Goal: Task Accomplishment & Management: Complete application form

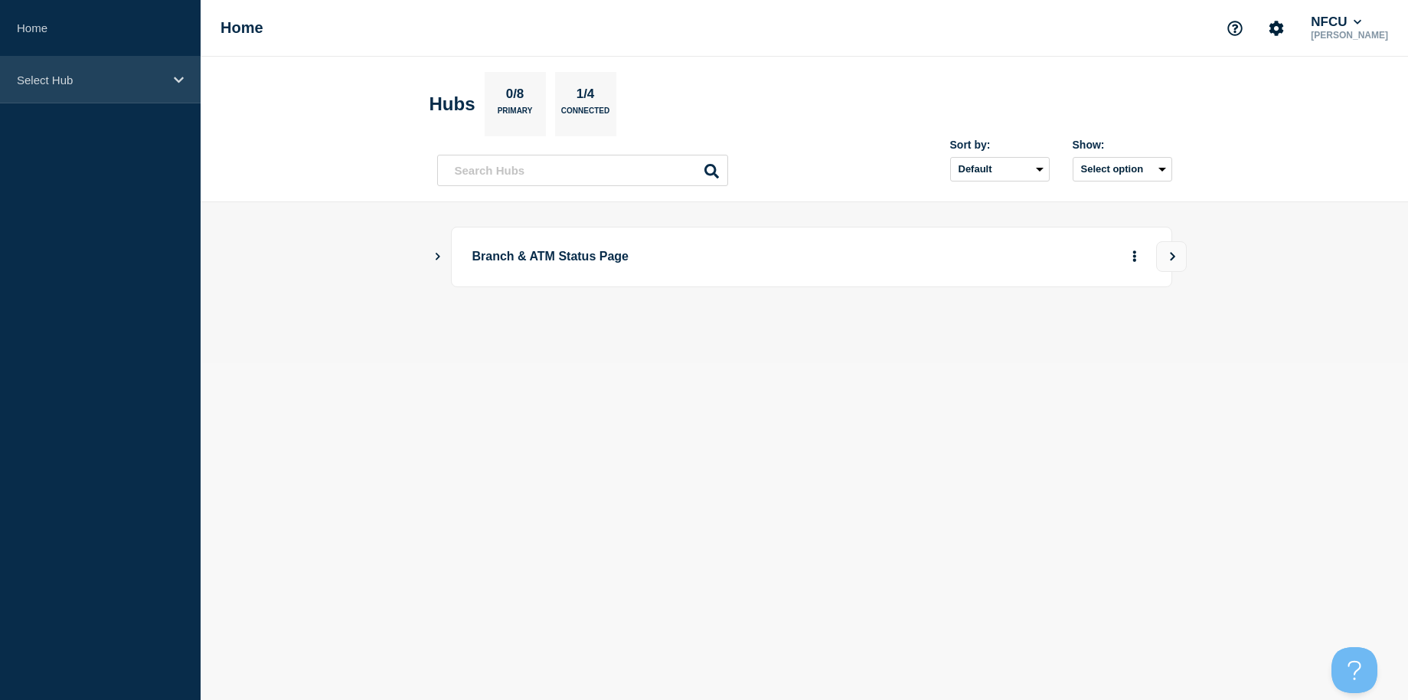
click at [81, 90] on div "Select Hub" at bounding box center [100, 80] width 201 height 47
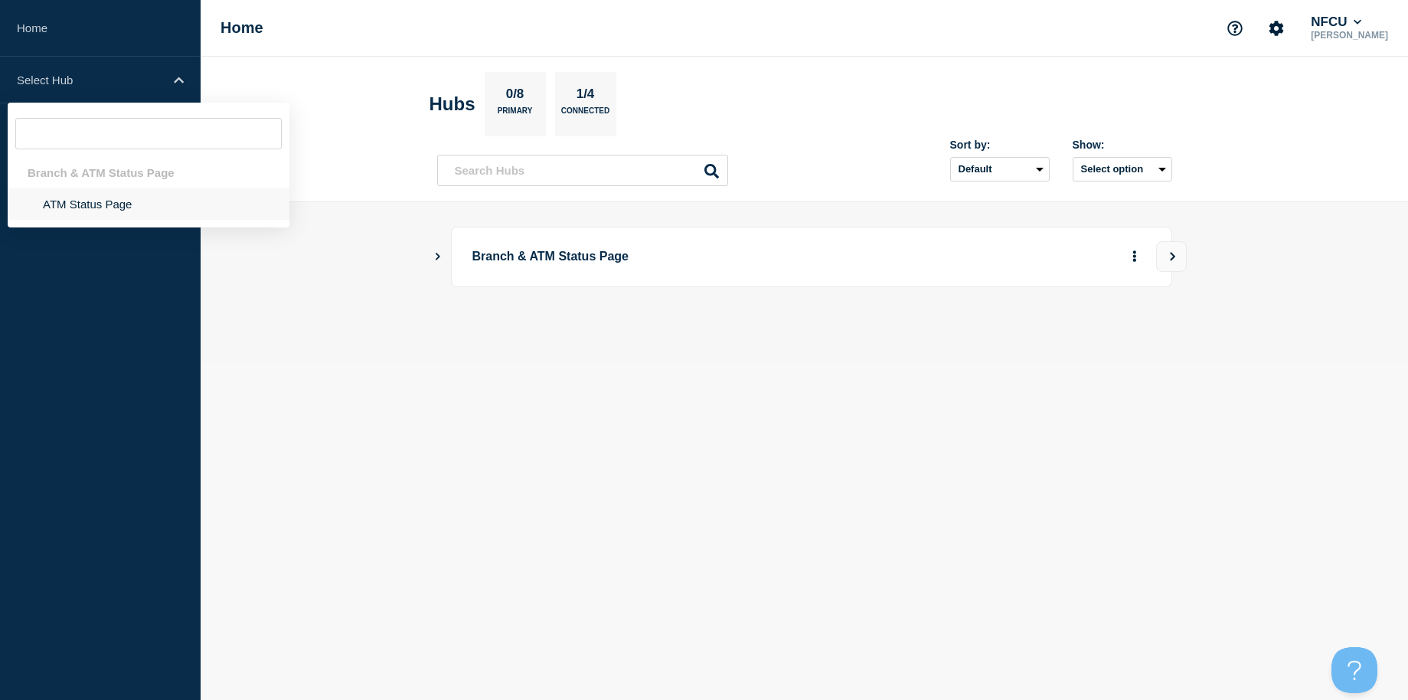
click at [75, 192] on li "ATM Status Page" at bounding box center [149, 203] width 282 height 31
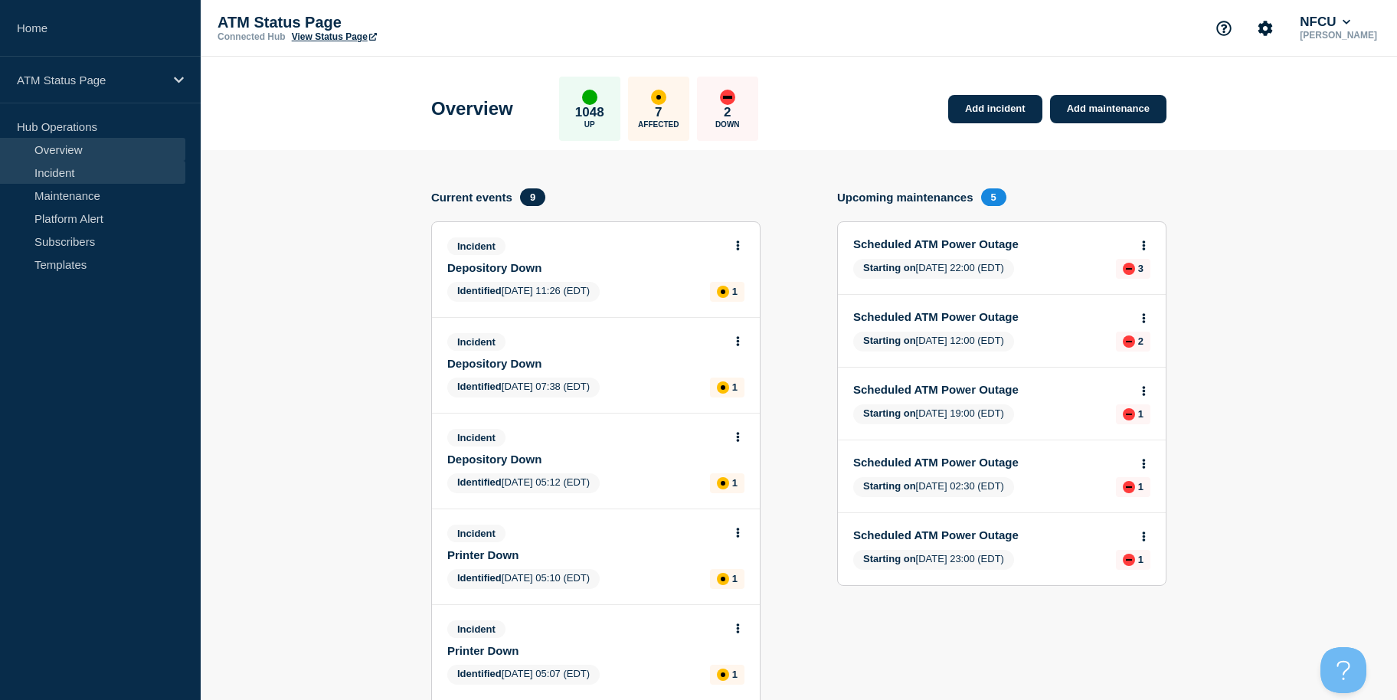
click at [64, 173] on link "Incident" at bounding box center [92, 172] width 185 height 23
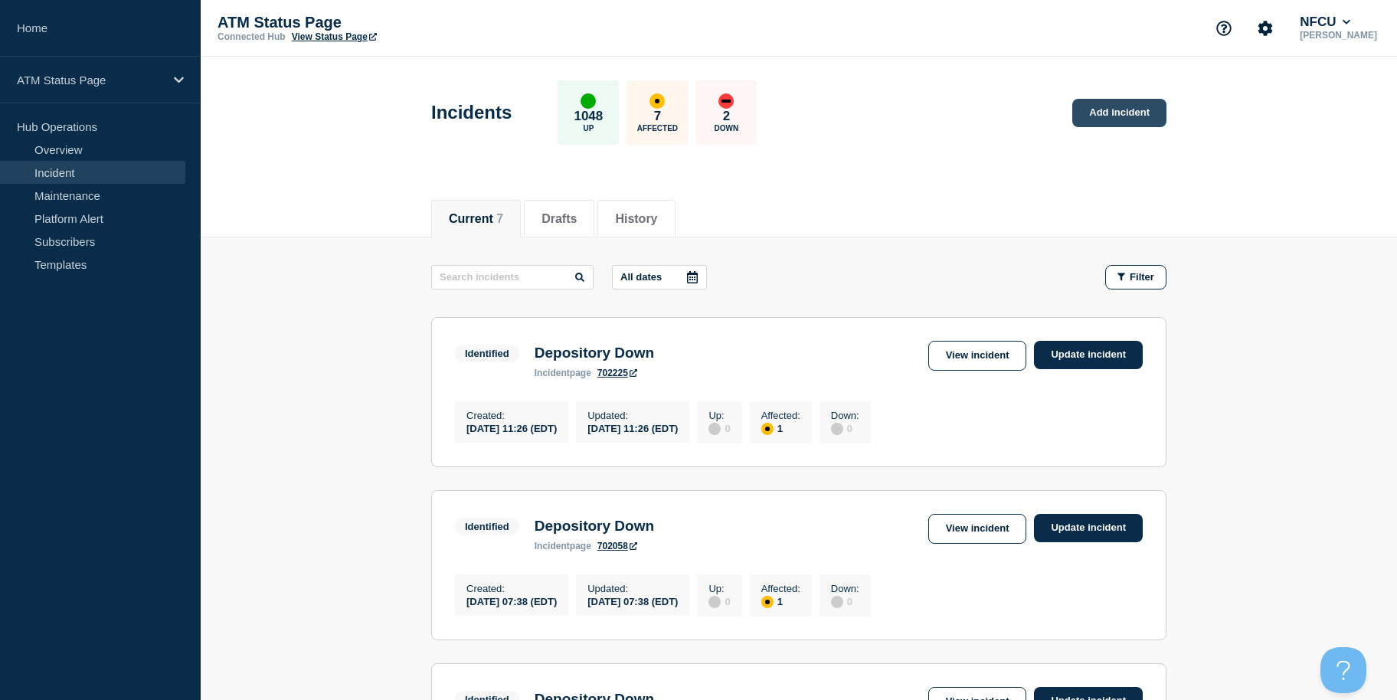
click at [1114, 116] on link "Add incident" at bounding box center [1119, 113] width 94 height 28
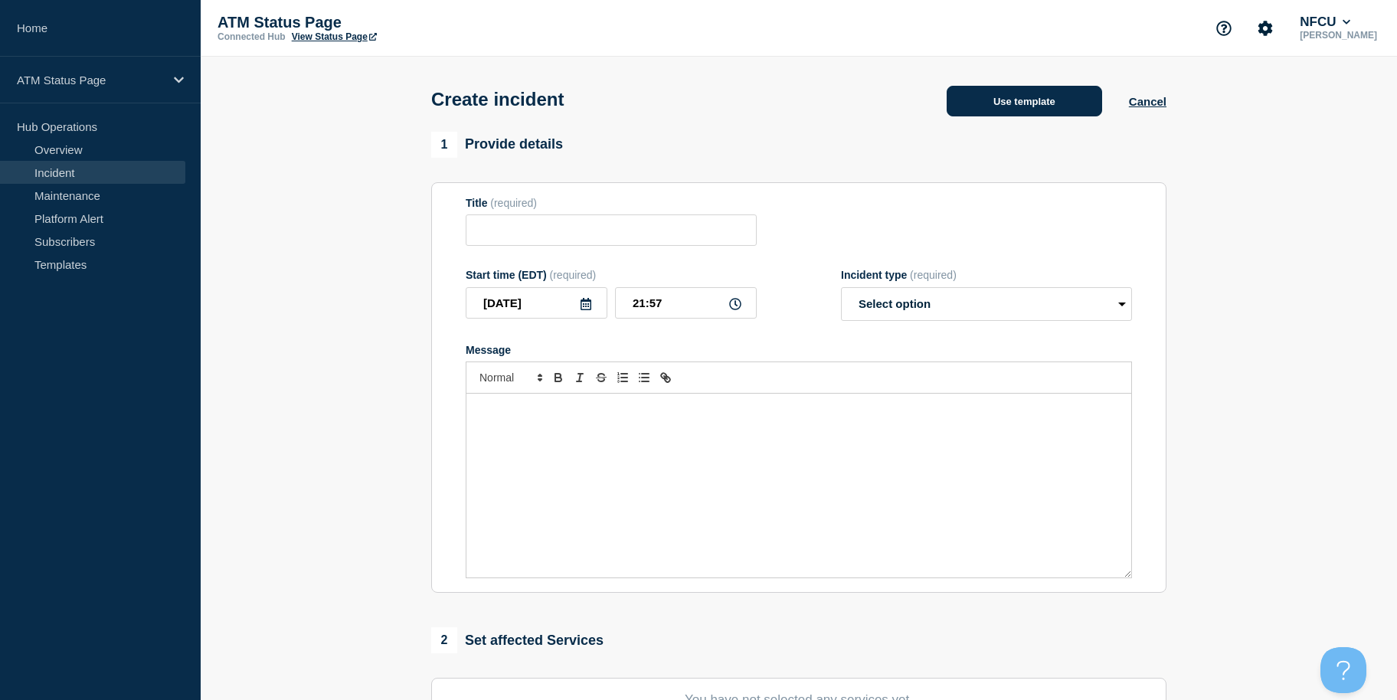
click at [1055, 103] on button "Use template" at bounding box center [1024, 101] width 155 height 31
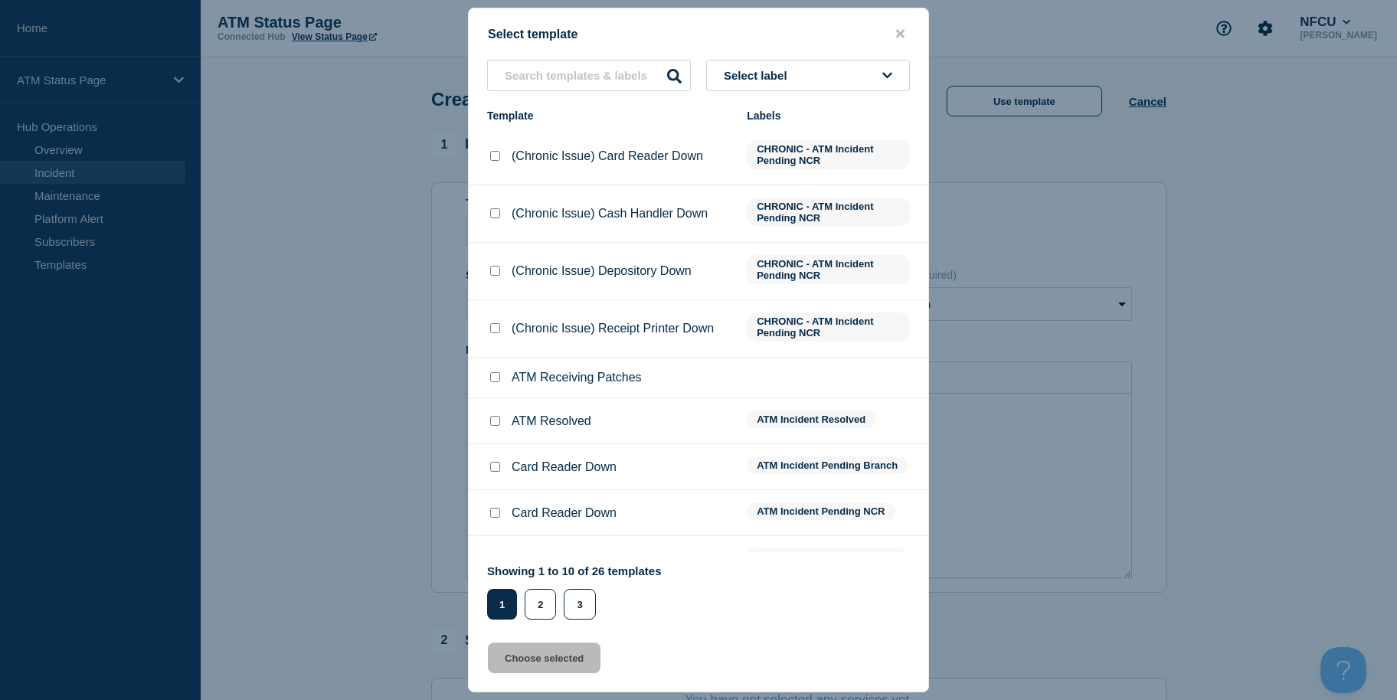
click at [804, 83] on button "Select label" at bounding box center [808, 75] width 204 height 31
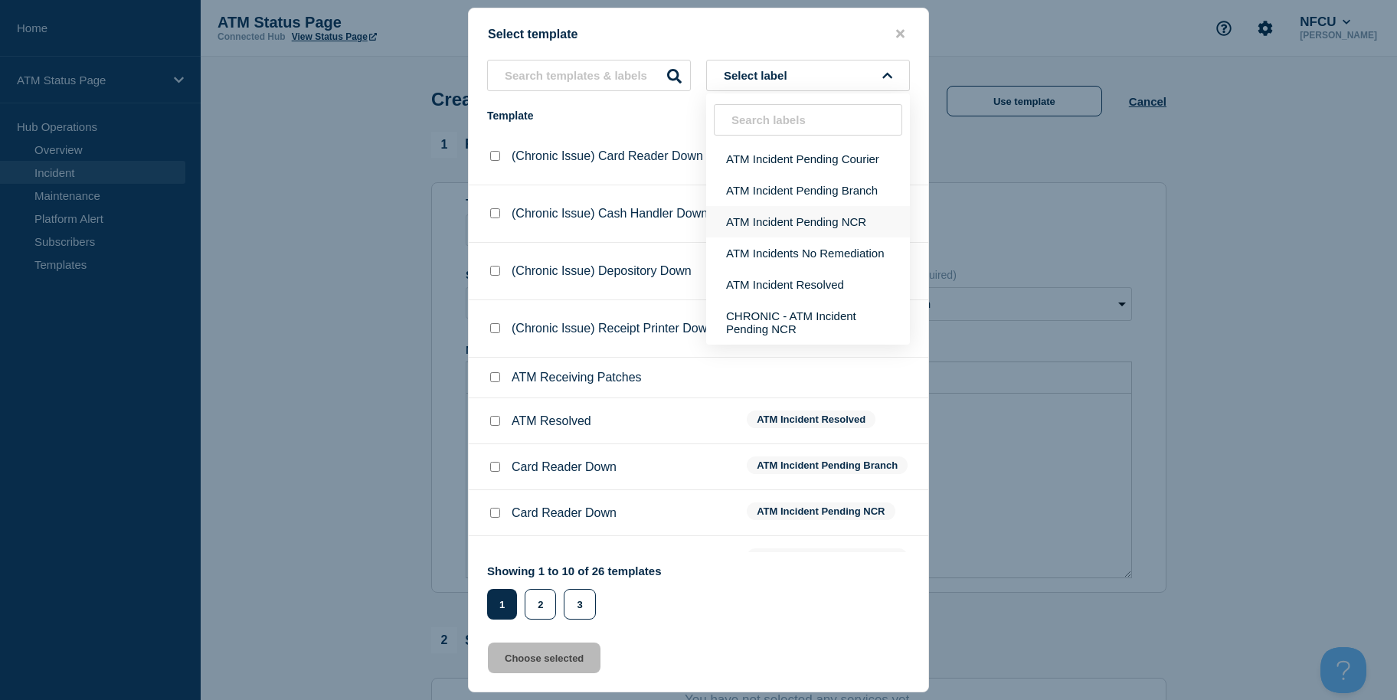
drag, startPoint x: 826, startPoint y: 191, endPoint x: 826, endPoint y: 218, distance: 27.6
click at [826, 218] on ul "ATM Incident Pending Courier ATM Incident Pending Branch ATM Incident Pending N…" at bounding box center [808, 243] width 204 height 201
click at [826, 218] on button "ATM Incident Pending NCR" at bounding box center [808, 221] width 204 height 31
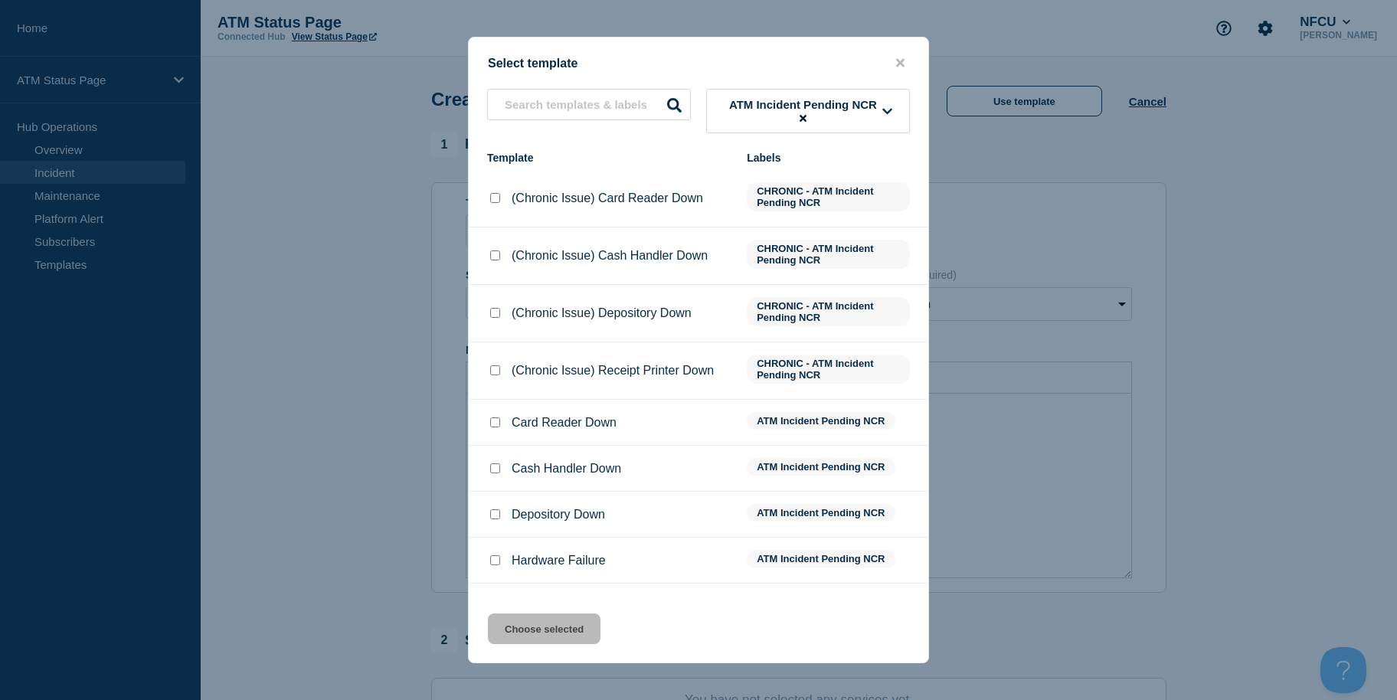
click at [498, 515] on input "Depository Down checkbox" at bounding box center [495, 514] width 10 height 10
checkbox input "true"
click at [508, 629] on button "Choose selected" at bounding box center [544, 628] width 113 height 31
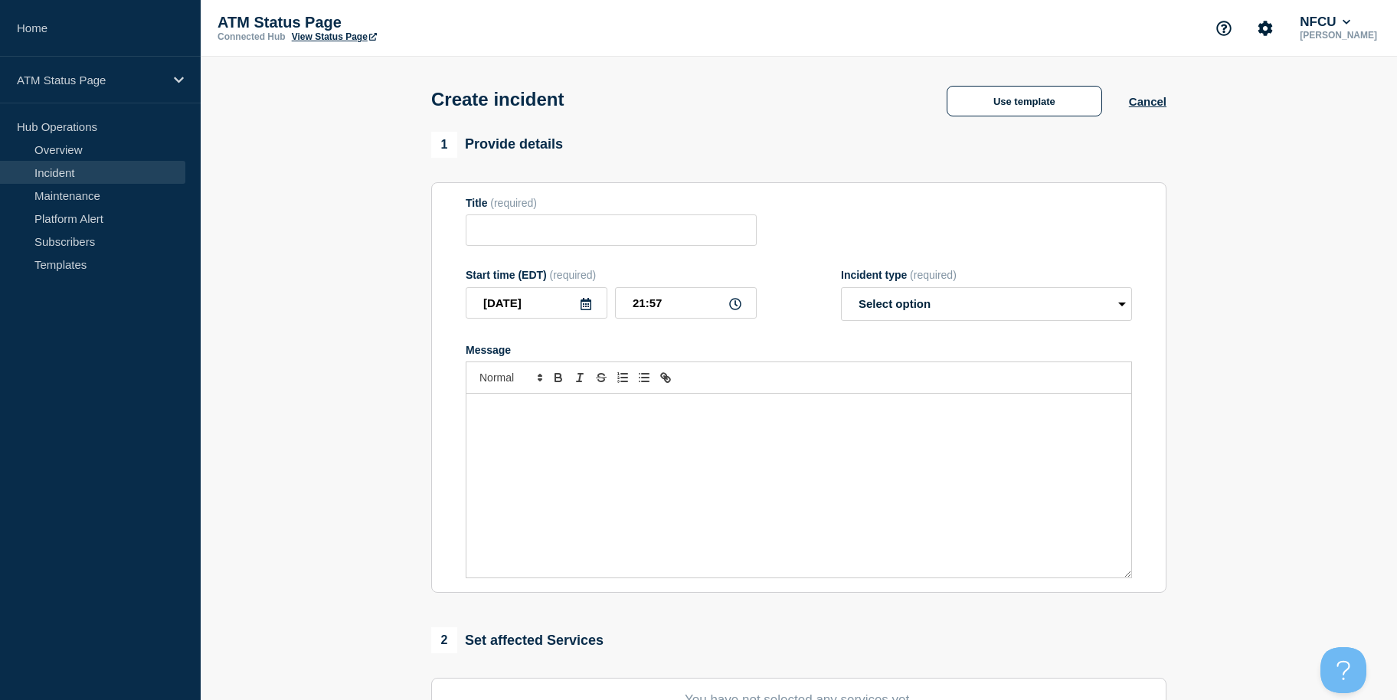
type input "Depository Down"
select select "identified"
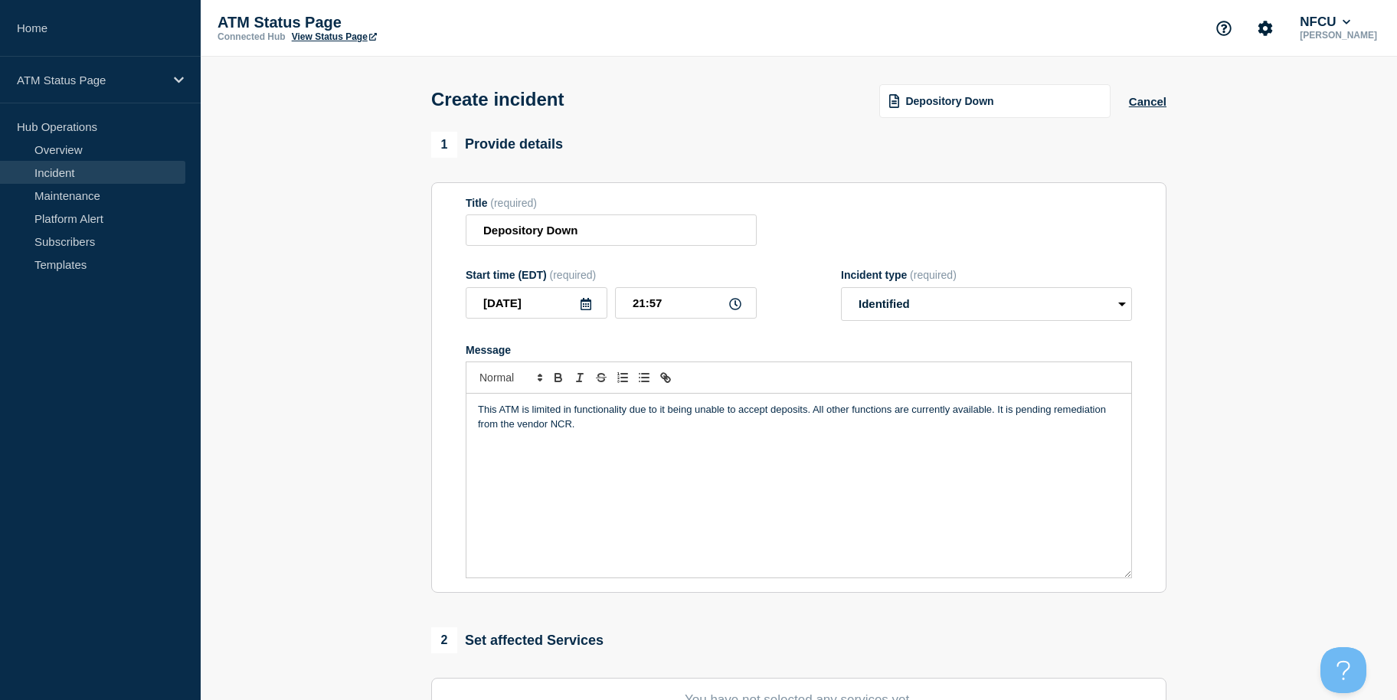
scroll to position [373, 0]
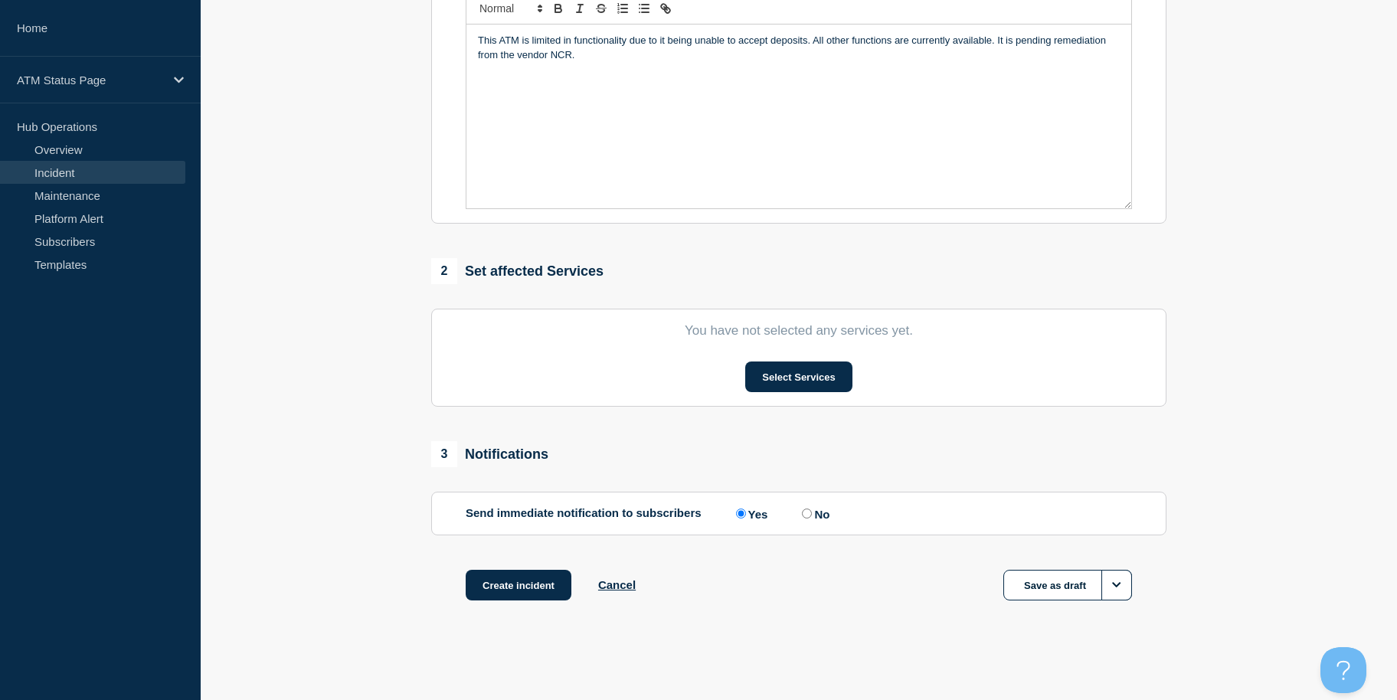
drag, startPoint x: 385, startPoint y: 396, endPoint x: 388, endPoint y: 675, distance: 279.5
click at [827, 381] on button "Select Services" at bounding box center [798, 376] width 106 height 31
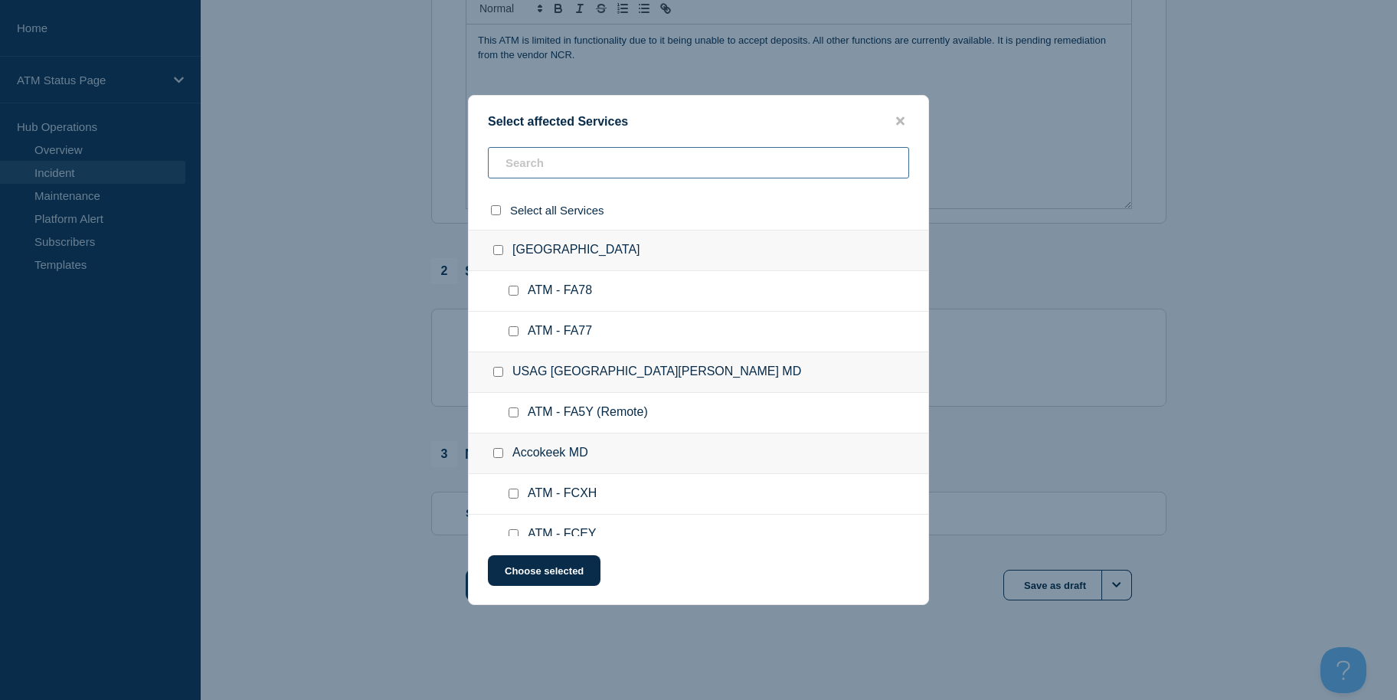
click at [677, 162] on input "text" at bounding box center [698, 162] width 421 height 31
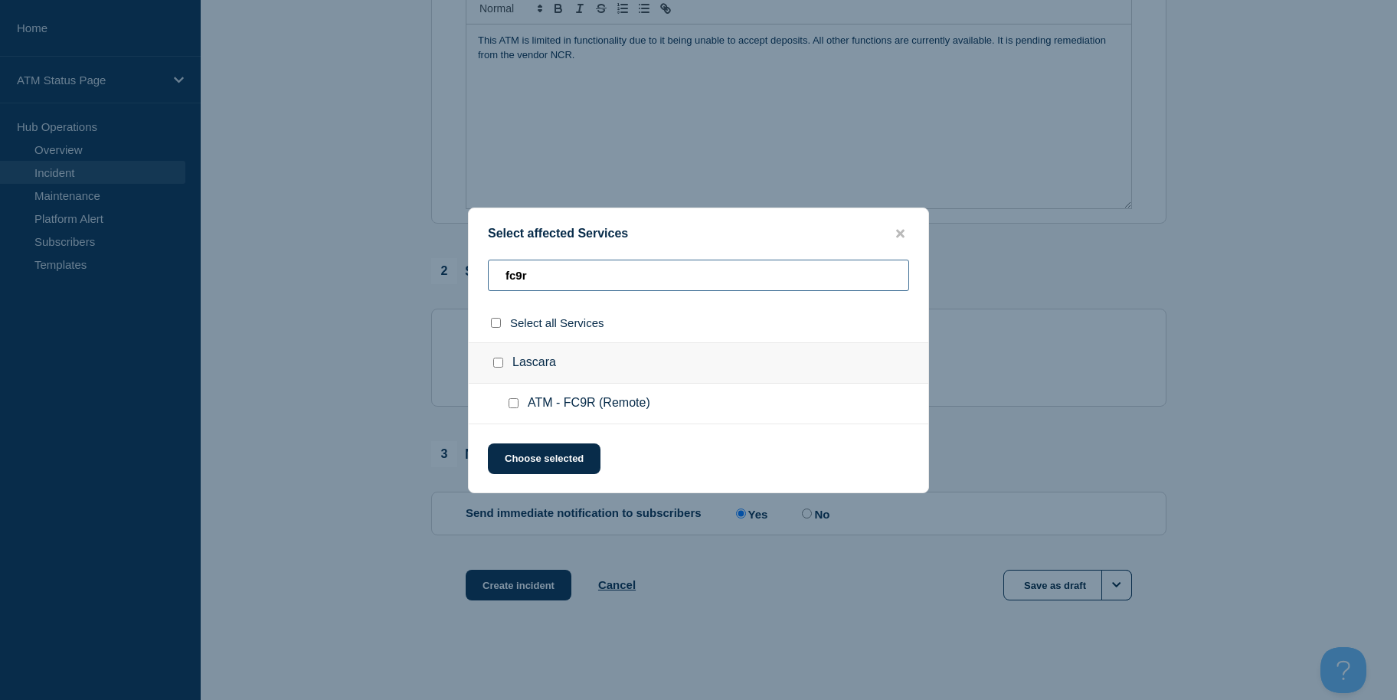
type input "fc9r"
click at [499, 325] on input "select all checkbox" at bounding box center [496, 323] width 10 height 10
checkbox input "true"
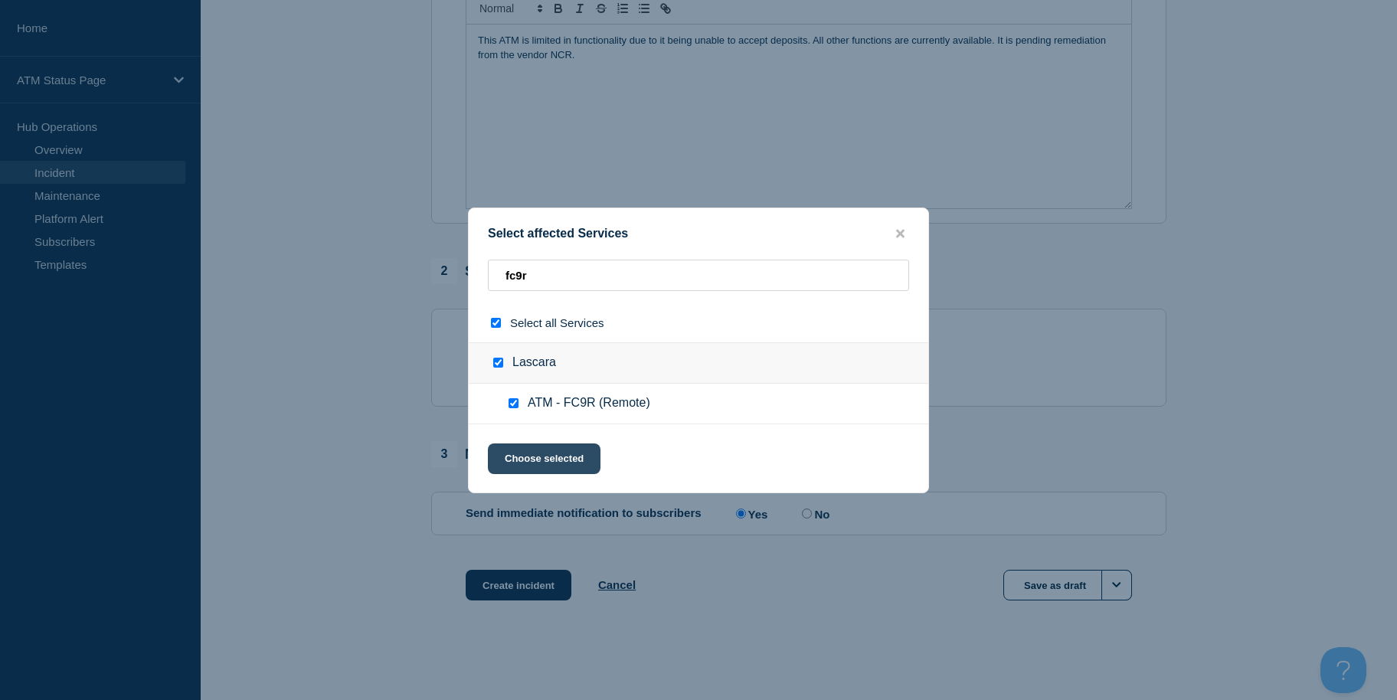
click at [515, 468] on button "Choose selected" at bounding box center [544, 458] width 113 height 31
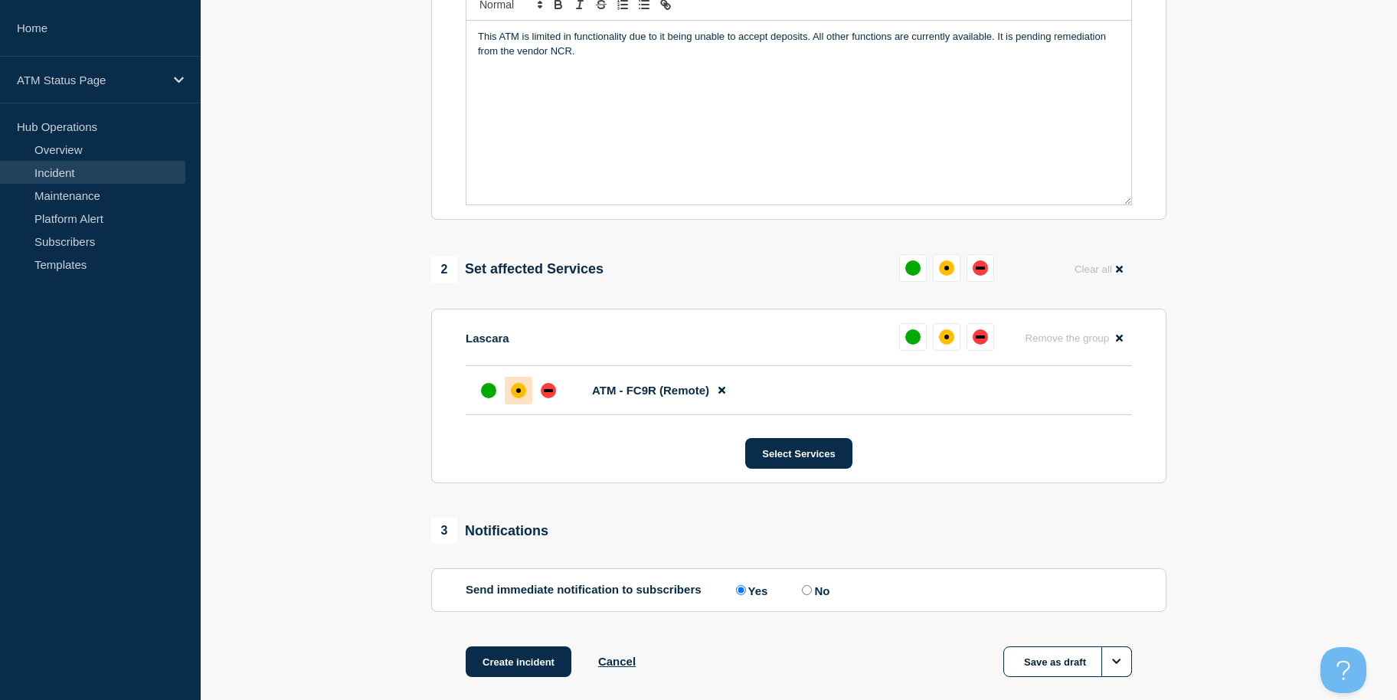
click at [519, 404] on div at bounding box center [519, 391] width 28 height 28
click at [499, 662] on button "Create incident" at bounding box center [519, 661] width 106 height 31
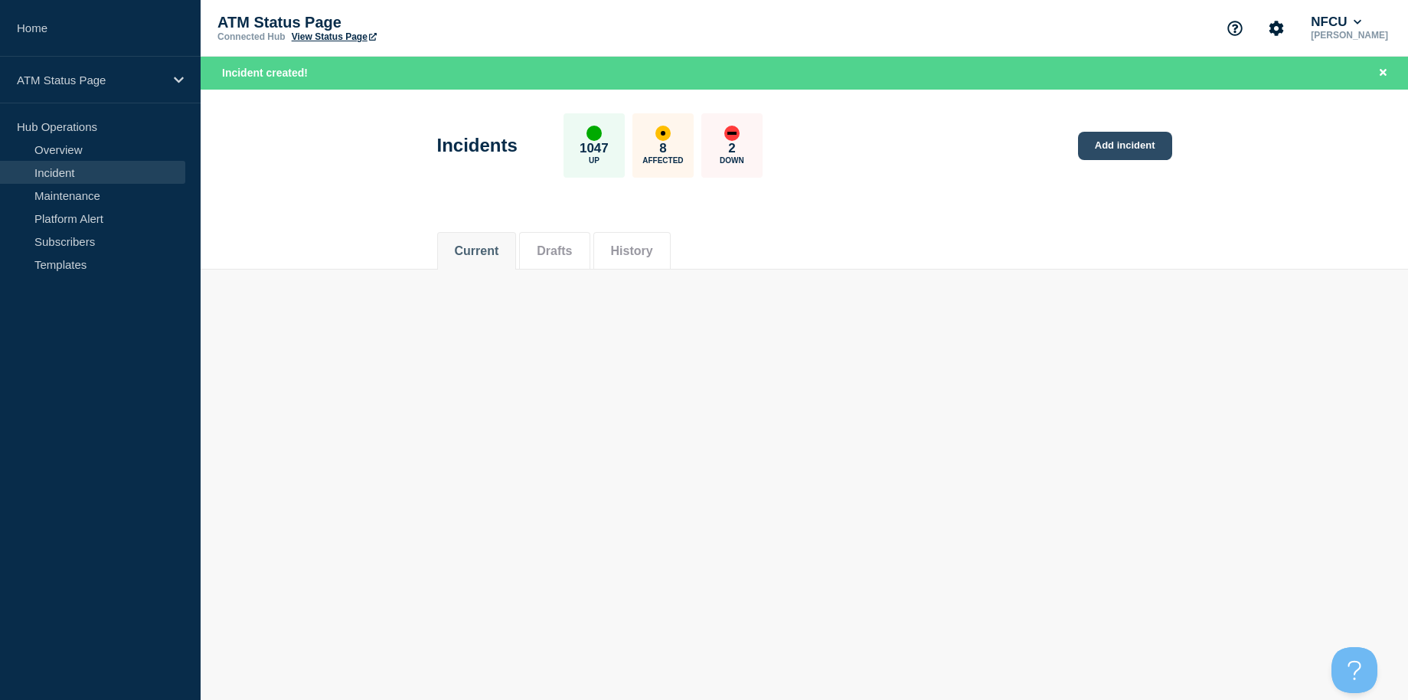
click at [1106, 134] on link "Add incident" at bounding box center [1125, 146] width 94 height 28
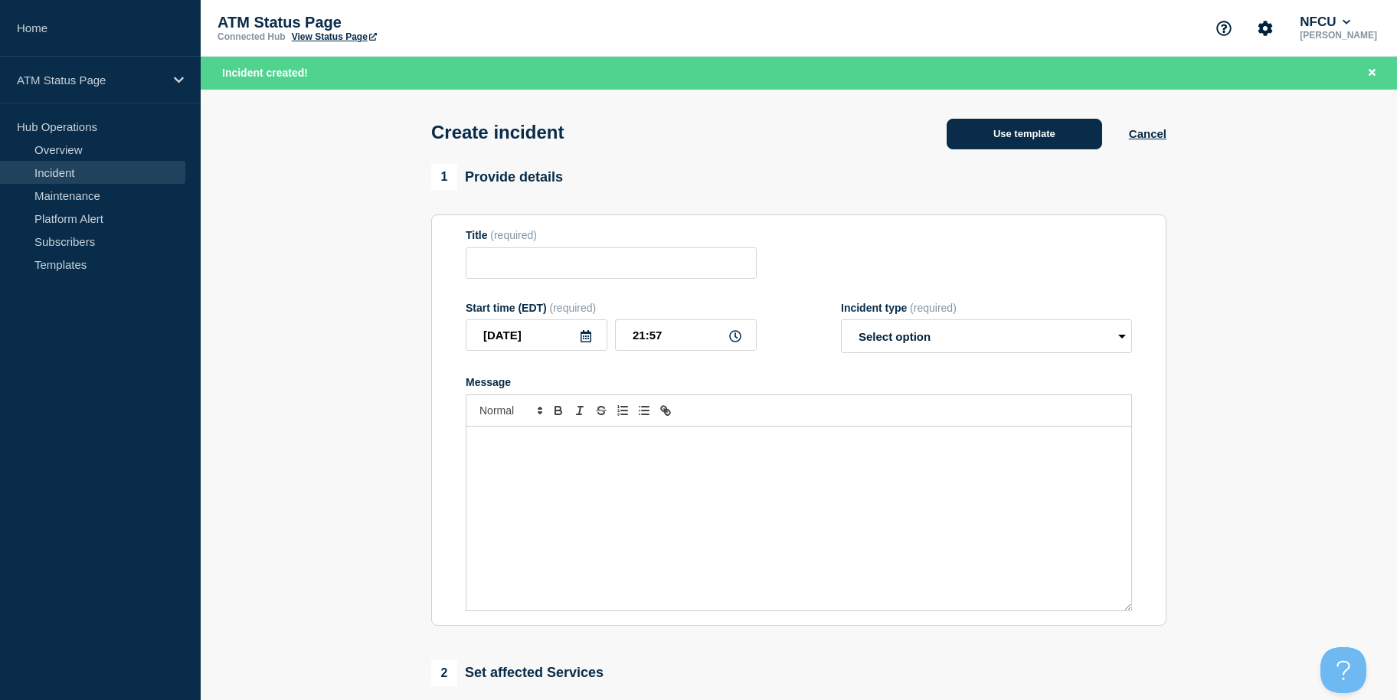
click at [1009, 133] on button "Use template" at bounding box center [1024, 134] width 155 height 31
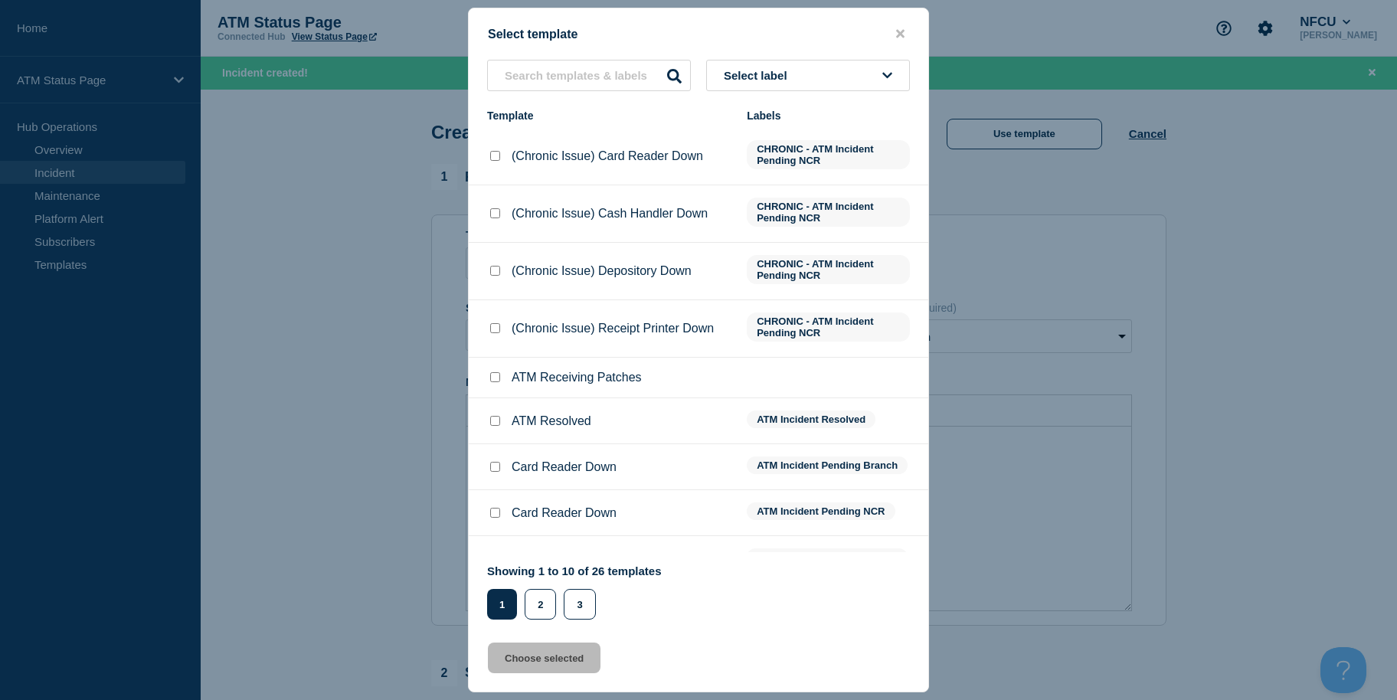
click at [773, 86] on button "Select label" at bounding box center [808, 75] width 204 height 31
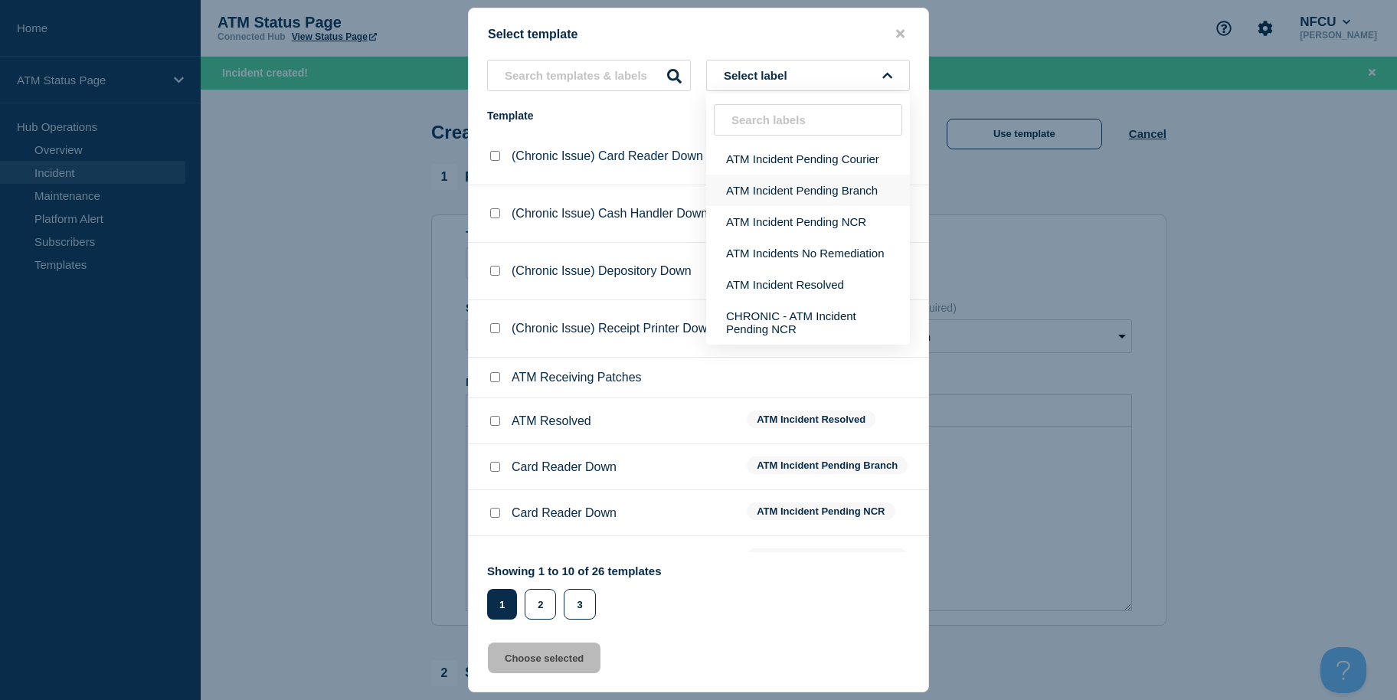
click at [775, 193] on button "ATM Incident Pending Branch" at bounding box center [808, 190] width 204 height 31
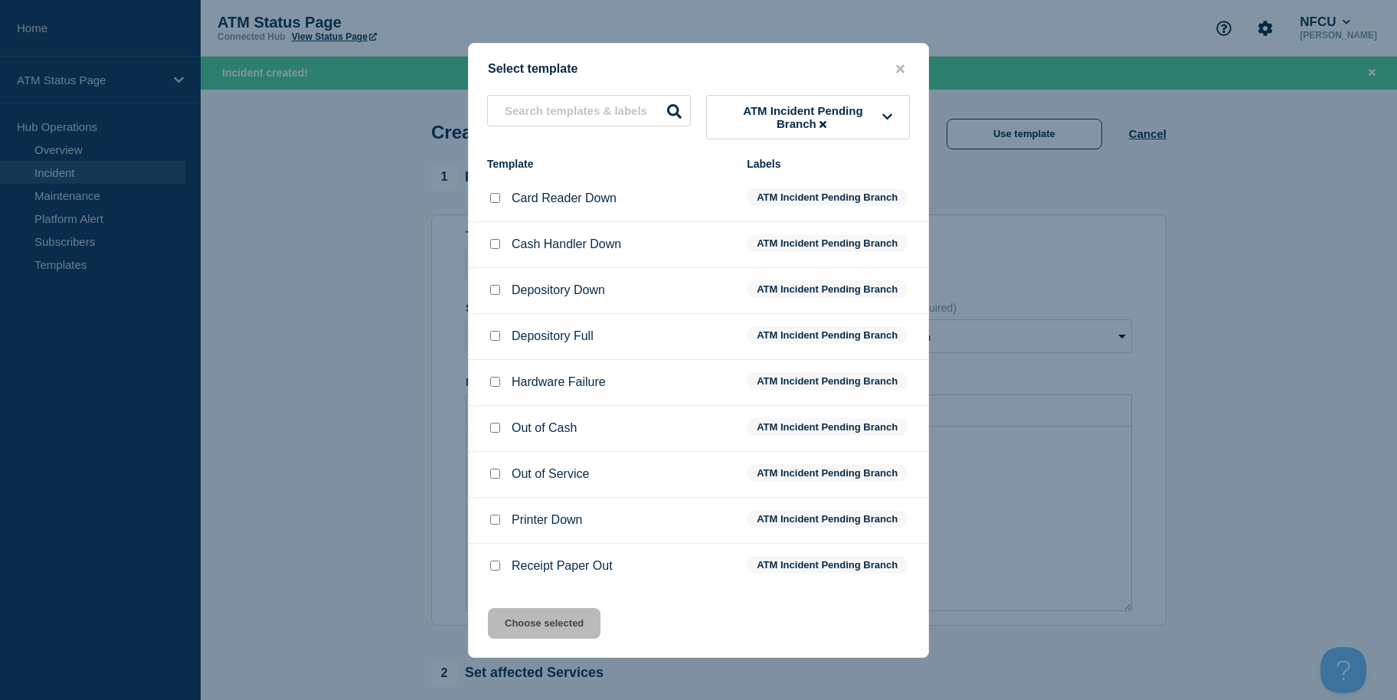
click at [492, 291] on input "Depository Down checkbox" at bounding box center [495, 290] width 10 height 10
checkbox input "true"
click at [550, 632] on button "Choose selected" at bounding box center [544, 623] width 113 height 31
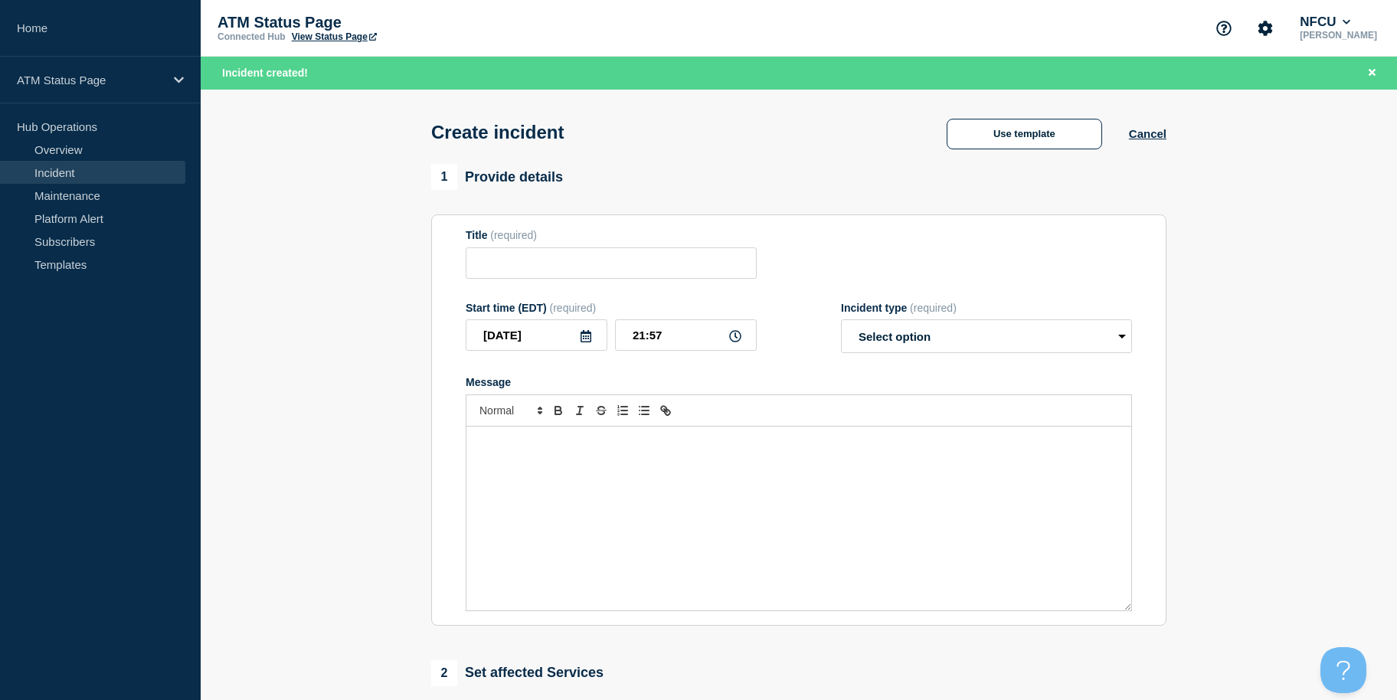
type input "Depository Down"
select select "identified"
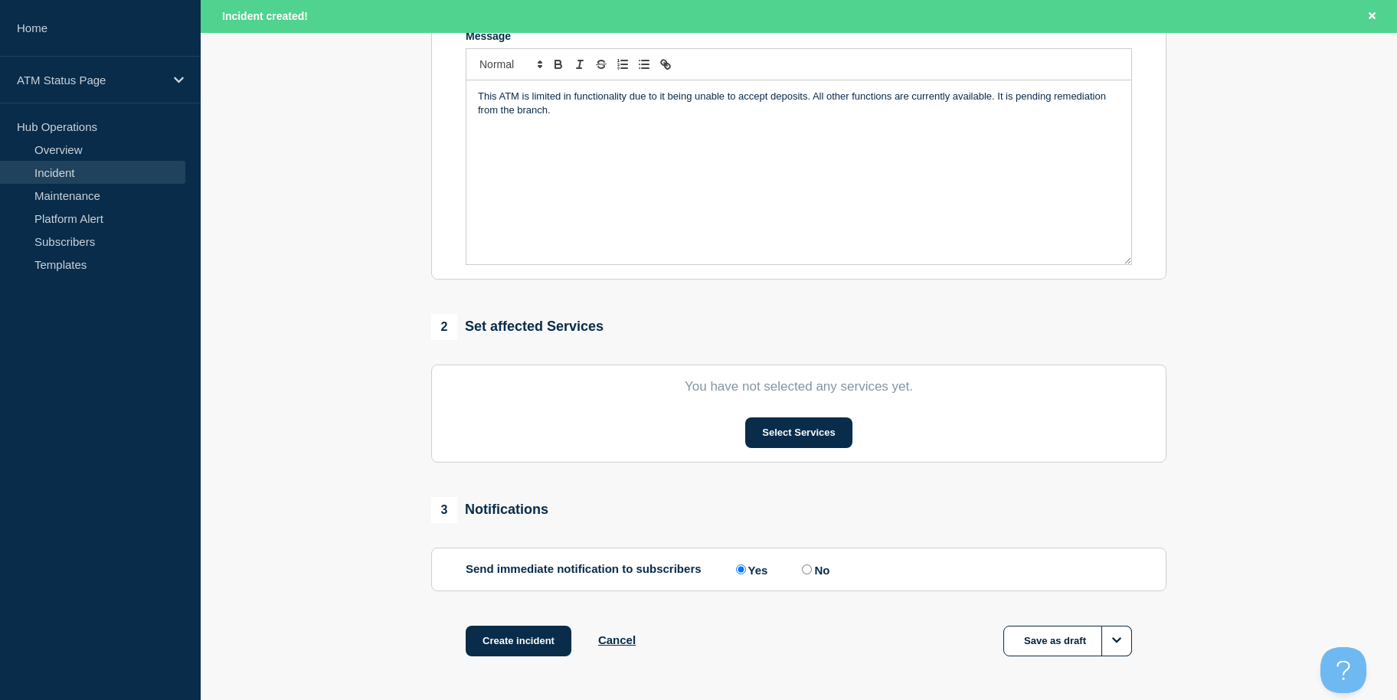
scroll to position [406, 0]
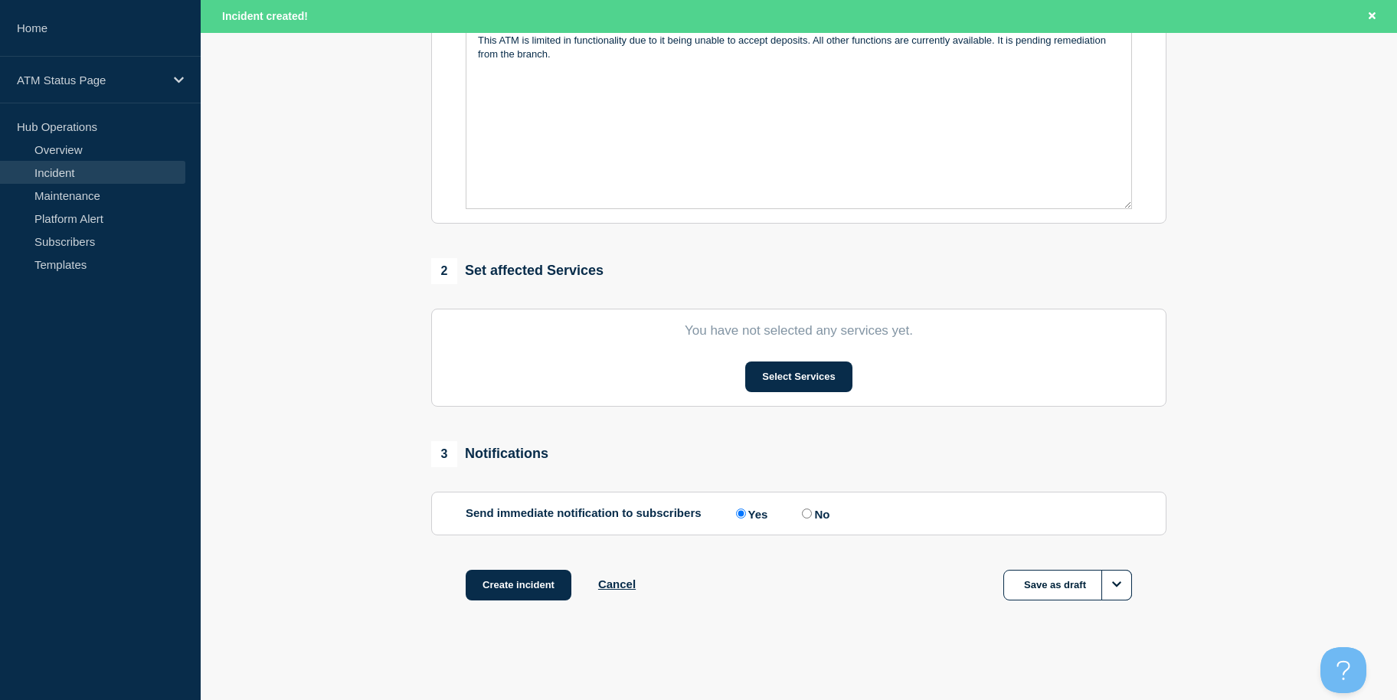
drag, startPoint x: 365, startPoint y: 468, endPoint x: 342, endPoint y: 651, distance: 184.5
click at [787, 377] on button "Select Services" at bounding box center [798, 376] width 106 height 31
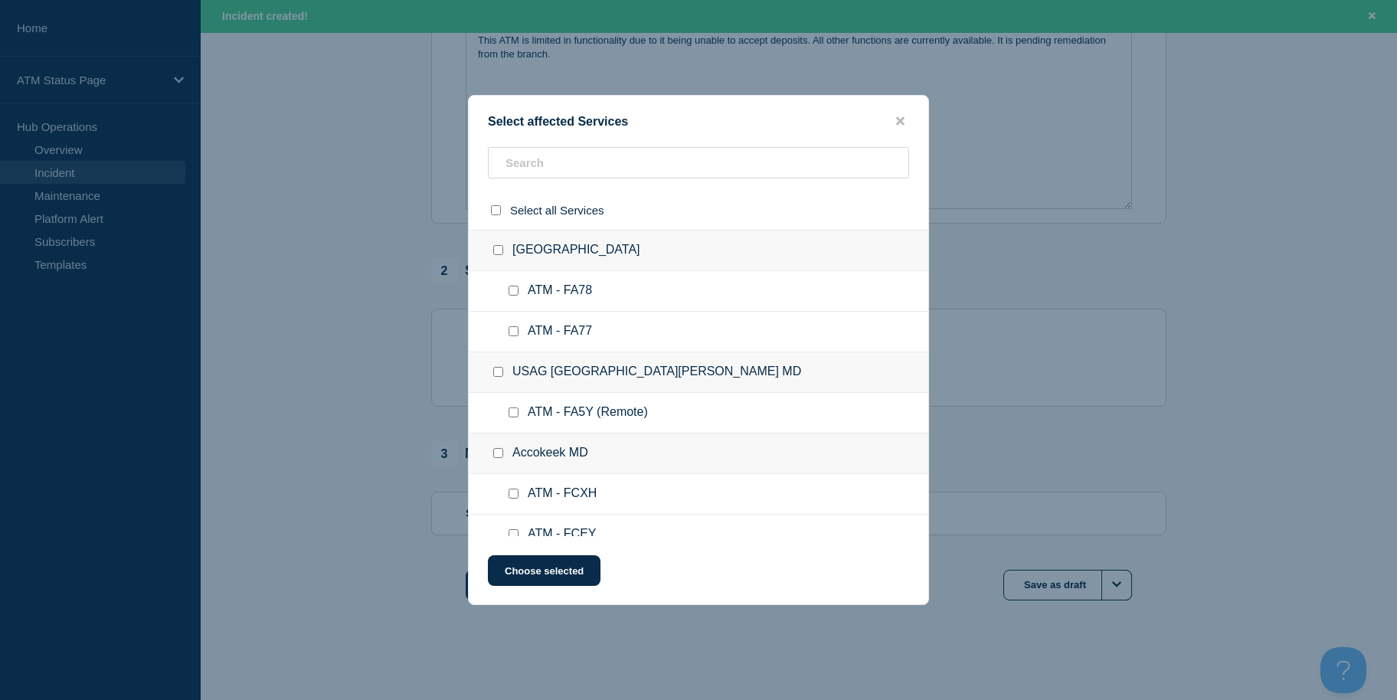
click at [654, 143] on div "Select affected Services Select all Services [GEOGRAPHIC_DATA] [GEOGRAPHIC_DATA…" at bounding box center [698, 350] width 461 height 510
click at [649, 158] on input "text" at bounding box center [698, 162] width 421 height 31
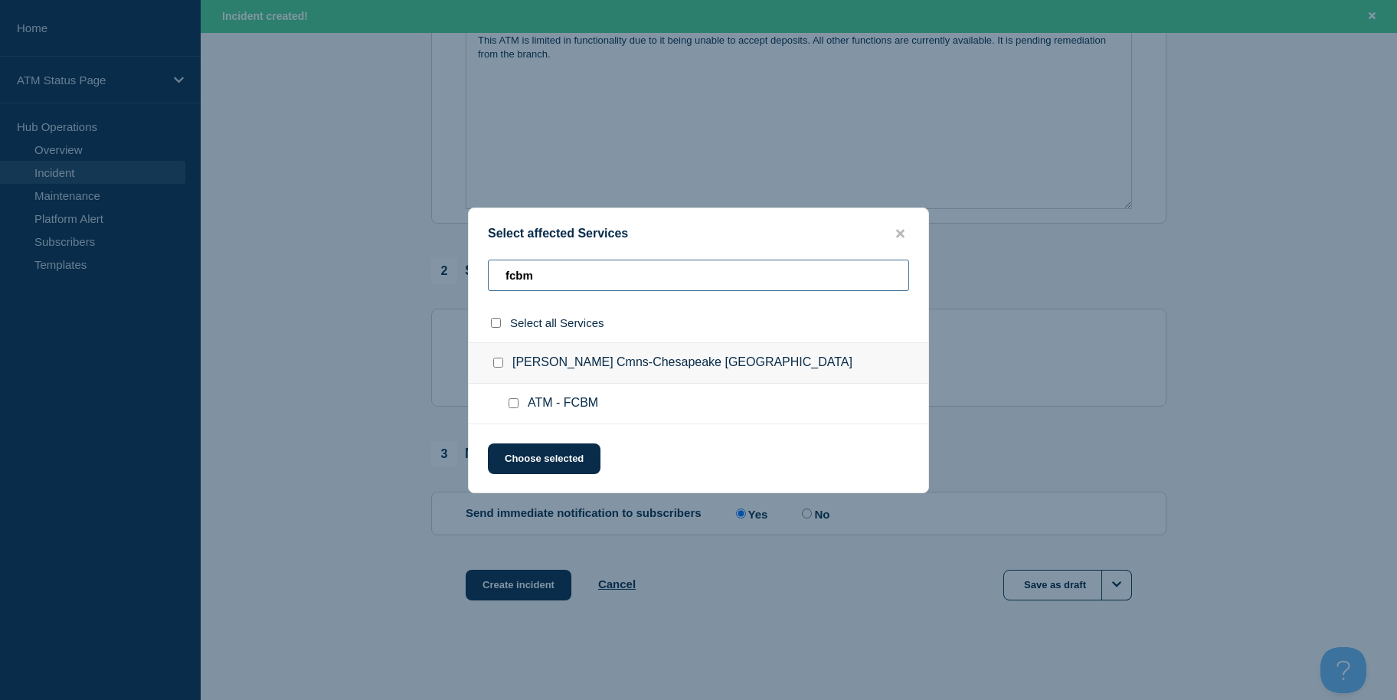
type input "fcbm"
click at [496, 328] on input "select all checkbox" at bounding box center [496, 323] width 10 height 10
checkbox input "true"
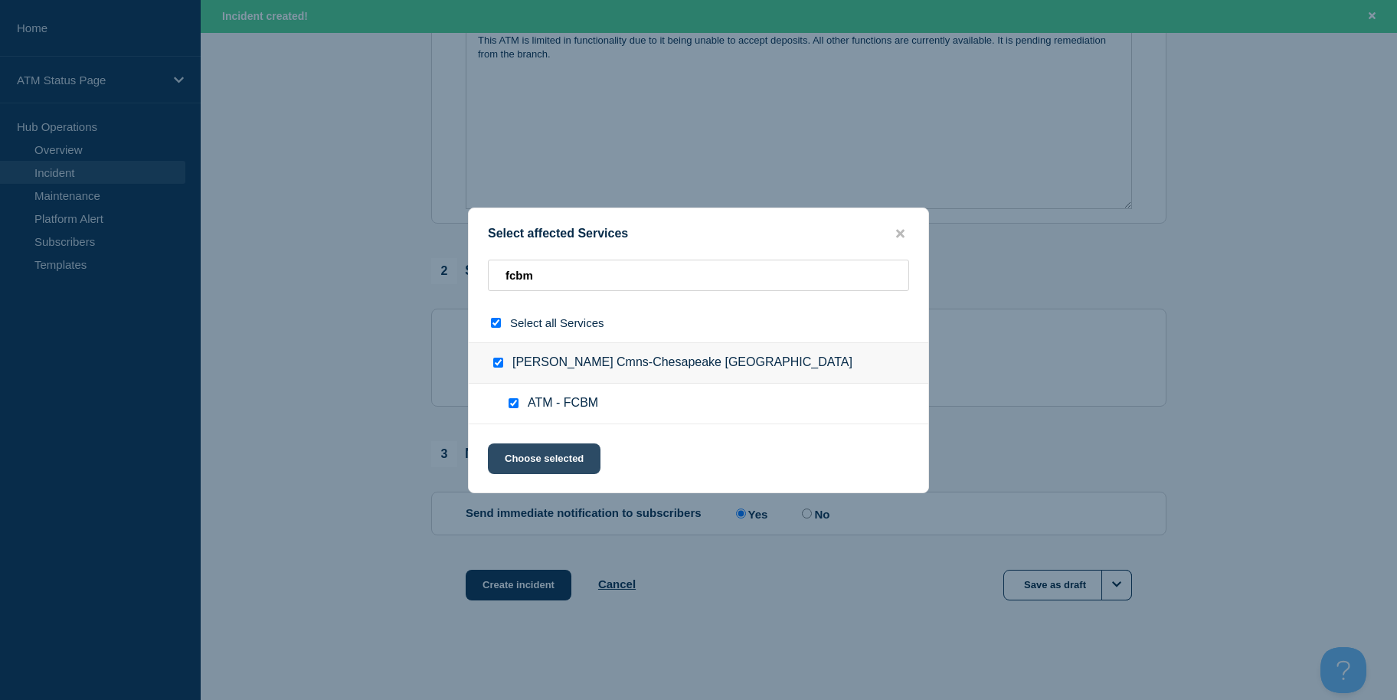
click at [537, 464] on button "Choose selected" at bounding box center [544, 458] width 113 height 31
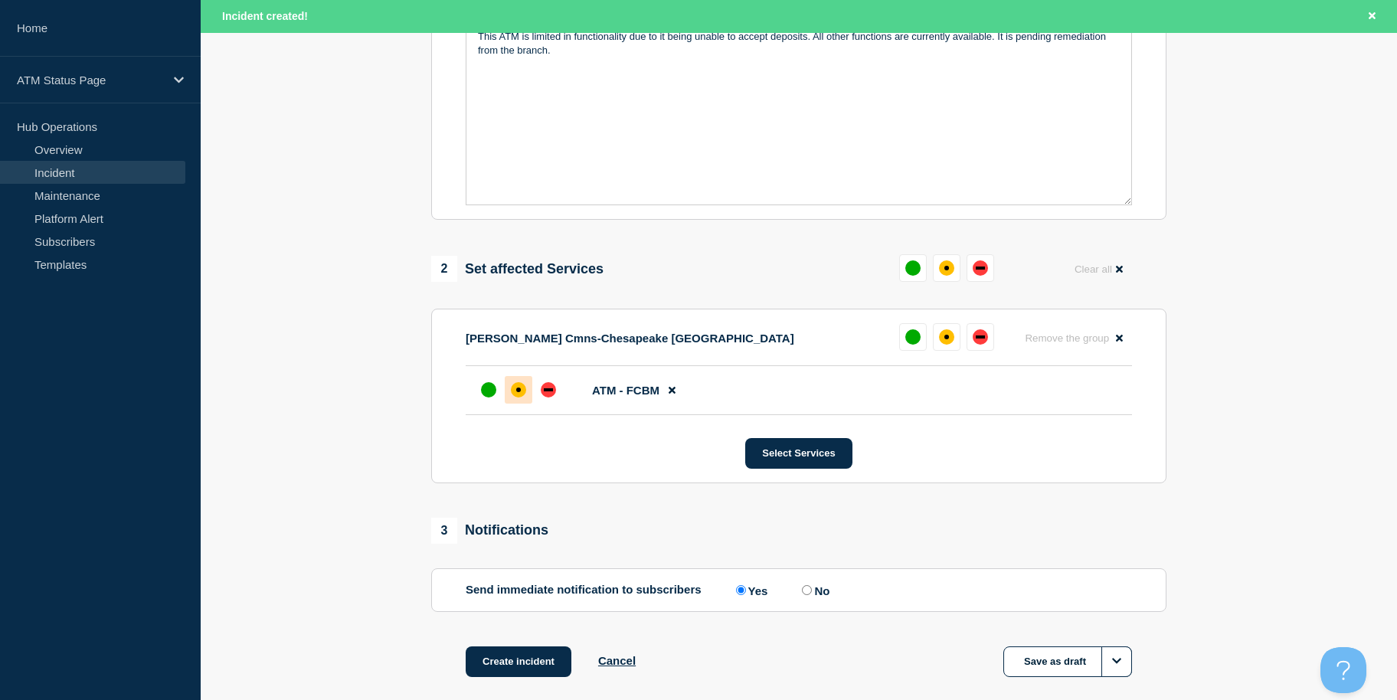
click at [518, 386] on div "affected" at bounding box center [518, 389] width 15 height 15
click at [531, 659] on button "Create incident" at bounding box center [519, 661] width 106 height 31
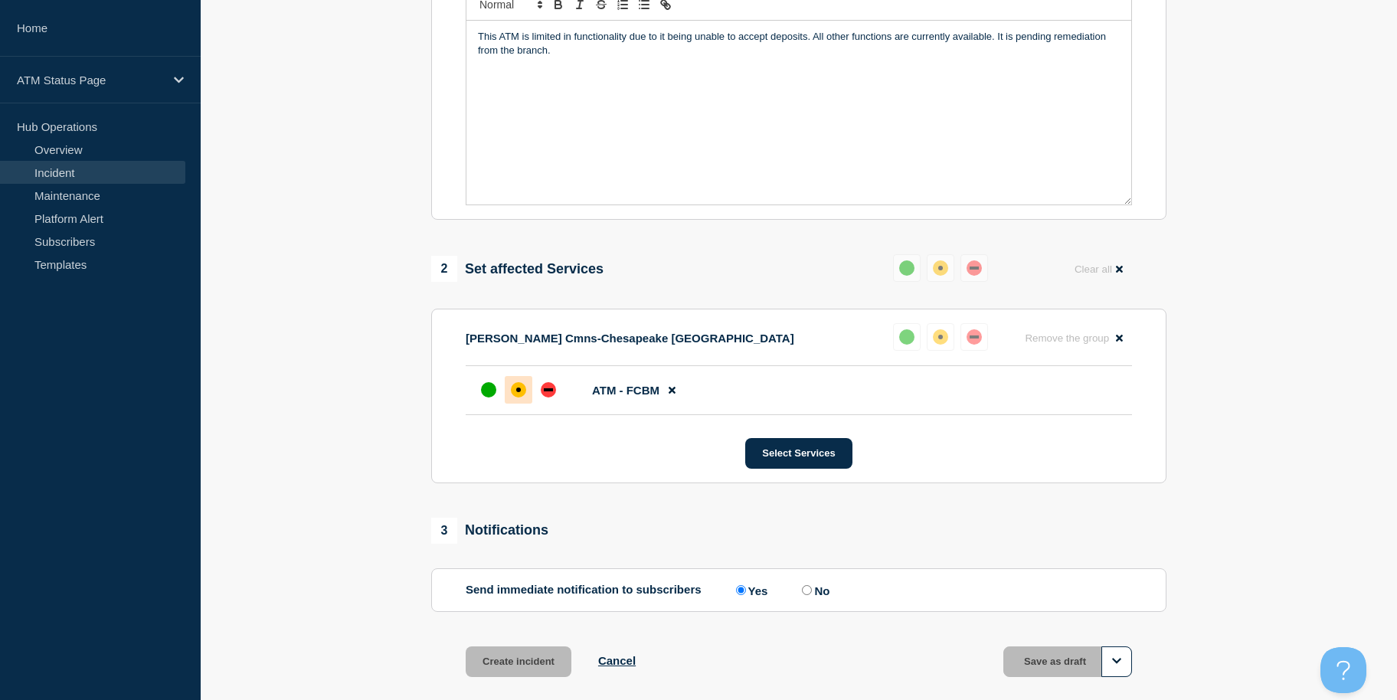
scroll to position [373, 0]
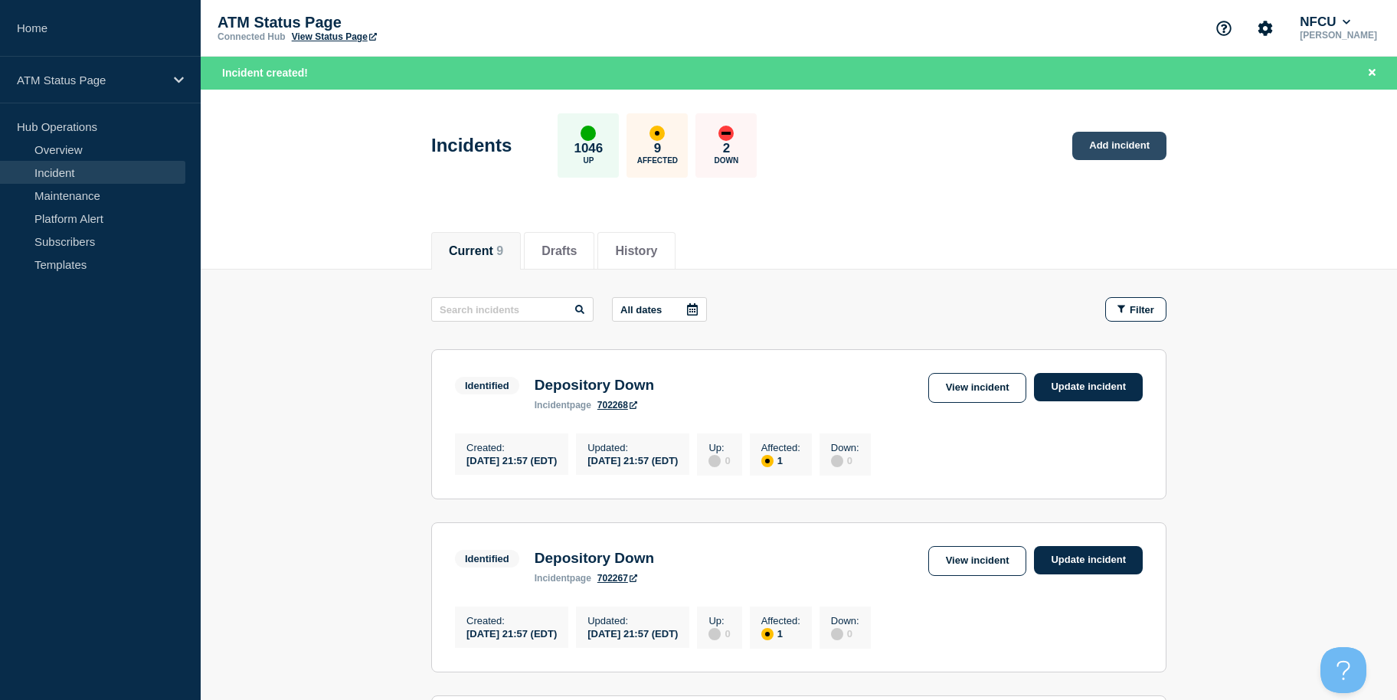
click at [1127, 145] on link "Add incident" at bounding box center [1119, 146] width 94 height 28
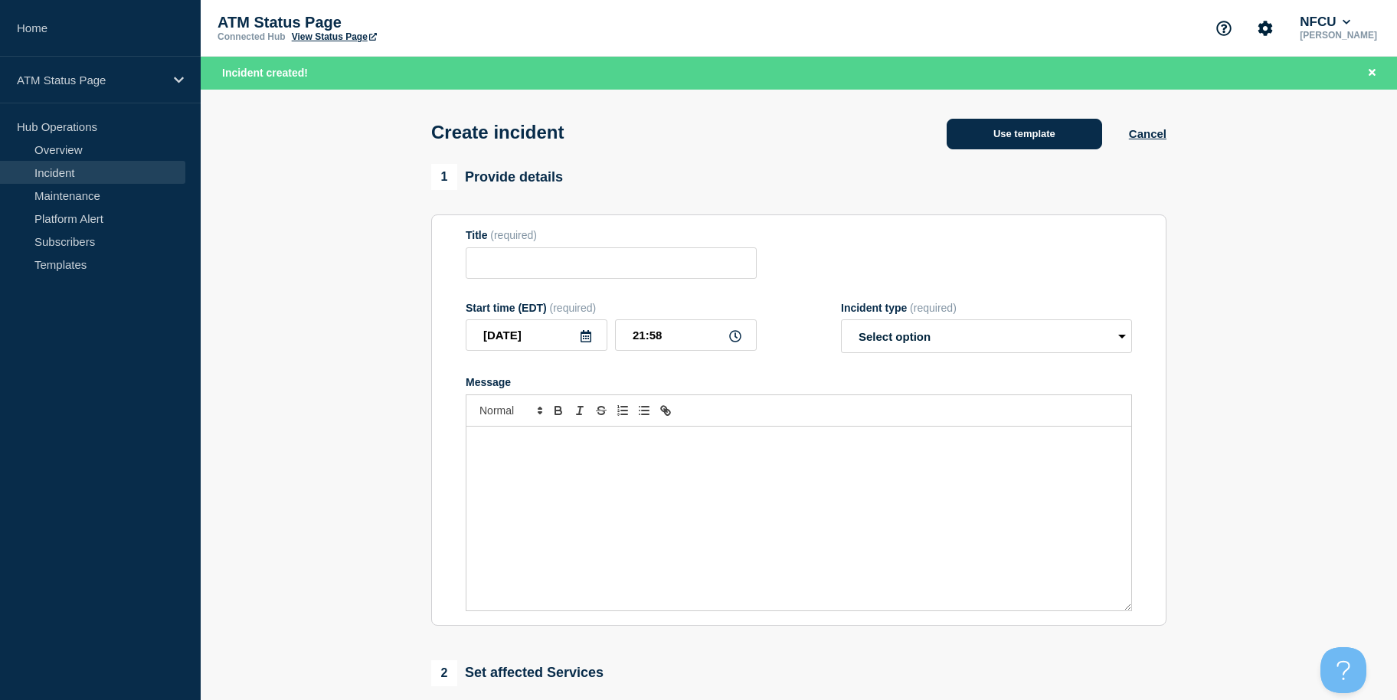
click at [989, 144] on button "Use template" at bounding box center [1024, 134] width 155 height 31
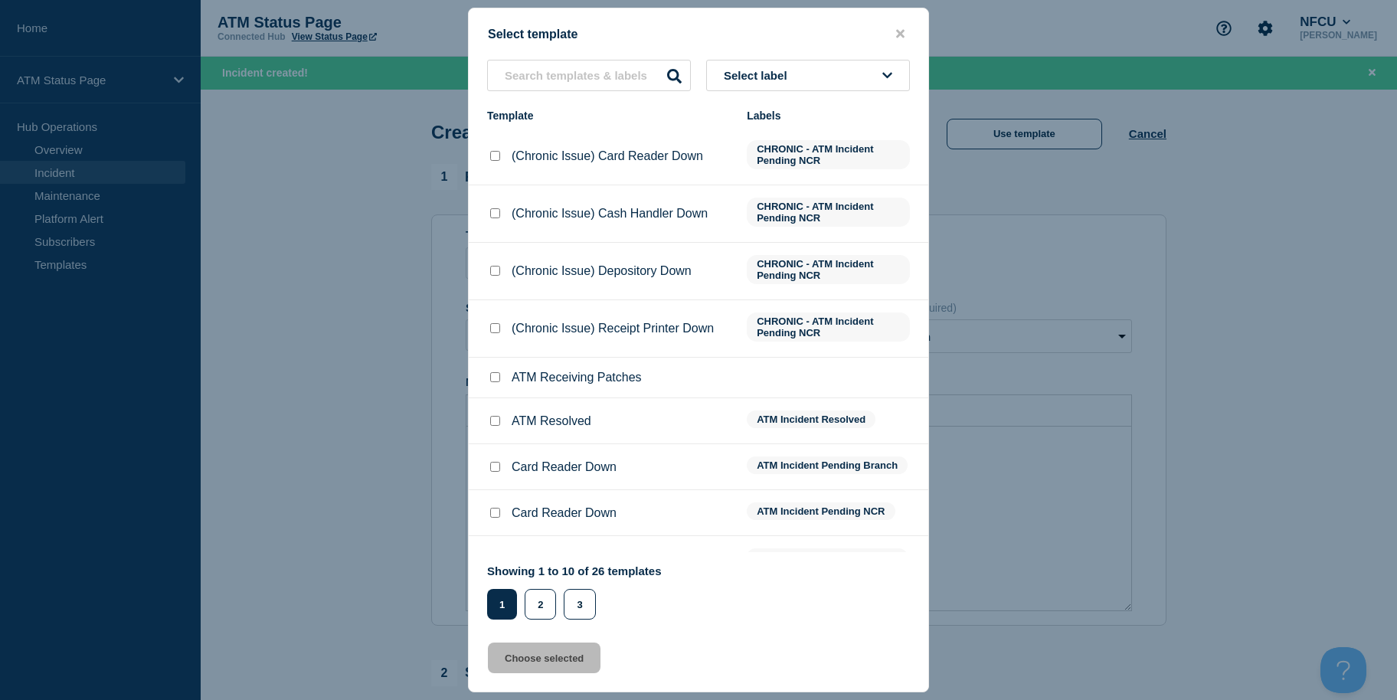
click at [821, 74] on button "Select label" at bounding box center [808, 75] width 204 height 31
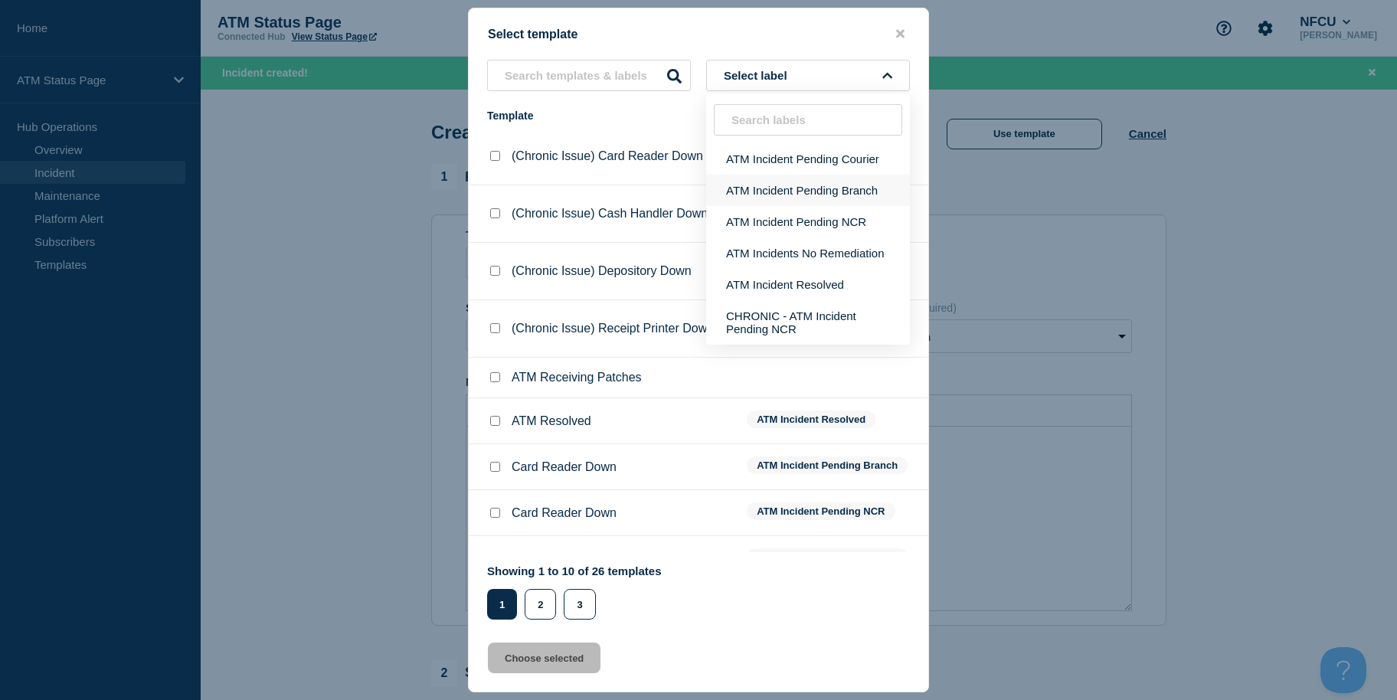
click at [830, 182] on button "ATM Incident Pending Branch" at bounding box center [808, 190] width 204 height 31
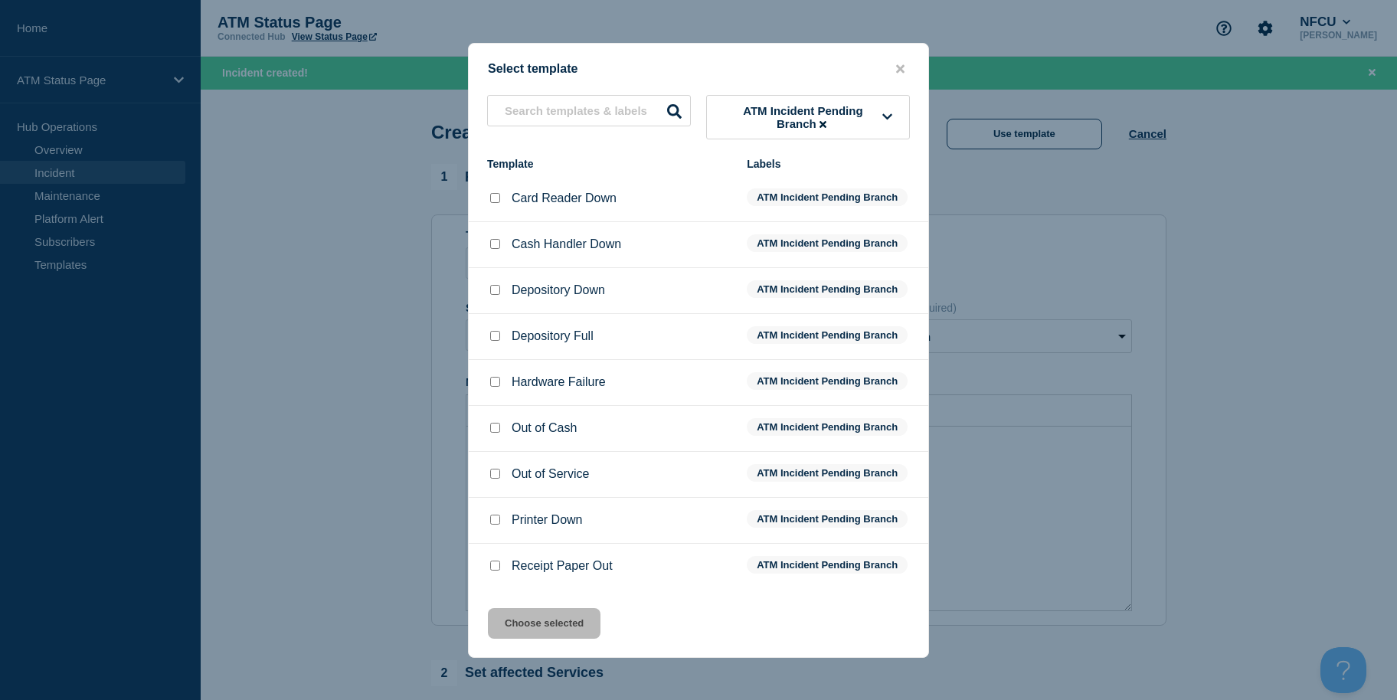
click at [499, 289] on input "Depository Down checkbox" at bounding box center [495, 290] width 10 height 10
checkbox input "true"
click at [515, 628] on button "Choose selected" at bounding box center [544, 623] width 113 height 31
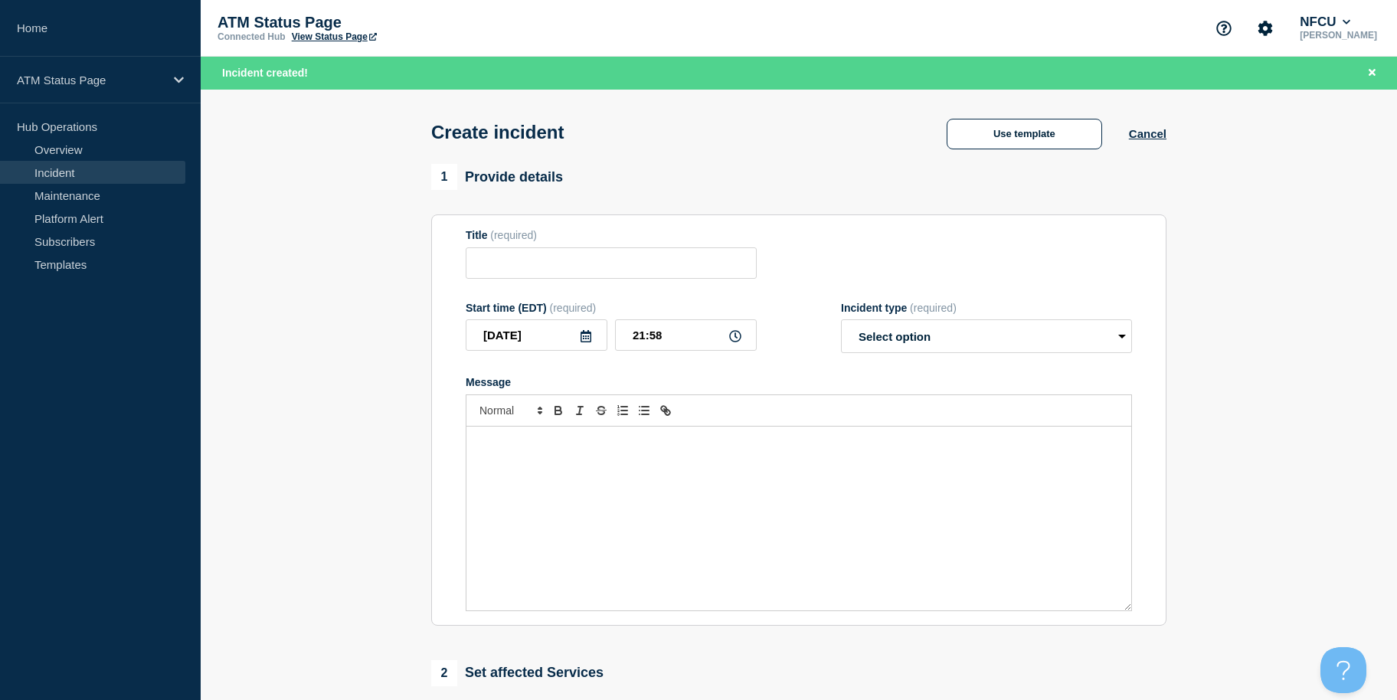
type input "Depository Down"
select select "identified"
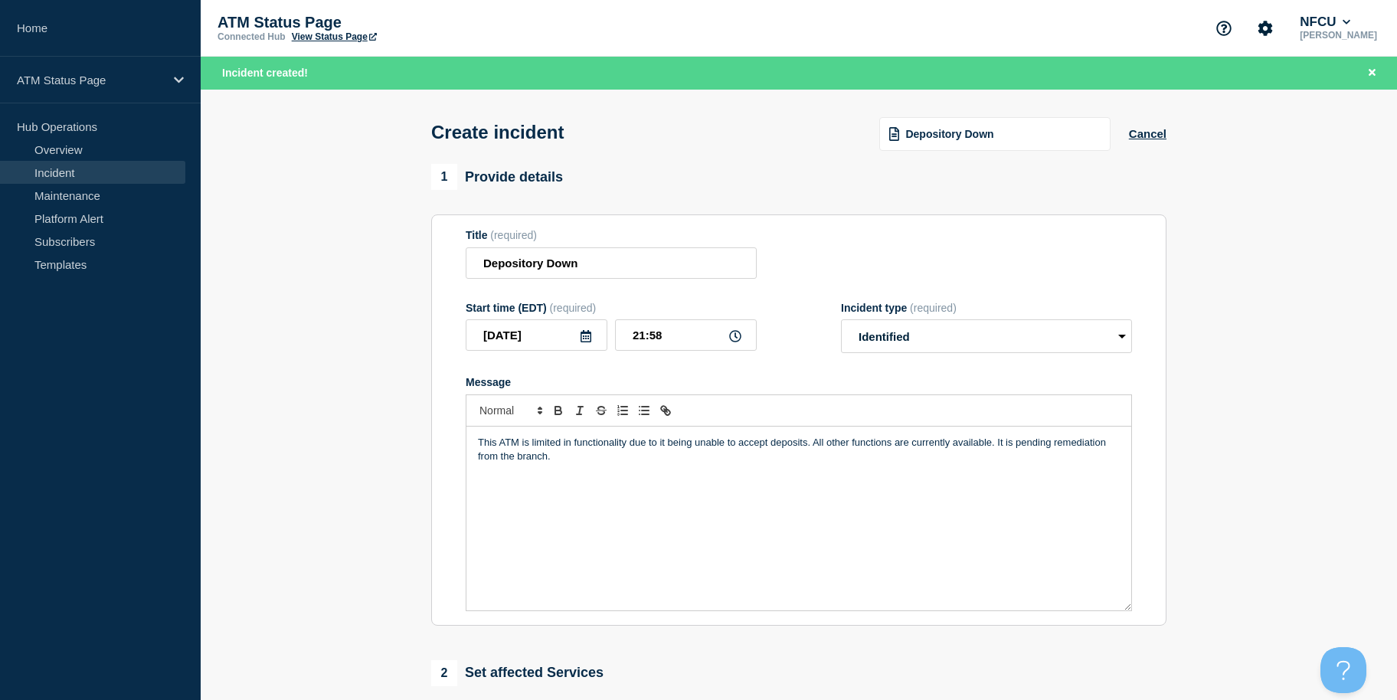
scroll to position [406, 0]
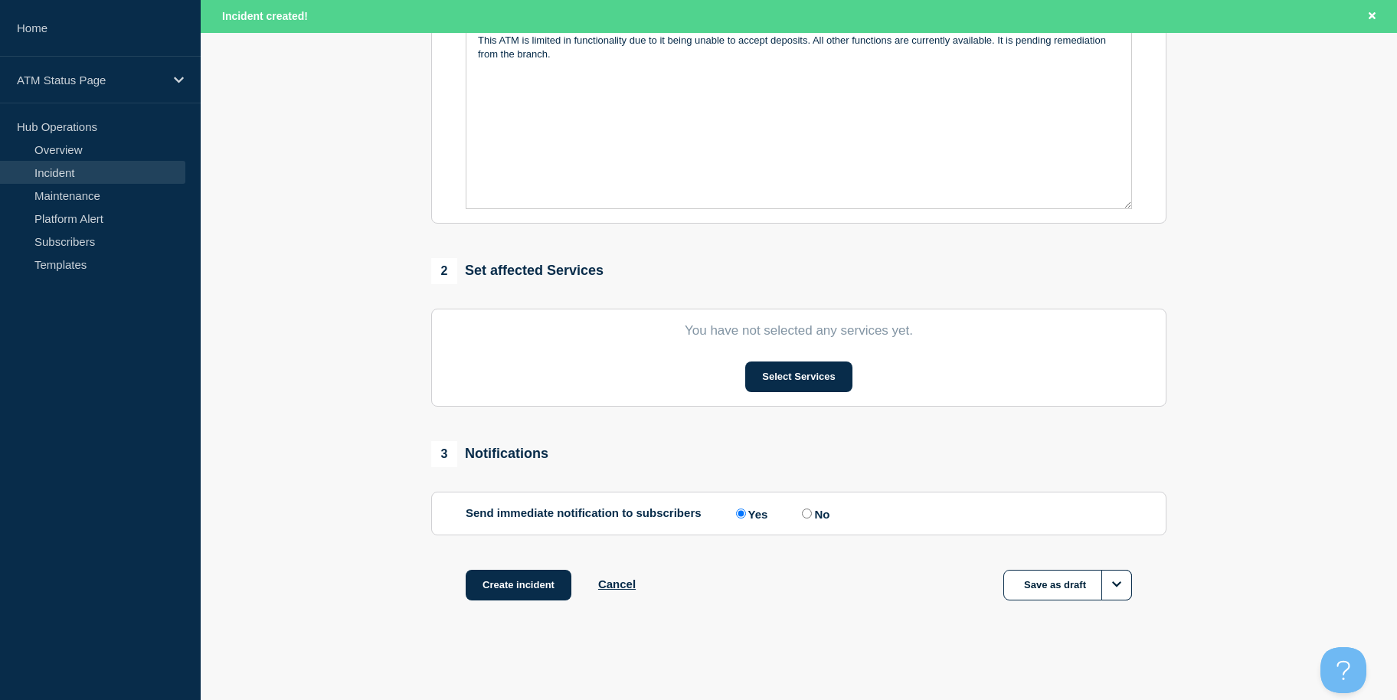
drag, startPoint x: 325, startPoint y: 577, endPoint x: 330, endPoint y: 603, distance: 26.4
click at [778, 378] on button "Select Services" at bounding box center [798, 376] width 106 height 31
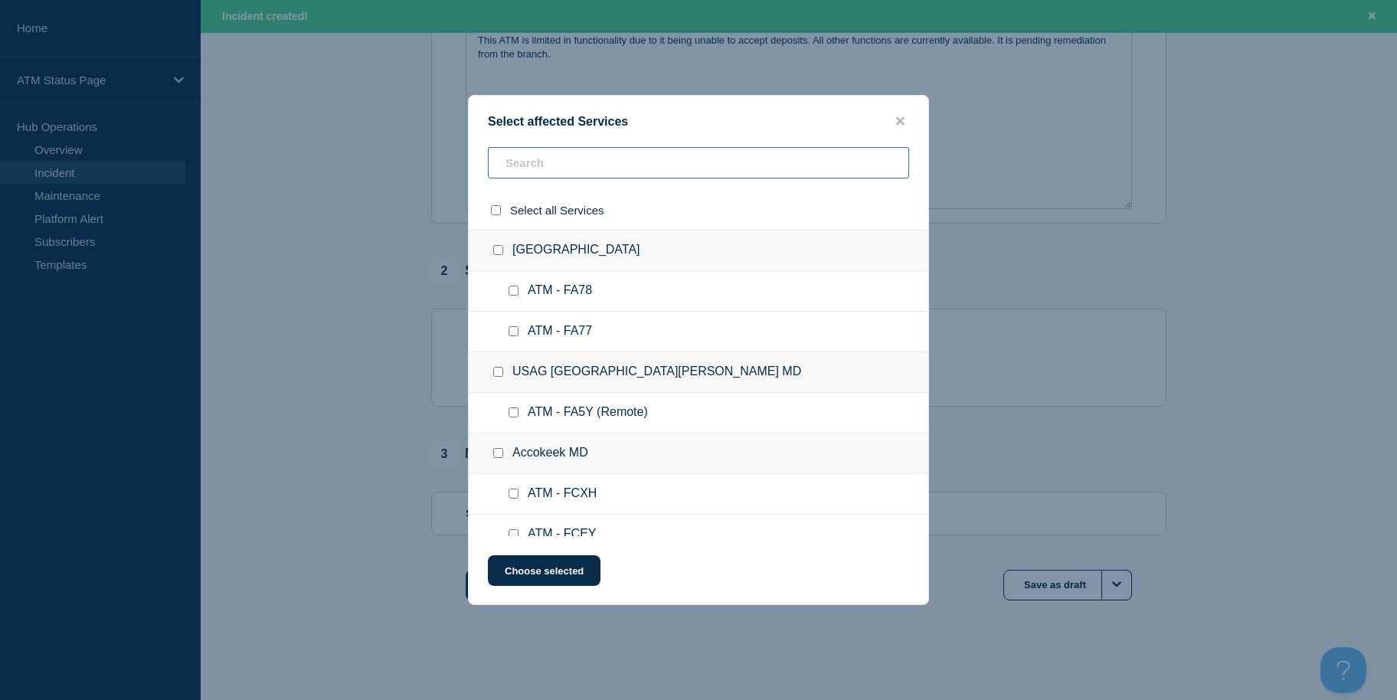
click at [628, 162] on input "text" at bounding box center [698, 162] width 421 height 31
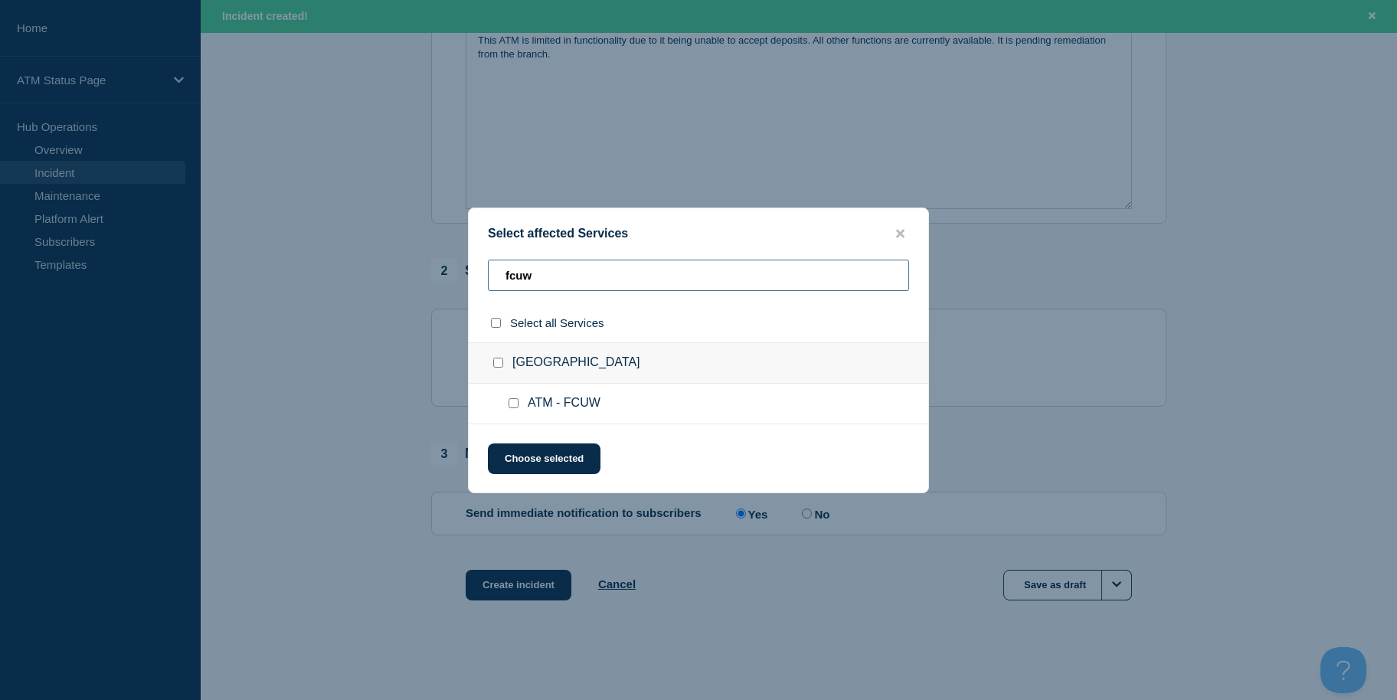
type input "fcuw"
click at [497, 322] on input "select all checkbox" at bounding box center [496, 323] width 10 height 10
checkbox input "true"
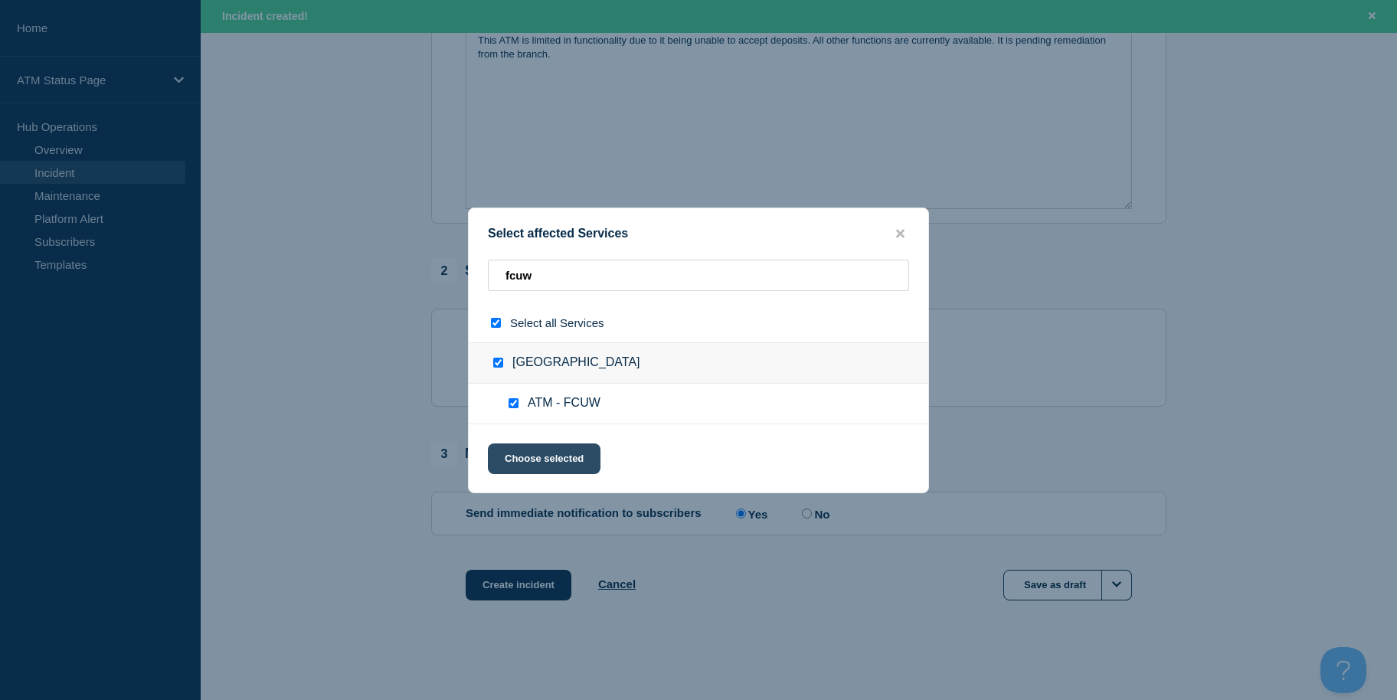
click at [539, 467] on button "Choose selected" at bounding box center [544, 458] width 113 height 31
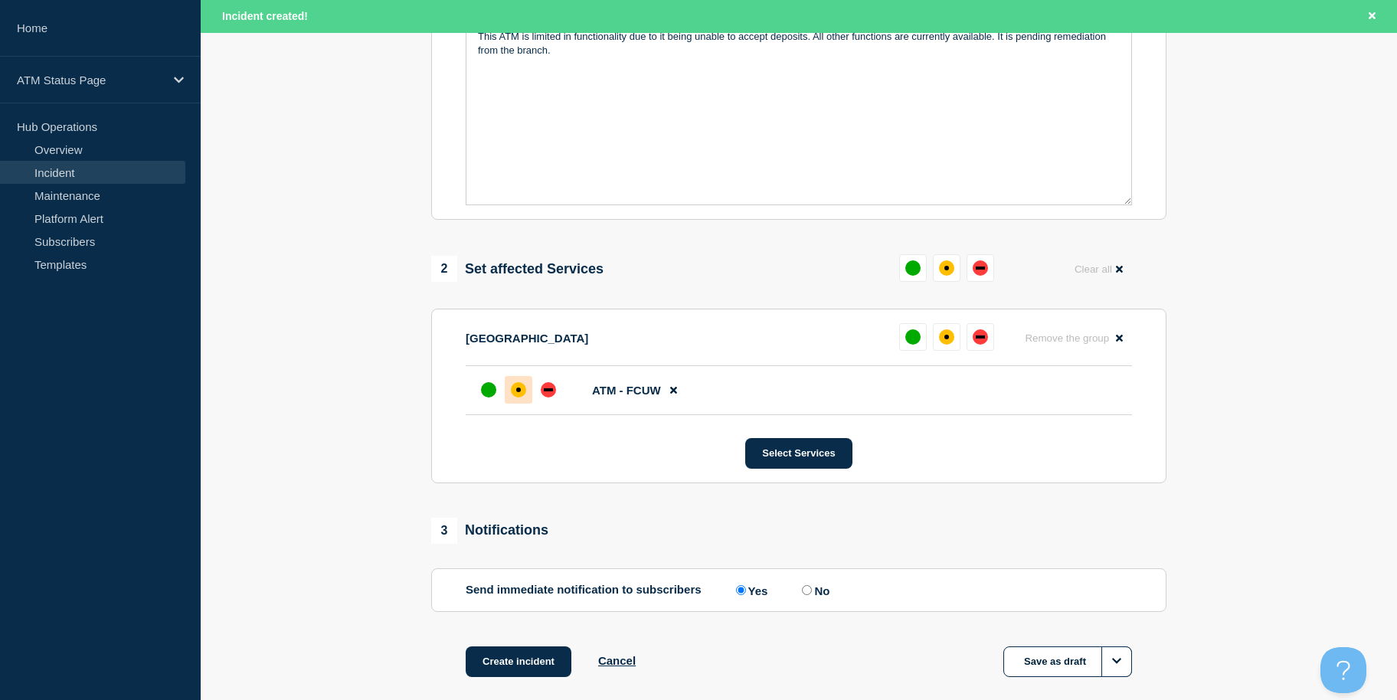
click at [522, 397] on div "affected" at bounding box center [518, 389] width 15 height 15
click at [521, 669] on button "Create incident" at bounding box center [519, 661] width 106 height 31
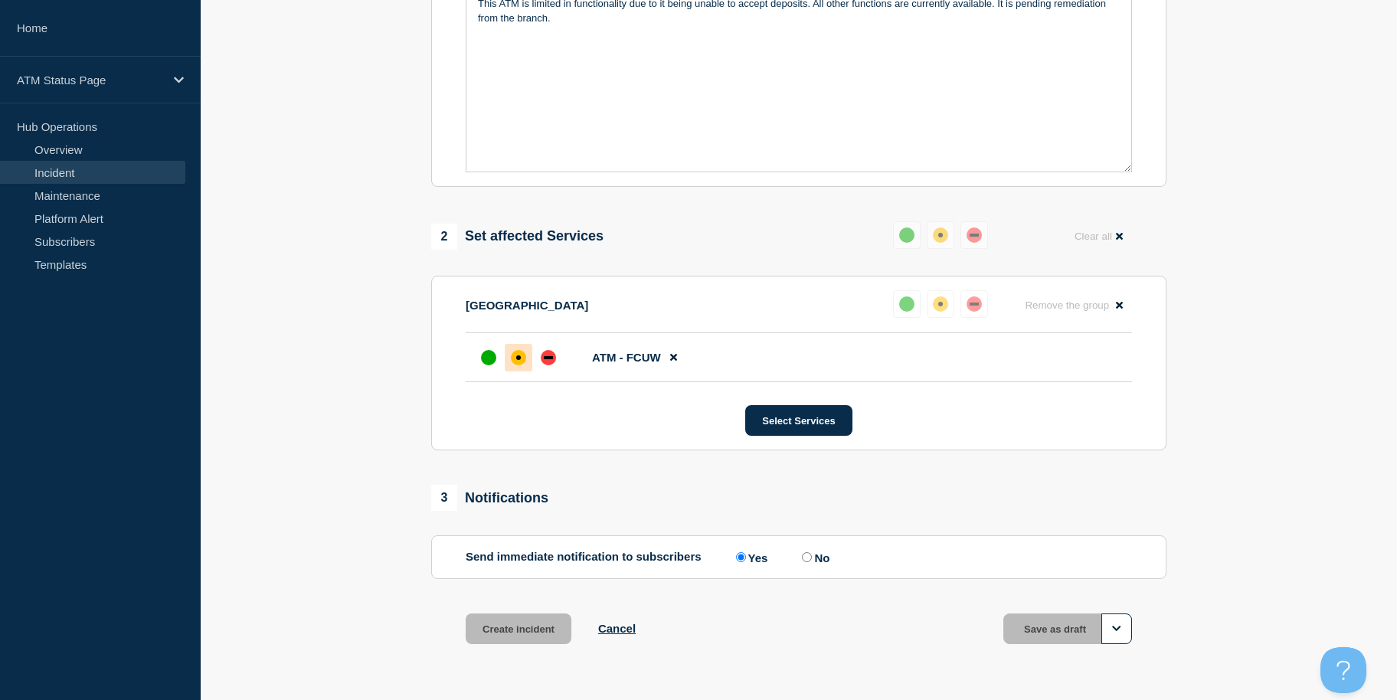
scroll to position [373, 0]
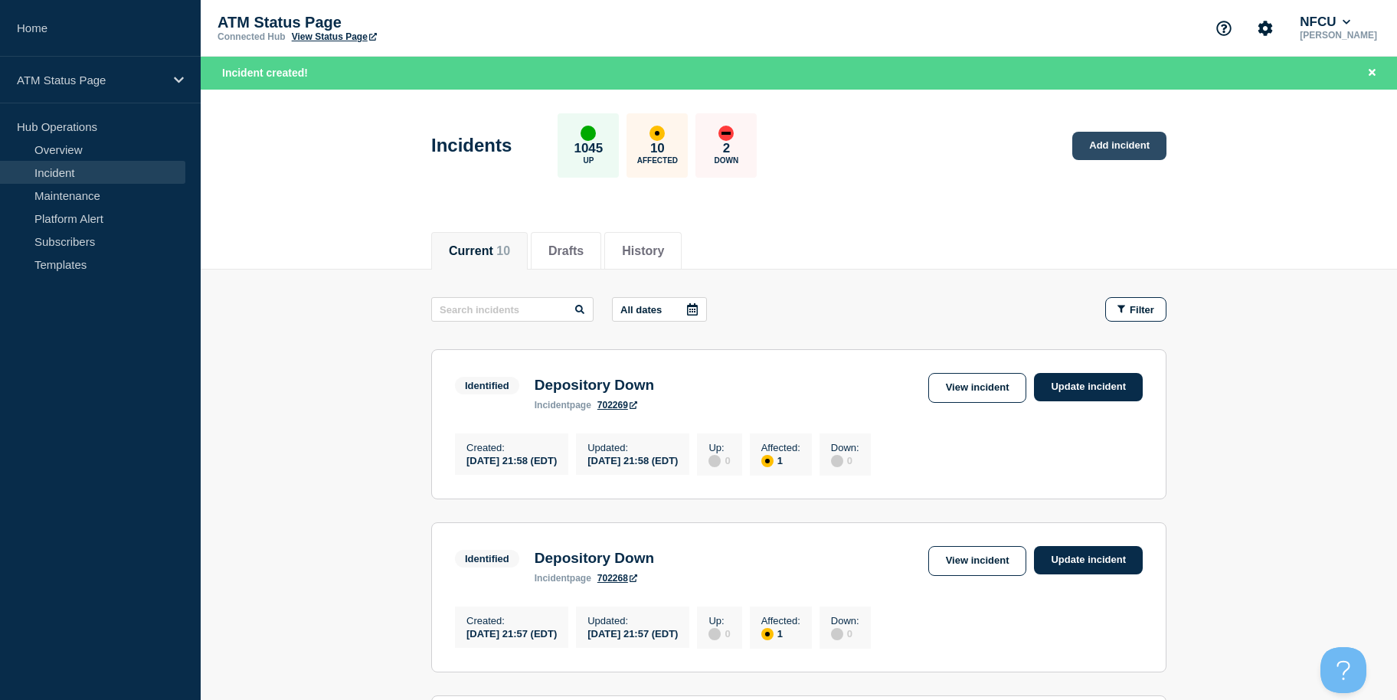
click at [1104, 134] on link "Add incident" at bounding box center [1119, 146] width 94 height 28
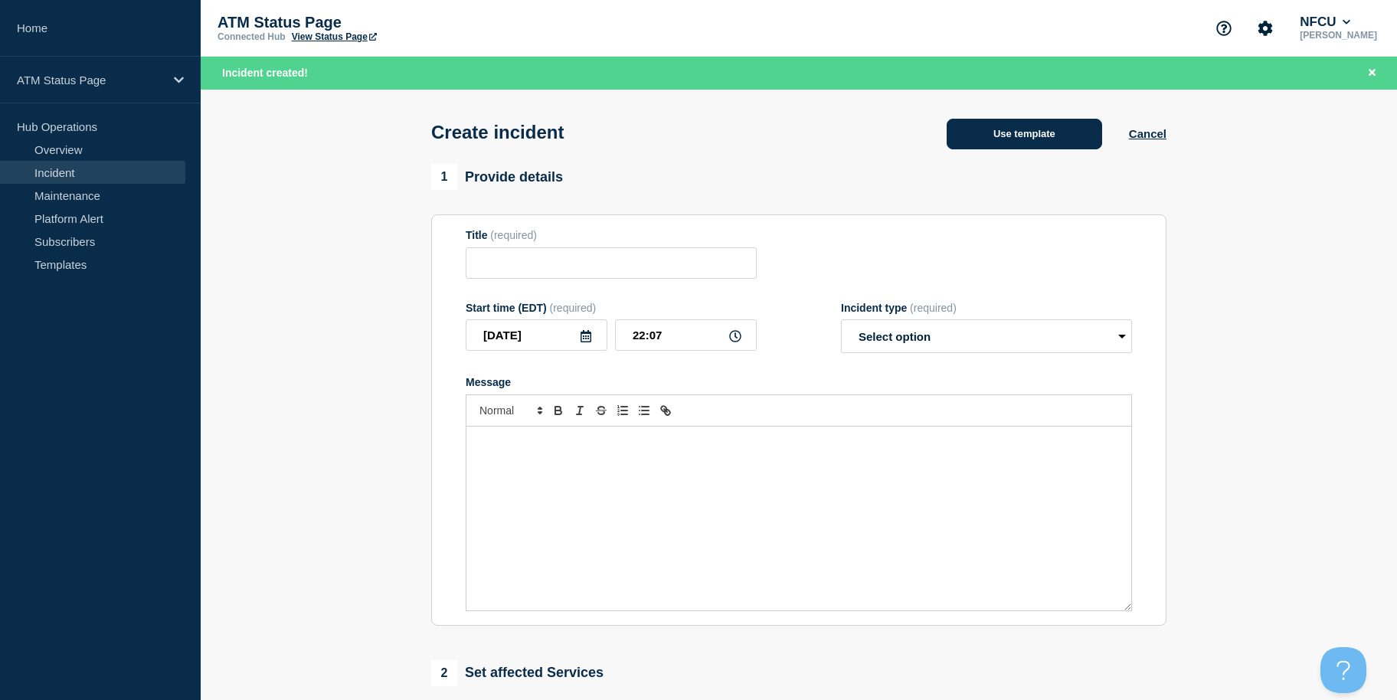
click at [1034, 136] on button "Use template" at bounding box center [1024, 134] width 155 height 31
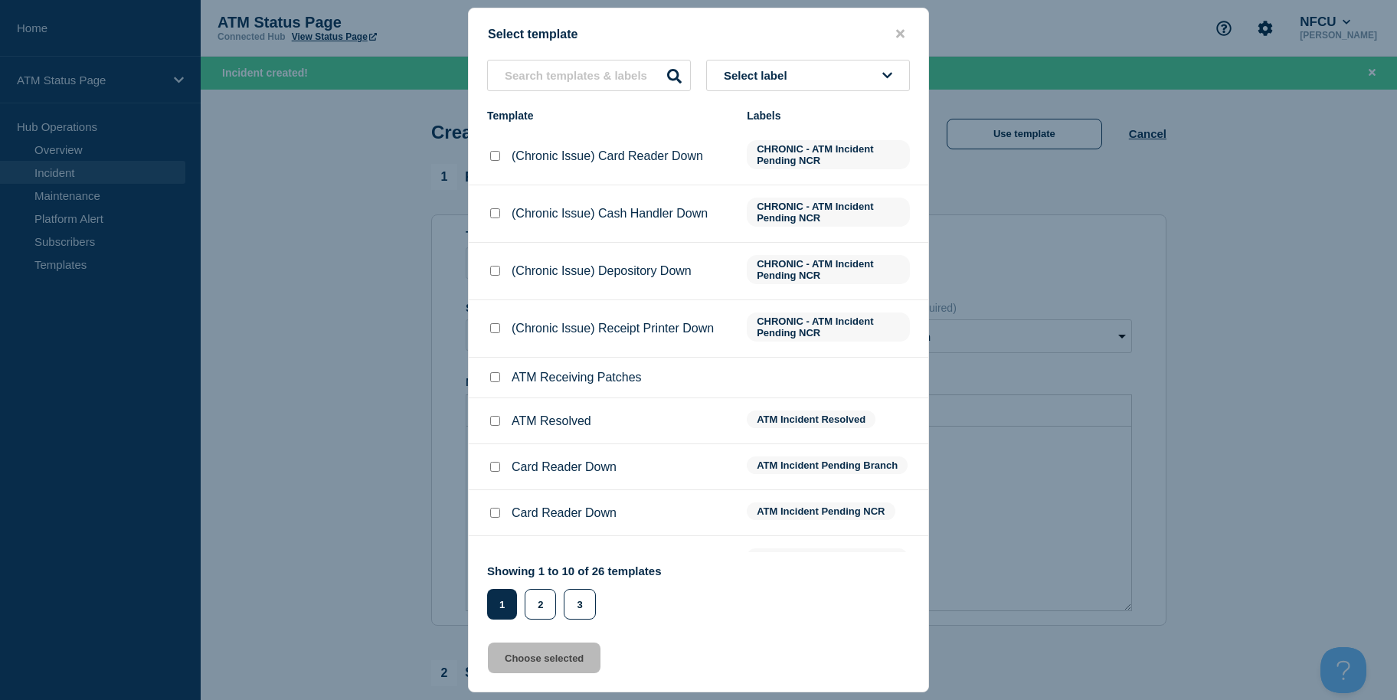
click at [752, 80] on span "Select label" at bounding box center [759, 75] width 70 height 13
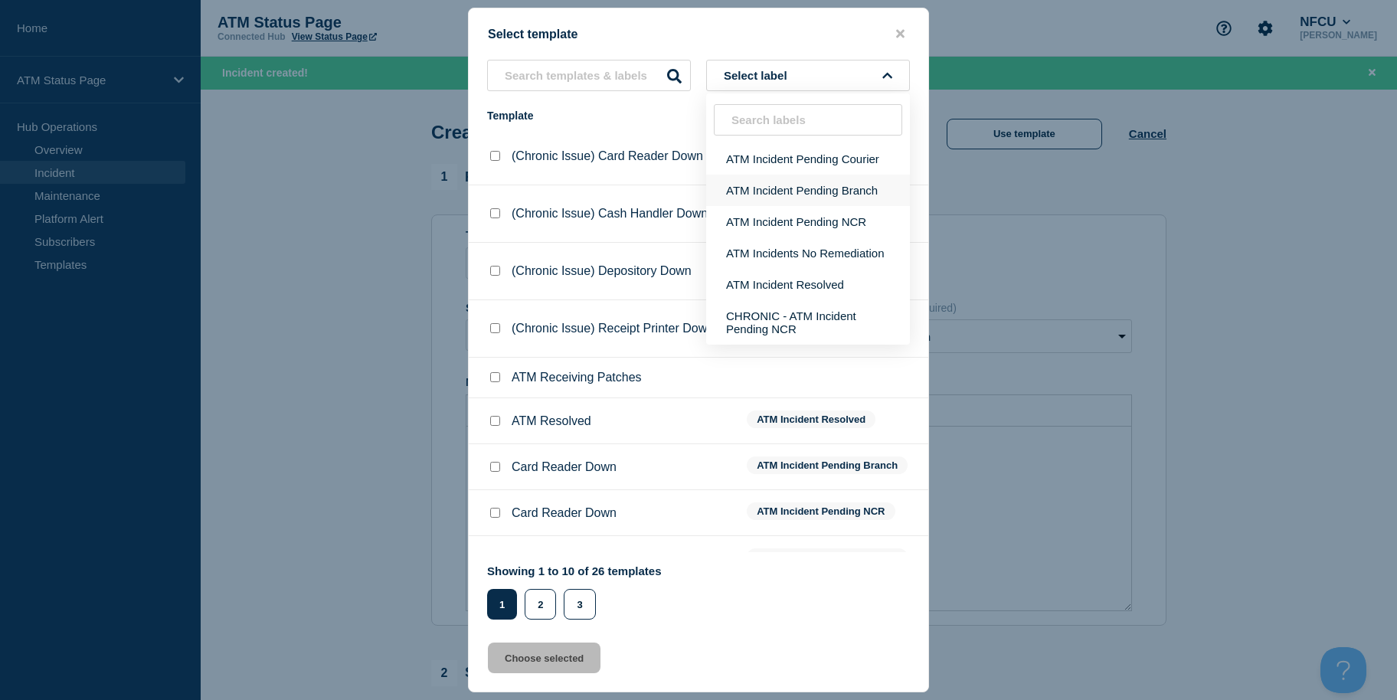
click at [780, 183] on button "ATM Incident Pending Branch" at bounding box center [808, 190] width 204 height 31
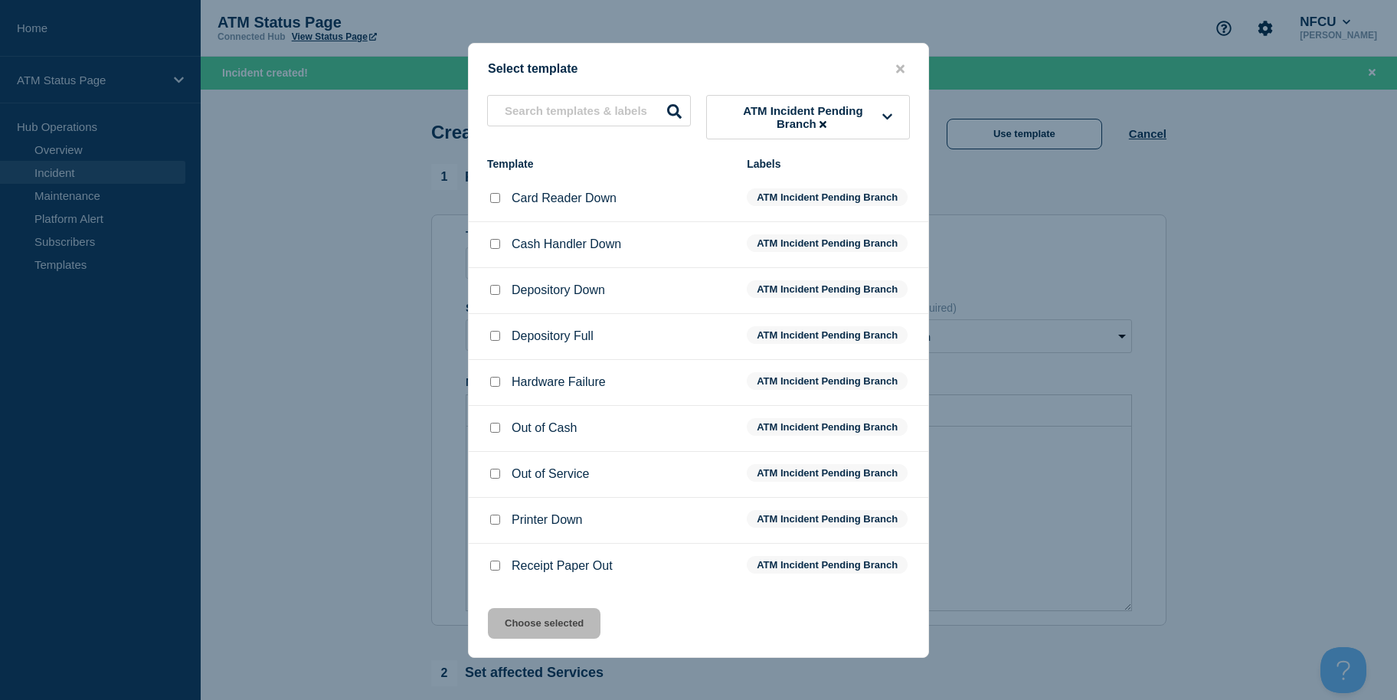
click at [499, 522] on input "Printer Down checkbox" at bounding box center [495, 520] width 10 height 10
checkbox input "true"
click at [516, 616] on button "Choose selected" at bounding box center [544, 623] width 113 height 31
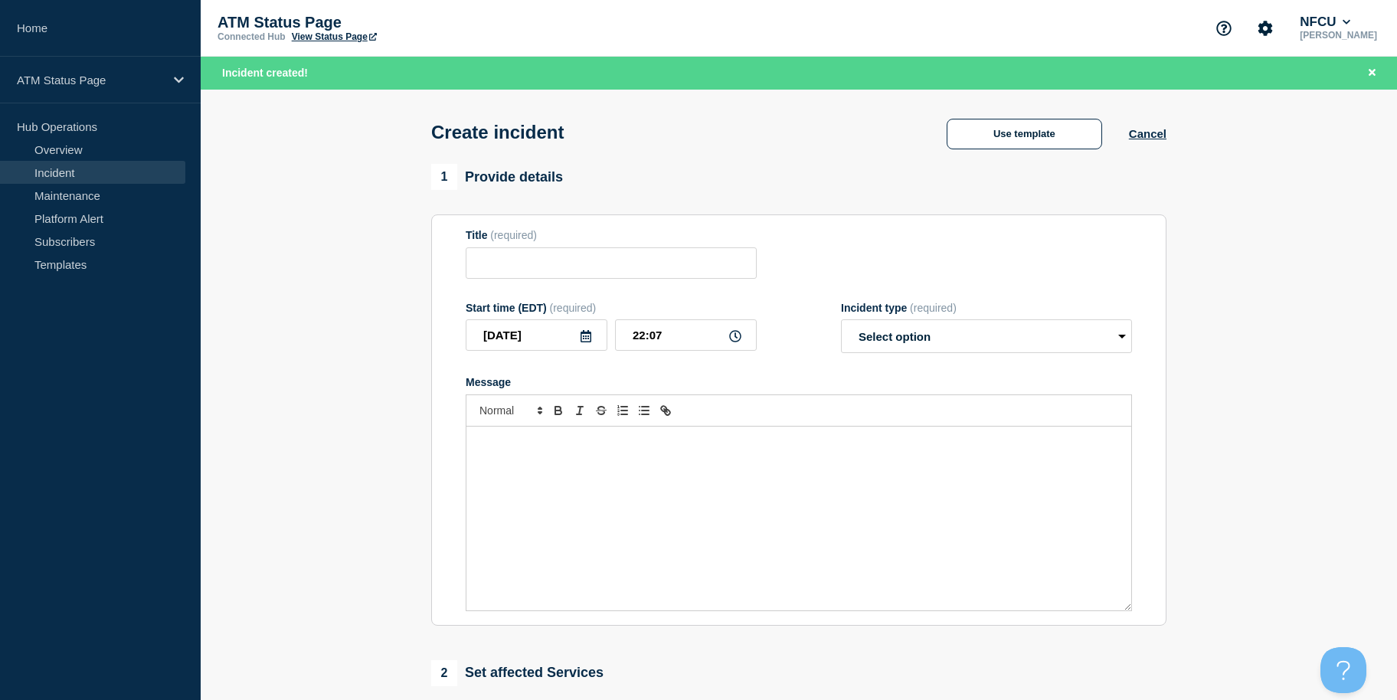
type input "Printer Down"
select select "identified"
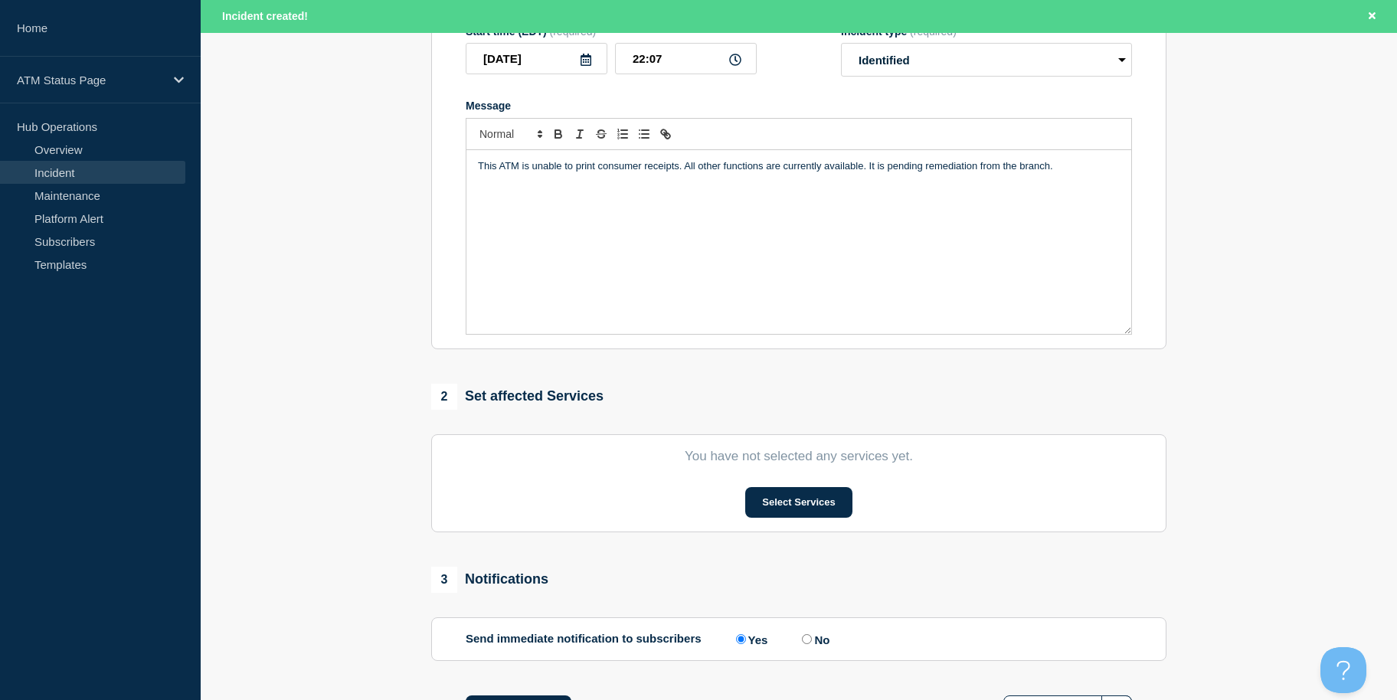
scroll to position [406, 0]
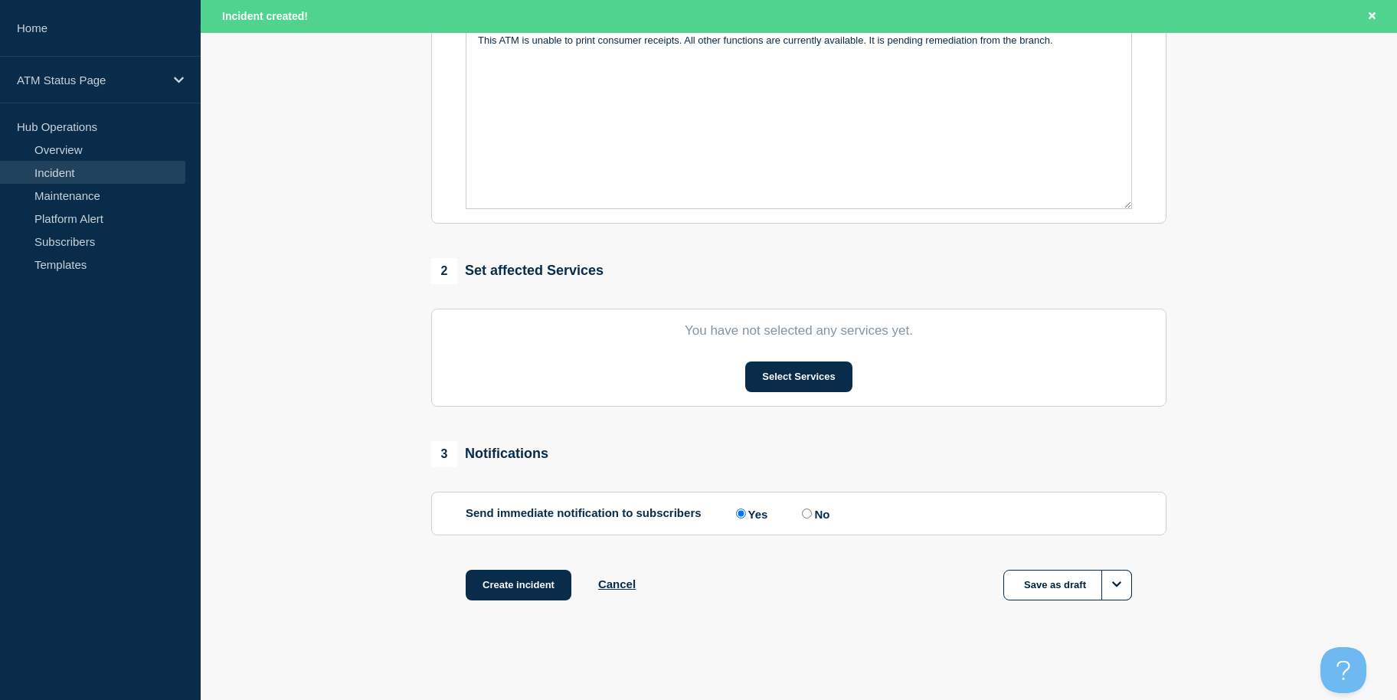
drag, startPoint x: 1199, startPoint y: 244, endPoint x: 1196, endPoint y: 330, distance: 86.6
click at [794, 371] on button "Select Services" at bounding box center [798, 376] width 106 height 31
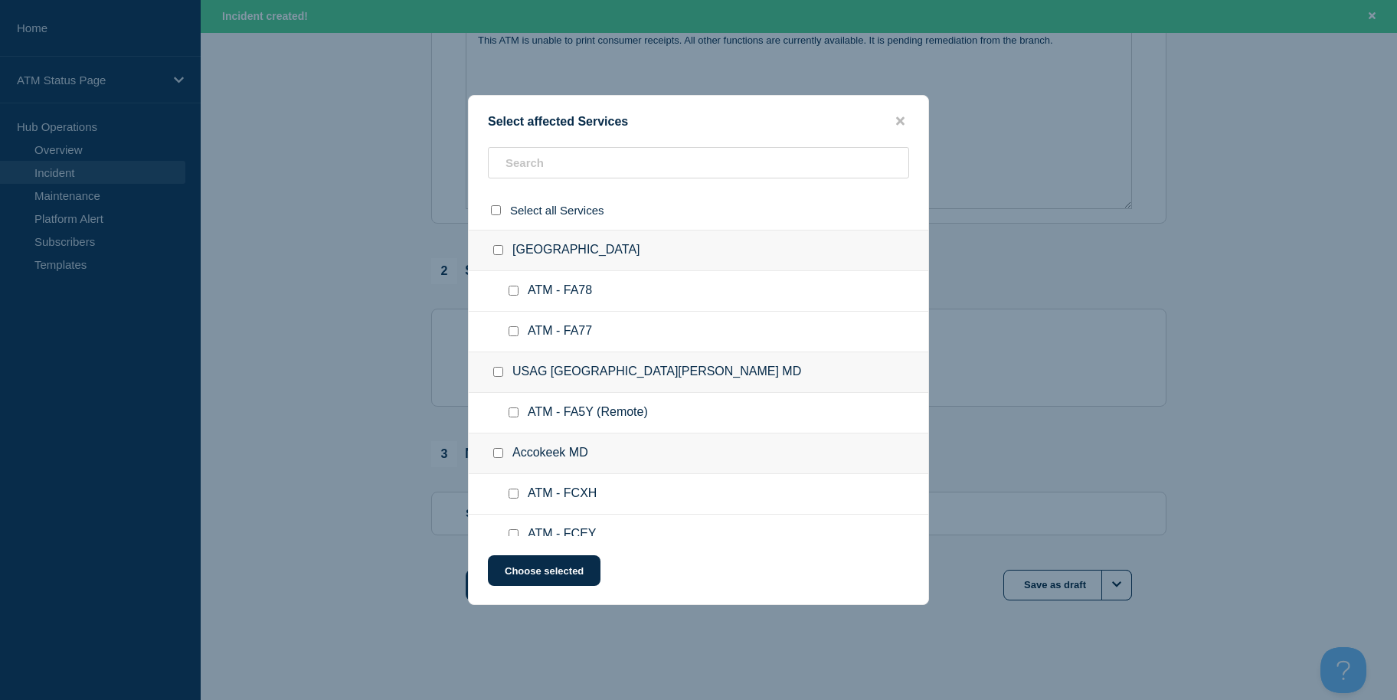
click at [625, 124] on div "Select affected Services" at bounding box center [699, 121] width 460 height 15
click at [610, 149] on input "text" at bounding box center [698, 162] width 421 height 31
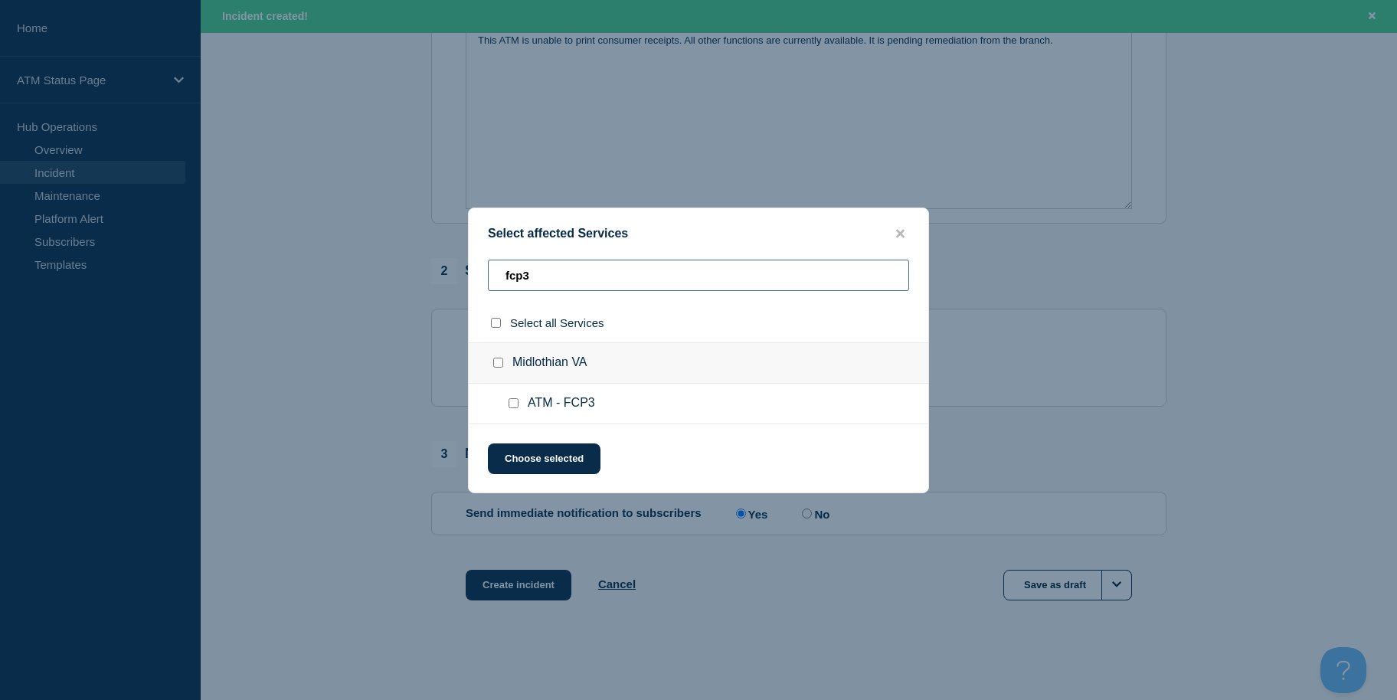
type input "fcp3"
click at [499, 319] on input "select all checkbox" at bounding box center [496, 323] width 10 height 10
checkbox input "true"
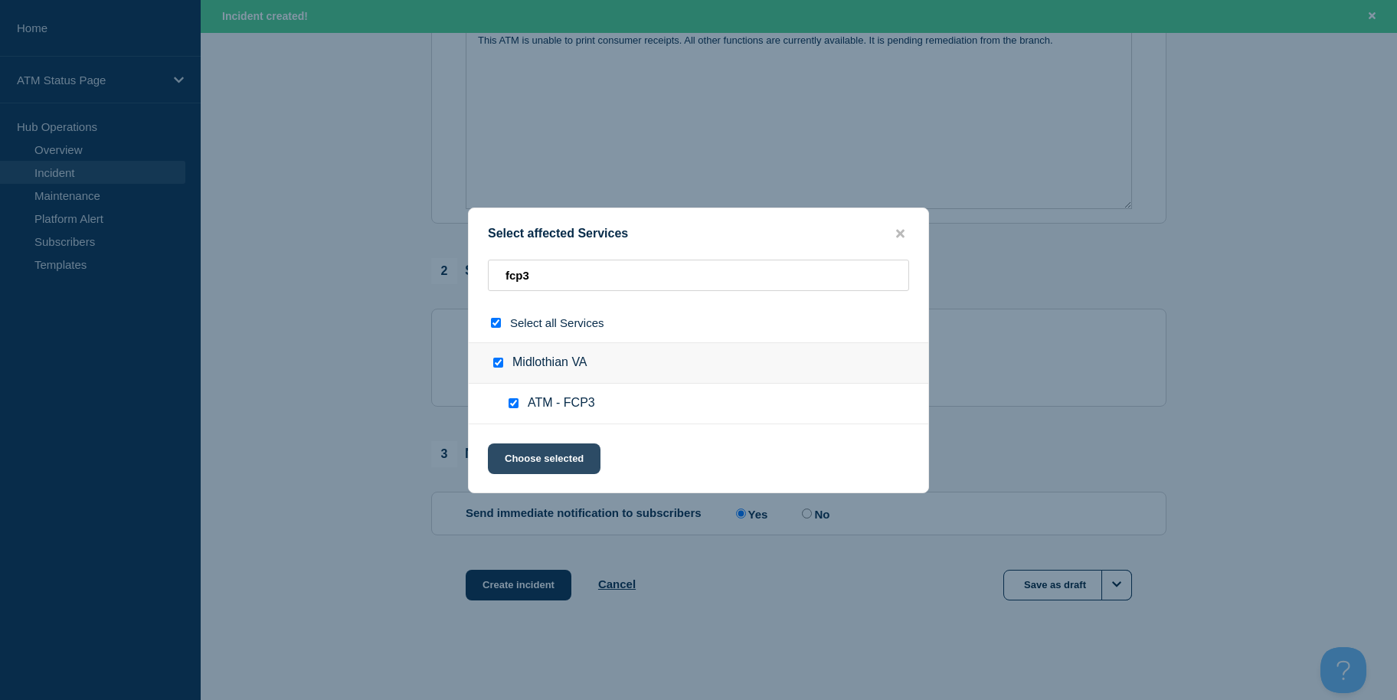
click at [545, 460] on button "Choose selected" at bounding box center [544, 458] width 113 height 31
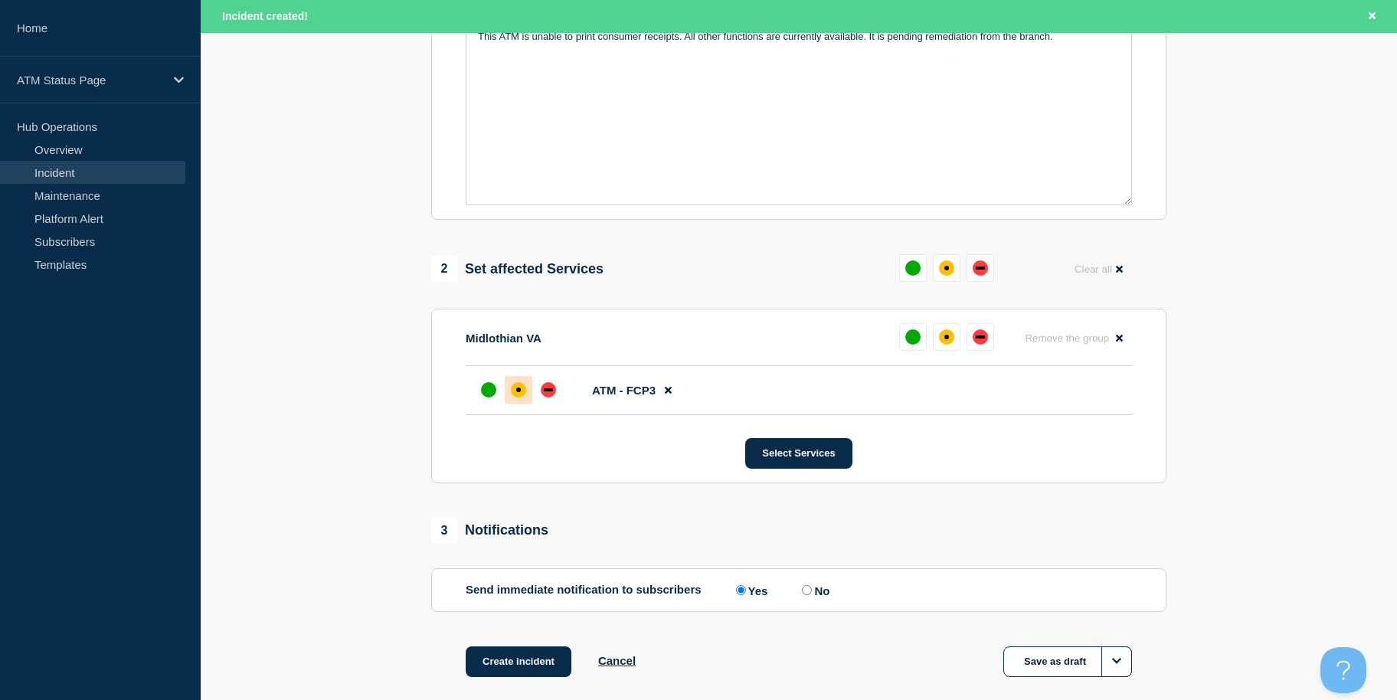
click at [523, 387] on div "affected" at bounding box center [518, 389] width 15 height 15
click at [499, 666] on button "Create incident" at bounding box center [519, 661] width 106 height 31
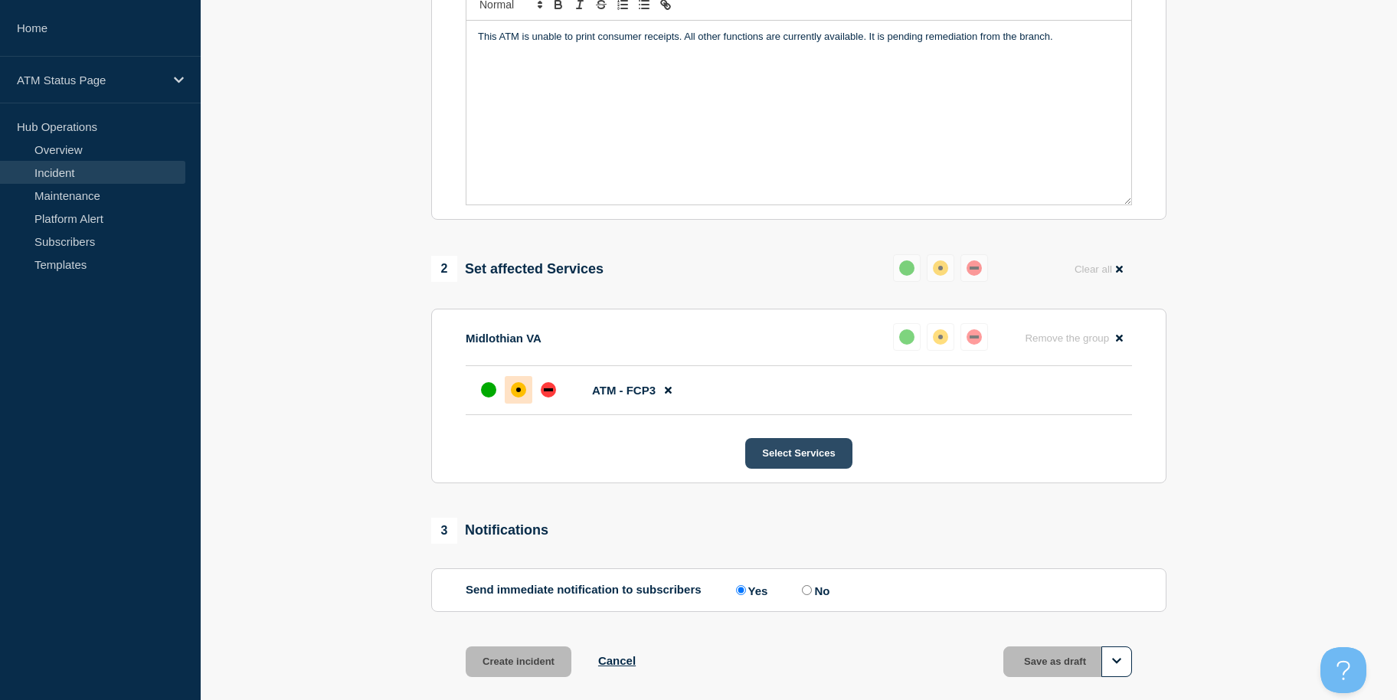
scroll to position [373, 0]
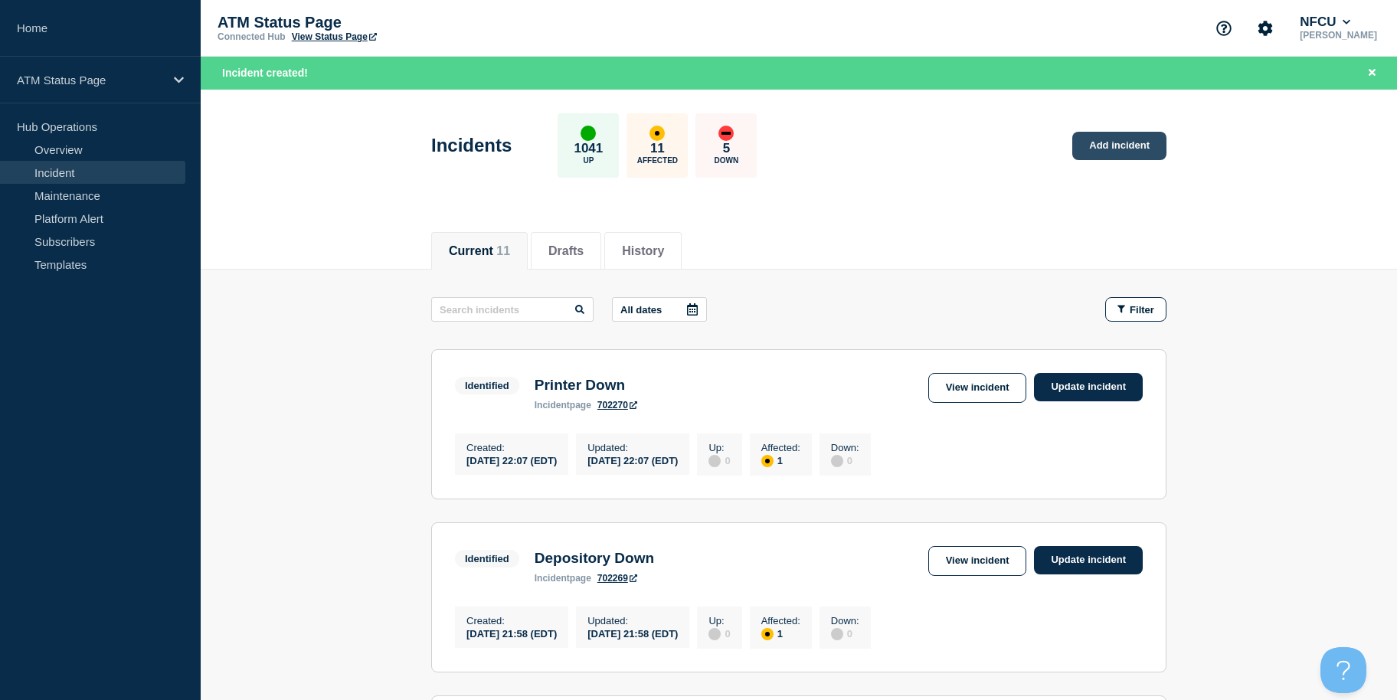
click at [1137, 146] on link "Add incident" at bounding box center [1119, 146] width 94 height 28
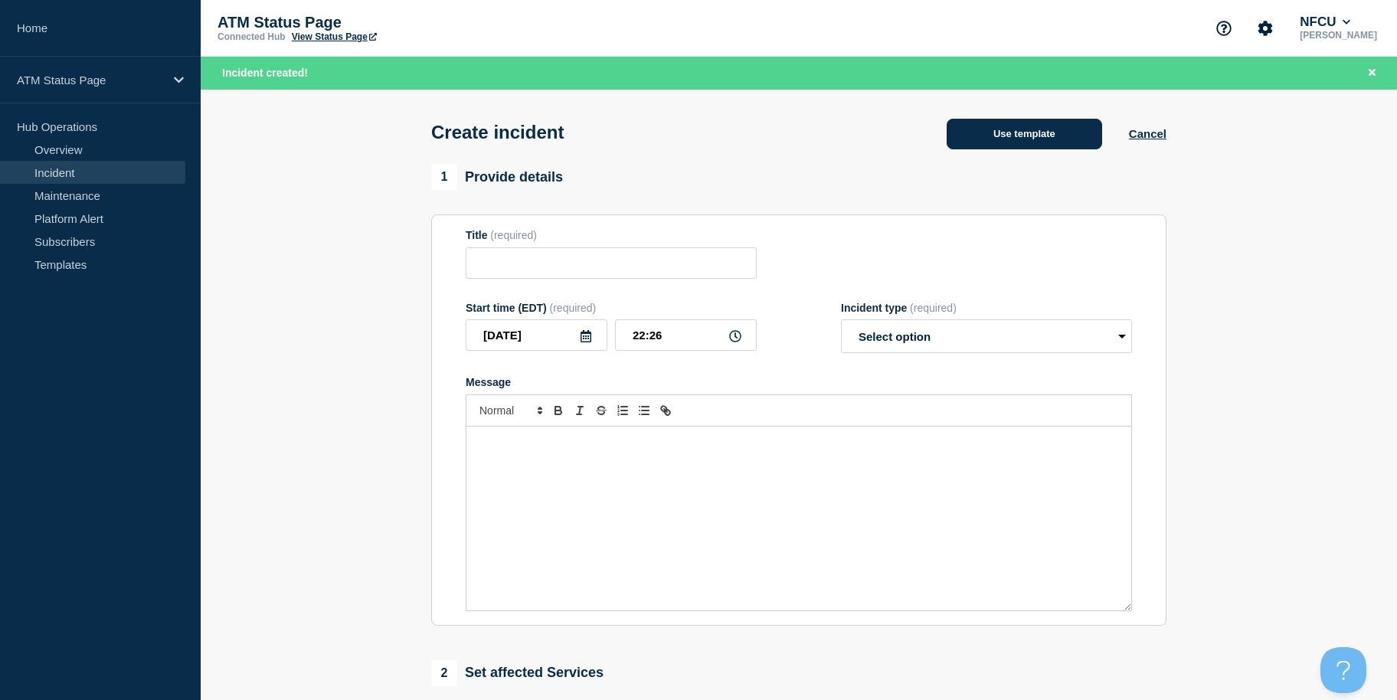
click at [1058, 132] on button "Use template" at bounding box center [1024, 134] width 155 height 31
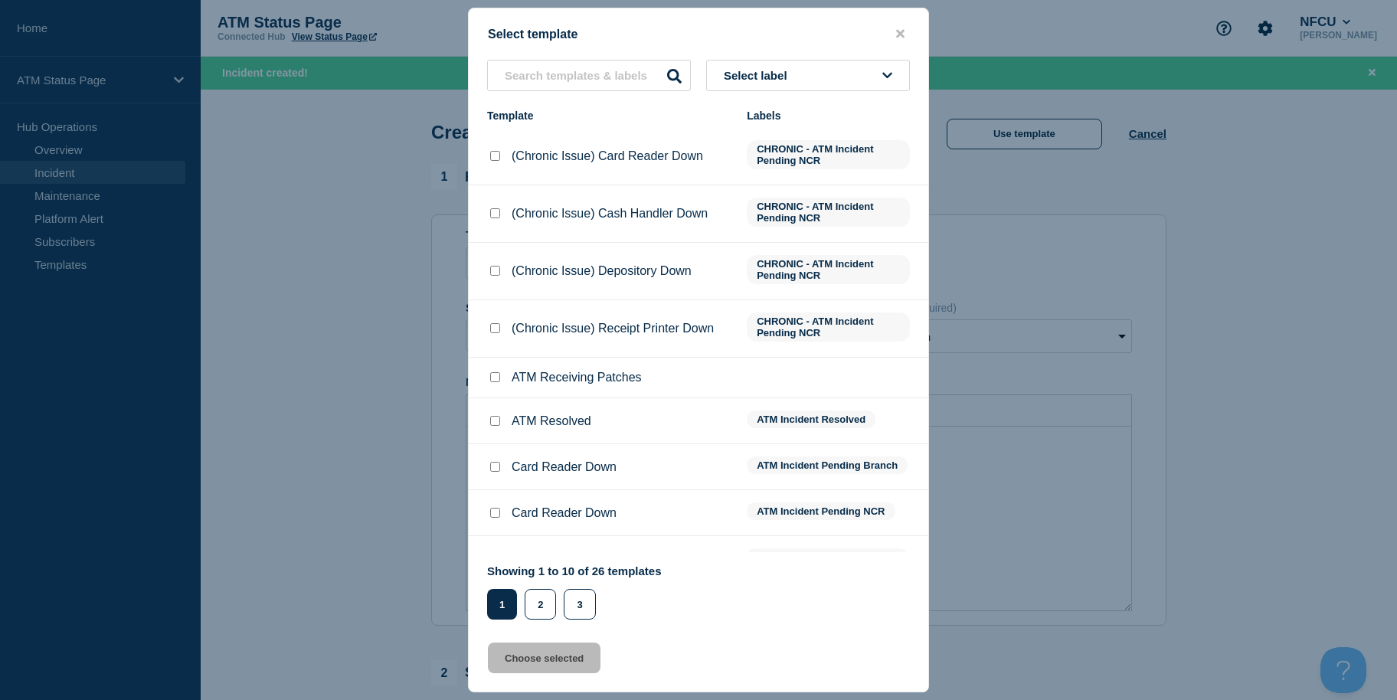
click at [773, 72] on span "Select label" at bounding box center [759, 75] width 70 height 13
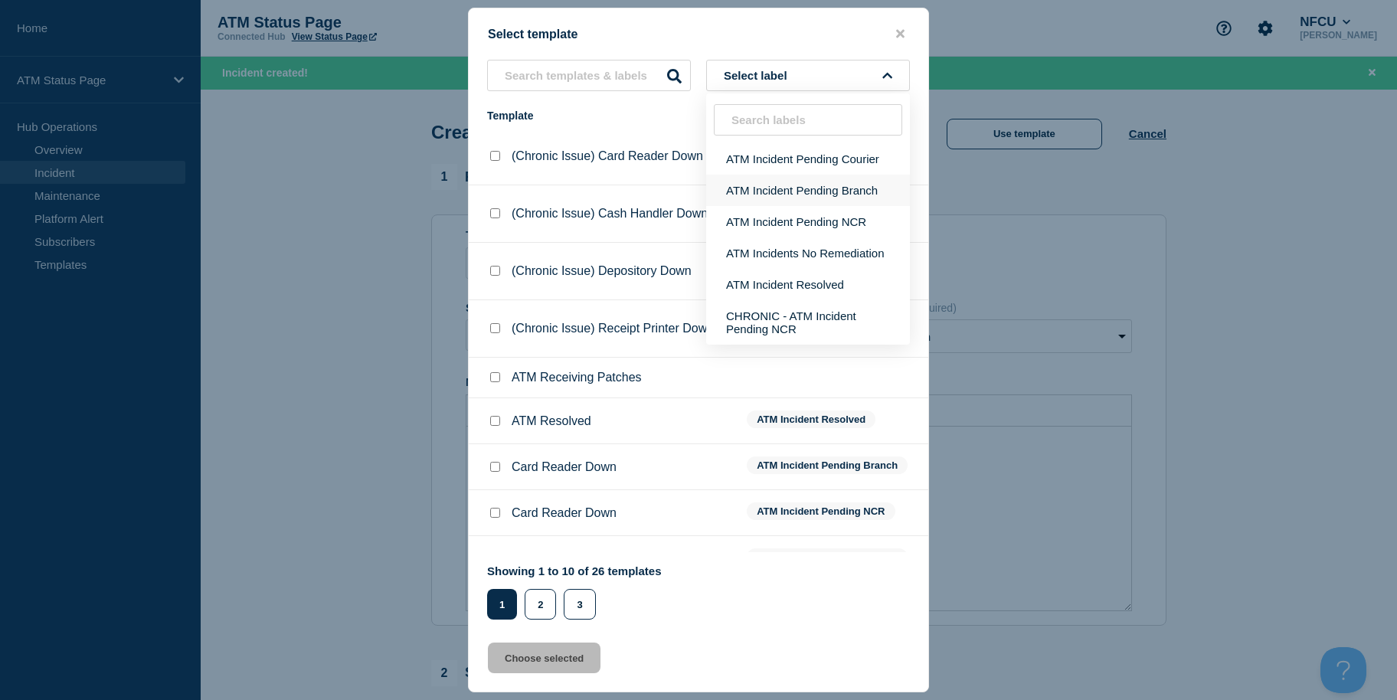
click at [766, 179] on button "ATM Incident Pending Branch" at bounding box center [808, 190] width 204 height 31
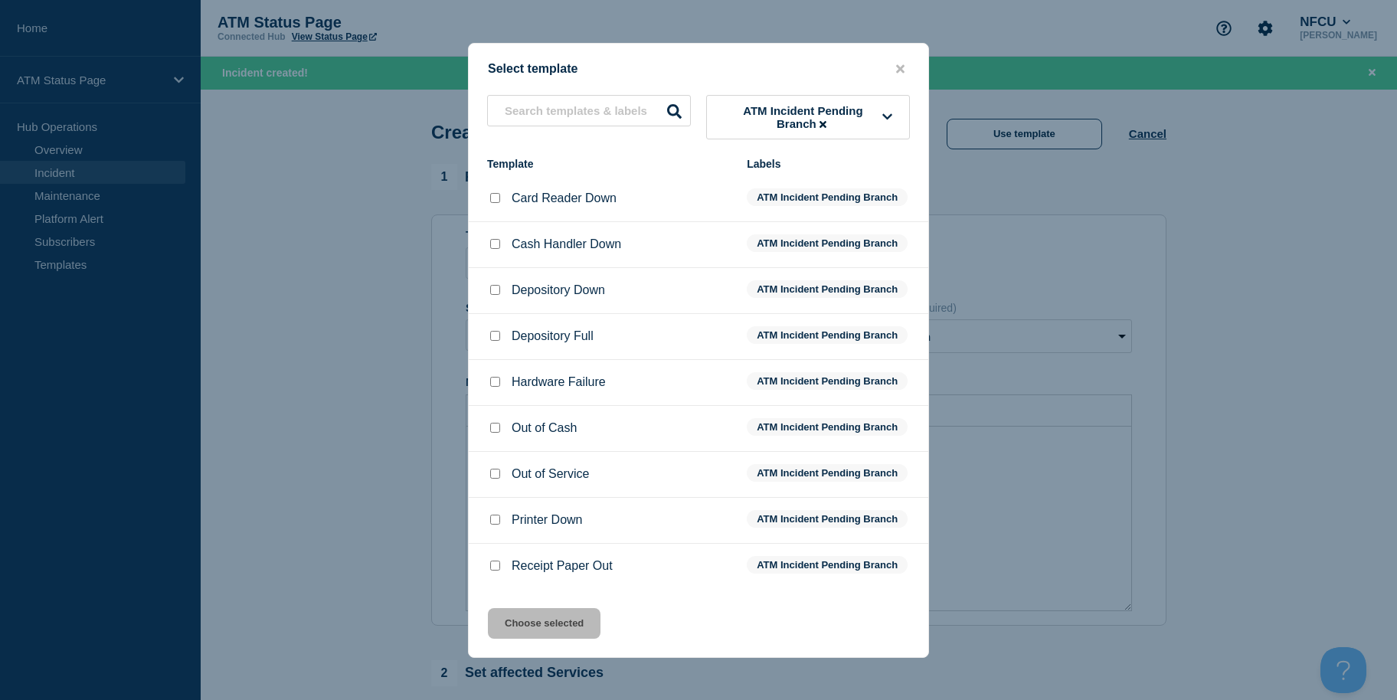
click at [492, 291] on input "Depository Down checkbox" at bounding box center [495, 290] width 10 height 10
checkbox input "true"
click at [533, 620] on button "Choose selected" at bounding box center [544, 623] width 113 height 31
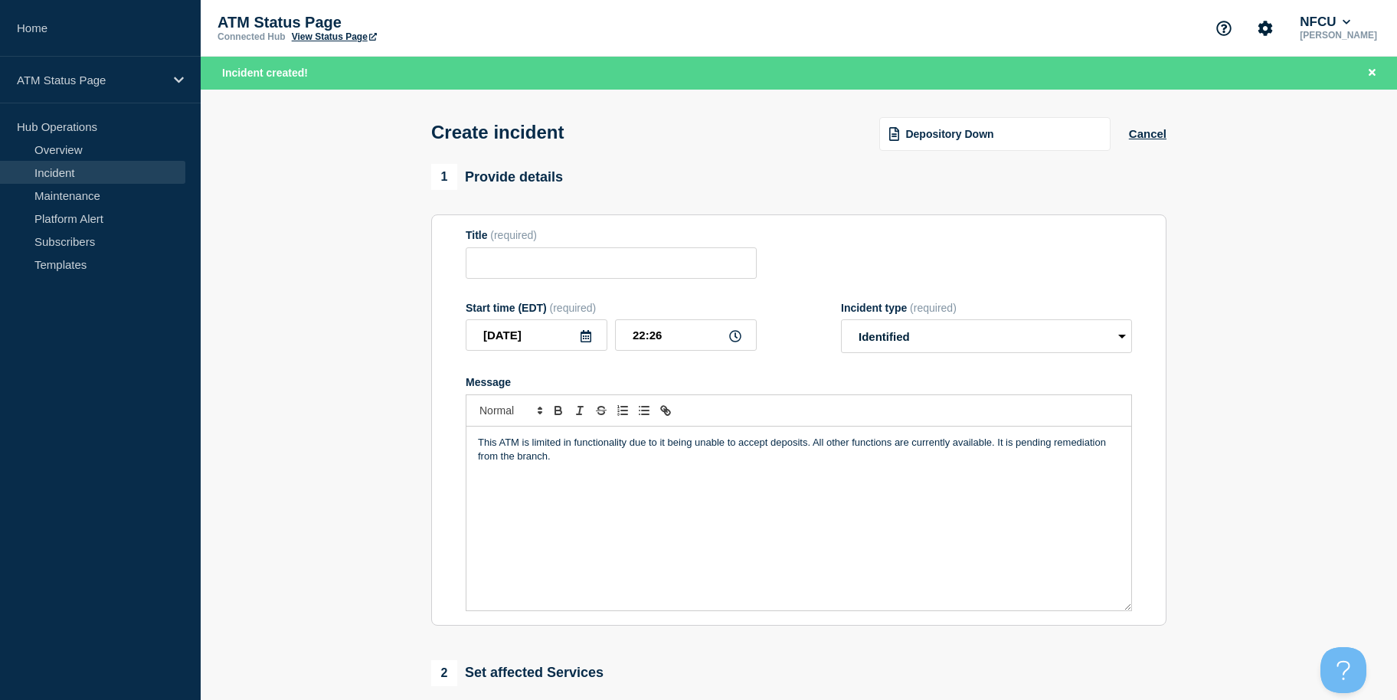
type input "Depository Down"
select select "identified"
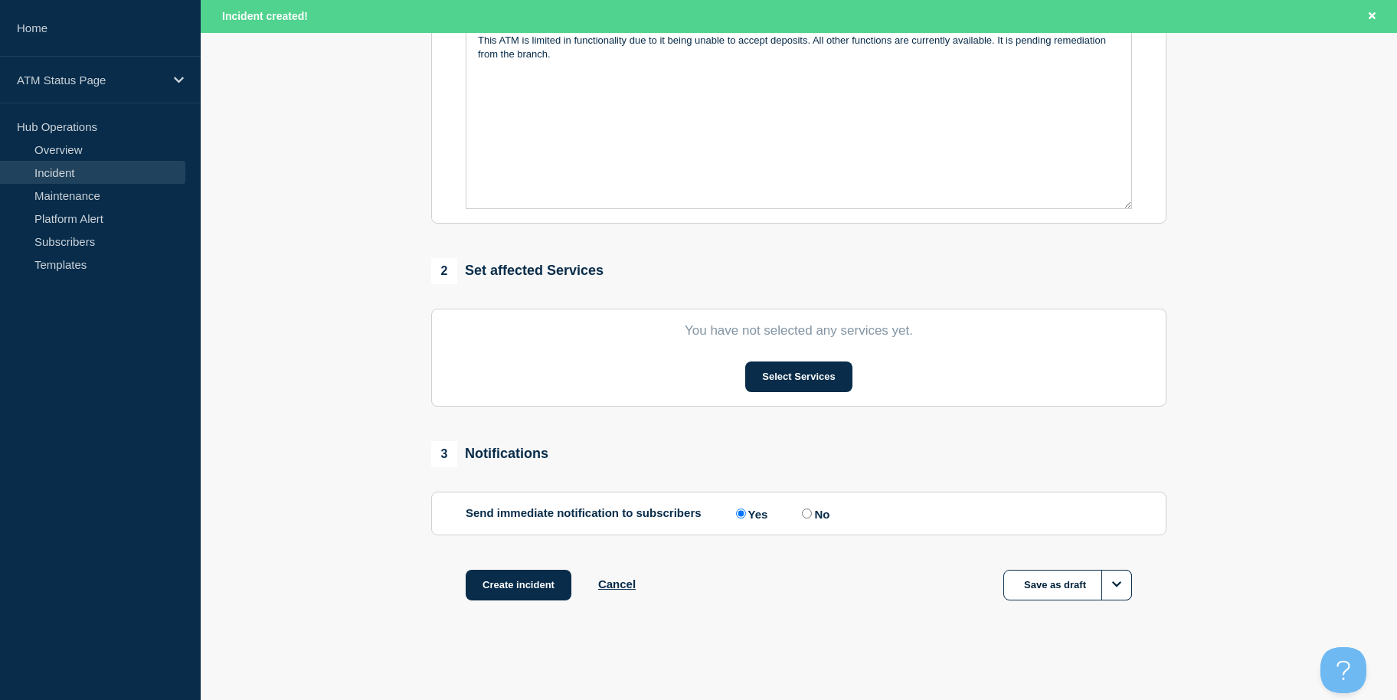
drag, startPoint x: 282, startPoint y: 498, endPoint x: 282, endPoint y: 616, distance: 117.9
click at [770, 377] on button "Select Services" at bounding box center [798, 376] width 106 height 31
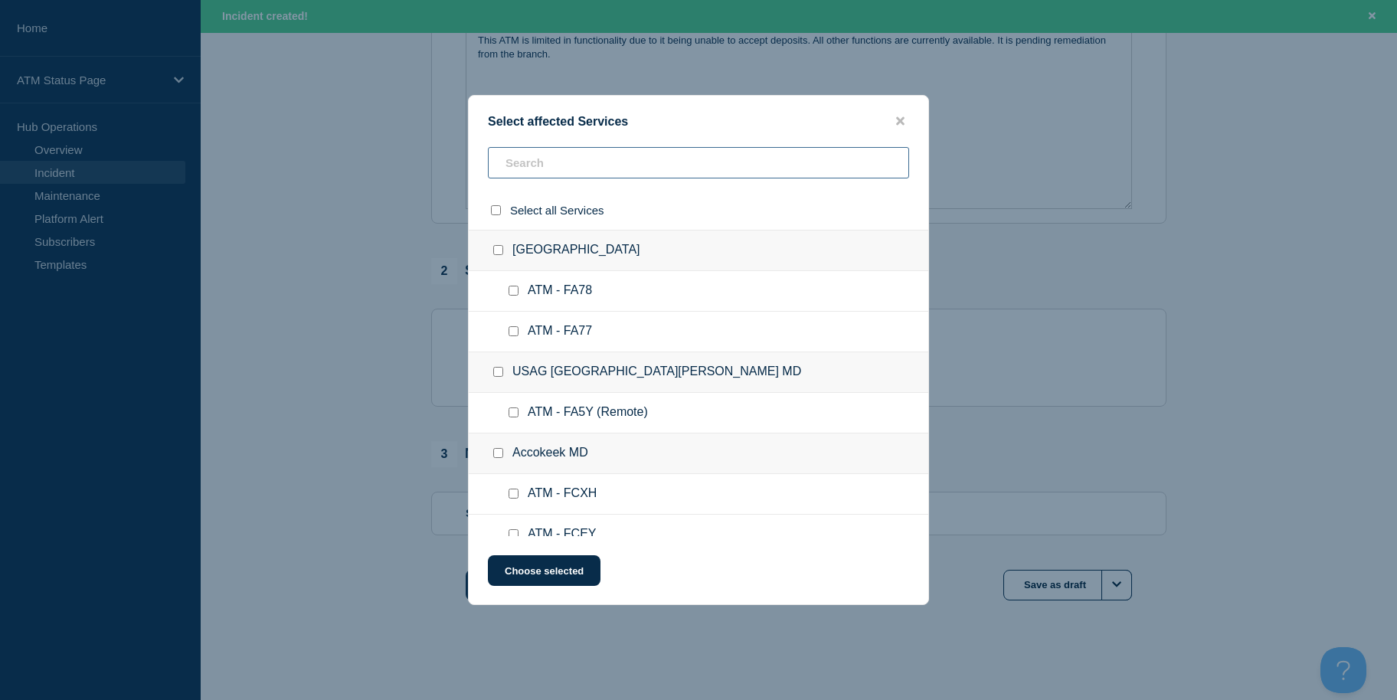
click at [644, 159] on input "text" at bounding box center [698, 162] width 421 height 31
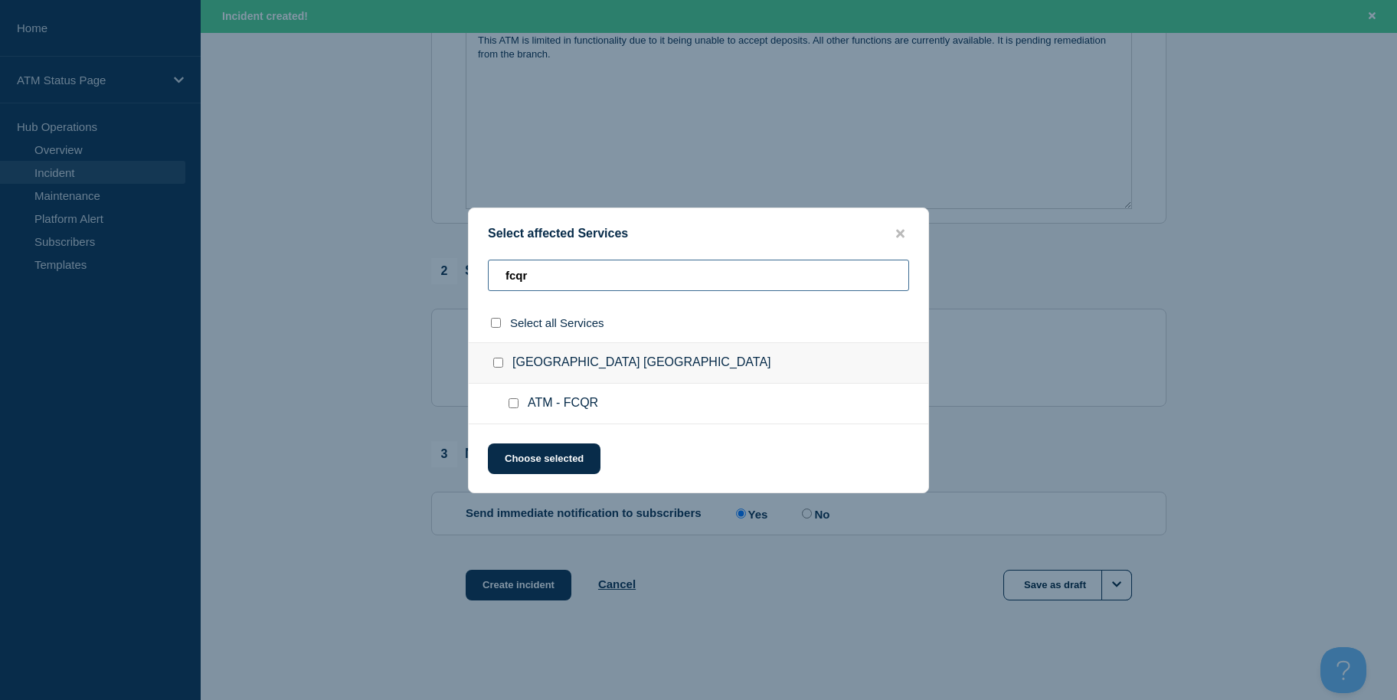
type input "fcqr"
click at [514, 404] on input "ATM - FCQR checkbox" at bounding box center [514, 403] width 10 height 10
checkbox input "true"
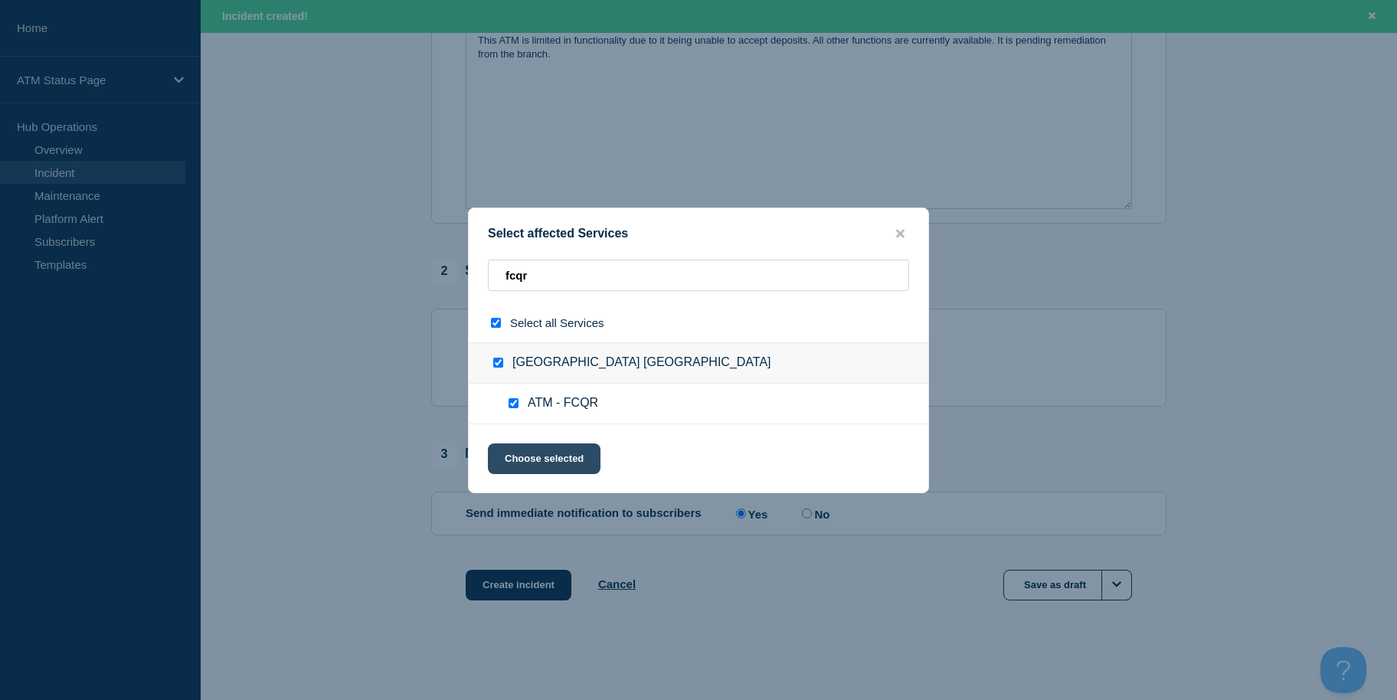
click at [517, 453] on button "Choose selected" at bounding box center [544, 458] width 113 height 31
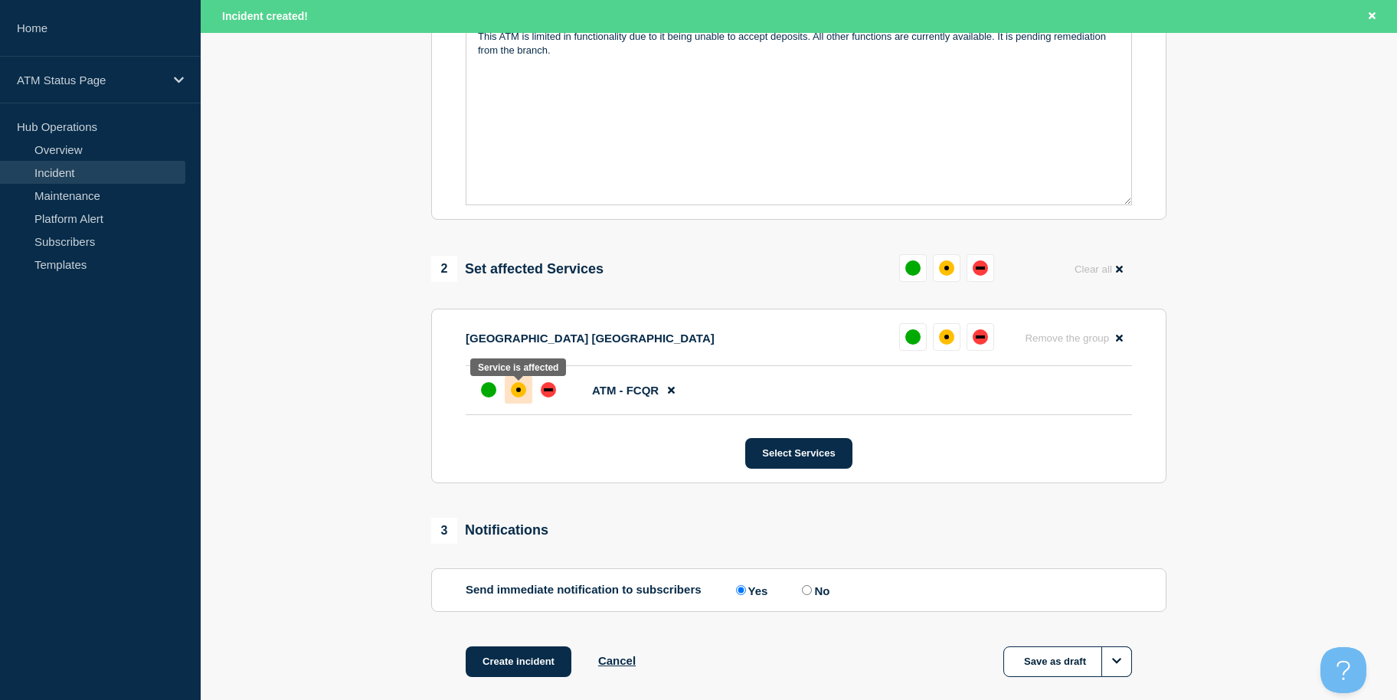
click at [517, 396] on div "affected" at bounding box center [518, 389] width 15 height 15
click at [517, 655] on button "Create incident" at bounding box center [519, 661] width 106 height 31
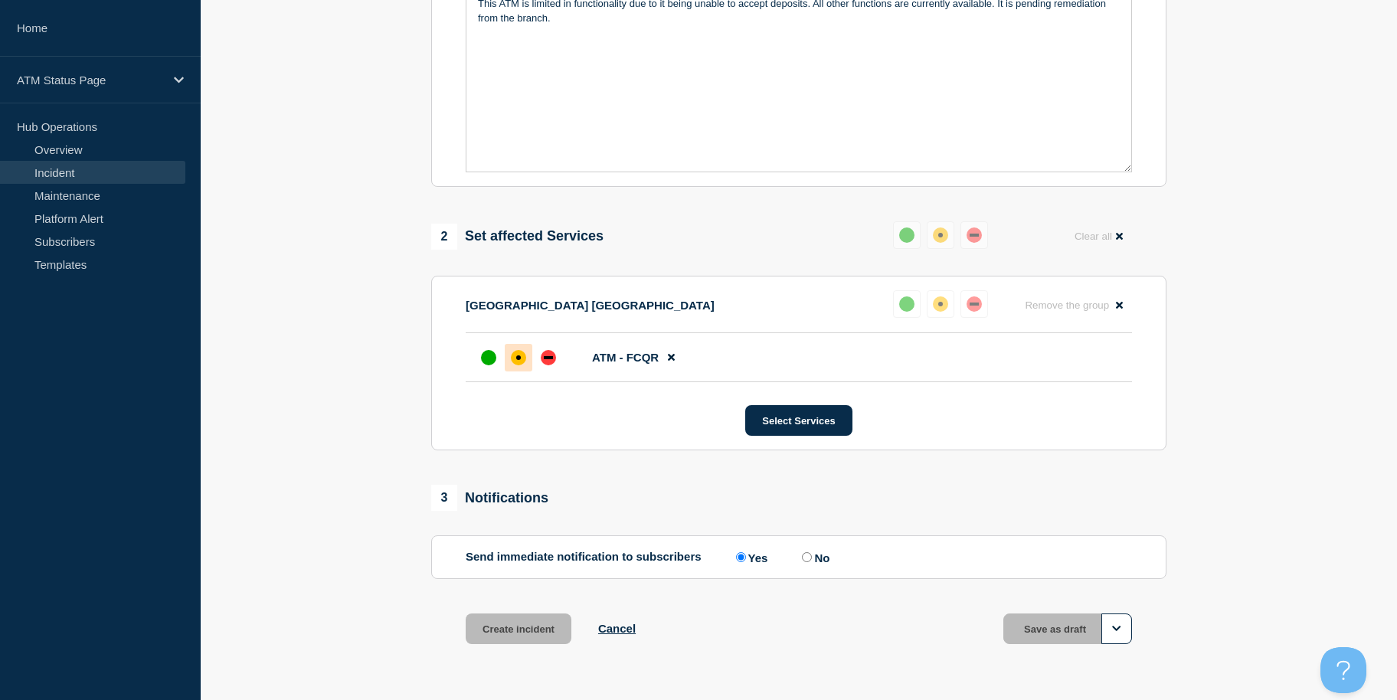
scroll to position [373, 0]
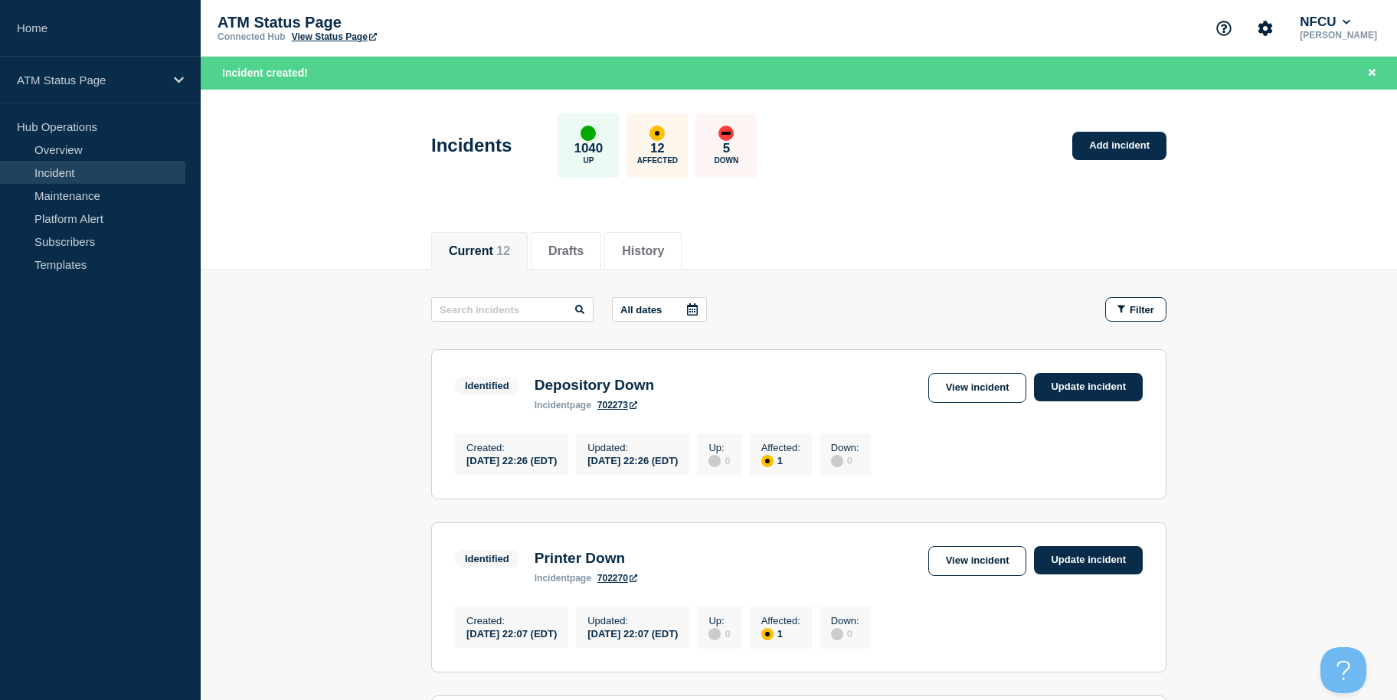
click at [1131, 141] on link "Add incident" at bounding box center [1119, 146] width 94 height 28
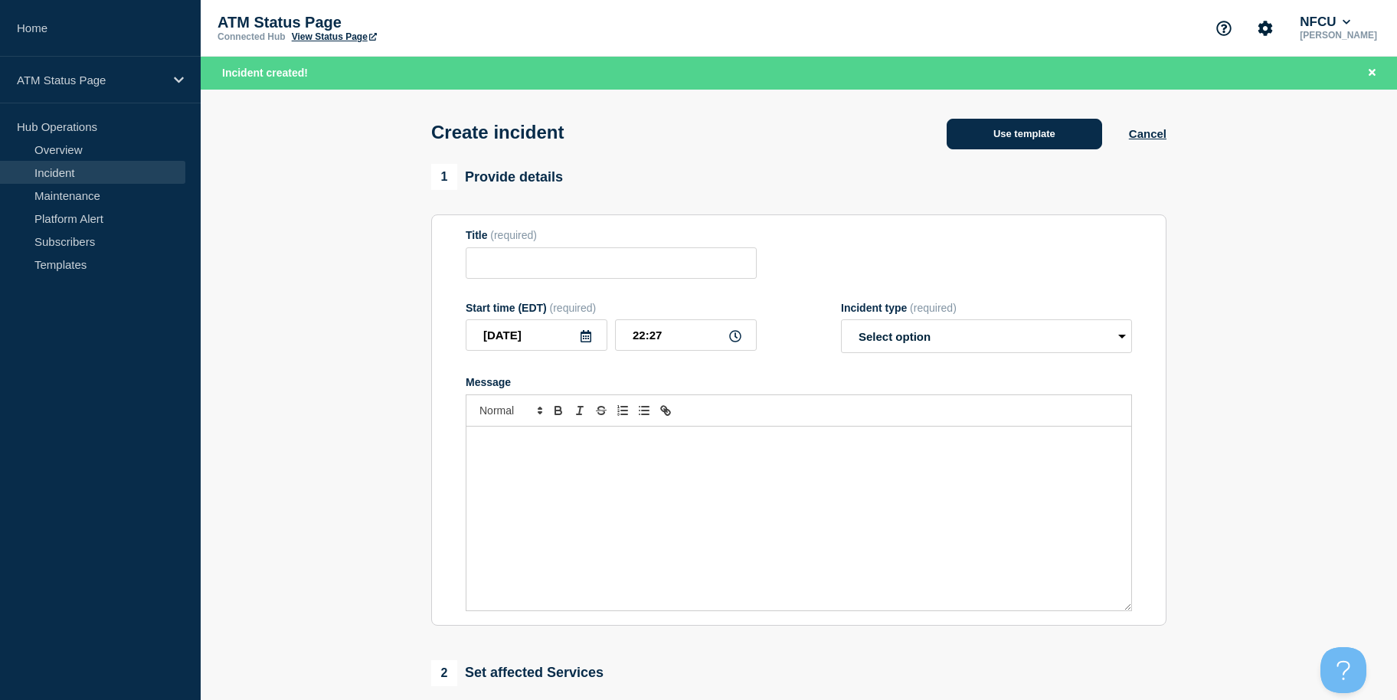
click at [1011, 133] on button "Use template" at bounding box center [1024, 134] width 155 height 31
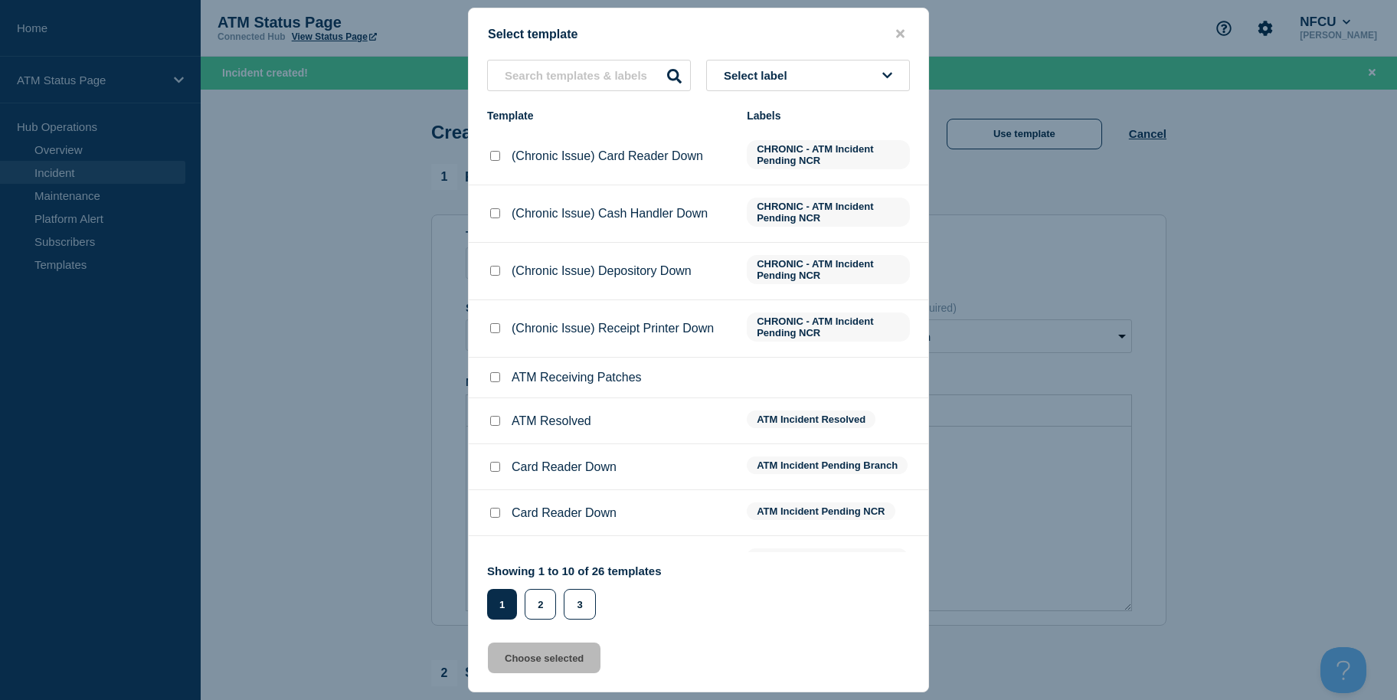
click at [770, 67] on button "Select label" at bounding box center [808, 75] width 204 height 31
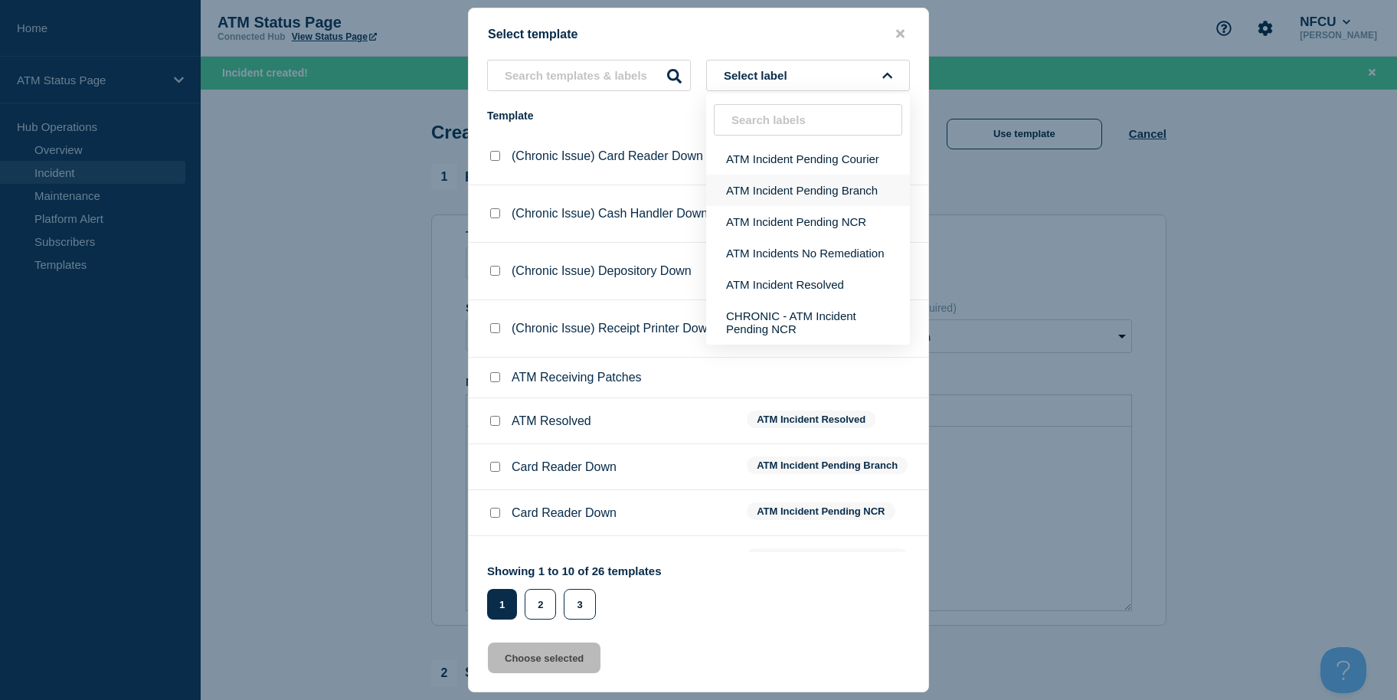
click at [790, 178] on button "ATM Incident Pending Branch" at bounding box center [808, 190] width 204 height 31
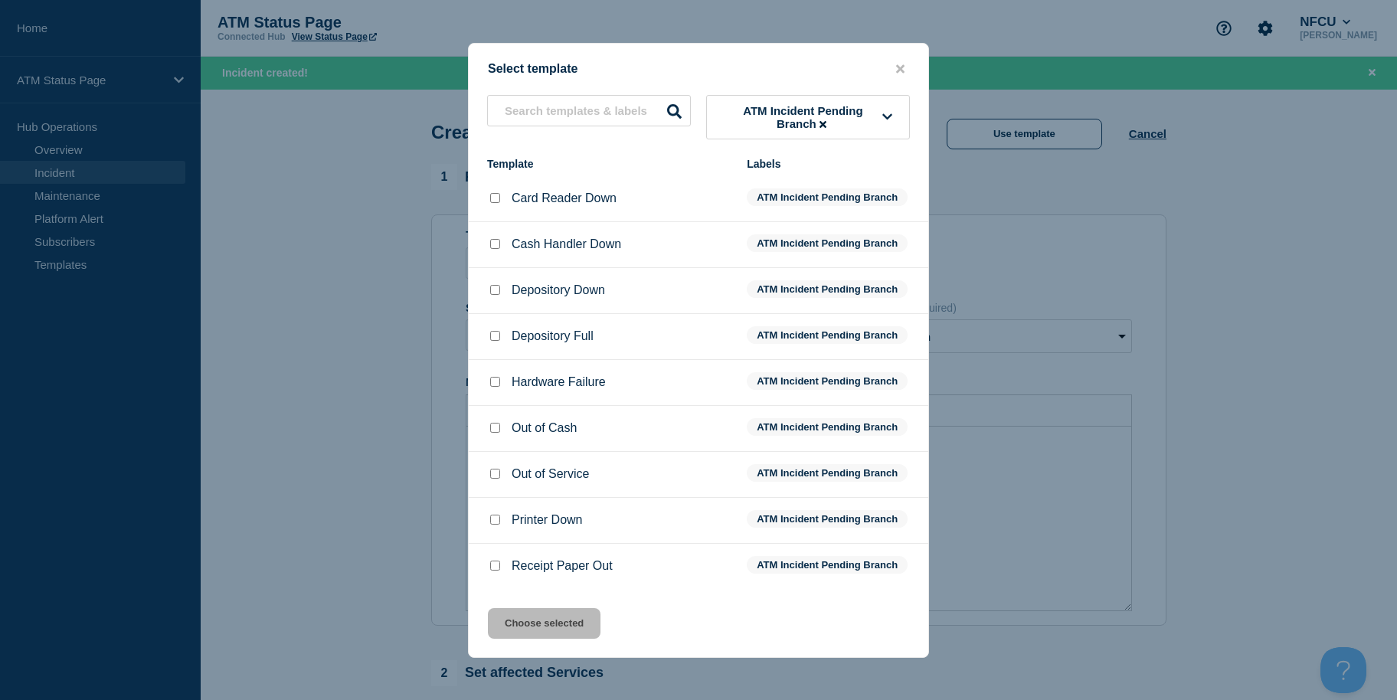
click at [496, 289] on input "Depository Down checkbox" at bounding box center [495, 290] width 10 height 10
checkbox input "true"
click at [570, 630] on button "Choose selected" at bounding box center [544, 623] width 113 height 31
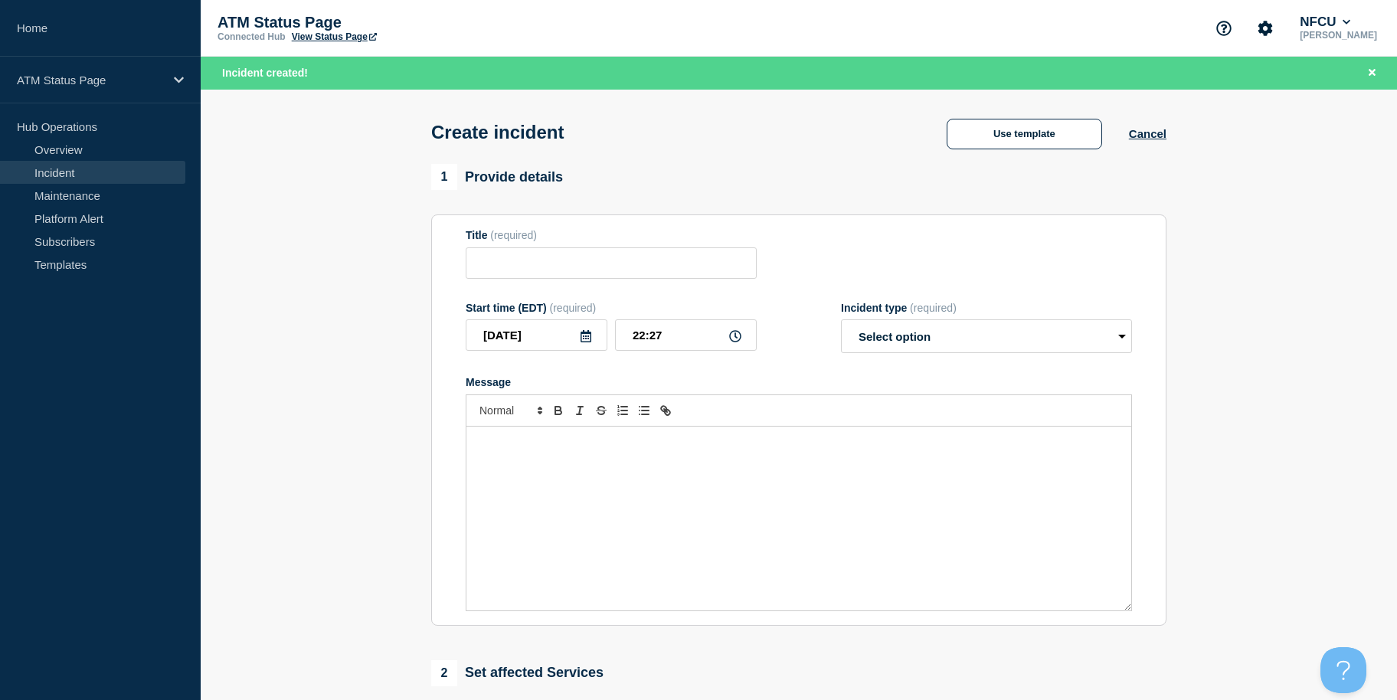
type input "Depository Down"
select select "identified"
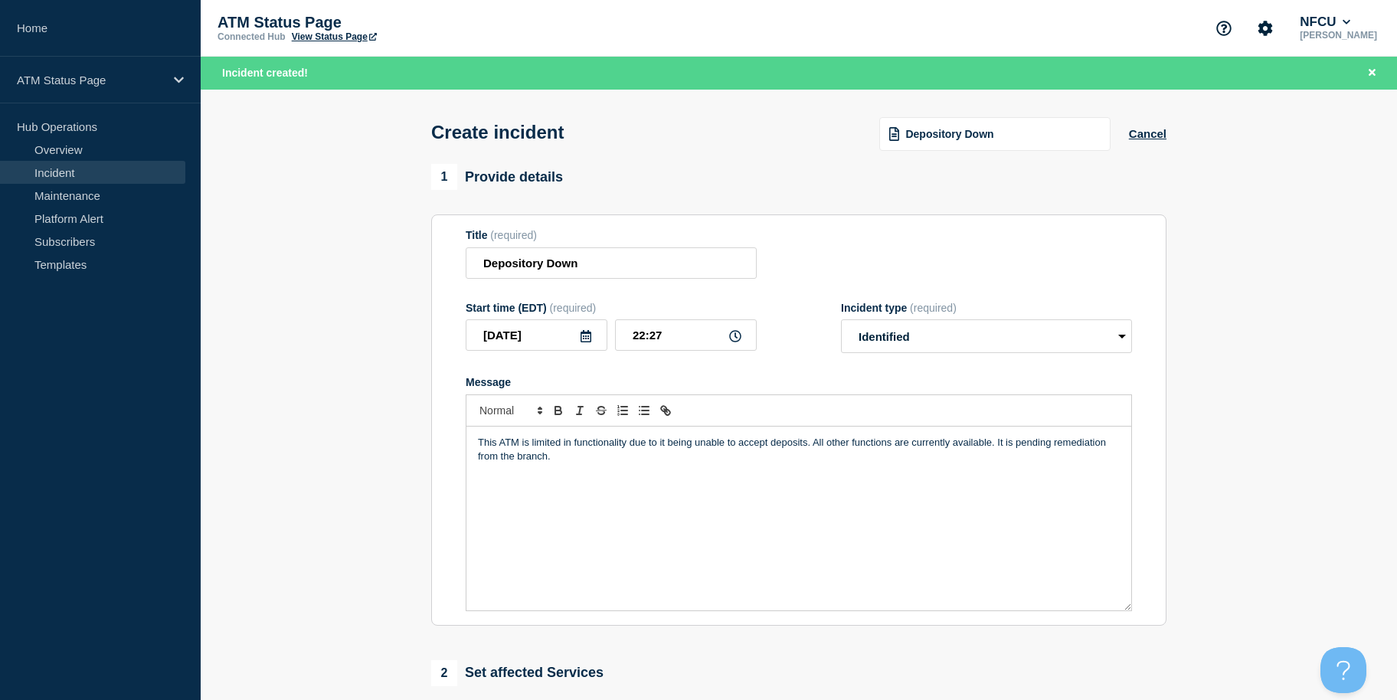
scroll to position [406, 0]
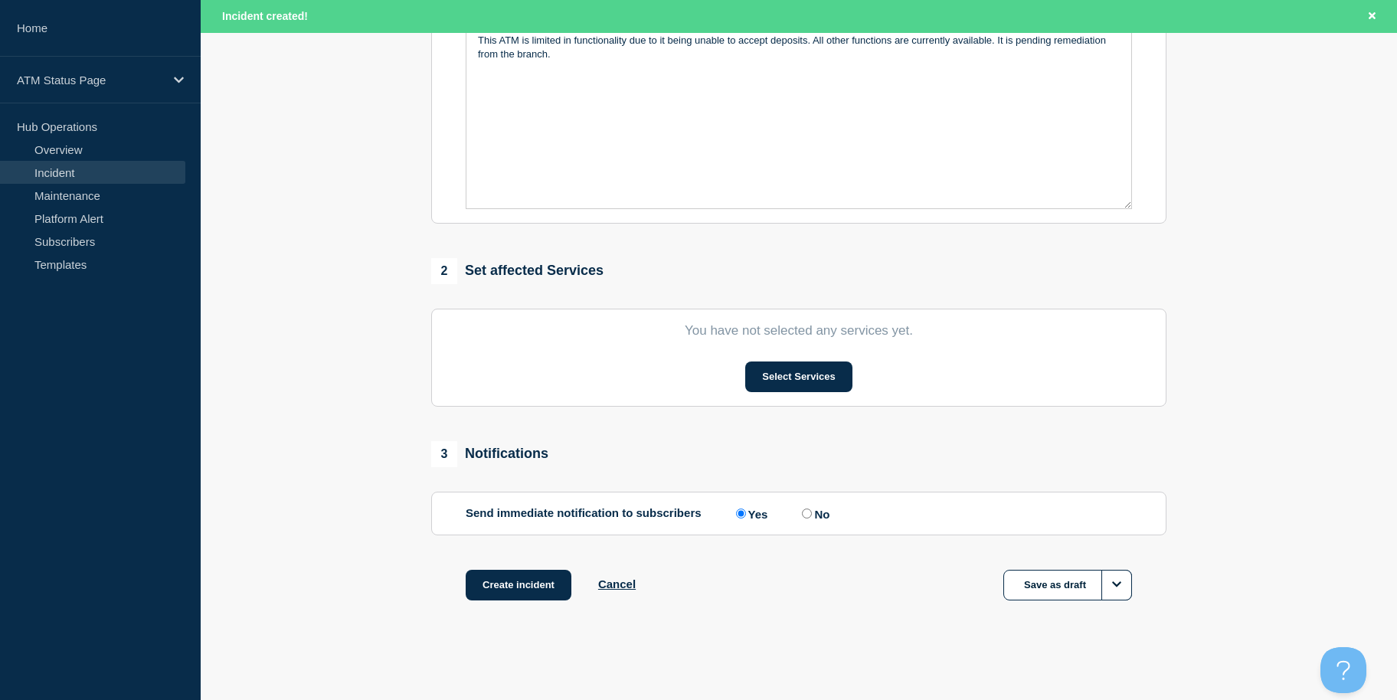
drag, startPoint x: 289, startPoint y: 583, endPoint x: 309, endPoint y: 648, distance: 68.1
click at [774, 378] on button "Select Services" at bounding box center [798, 376] width 106 height 31
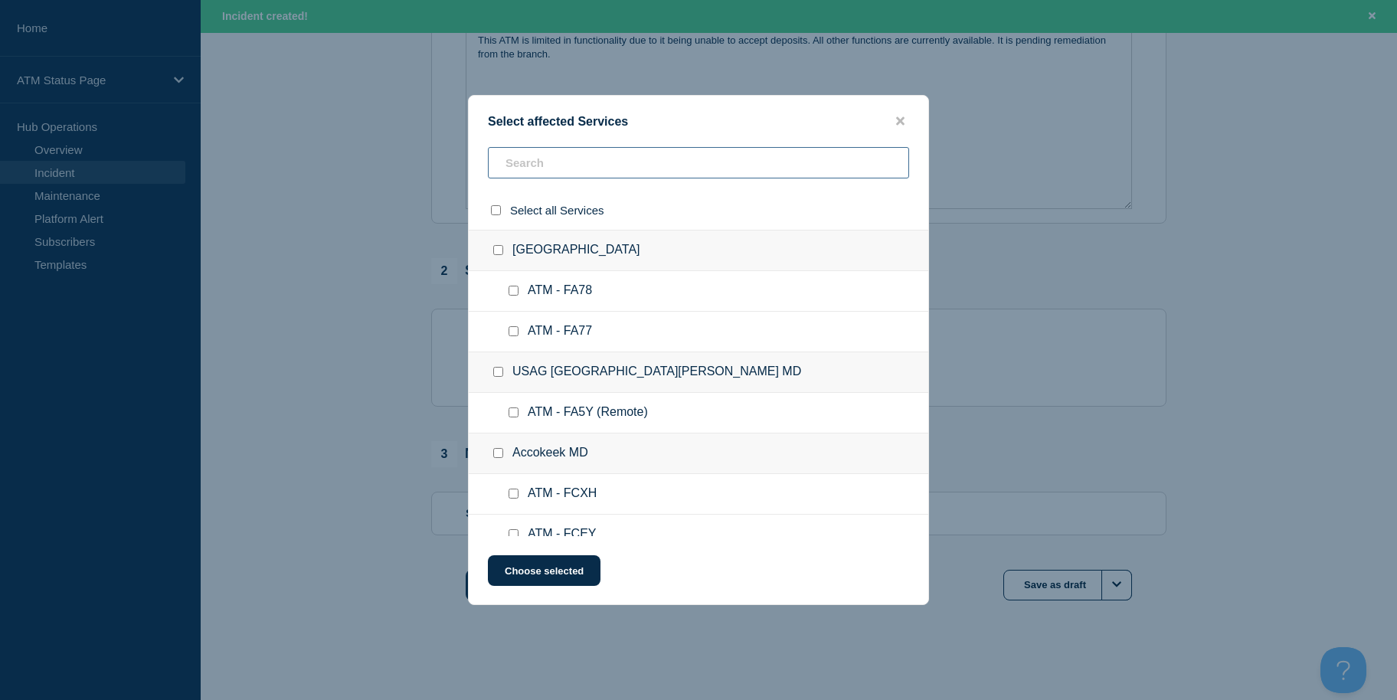
click at [582, 154] on input "text" at bounding box center [698, 162] width 421 height 31
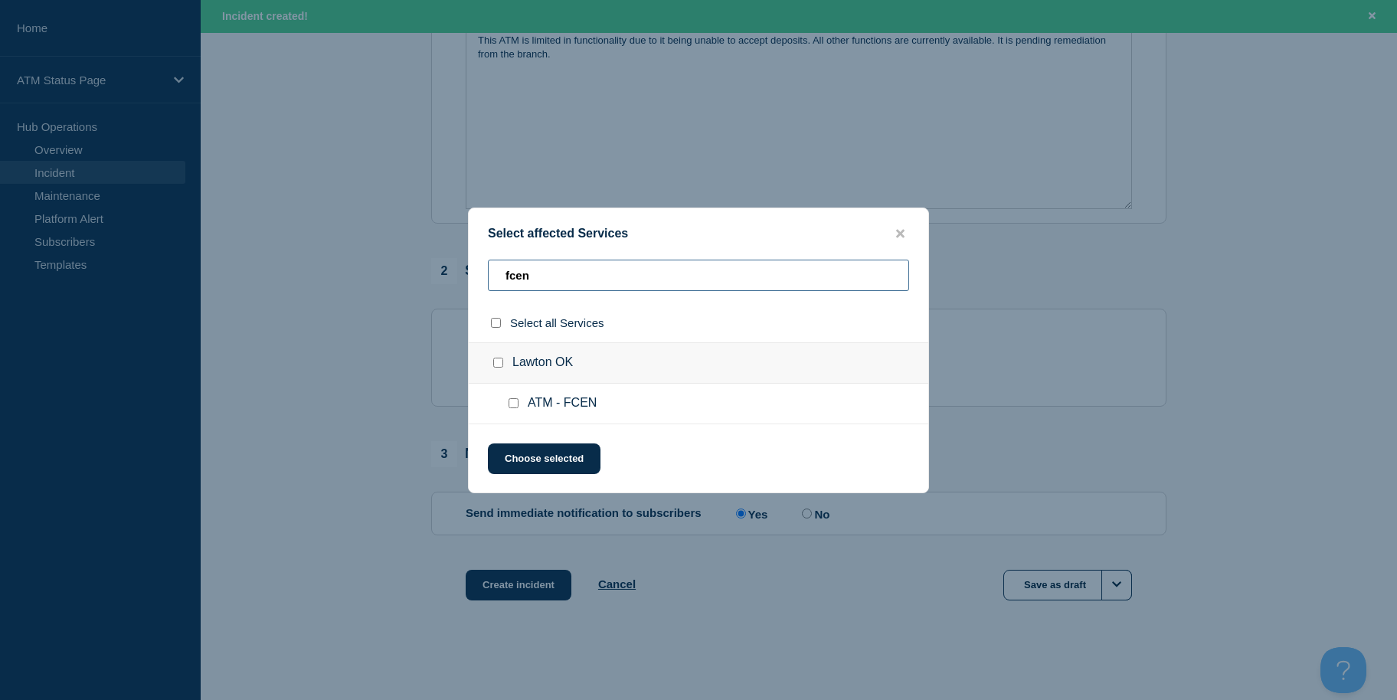
type input "fcen"
click at [509, 404] on input "ATM - FCEN checkbox" at bounding box center [514, 403] width 10 height 10
checkbox input "true"
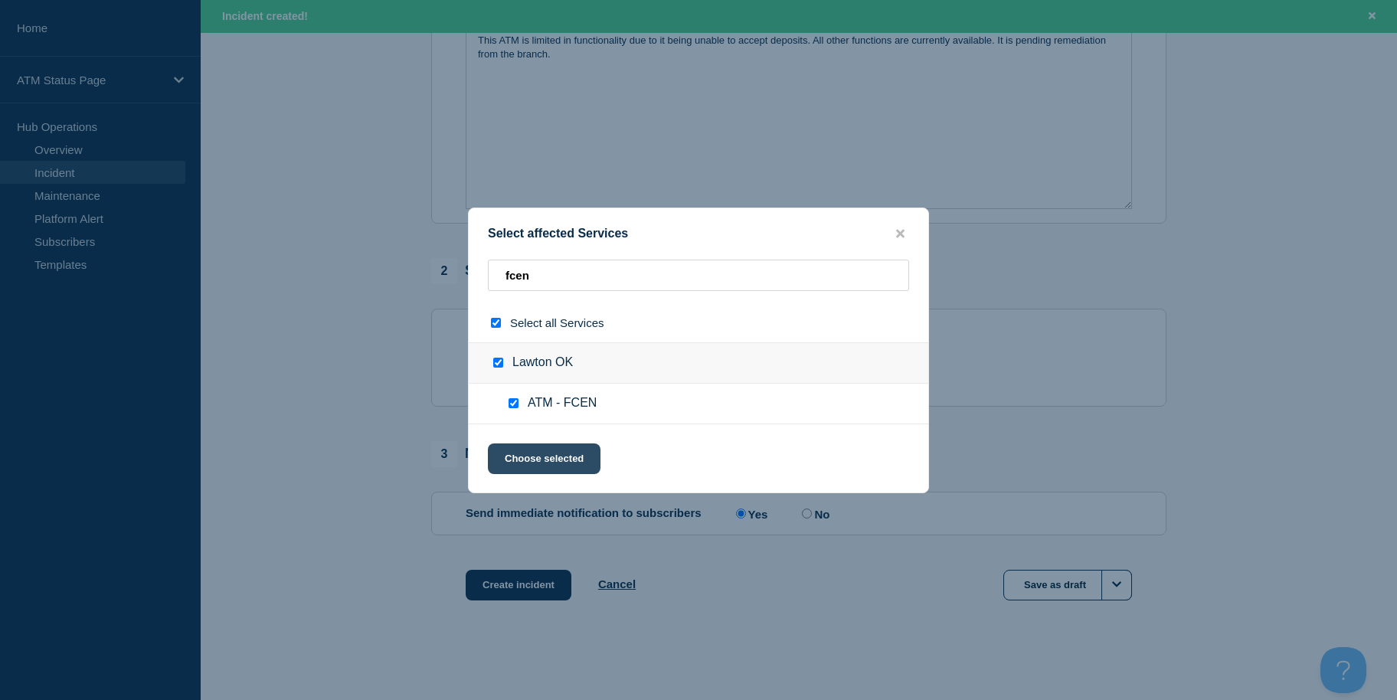
click at [519, 450] on button "Choose selected" at bounding box center [544, 458] width 113 height 31
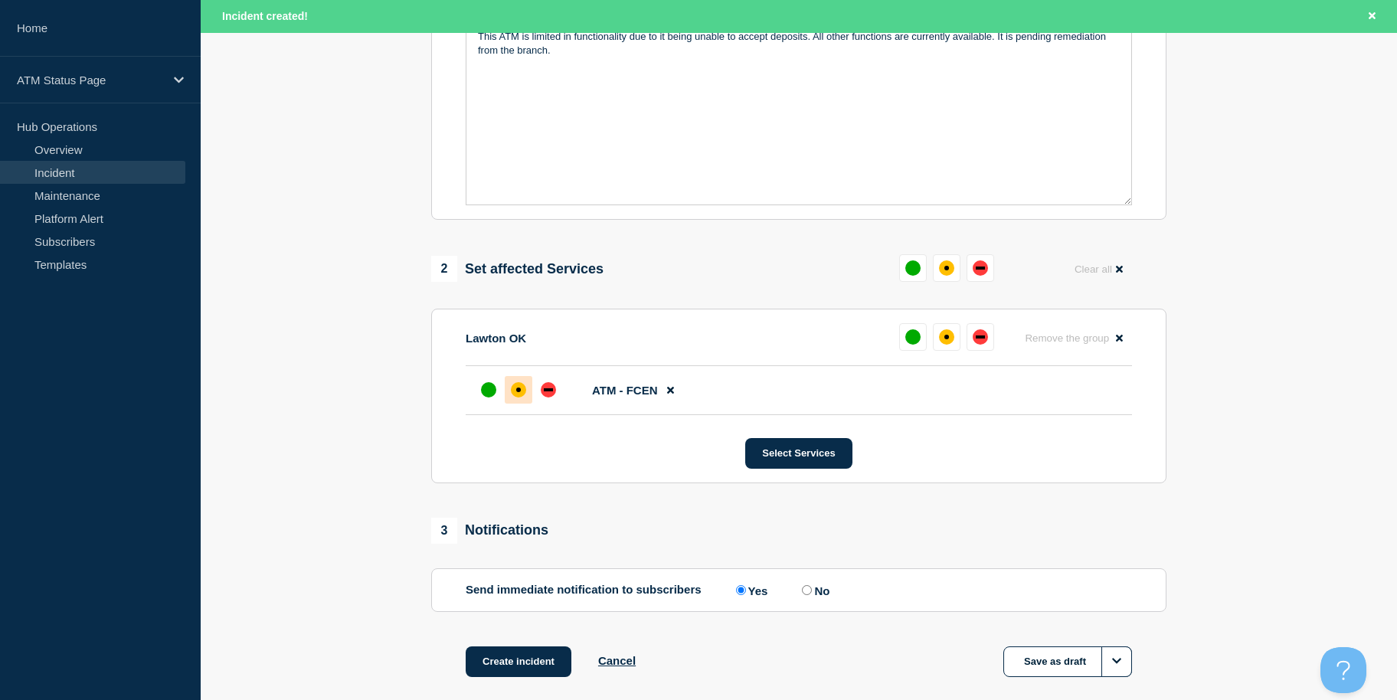
click at [514, 391] on div "affected" at bounding box center [518, 389] width 15 height 15
click at [528, 666] on button "Create incident" at bounding box center [519, 661] width 106 height 31
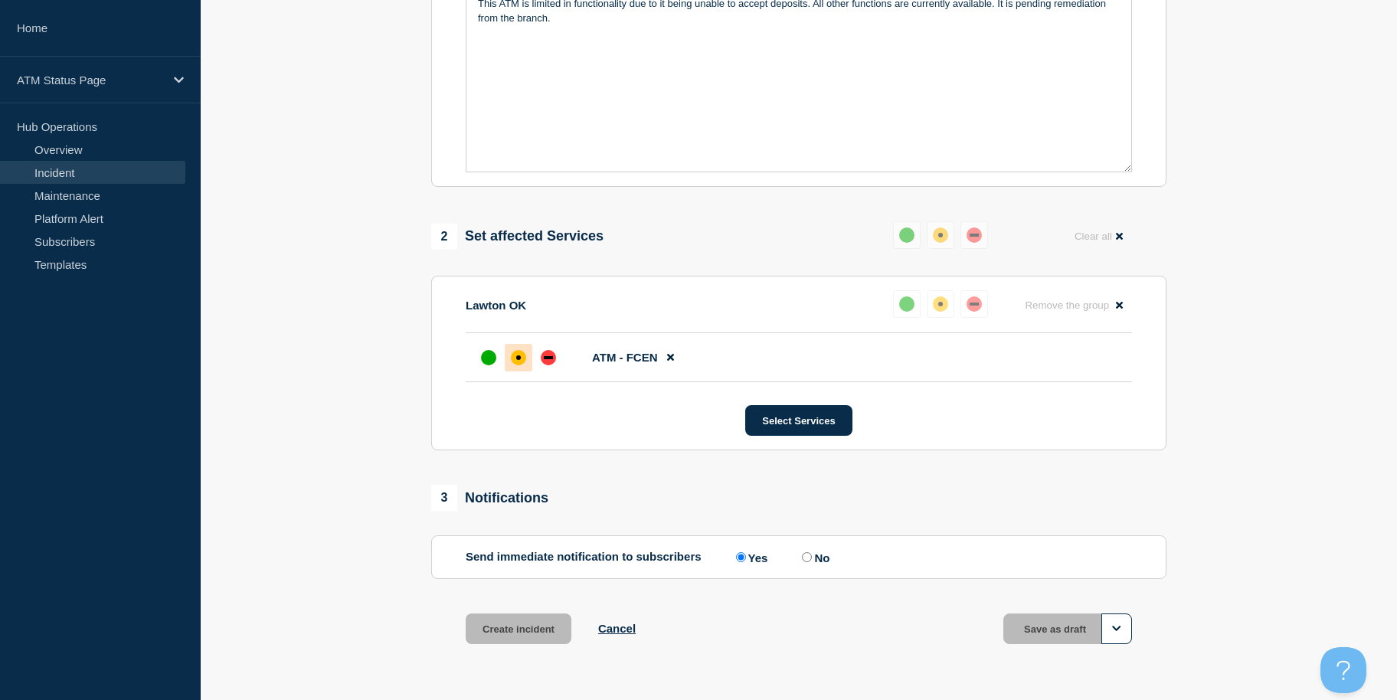
scroll to position [373, 0]
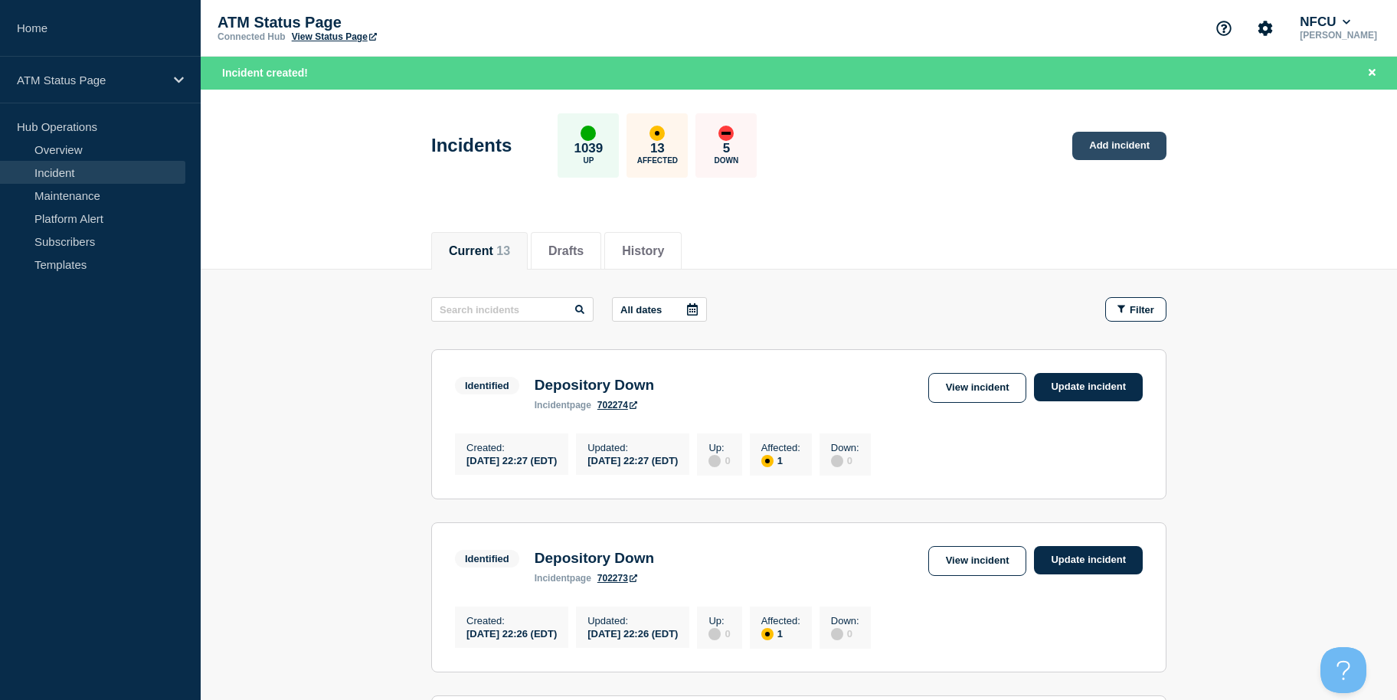
click at [1117, 149] on link "Add incident" at bounding box center [1119, 146] width 94 height 28
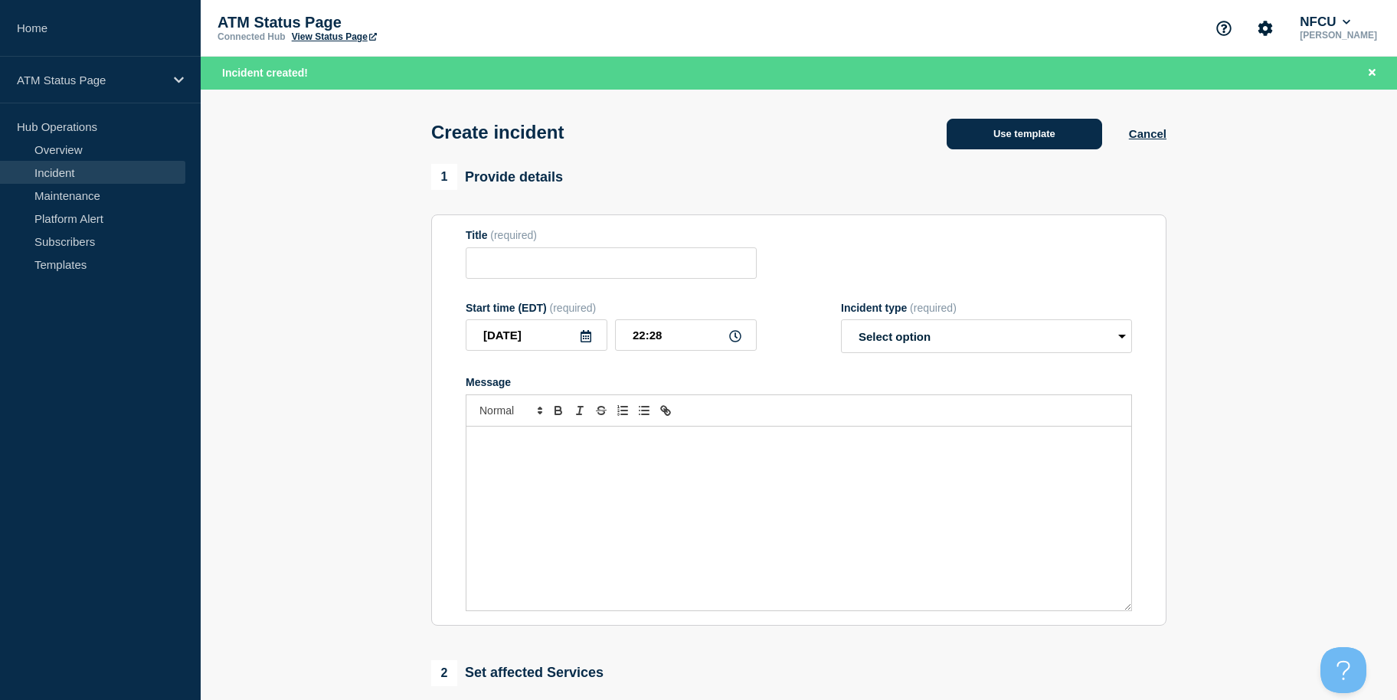
click at [1002, 129] on button "Use template" at bounding box center [1024, 134] width 155 height 31
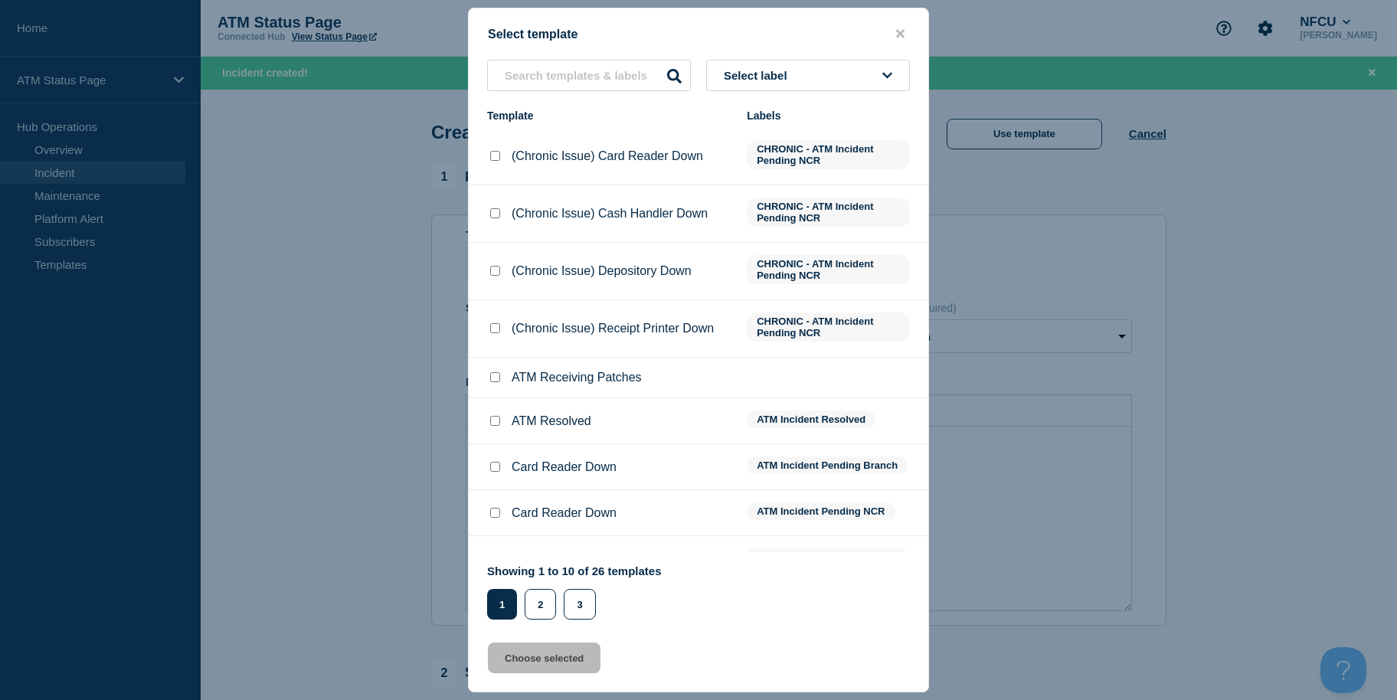
click at [787, 65] on button "Select label" at bounding box center [808, 75] width 204 height 31
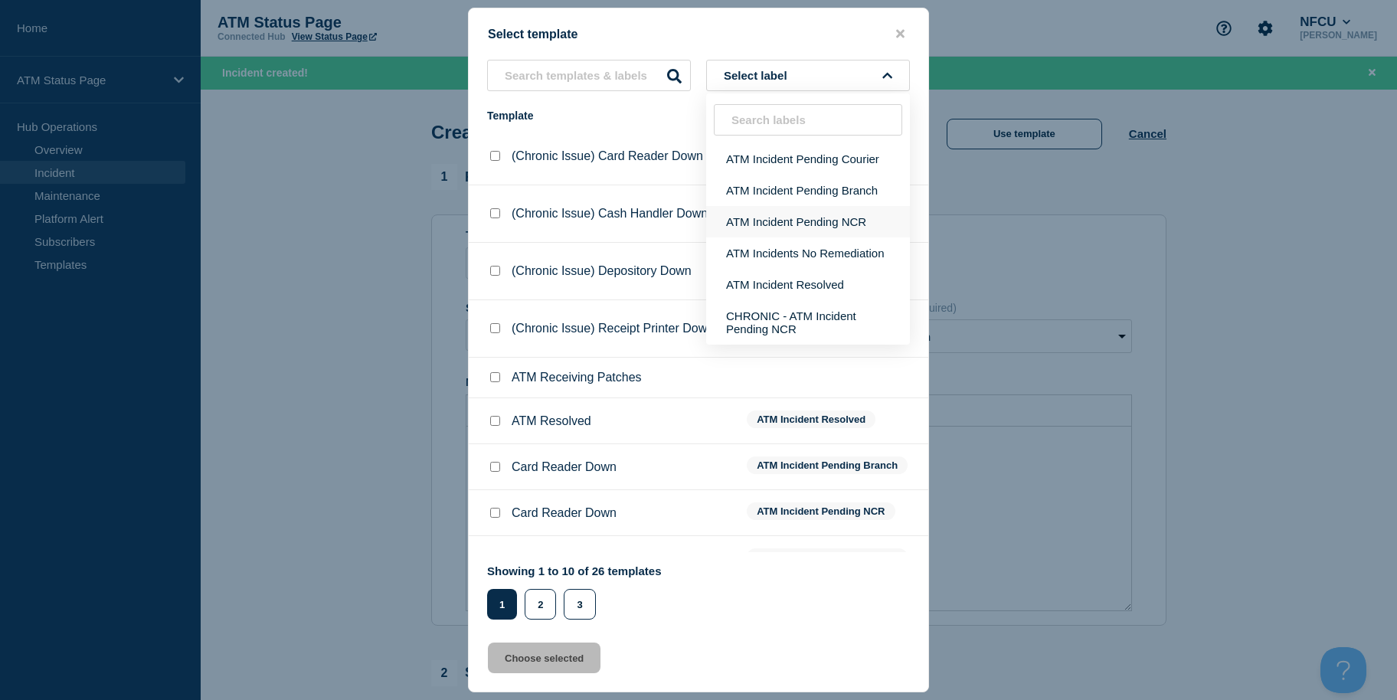
click at [850, 222] on button "ATM Incident Pending NCR" at bounding box center [808, 221] width 204 height 31
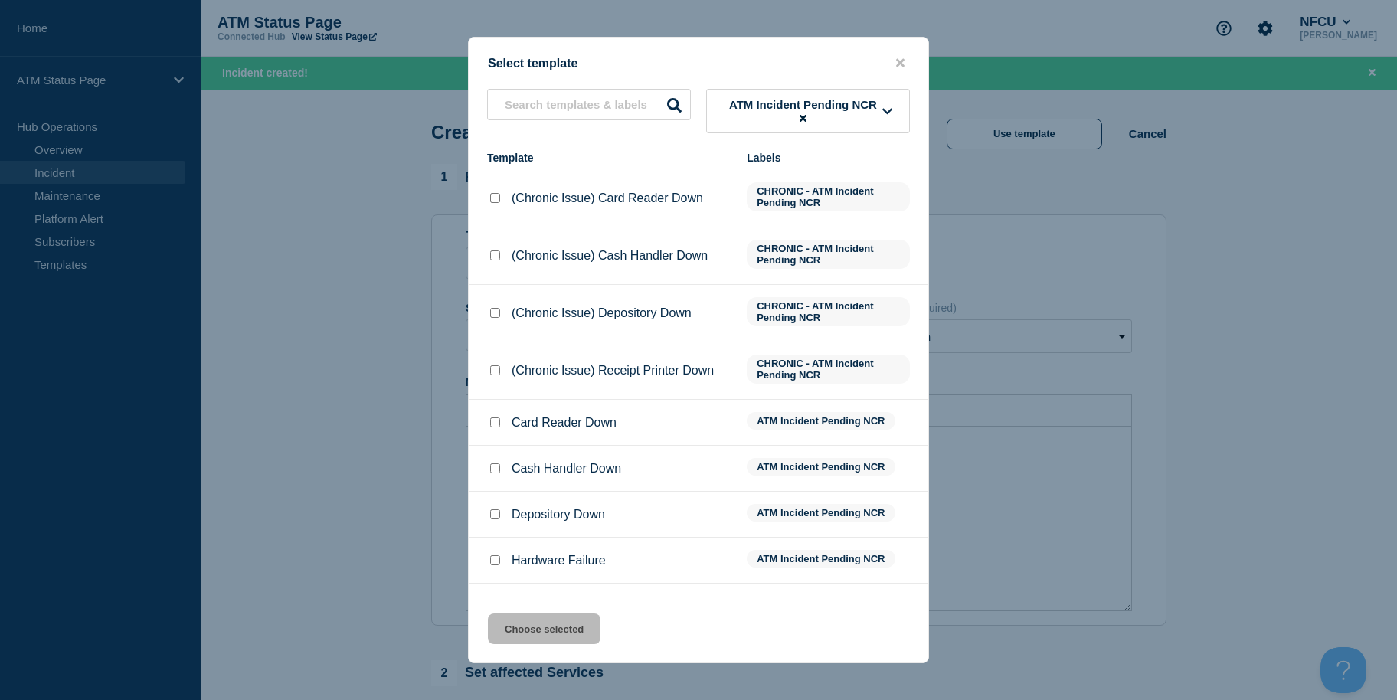
click at [496, 468] on input "Cash Handler Down checkbox" at bounding box center [495, 468] width 10 height 10
checkbox input "true"
click at [566, 626] on button "Choose selected" at bounding box center [544, 628] width 113 height 31
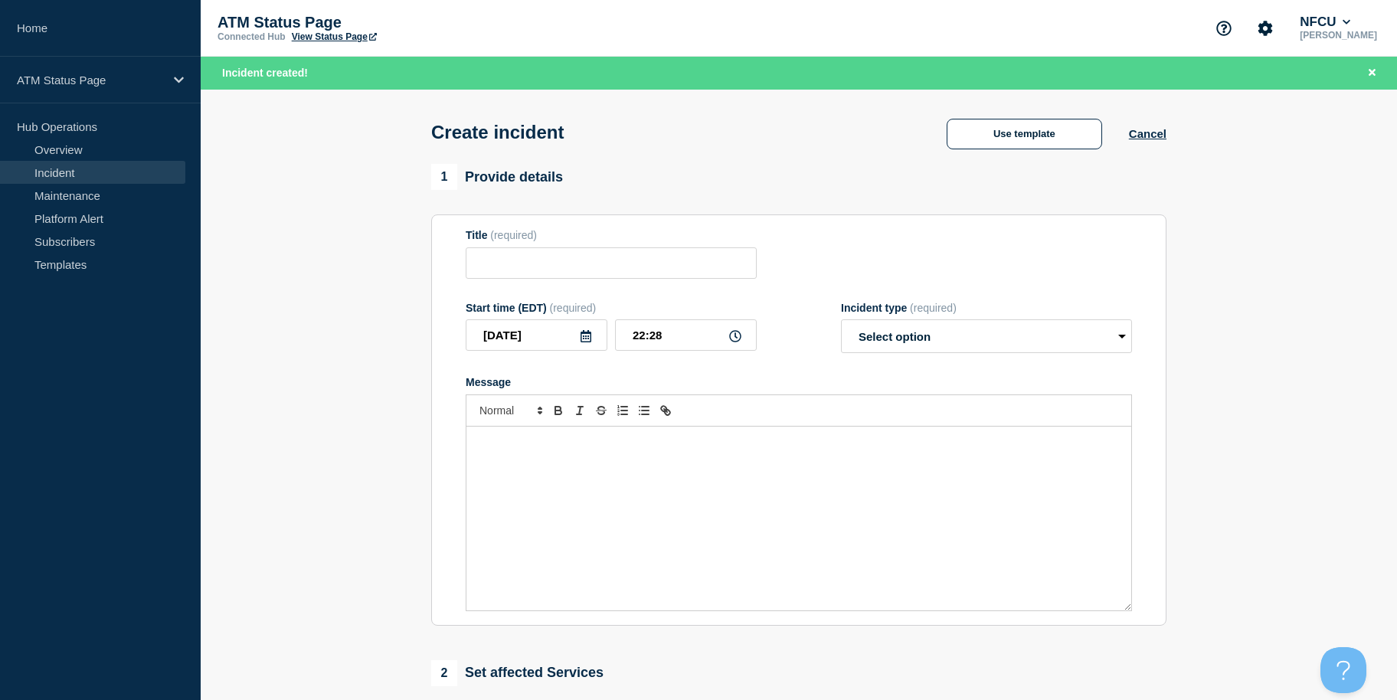
type input "Cash Handler Down"
select select "identified"
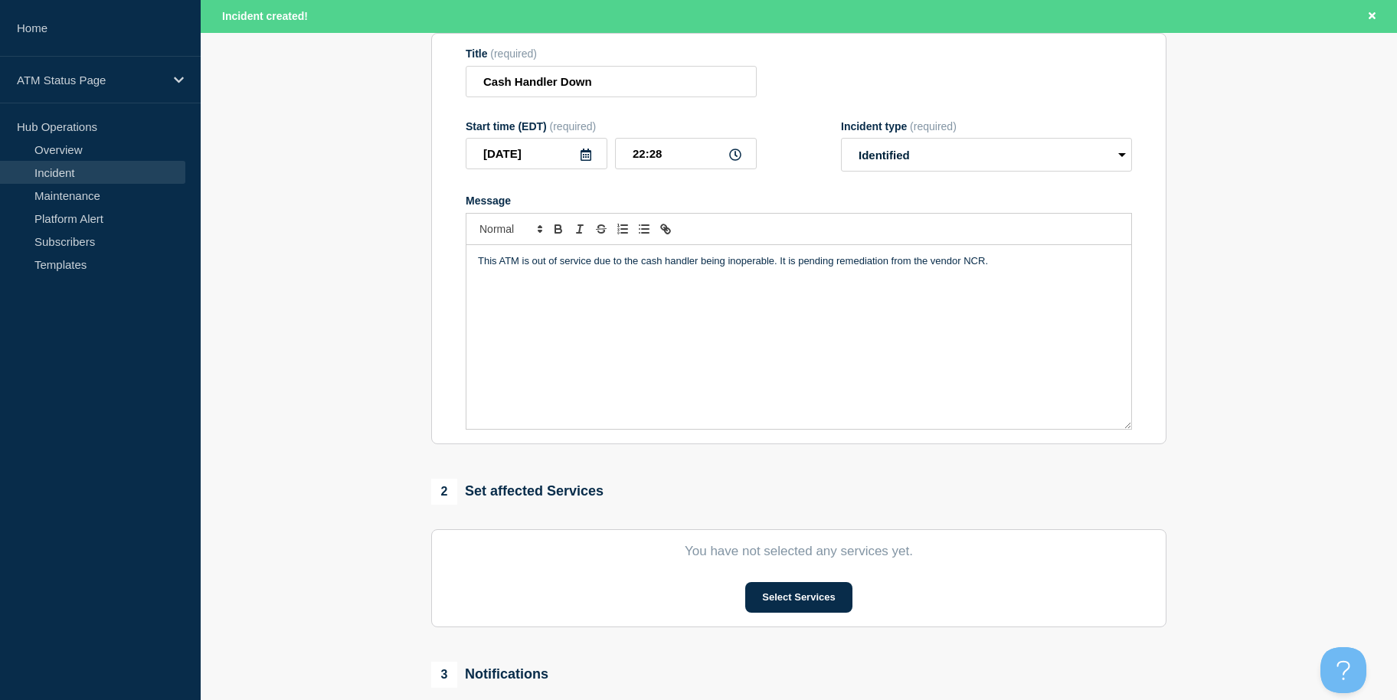
scroll to position [406, 0]
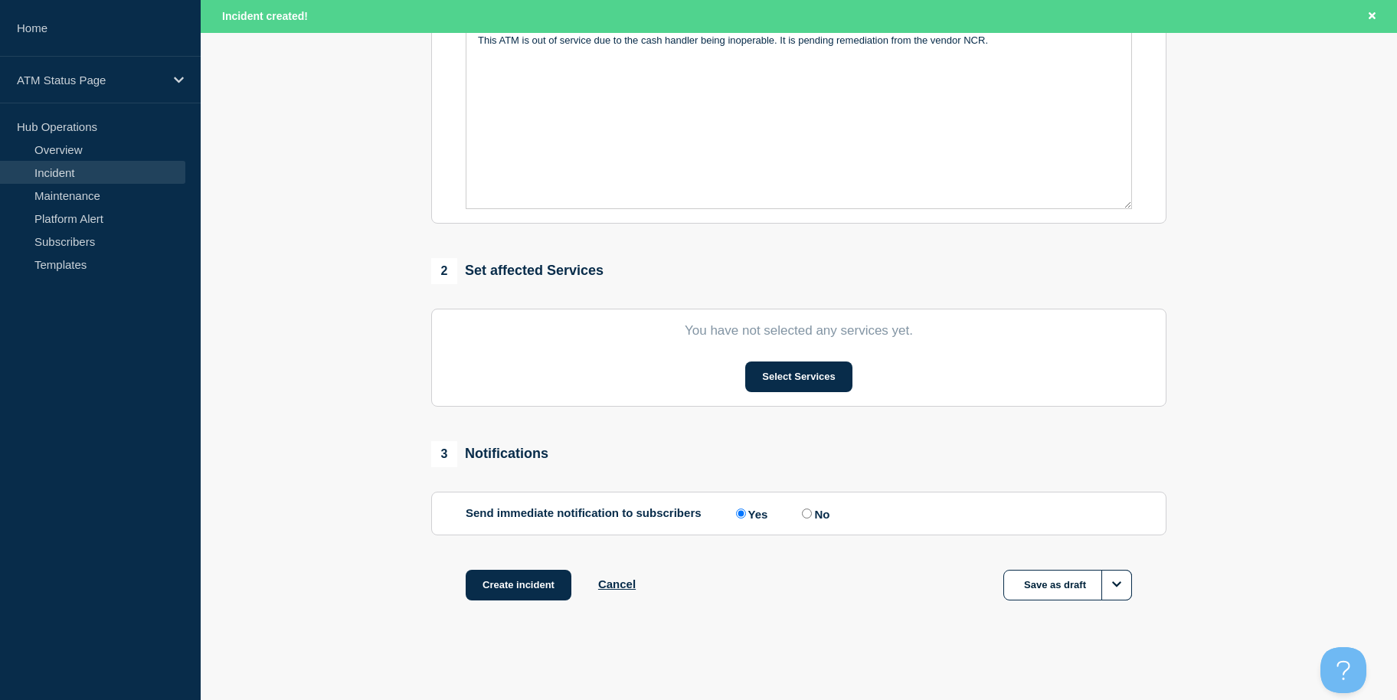
drag, startPoint x: 354, startPoint y: 527, endPoint x: 369, endPoint y: 606, distance: 80.4
click at [824, 372] on button "Select Services" at bounding box center [798, 376] width 106 height 31
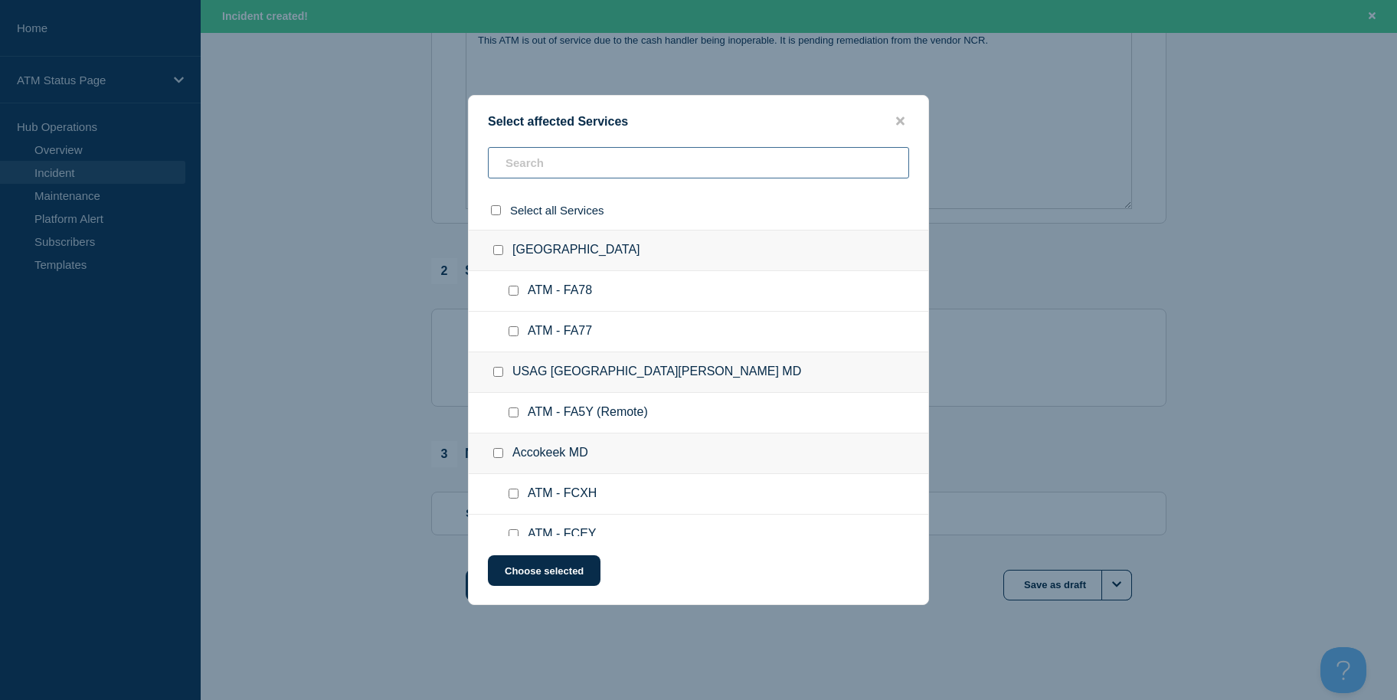
click at [636, 149] on input "text" at bounding box center [698, 162] width 421 height 31
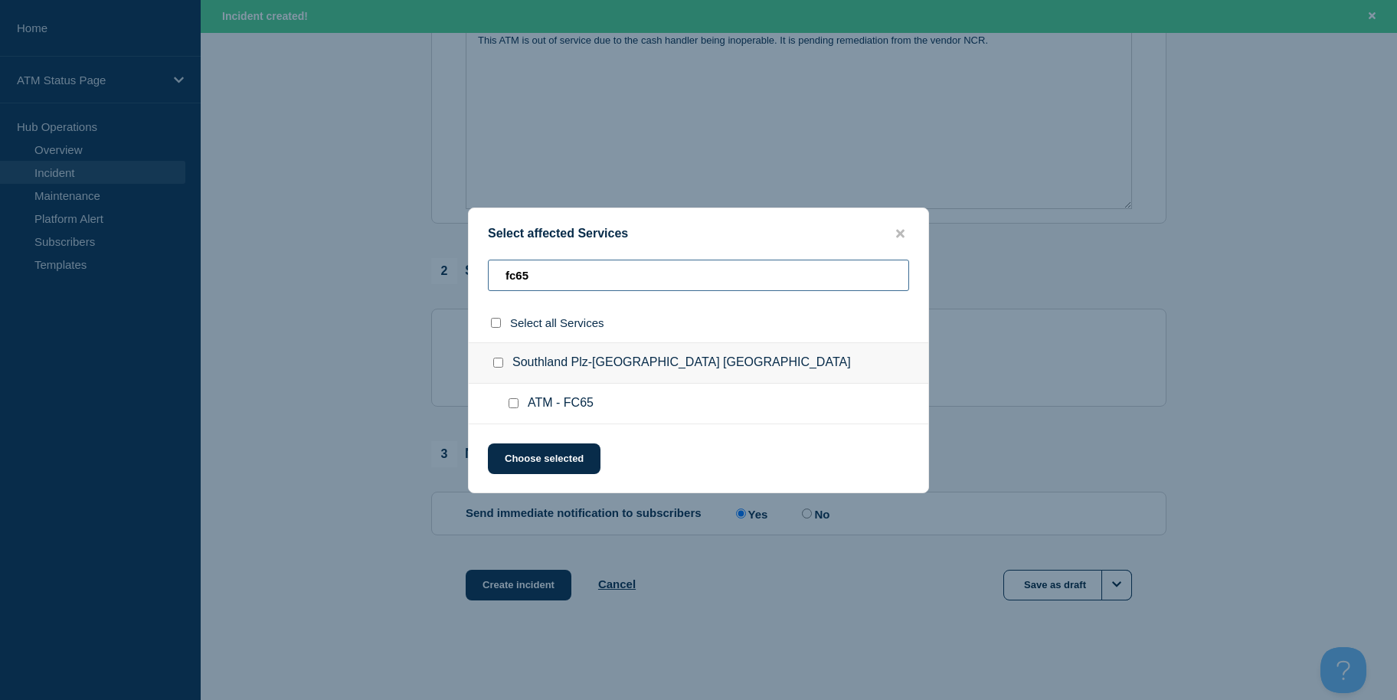
type input "fc65"
click at [496, 328] on input "select all checkbox" at bounding box center [496, 323] width 10 height 10
checkbox input "true"
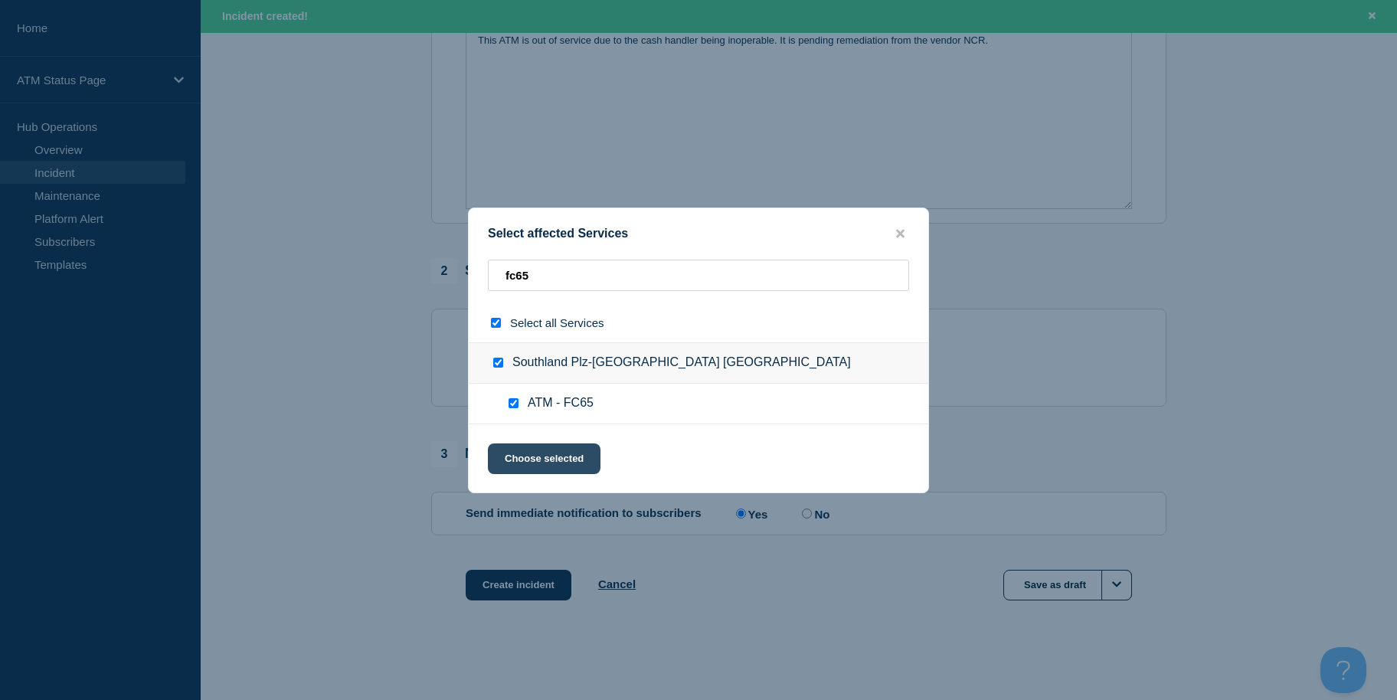
click at [557, 453] on button "Choose selected" at bounding box center [544, 458] width 113 height 31
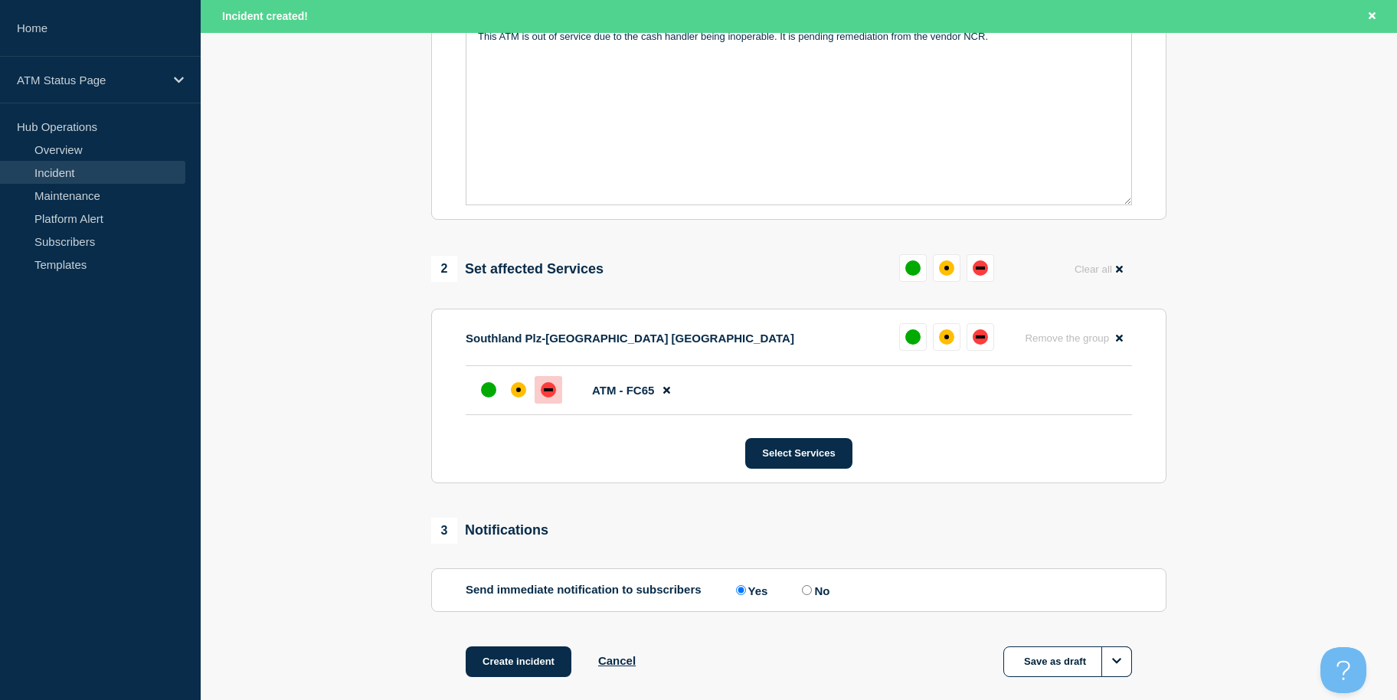
click at [551, 391] on div "down" at bounding box center [548, 389] width 15 height 15
click at [515, 662] on button "Create incident" at bounding box center [519, 661] width 106 height 31
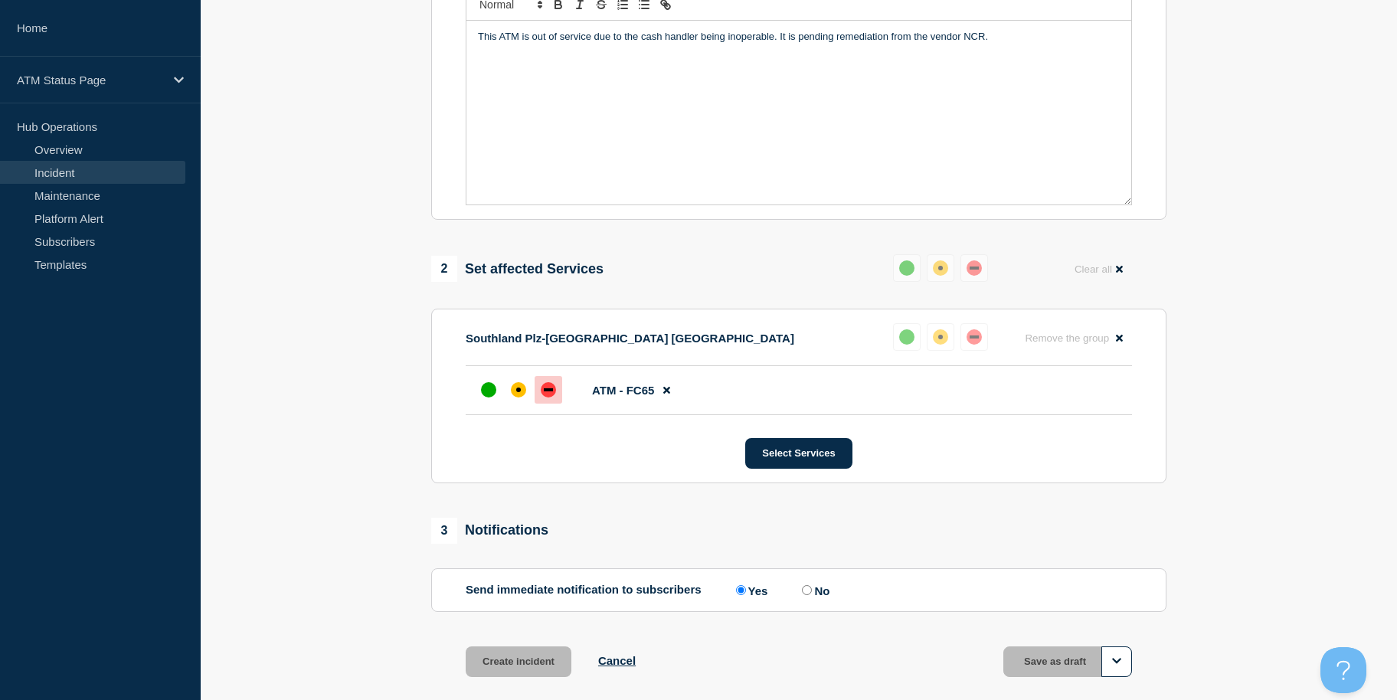
scroll to position [373, 0]
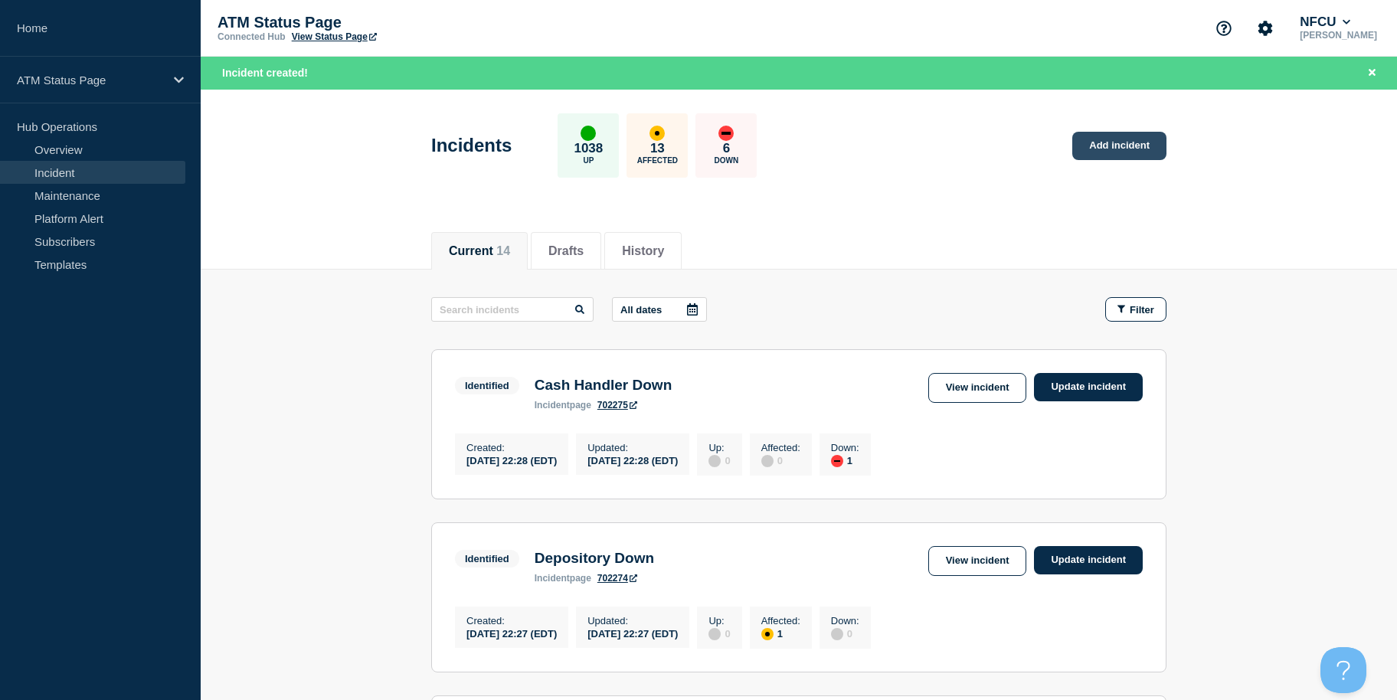
click at [1114, 139] on link "Add incident" at bounding box center [1119, 146] width 94 height 28
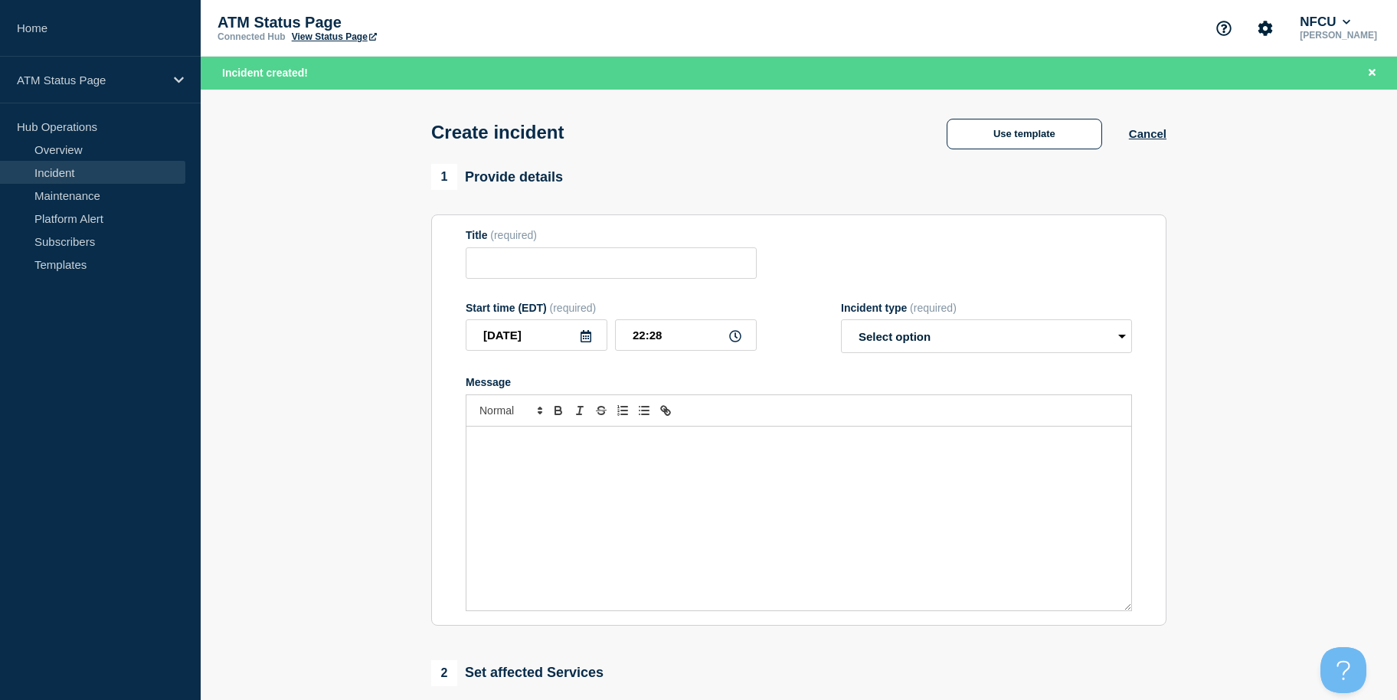
click at [1031, 119] on div "Use template Cancel" at bounding box center [1043, 133] width 247 height 32
click at [1077, 139] on button "Use template" at bounding box center [1024, 134] width 155 height 31
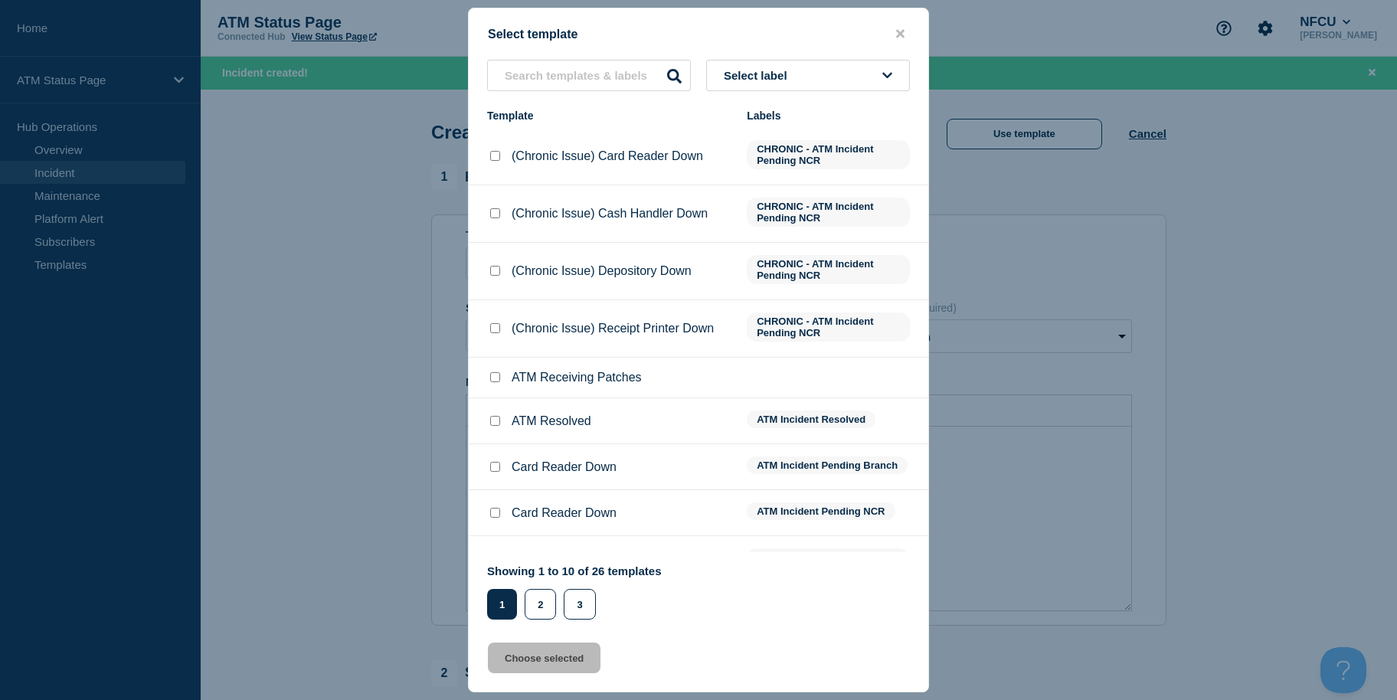
click at [852, 76] on button "Select label" at bounding box center [808, 75] width 204 height 31
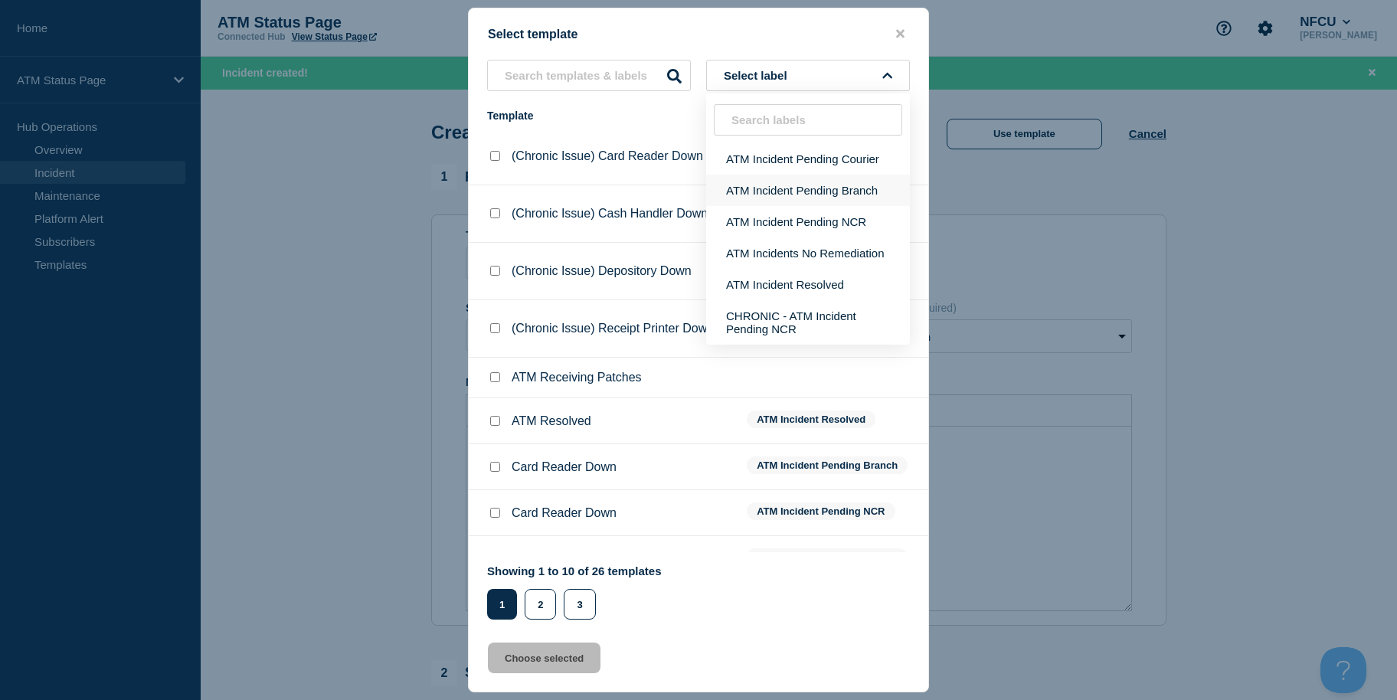
click at [865, 188] on button "ATM Incident Pending Branch" at bounding box center [808, 190] width 204 height 31
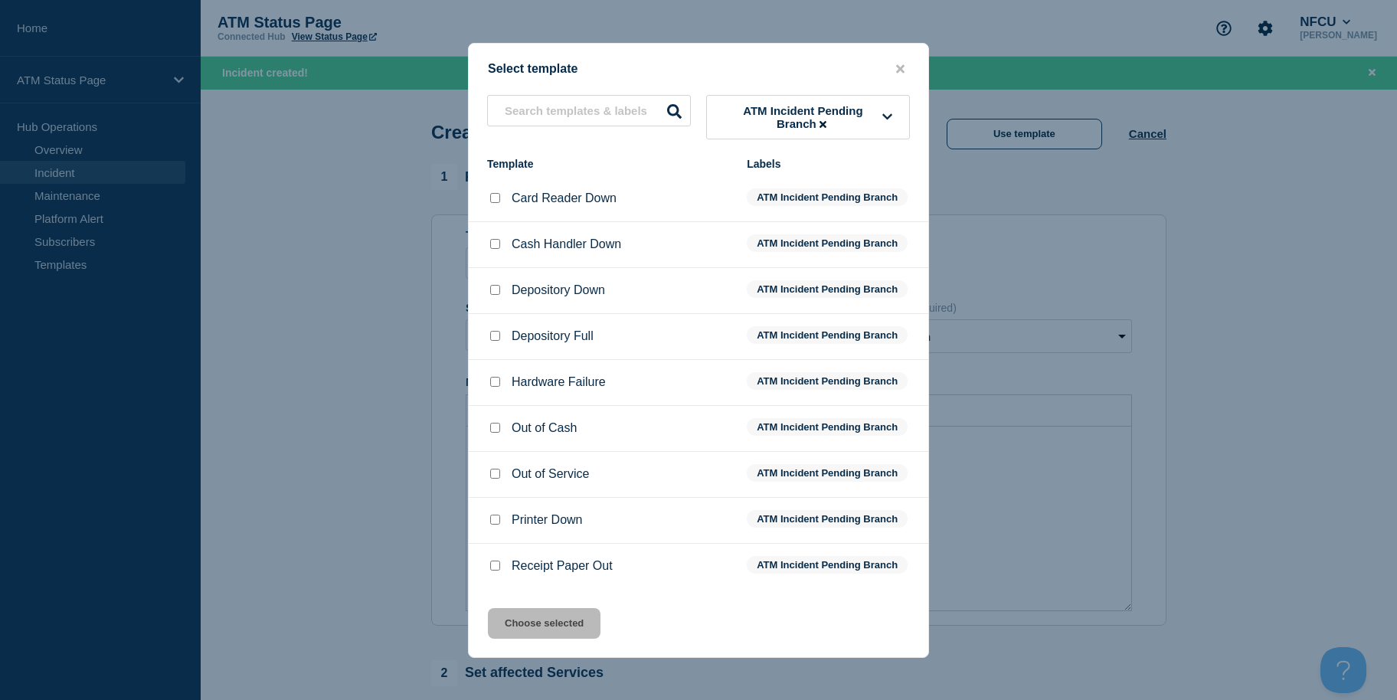
click at [492, 286] on div at bounding box center [494, 290] width 15 height 15
click at [493, 293] on input "Depository Down checkbox" at bounding box center [495, 290] width 10 height 10
checkbox input "true"
click at [569, 620] on button "Choose selected" at bounding box center [544, 623] width 113 height 31
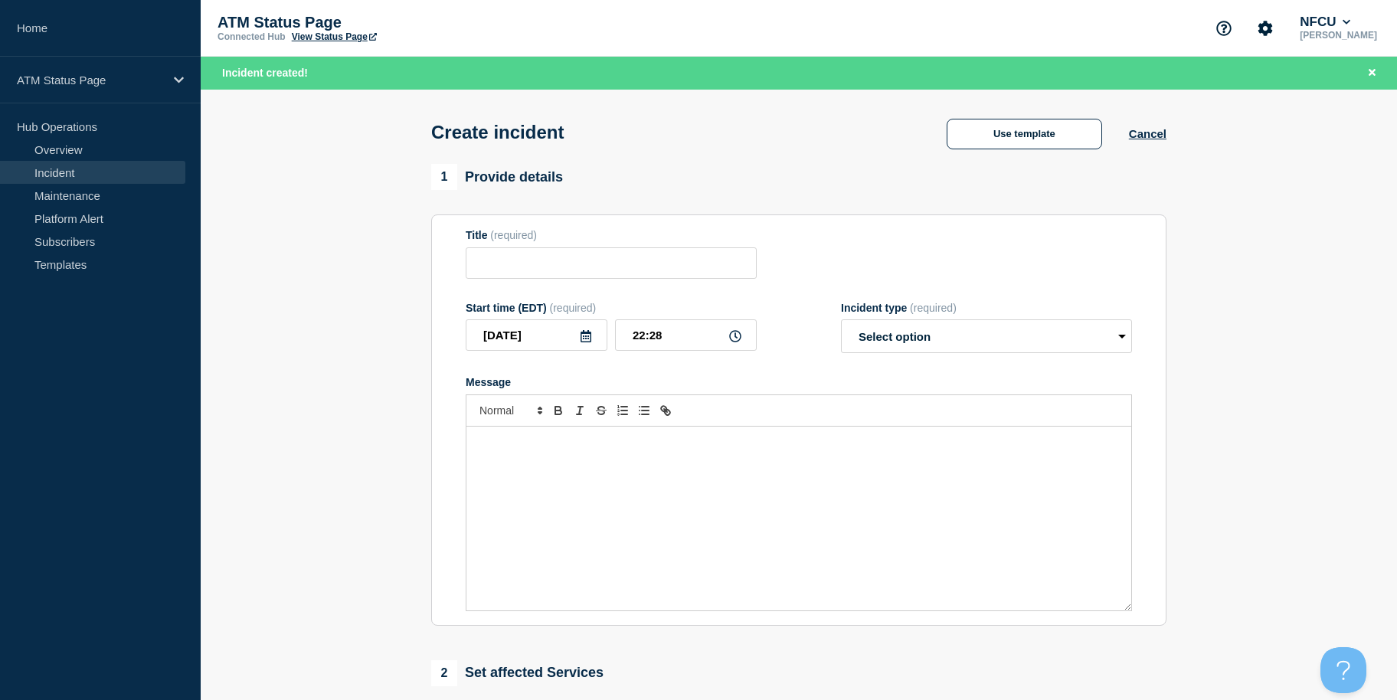
type input "Depository Down"
select select "identified"
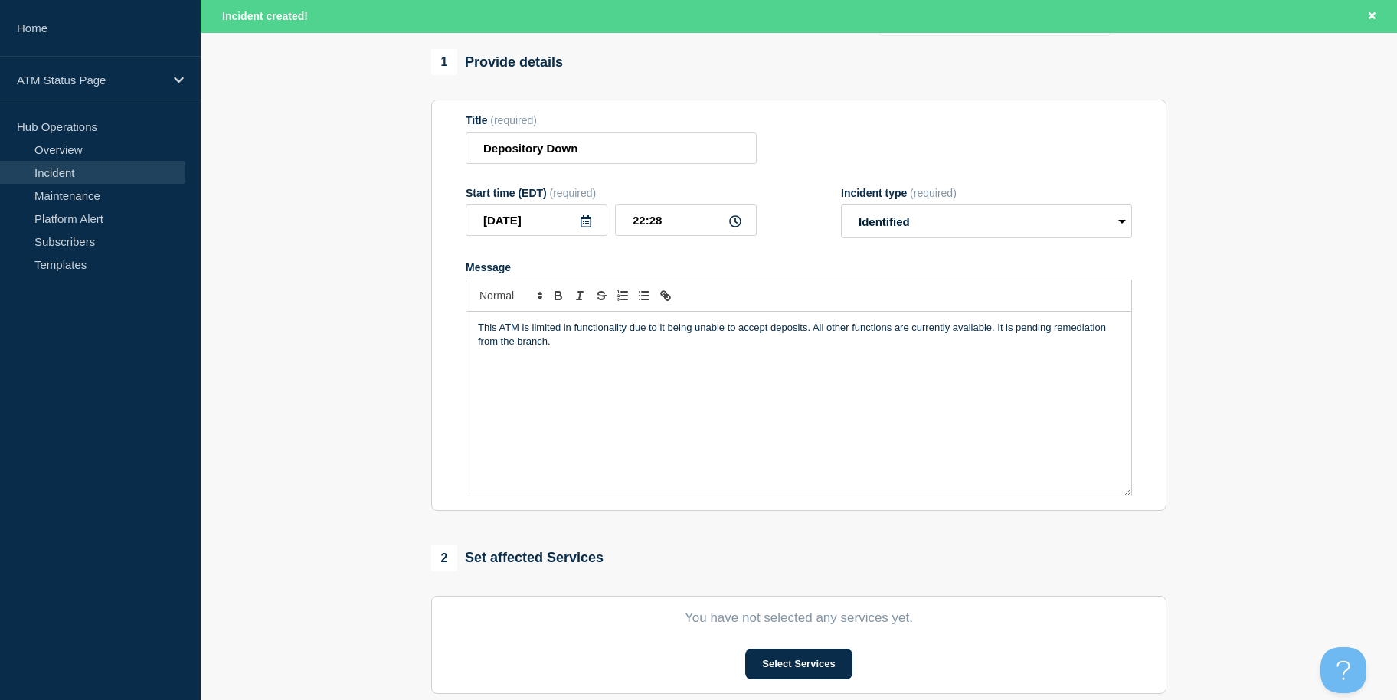
scroll to position [406, 0]
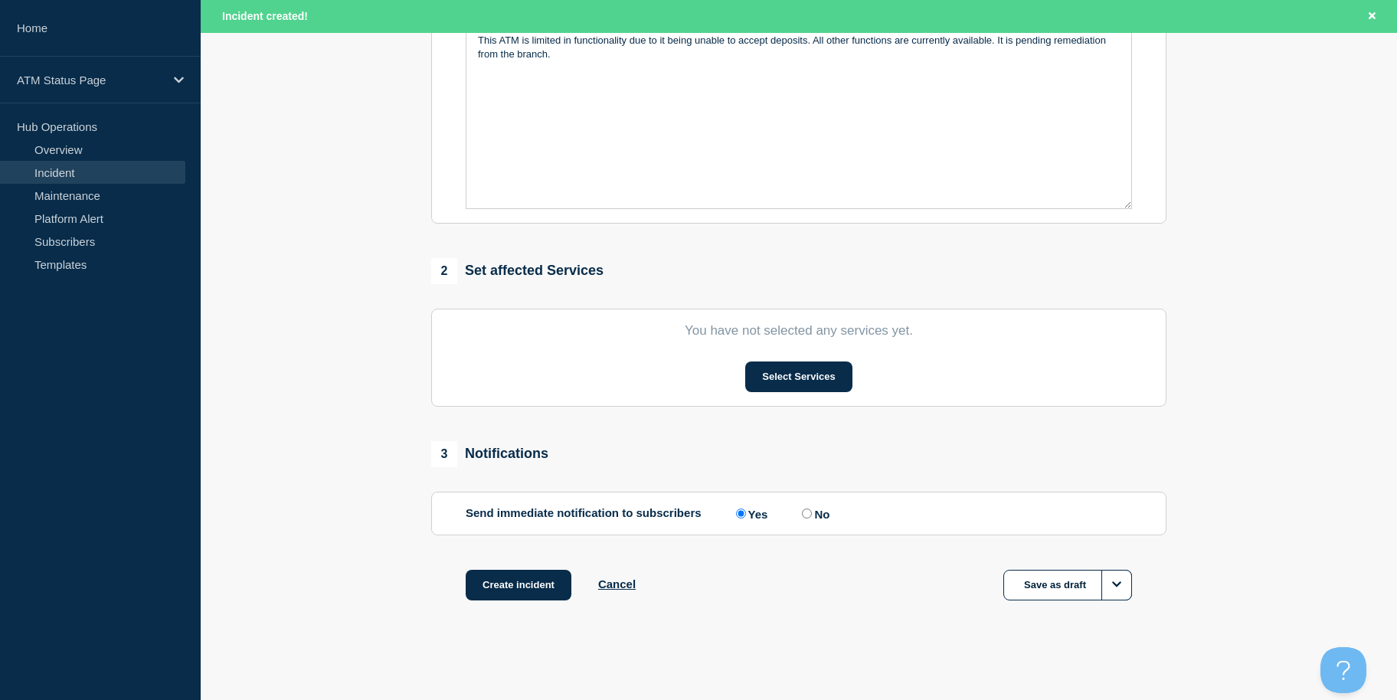
drag, startPoint x: 370, startPoint y: 476, endPoint x: 424, endPoint y: 548, distance: 89.8
click at [754, 375] on button "Select Services" at bounding box center [798, 376] width 106 height 31
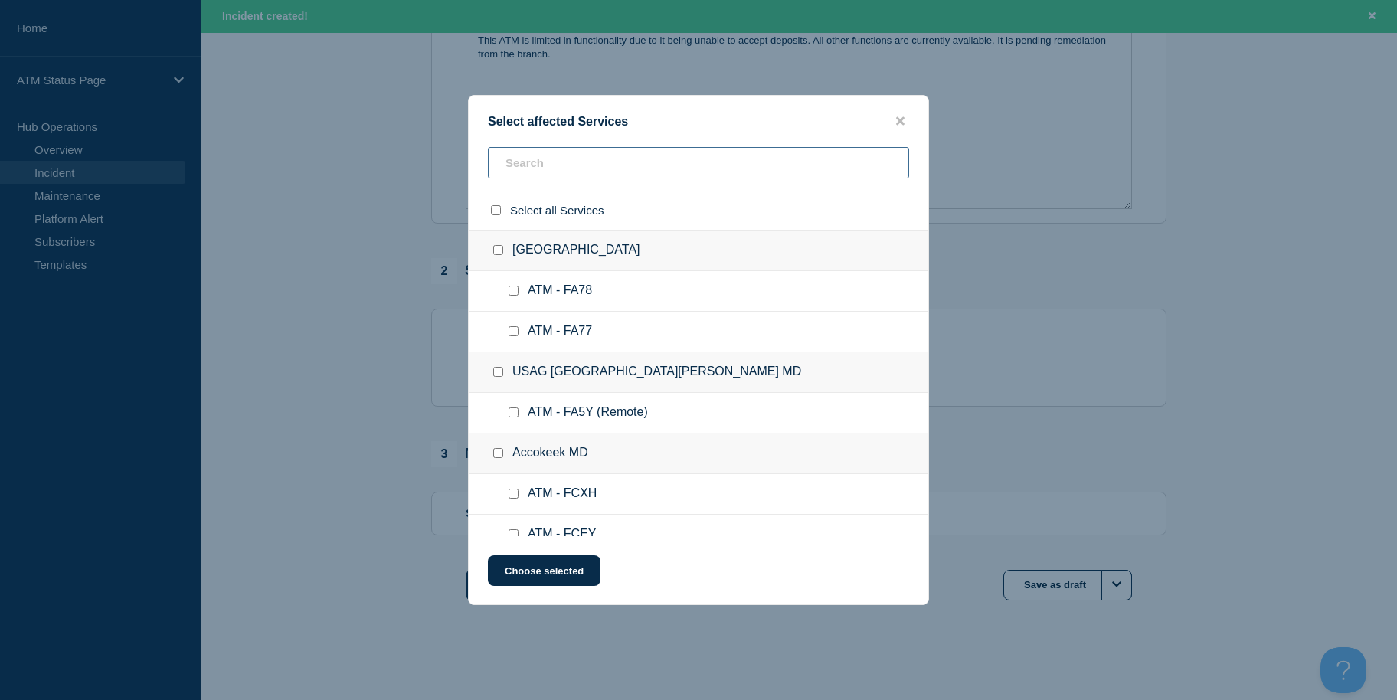
click at [609, 172] on input "text" at bounding box center [698, 162] width 421 height 31
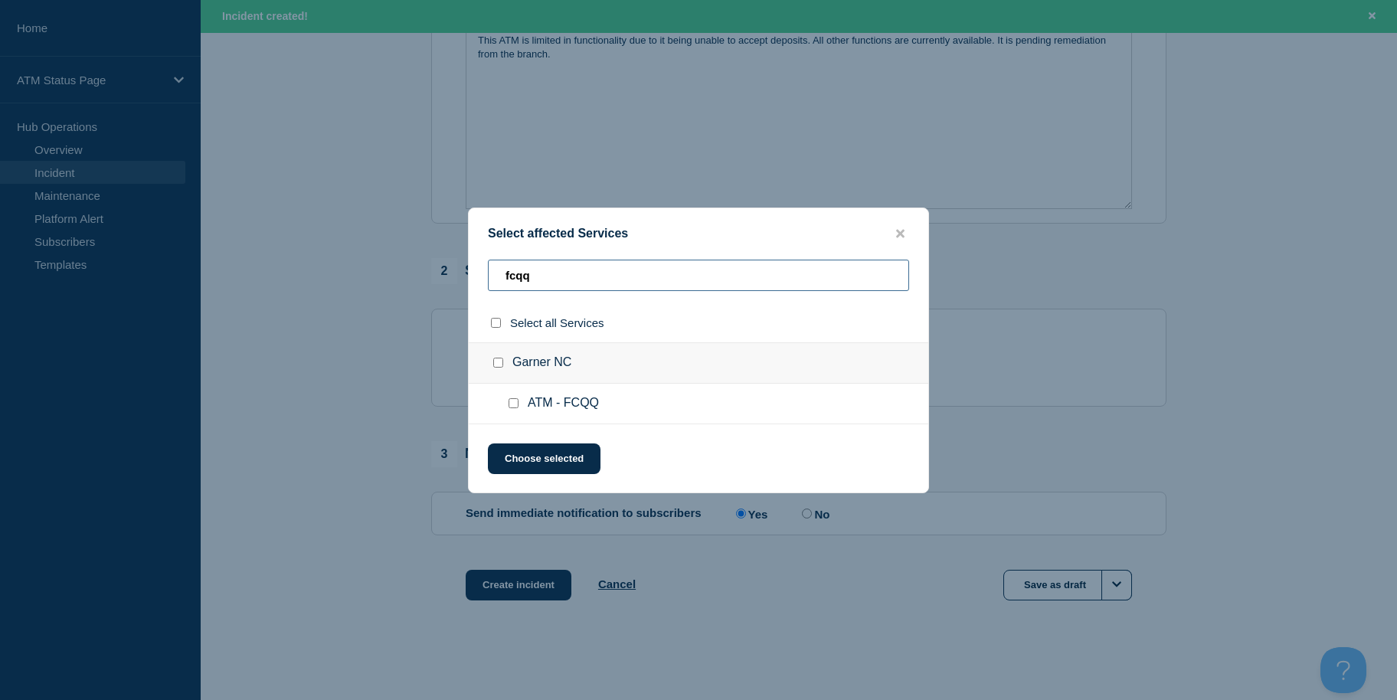
type input "fcqq"
click at [512, 399] on input "ATM - FCQQ checkbox" at bounding box center [514, 403] width 10 height 10
checkbox input "true"
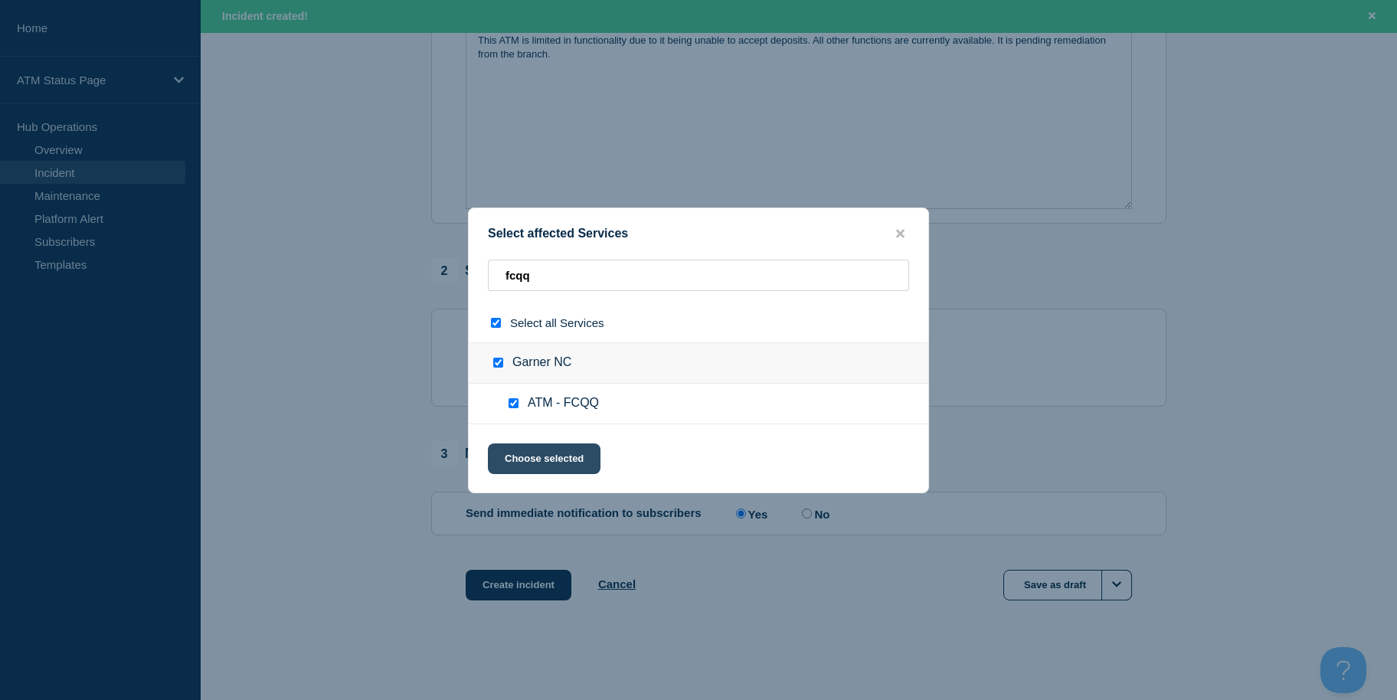
click at [522, 456] on button "Choose selected" at bounding box center [544, 458] width 113 height 31
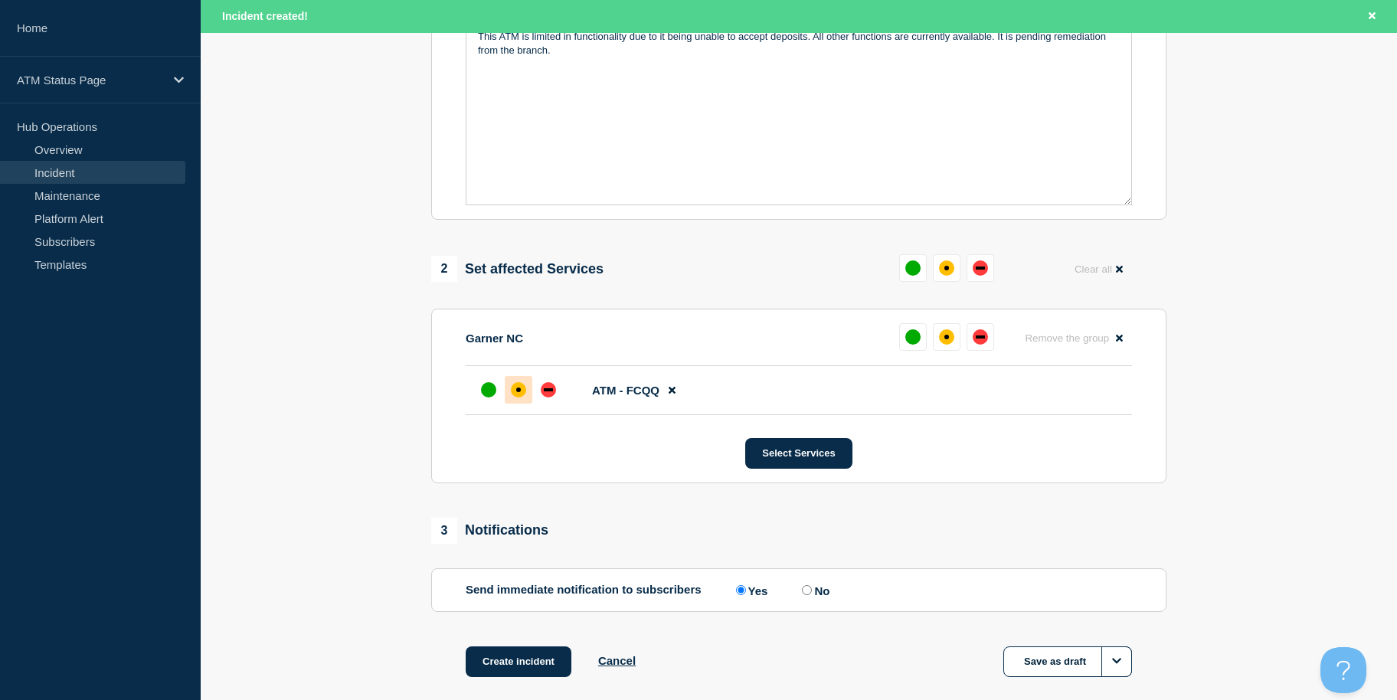
click at [514, 397] on div "affected" at bounding box center [518, 389] width 15 height 15
click at [540, 662] on button "Create incident" at bounding box center [519, 661] width 106 height 31
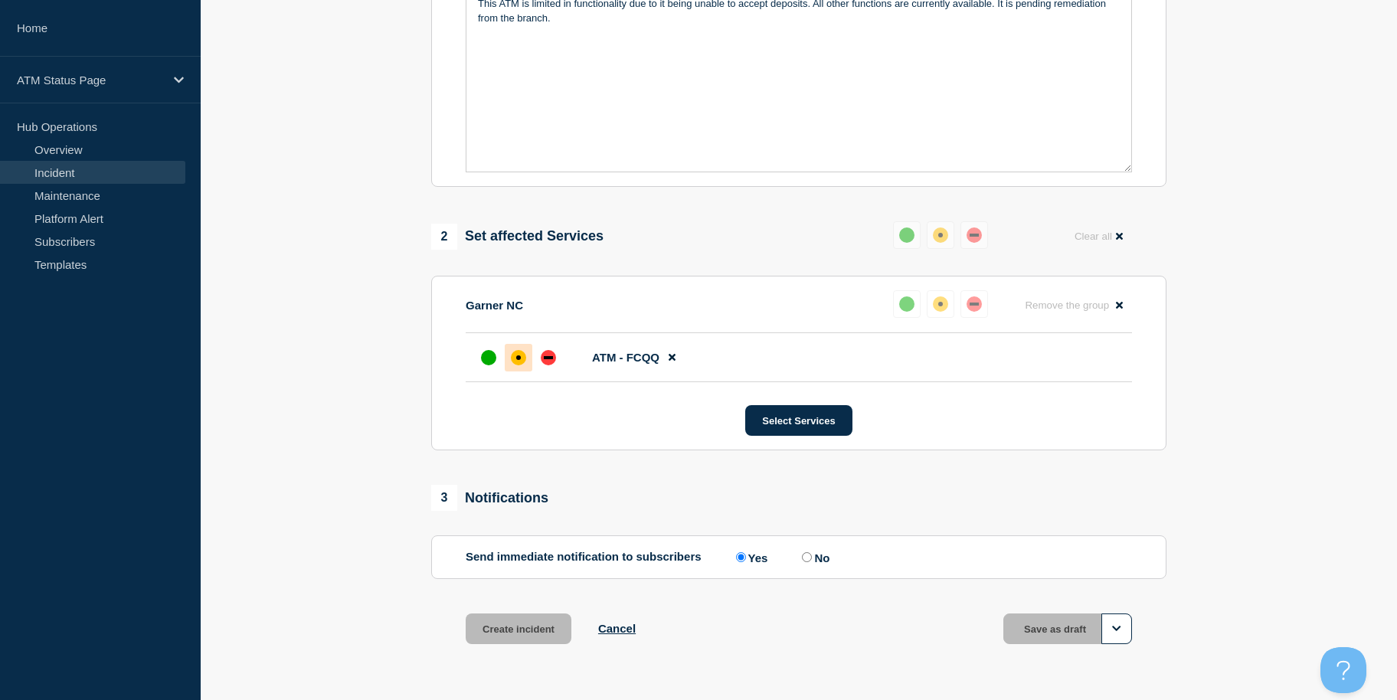
scroll to position [373, 0]
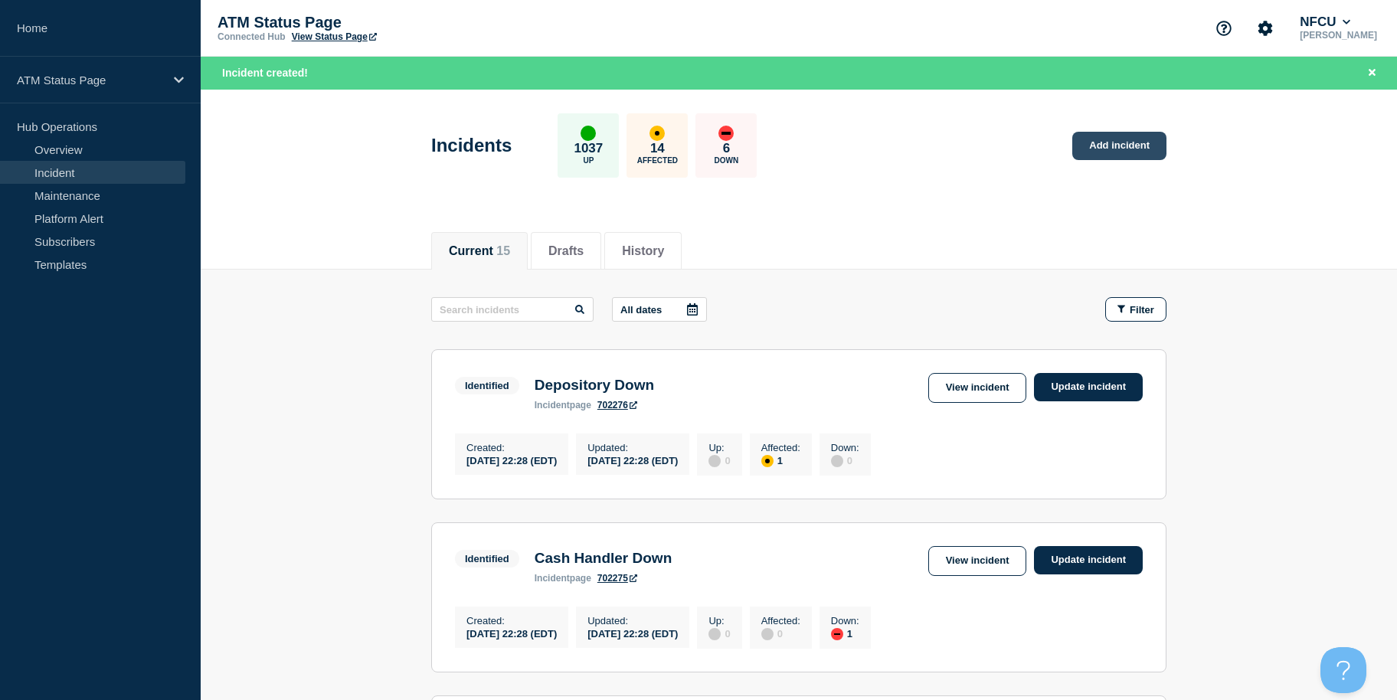
click at [1085, 142] on link "Add incident" at bounding box center [1119, 146] width 94 height 28
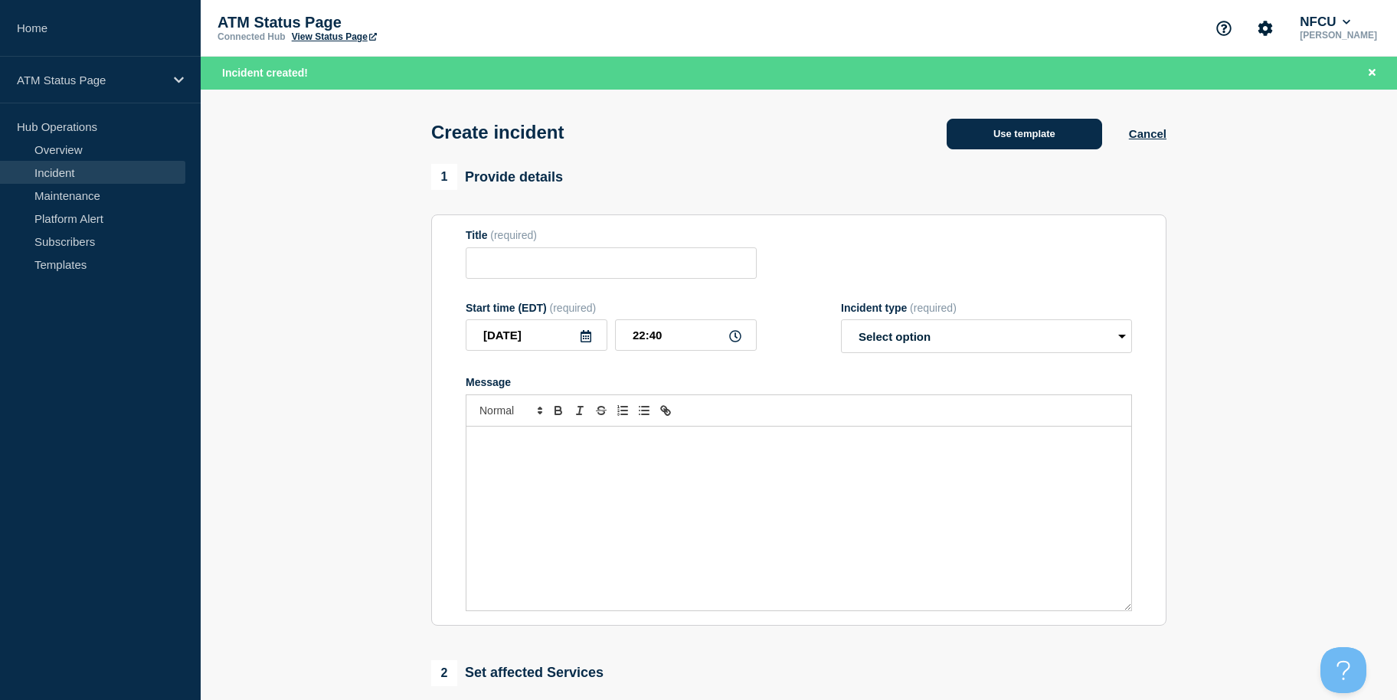
click at [1057, 134] on button "Use template" at bounding box center [1024, 134] width 155 height 31
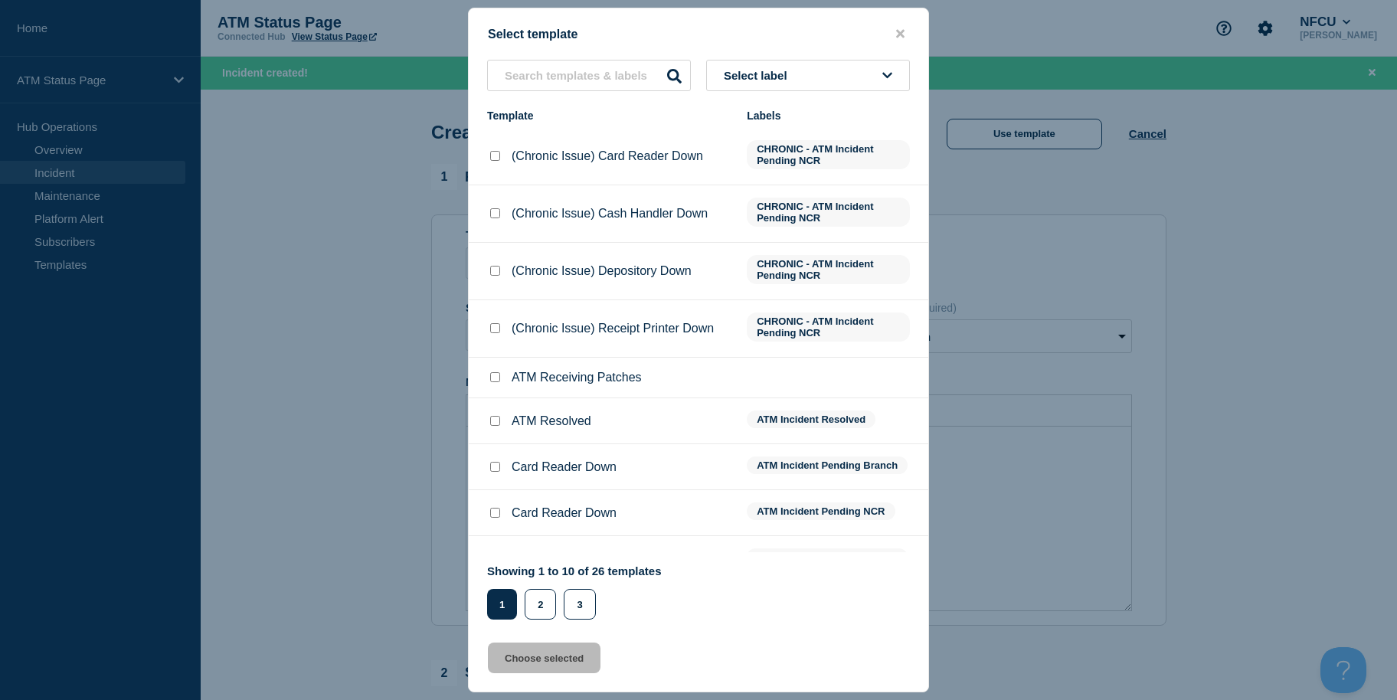
click at [829, 69] on button "Select label" at bounding box center [808, 75] width 204 height 31
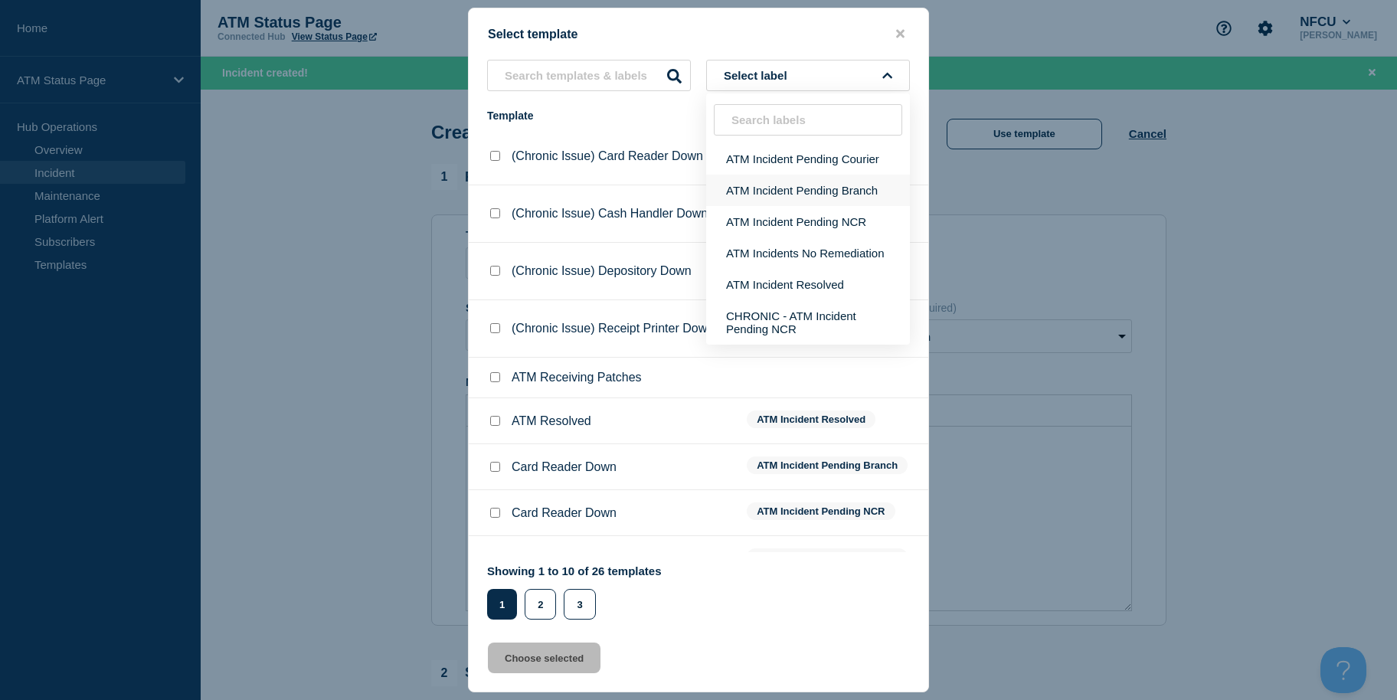
click at [819, 193] on button "ATM Incident Pending Branch" at bounding box center [808, 190] width 204 height 31
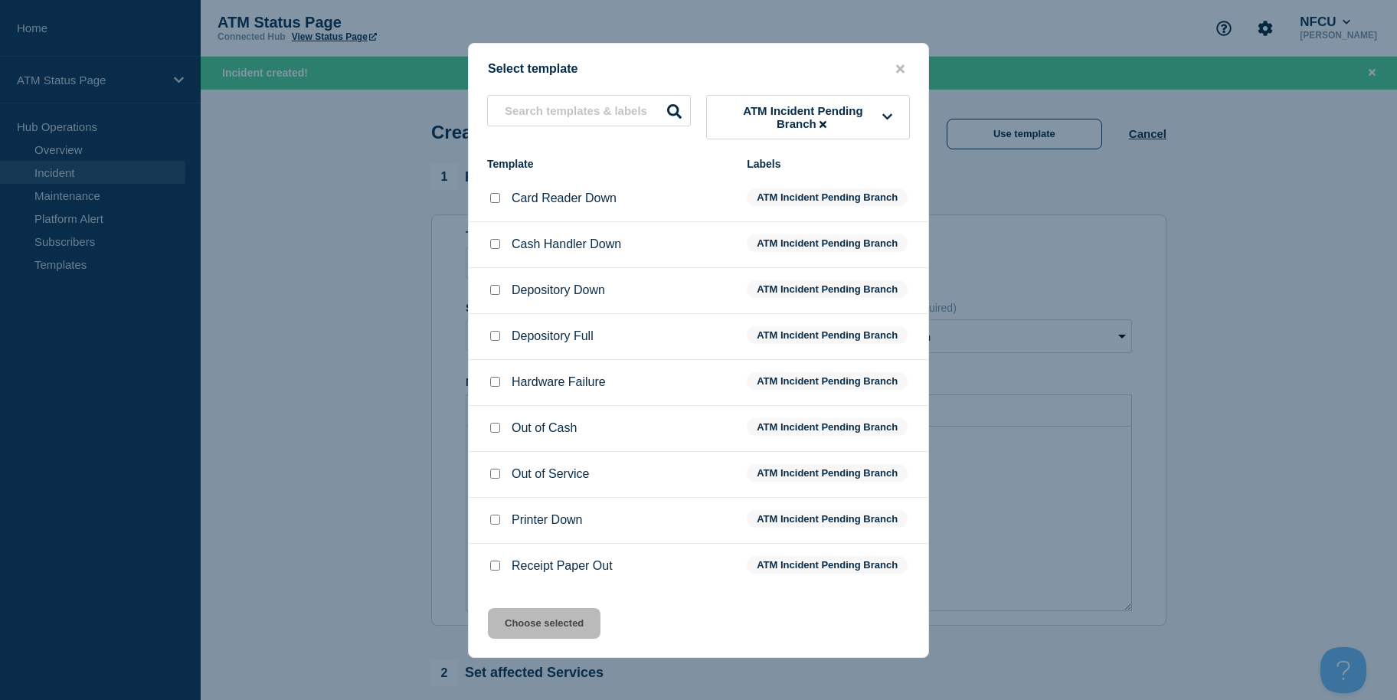
click at [497, 295] on input "Depository Down checkbox" at bounding box center [495, 290] width 10 height 10
checkbox input "true"
click at [542, 625] on button "Choose selected" at bounding box center [544, 623] width 113 height 31
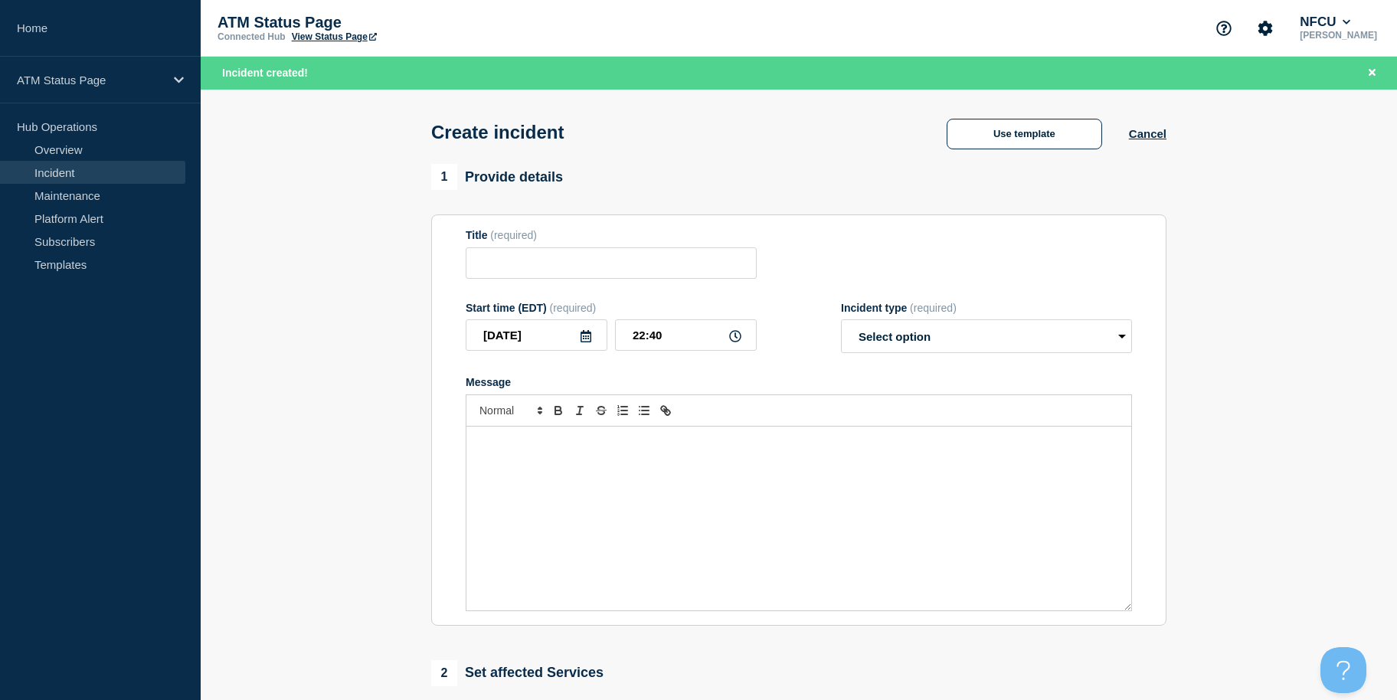
type input "Depository Down"
select select "identified"
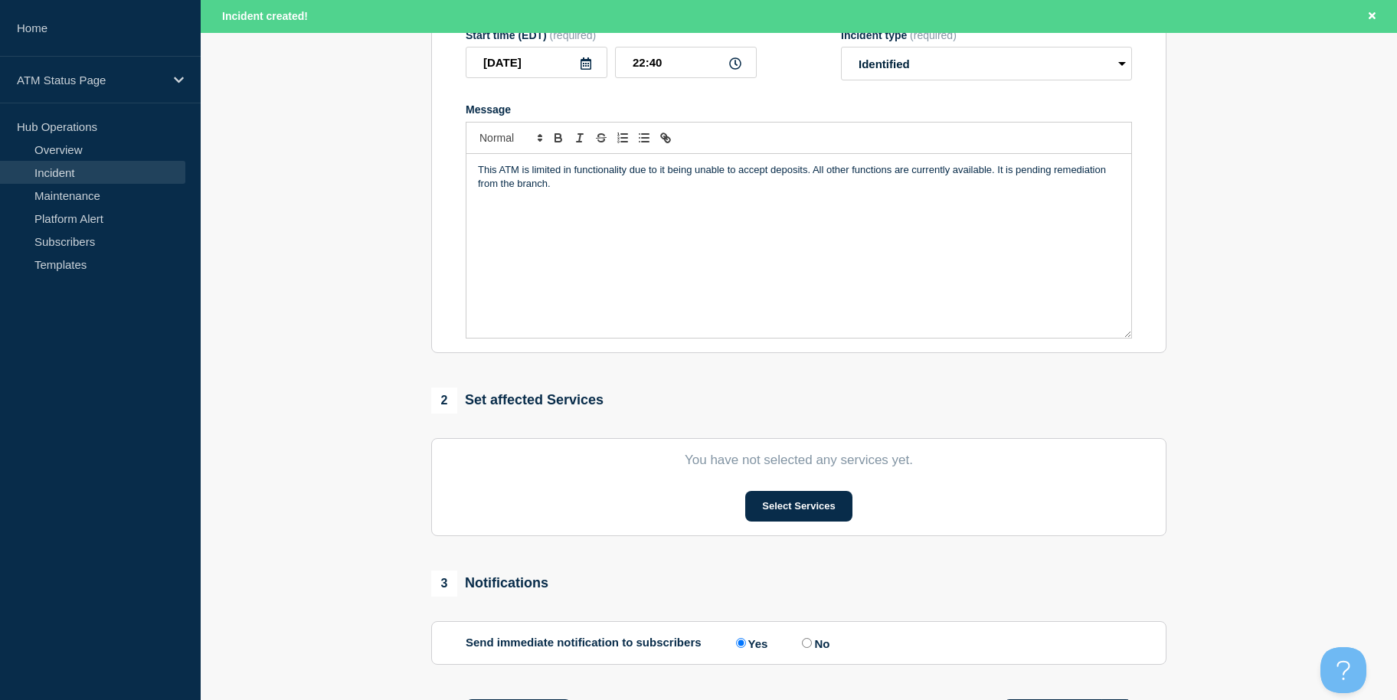
drag, startPoint x: 352, startPoint y: 388, endPoint x: 330, endPoint y: 593, distance: 206.4
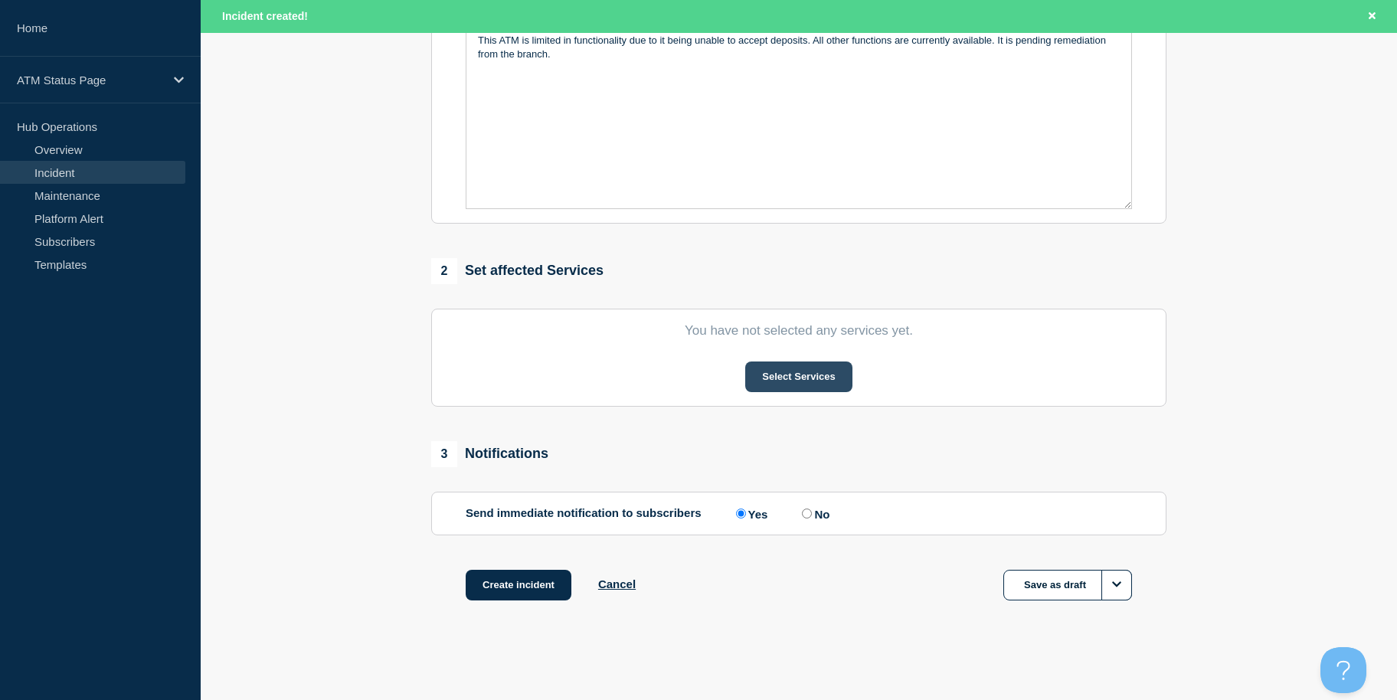
click at [783, 370] on button "Select Services" at bounding box center [798, 376] width 106 height 31
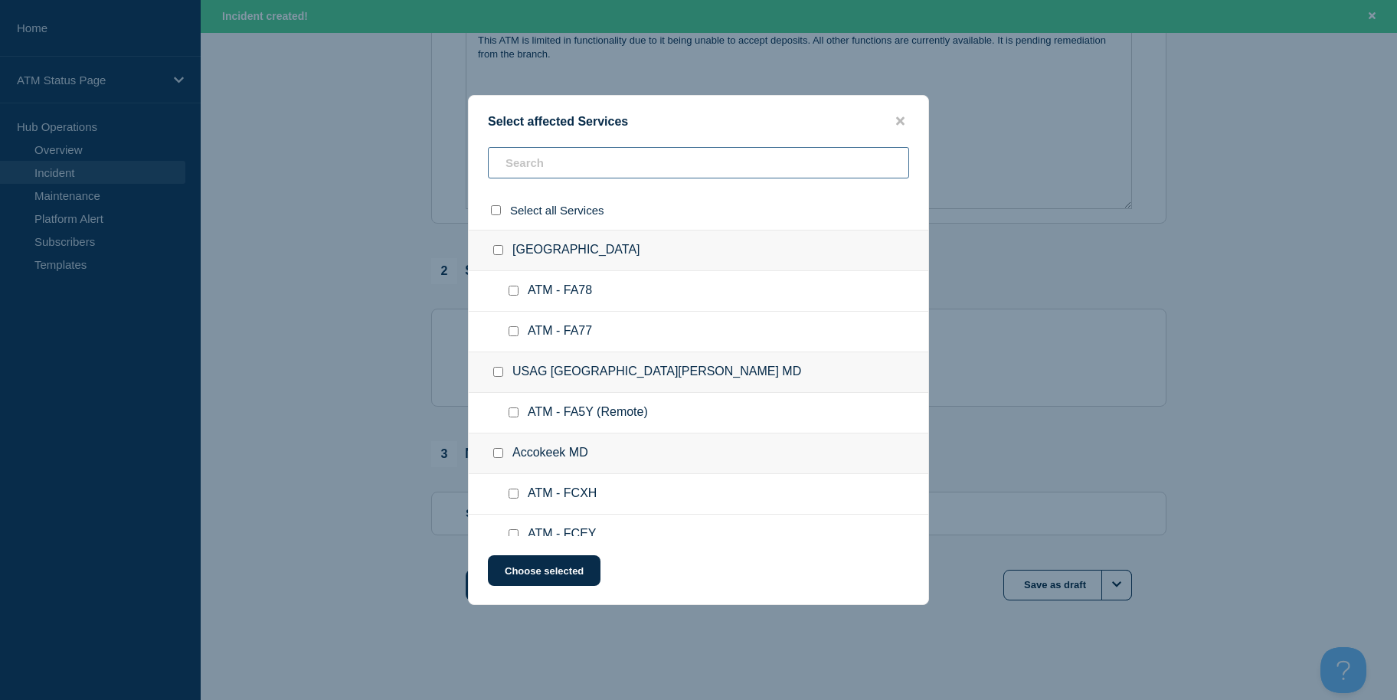
click at [608, 163] on input "text" at bounding box center [698, 162] width 421 height 31
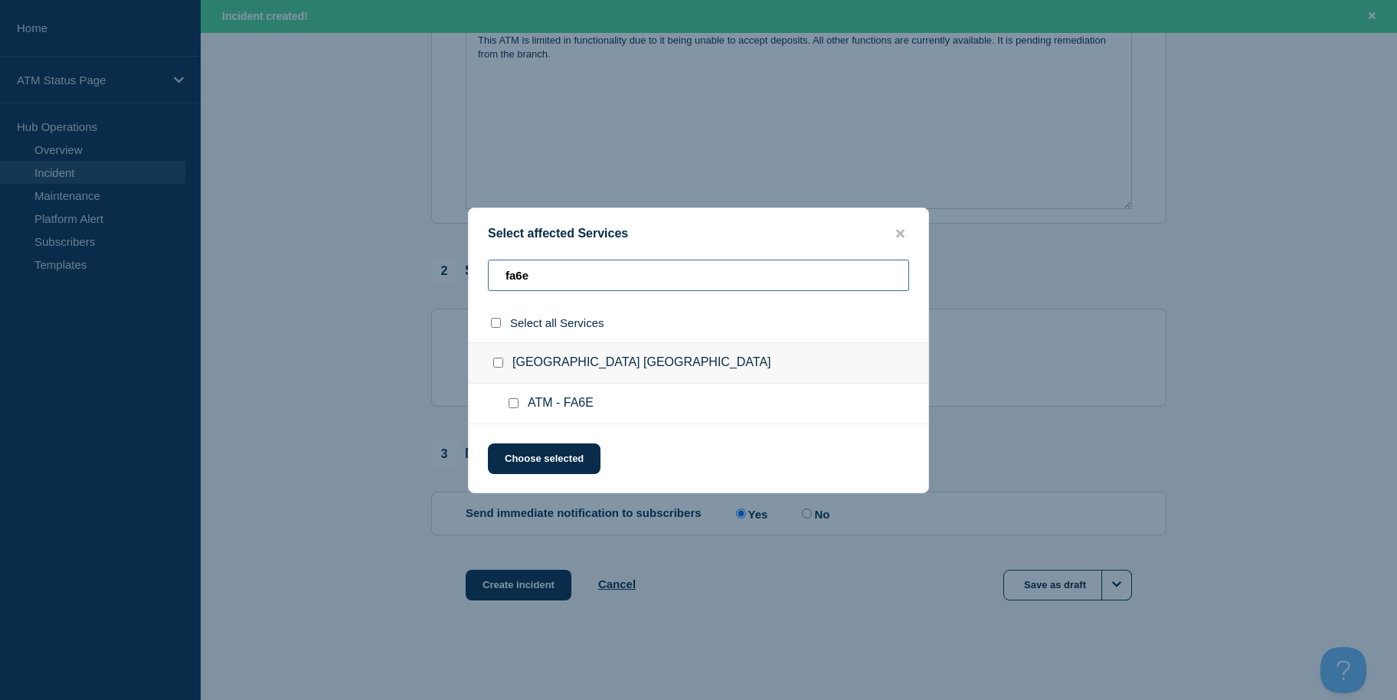
type input "fa6e"
click at [517, 406] on input "ATM - FA6E checkbox" at bounding box center [514, 403] width 10 height 10
checkbox input "true"
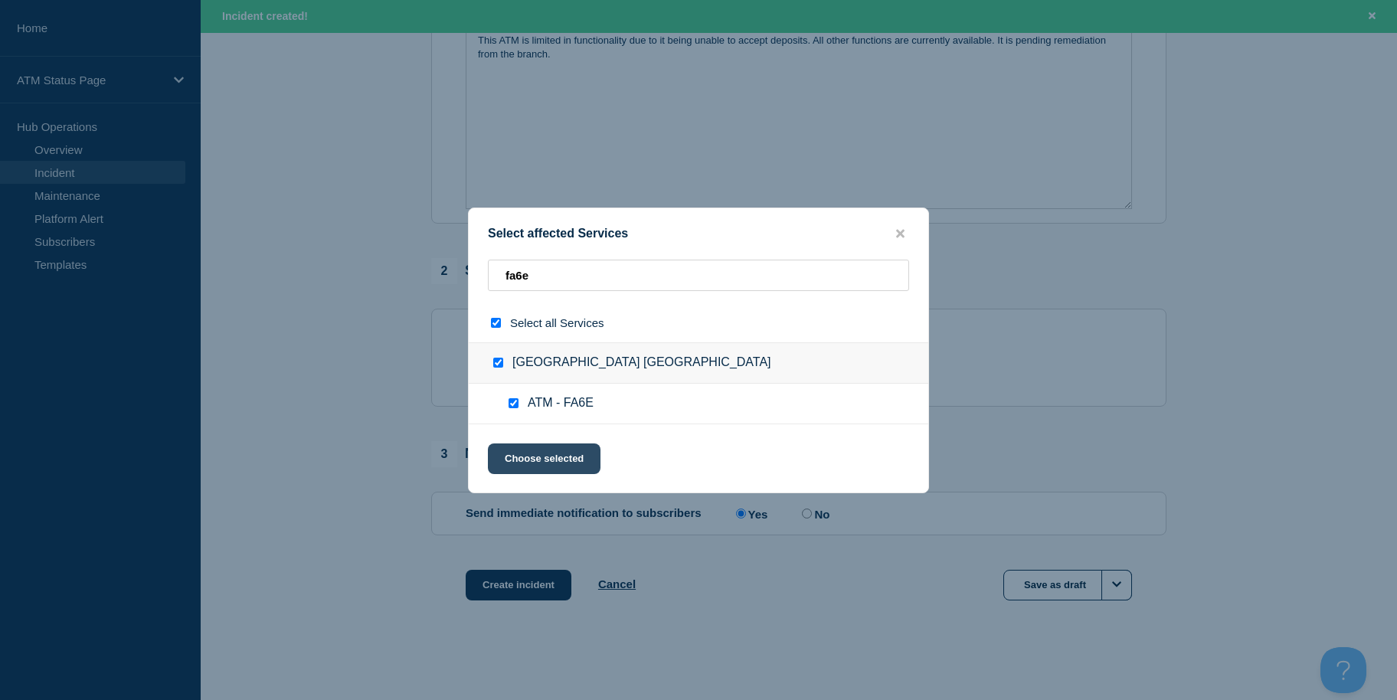
click at [516, 449] on button "Choose selected" at bounding box center [544, 458] width 113 height 31
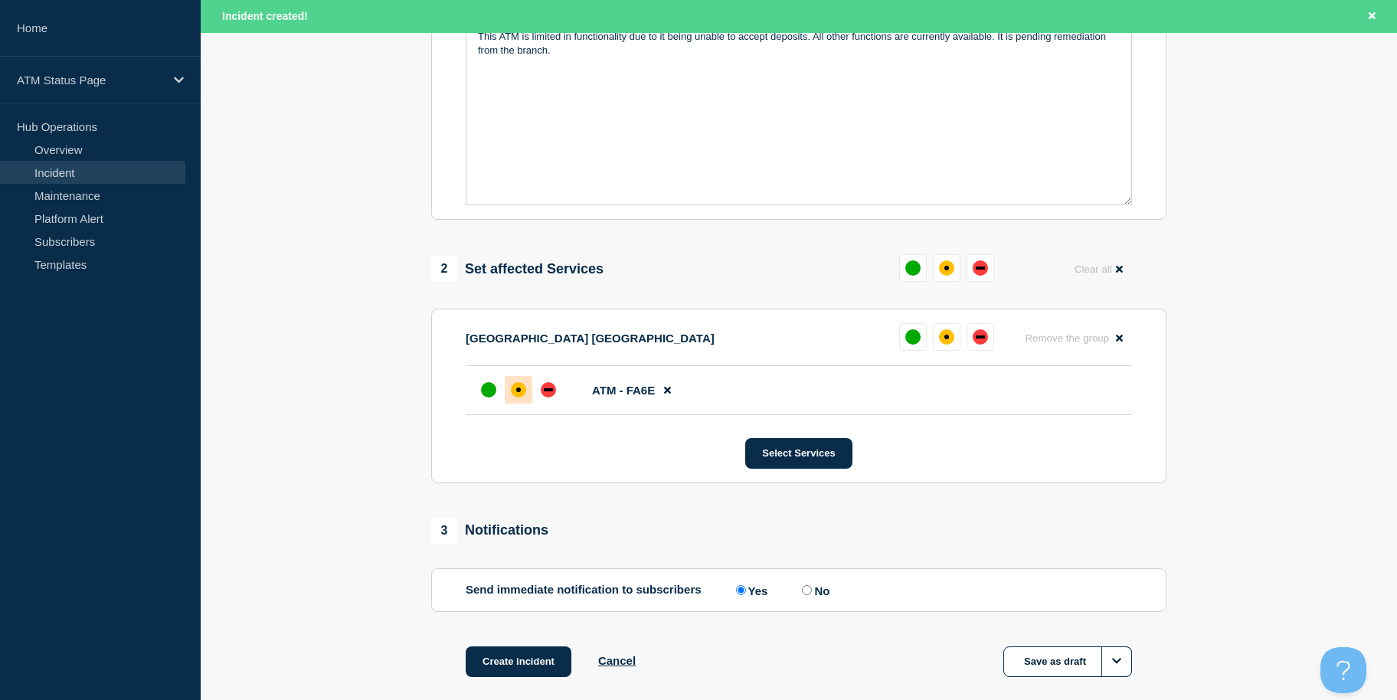
click at [519, 390] on div "affected" at bounding box center [518, 389] width 15 height 15
click at [525, 651] on button "Create incident" at bounding box center [519, 661] width 106 height 31
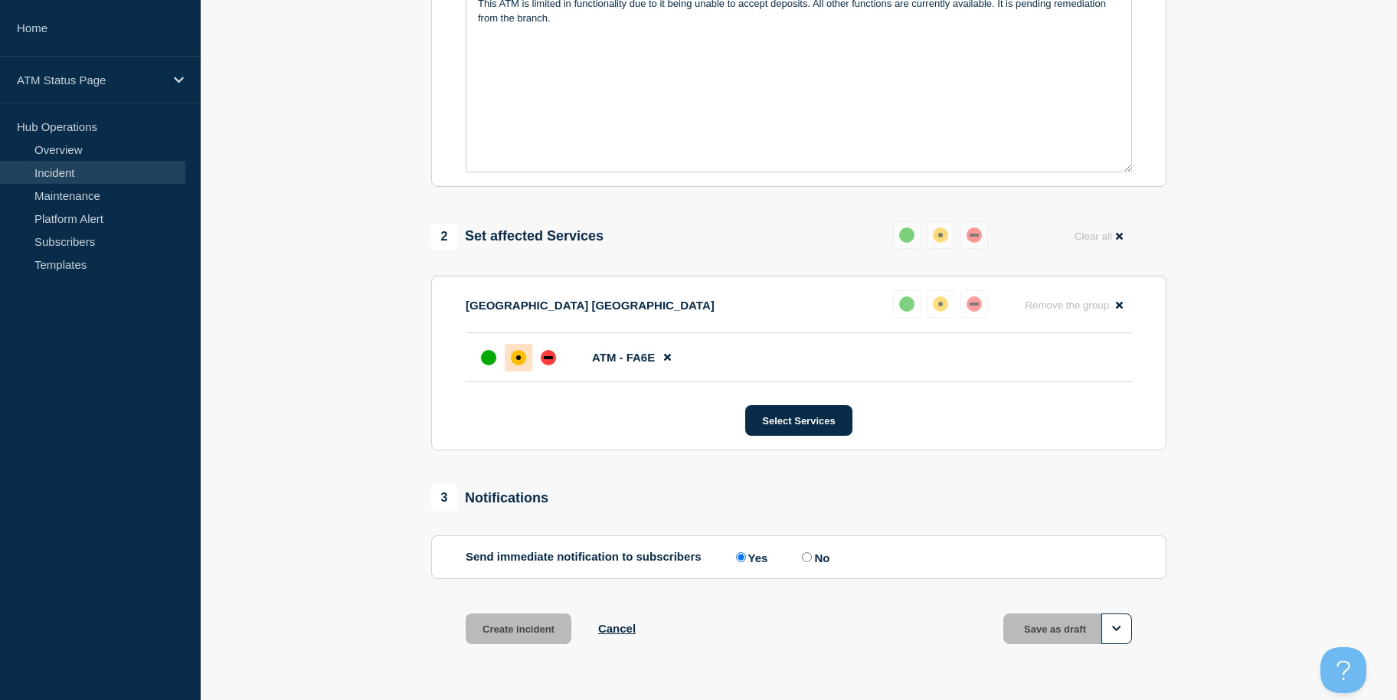
scroll to position [373, 0]
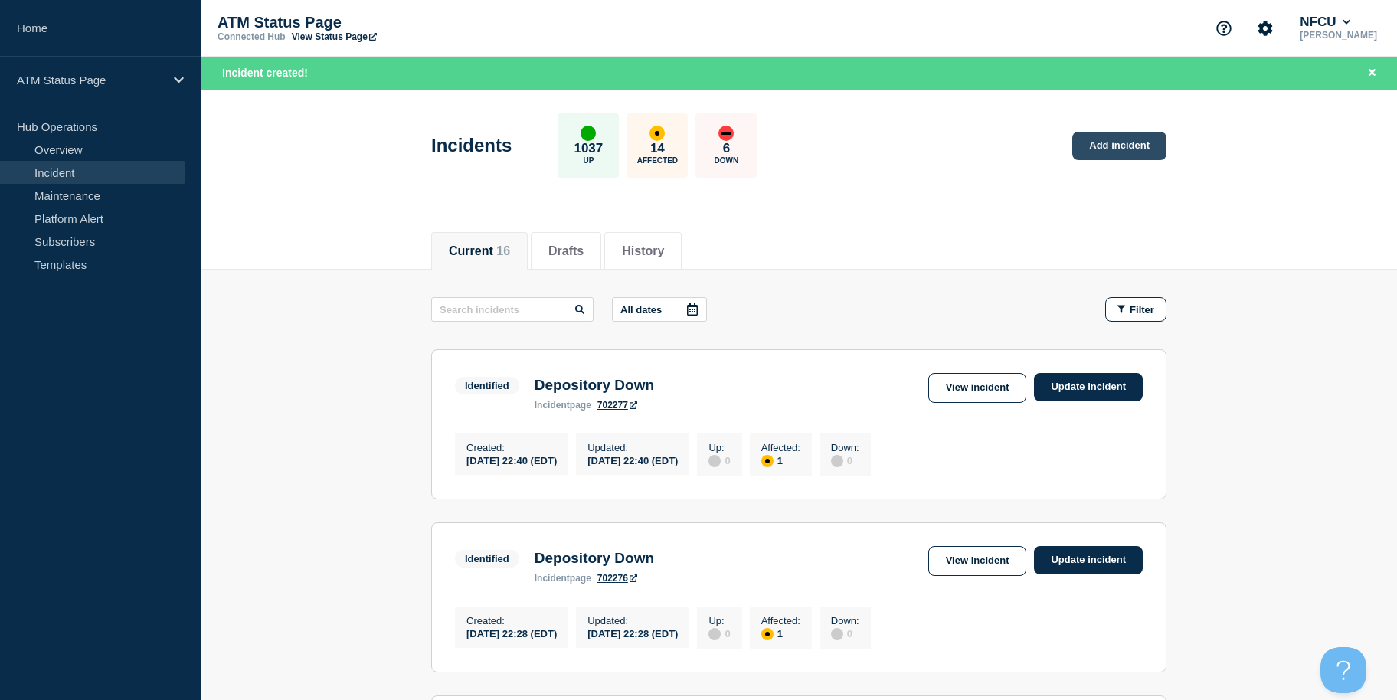
click at [1130, 145] on link "Add incident" at bounding box center [1119, 146] width 94 height 28
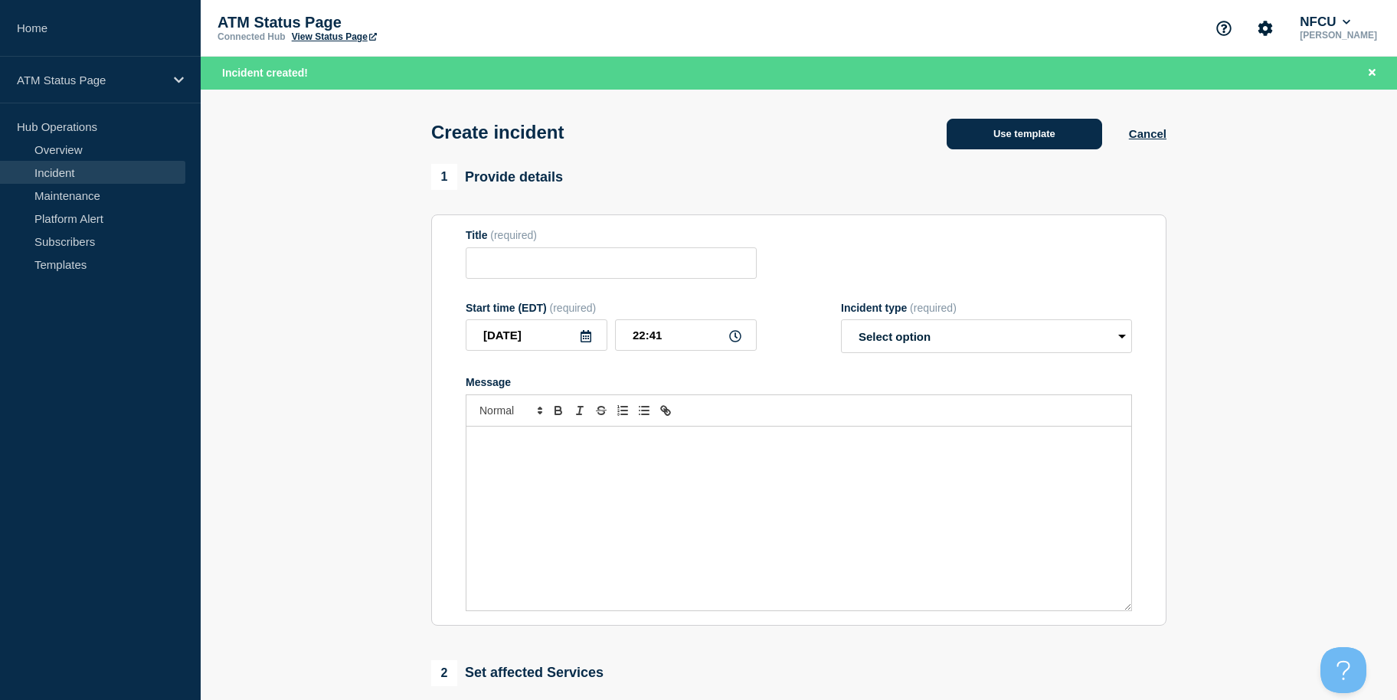
click at [989, 126] on button "Use template" at bounding box center [1024, 134] width 155 height 31
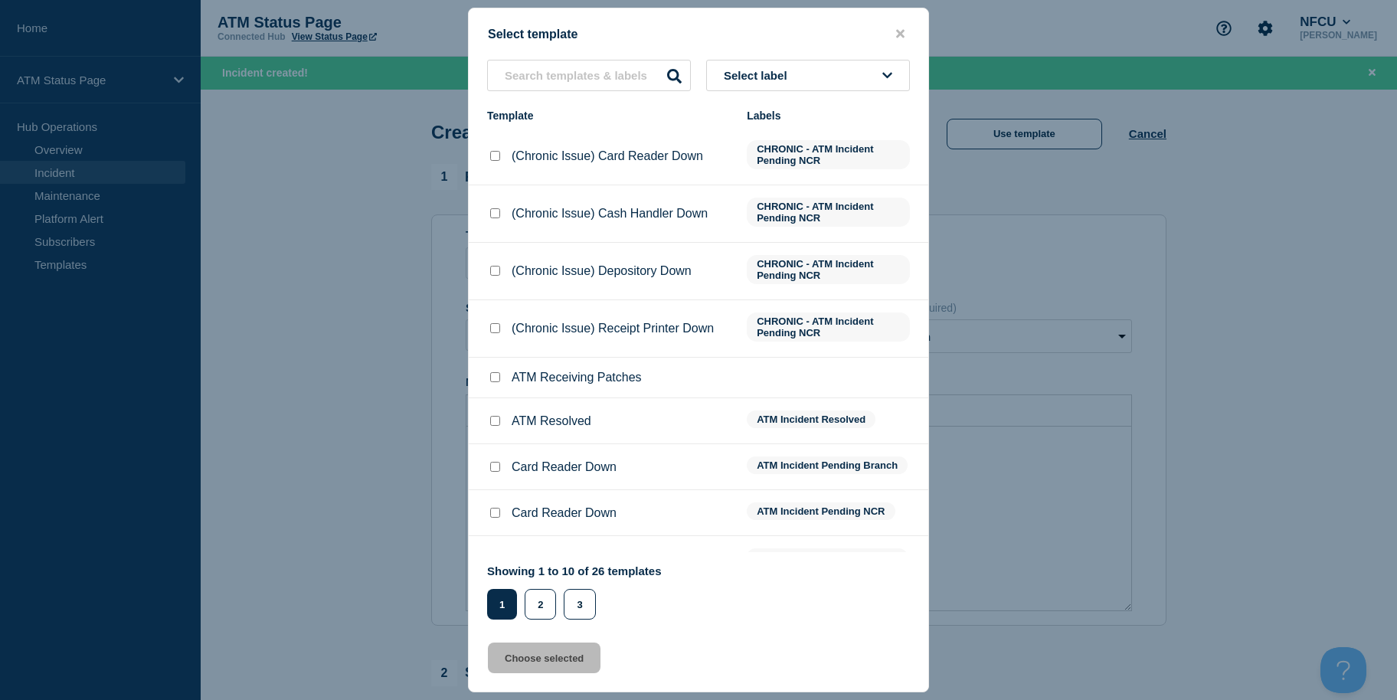
click at [842, 88] on button "Select label" at bounding box center [808, 75] width 204 height 31
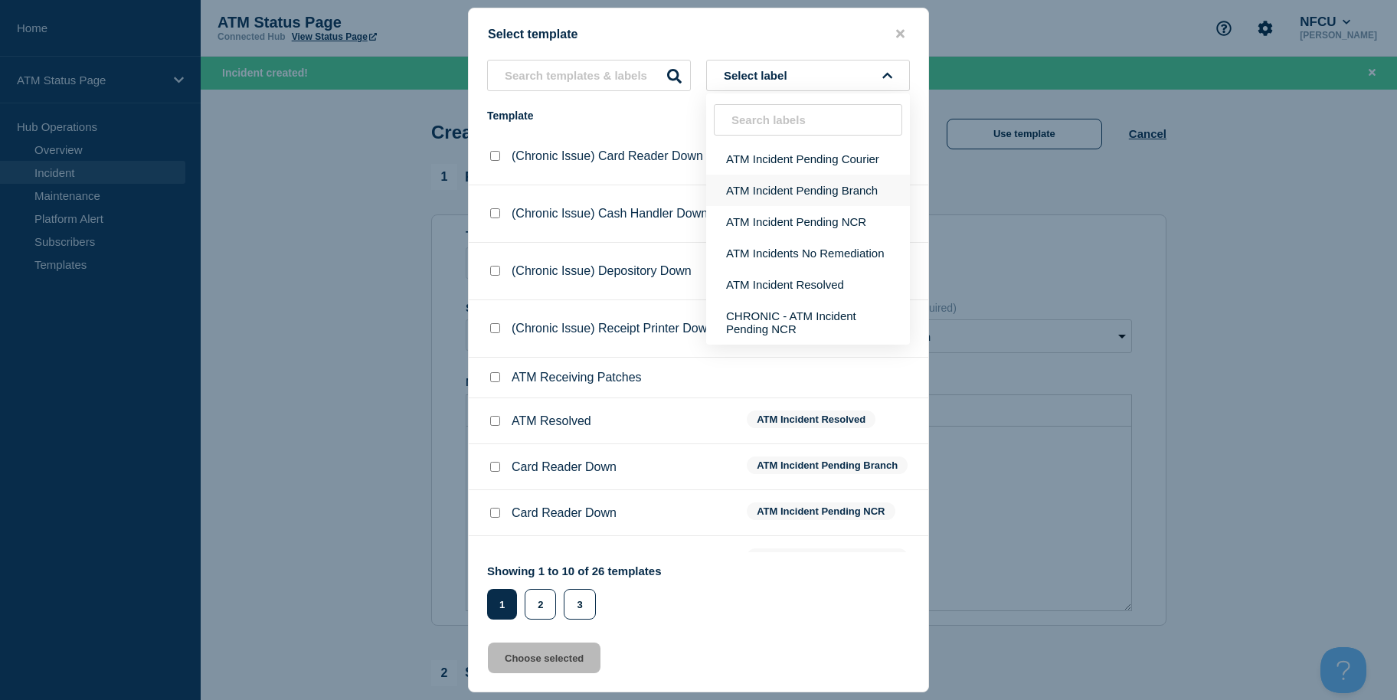
click at [819, 192] on button "ATM Incident Pending Branch" at bounding box center [808, 190] width 204 height 31
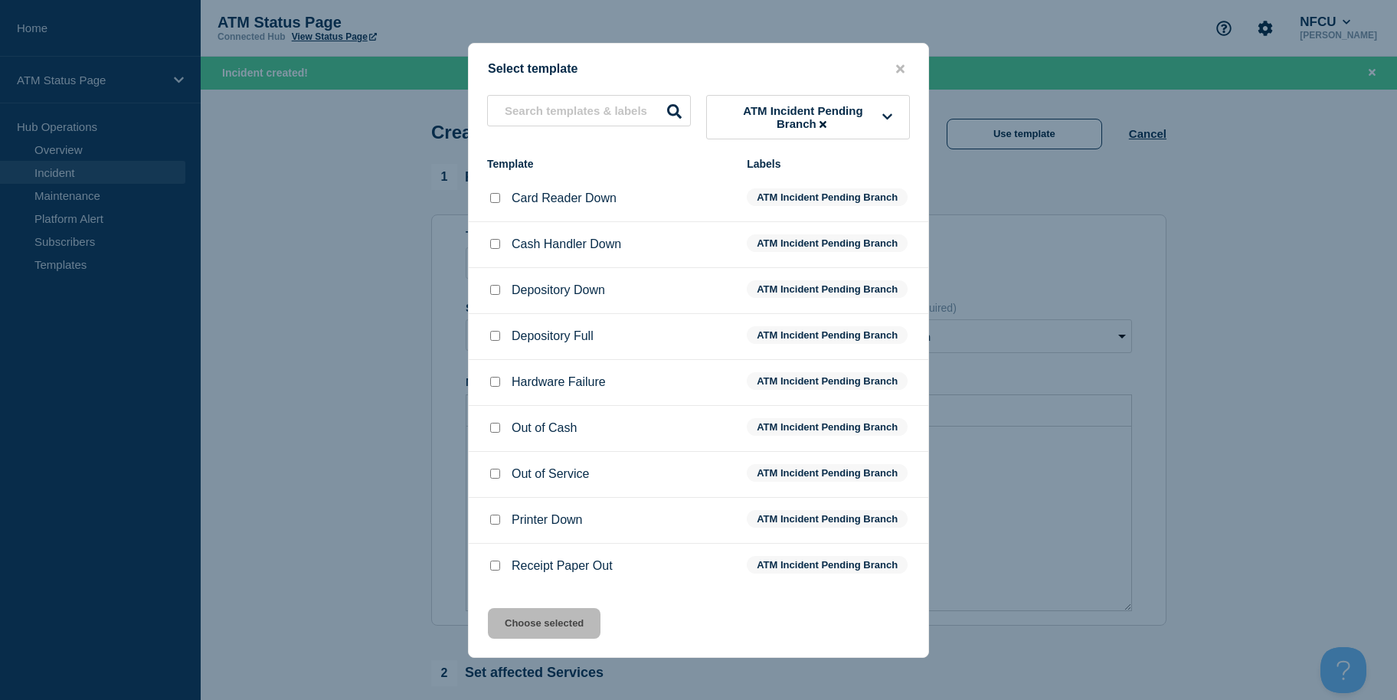
click at [498, 298] on div at bounding box center [494, 290] width 15 height 15
click at [494, 289] on input "Depository Down checkbox" at bounding box center [495, 290] width 10 height 10
checkbox input "true"
click at [551, 619] on button "Choose selected" at bounding box center [544, 623] width 113 height 31
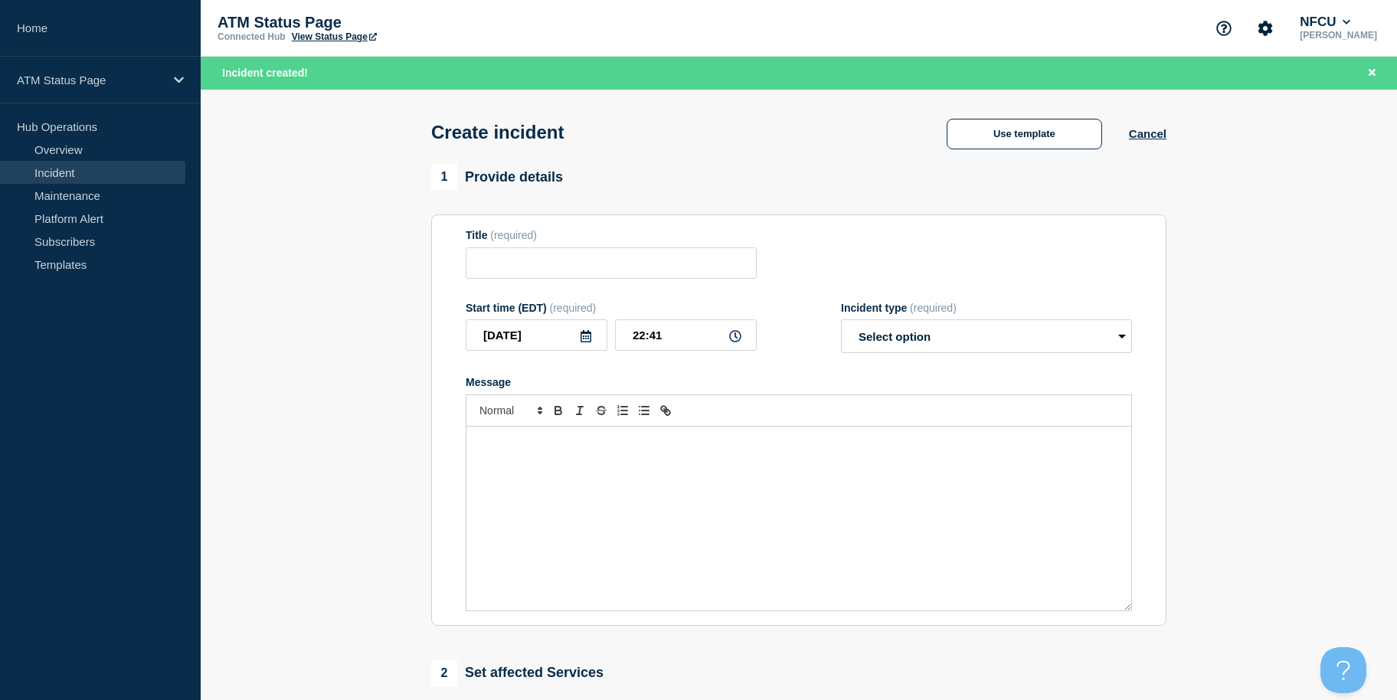
type input "Depository Down"
select select "identified"
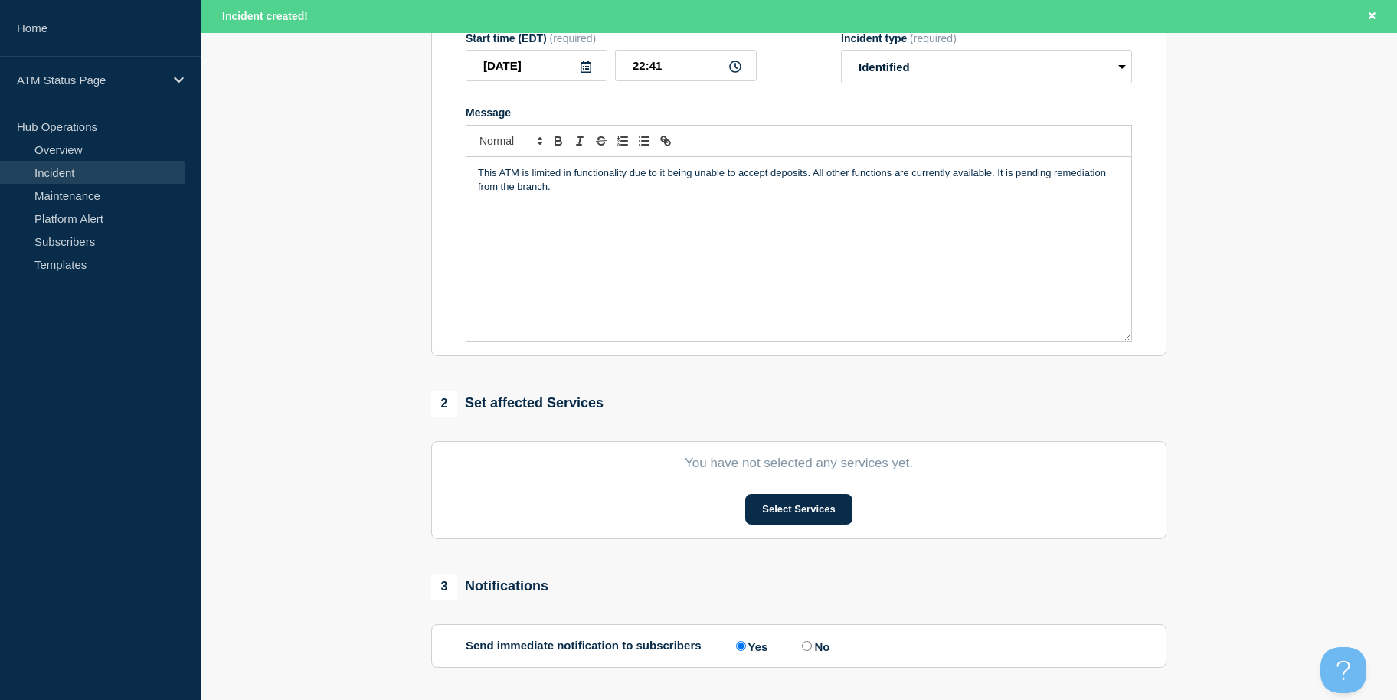
drag, startPoint x: 355, startPoint y: 420, endPoint x: 360, endPoint y: 580, distance: 160.1
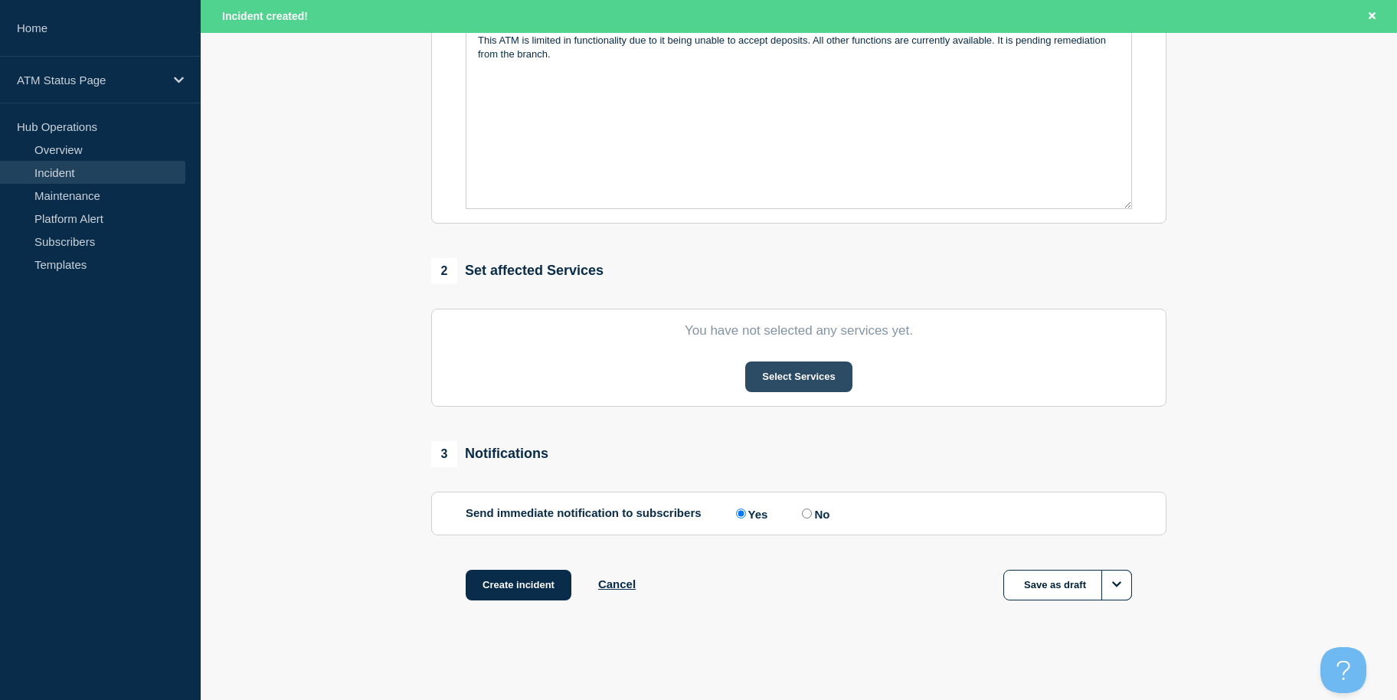
click at [790, 363] on button "Select Services" at bounding box center [798, 376] width 106 height 31
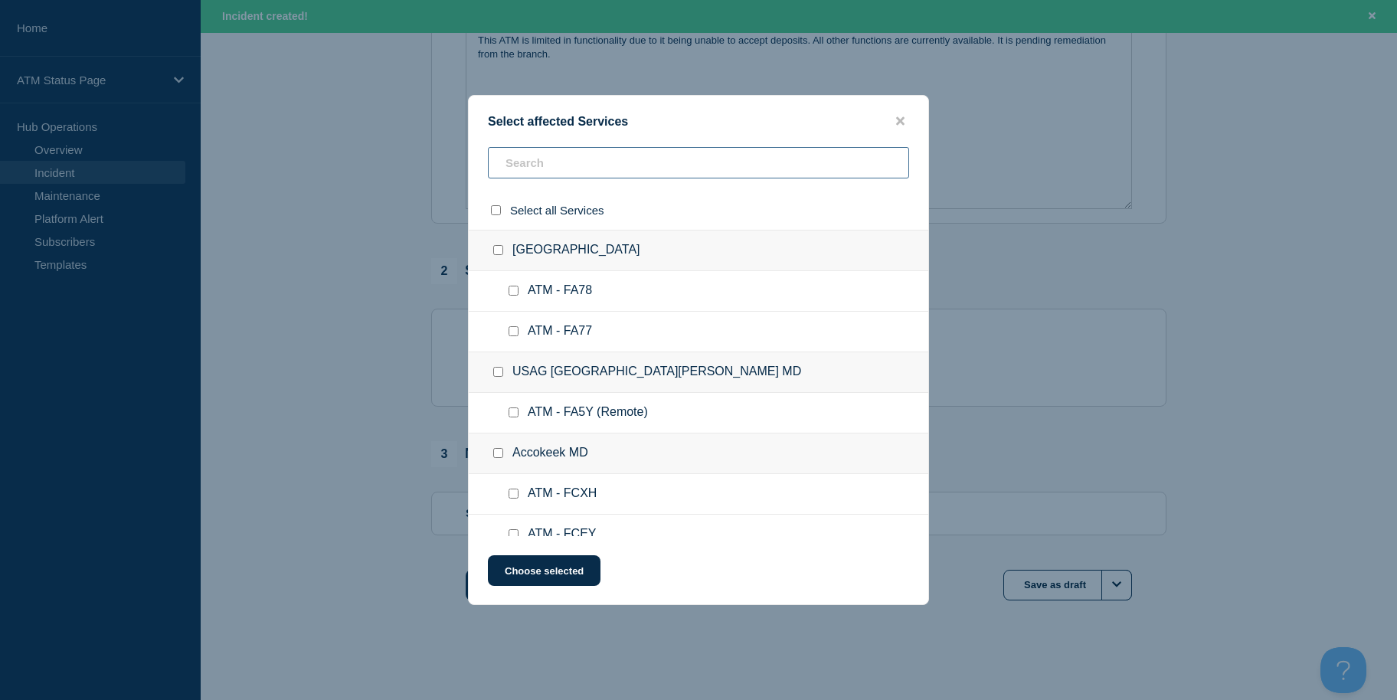
click at [590, 167] on input "text" at bounding box center [698, 162] width 421 height 31
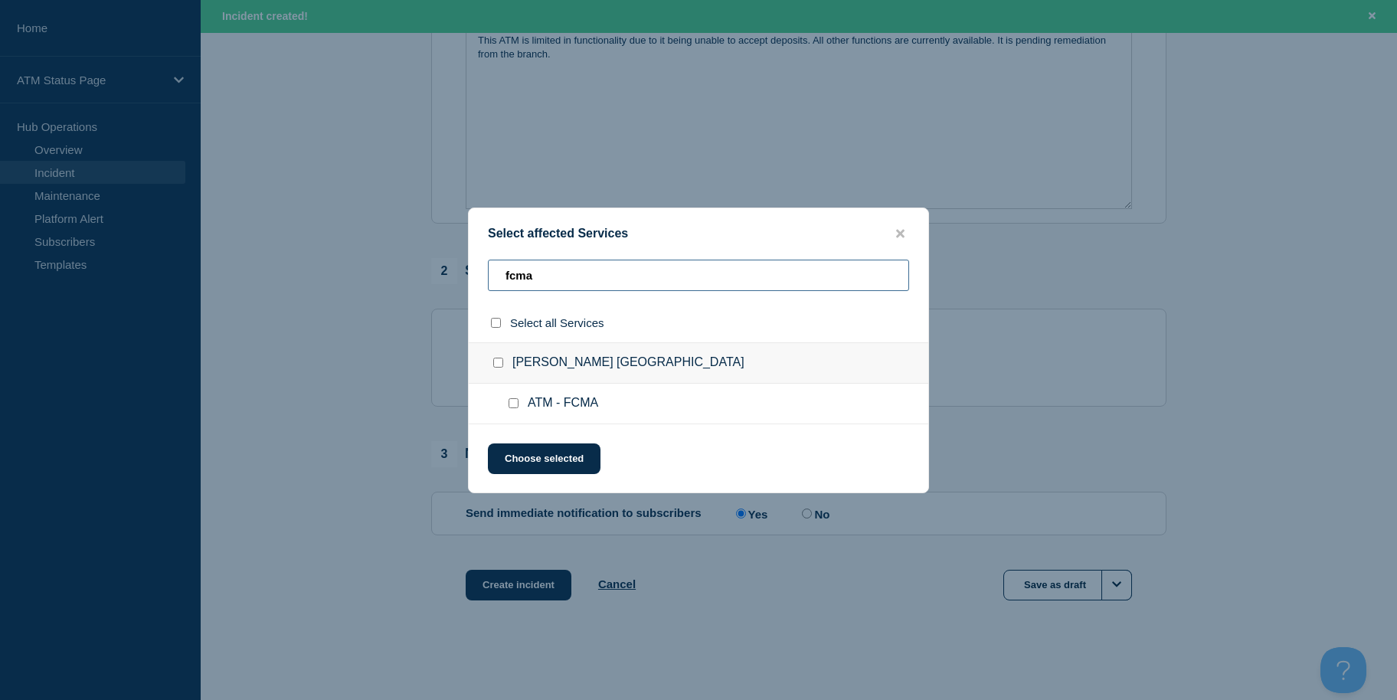
type input "fcma"
click at [512, 403] on input "ATM - FCMA checkbox" at bounding box center [514, 403] width 10 height 10
checkbox input "true"
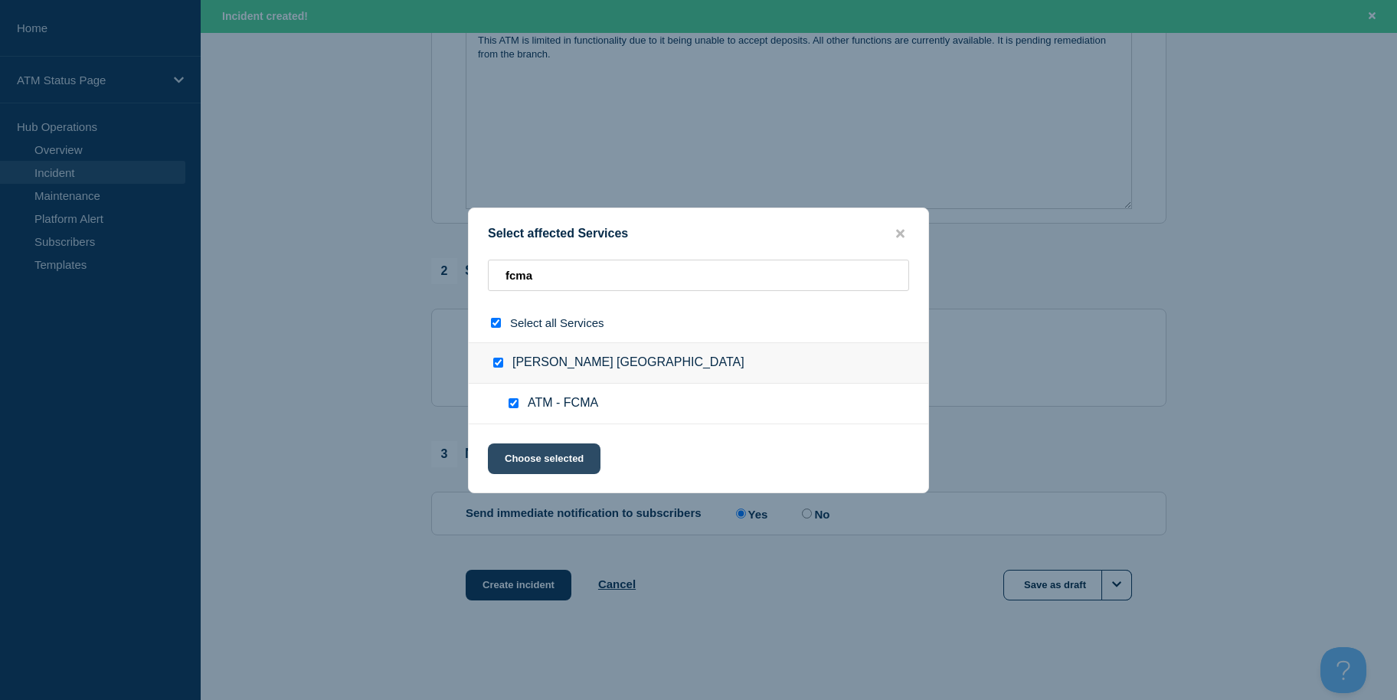
click at [515, 451] on button "Choose selected" at bounding box center [544, 458] width 113 height 31
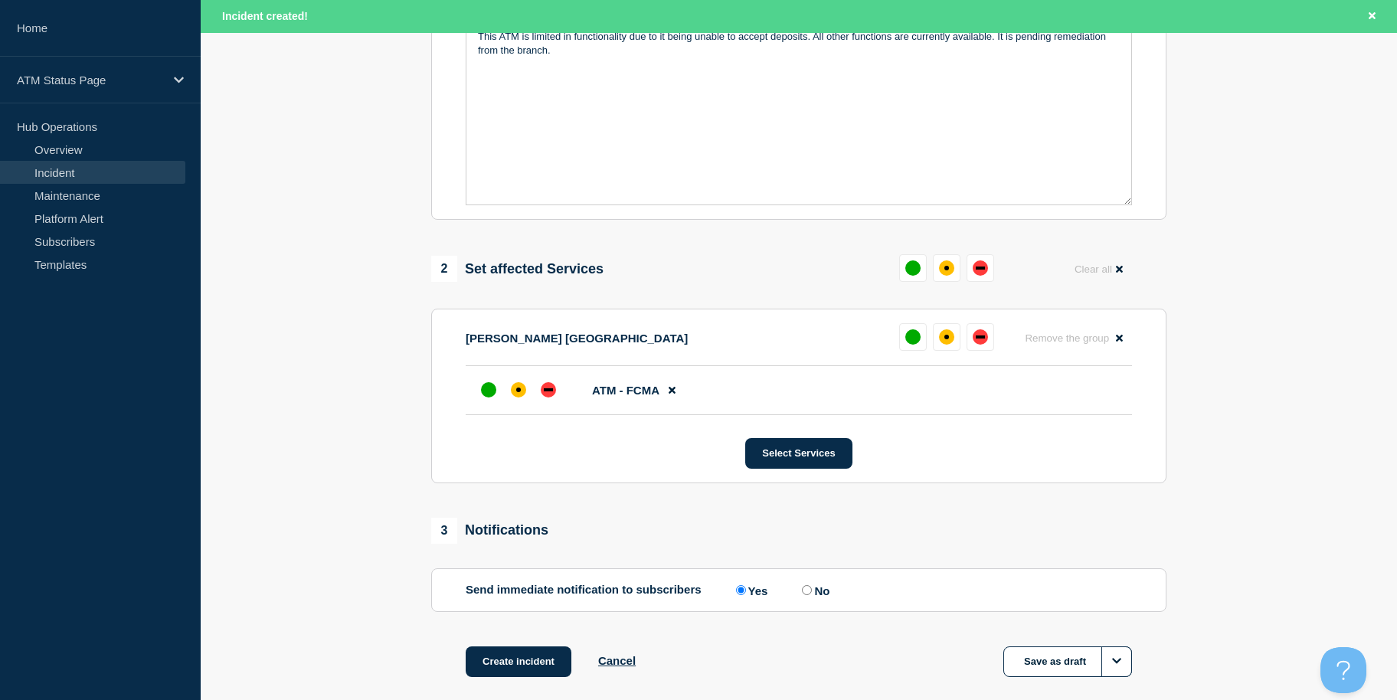
click at [507, 648] on div "1 Provide details Title (required) Depository Down Start time (EDT) (required) …" at bounding box center [799, 236] width 753 height 957
click at [512, 659] on button "Create incident" at bounding box center [519, 661] width 106 height 31
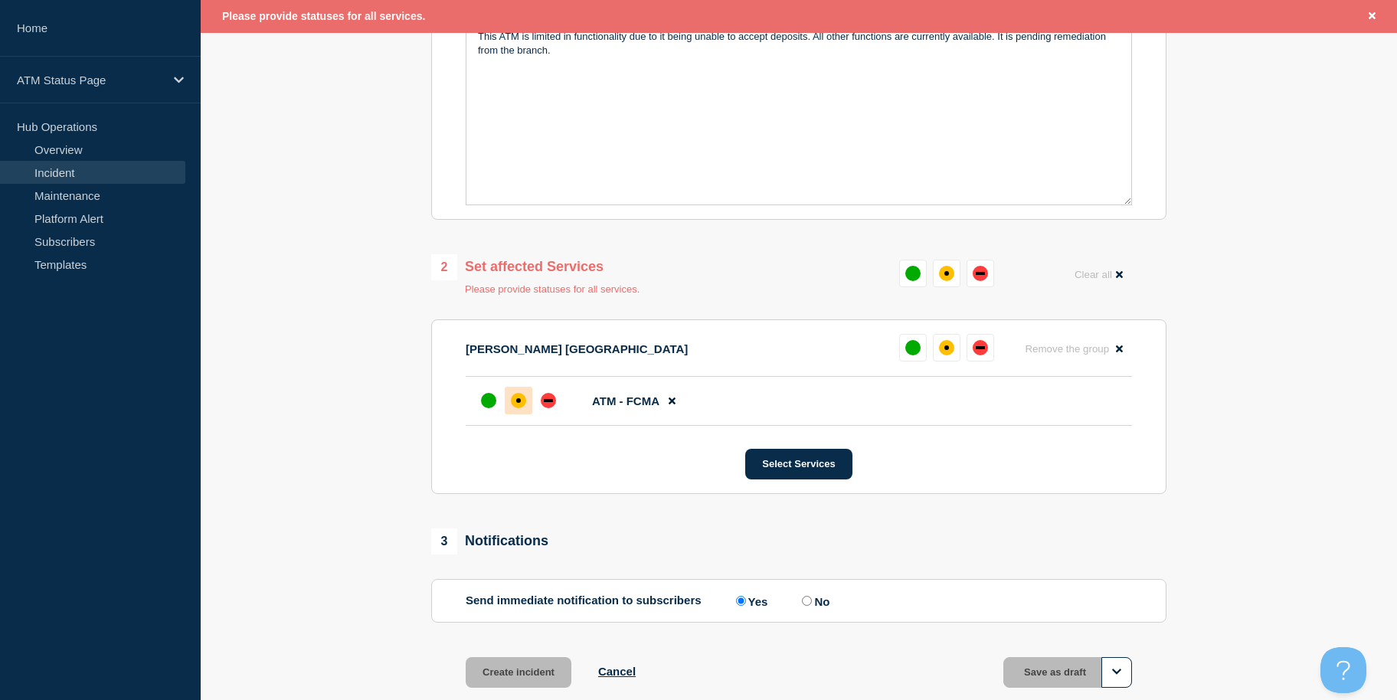
click at [519, 403] on div "affected" at bounding box center [518, 400] width 5 height 5
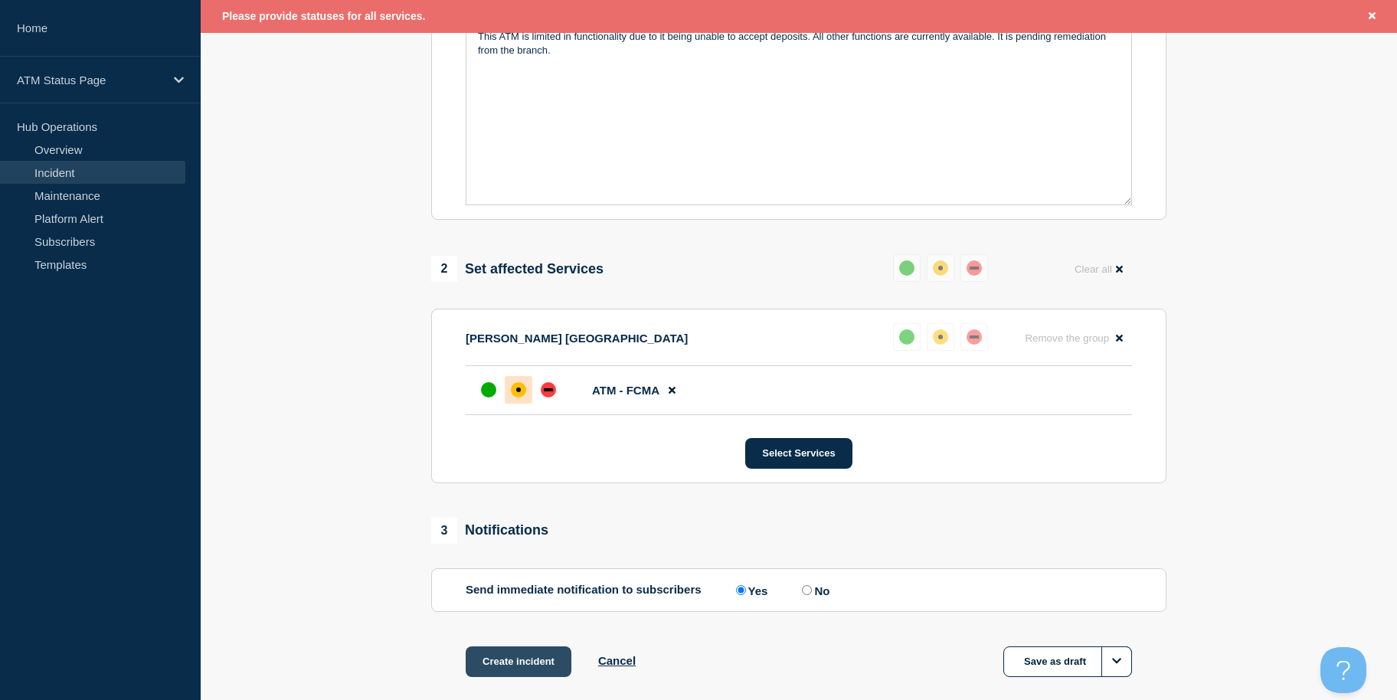
click at [526, 654] on button "Create incident" at bounding box center [519, 661] width 106 height 31
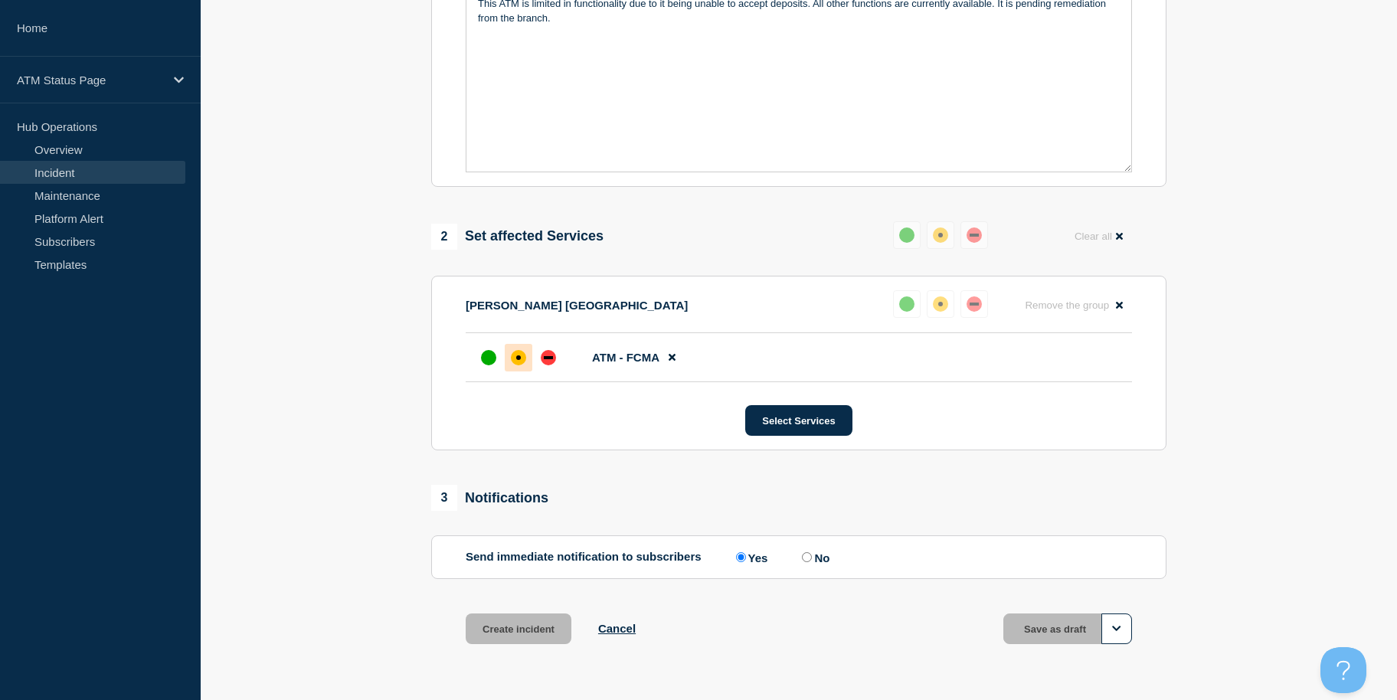
scroll to position [373, 0]
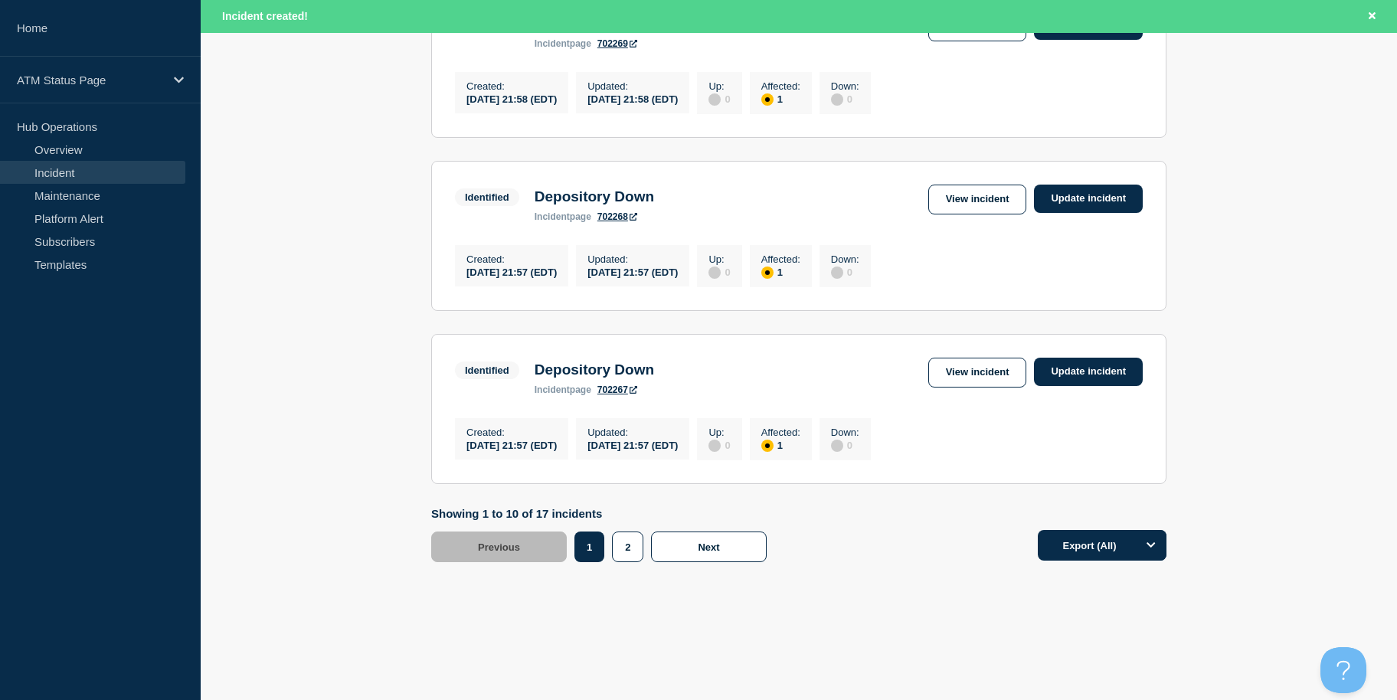
scroll to position [1627, 0]
drag, startPoint x: 1299, startPoint y: 296, endPoint x: 1274, endPoint y: 403, distance: 110.2
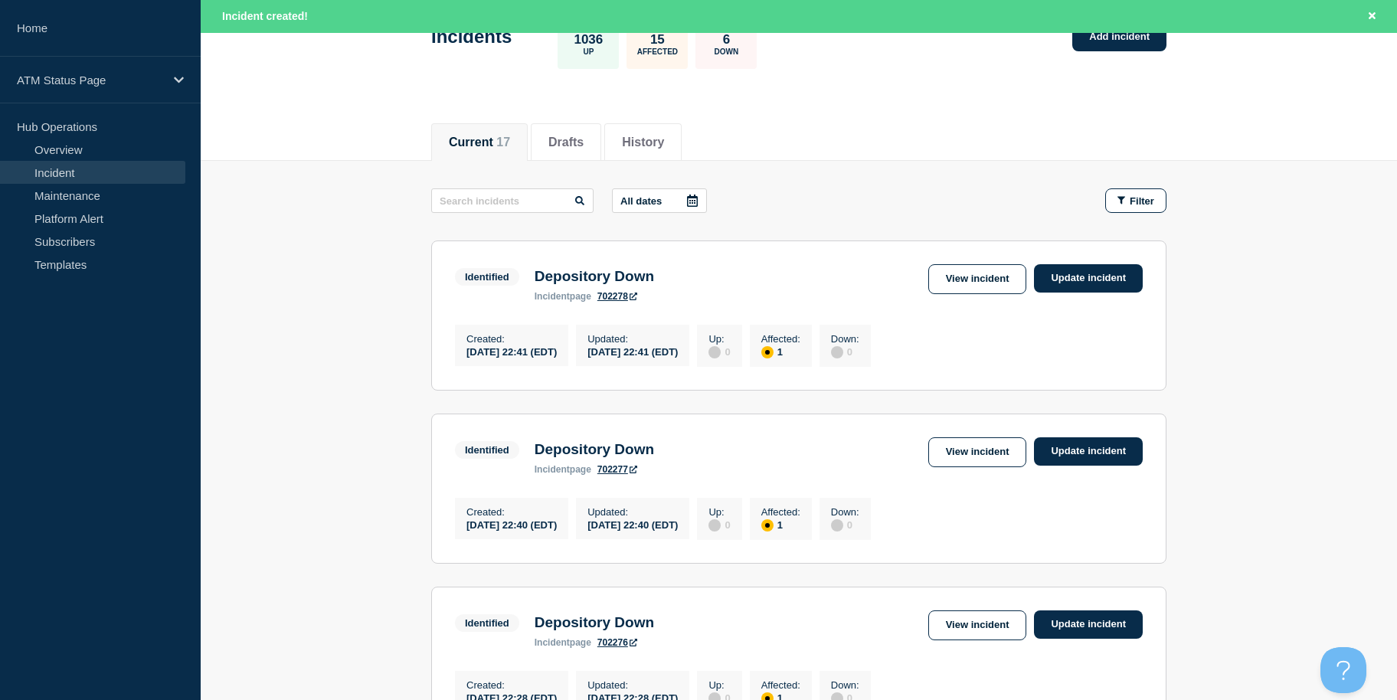
scroll to position [0, 0]
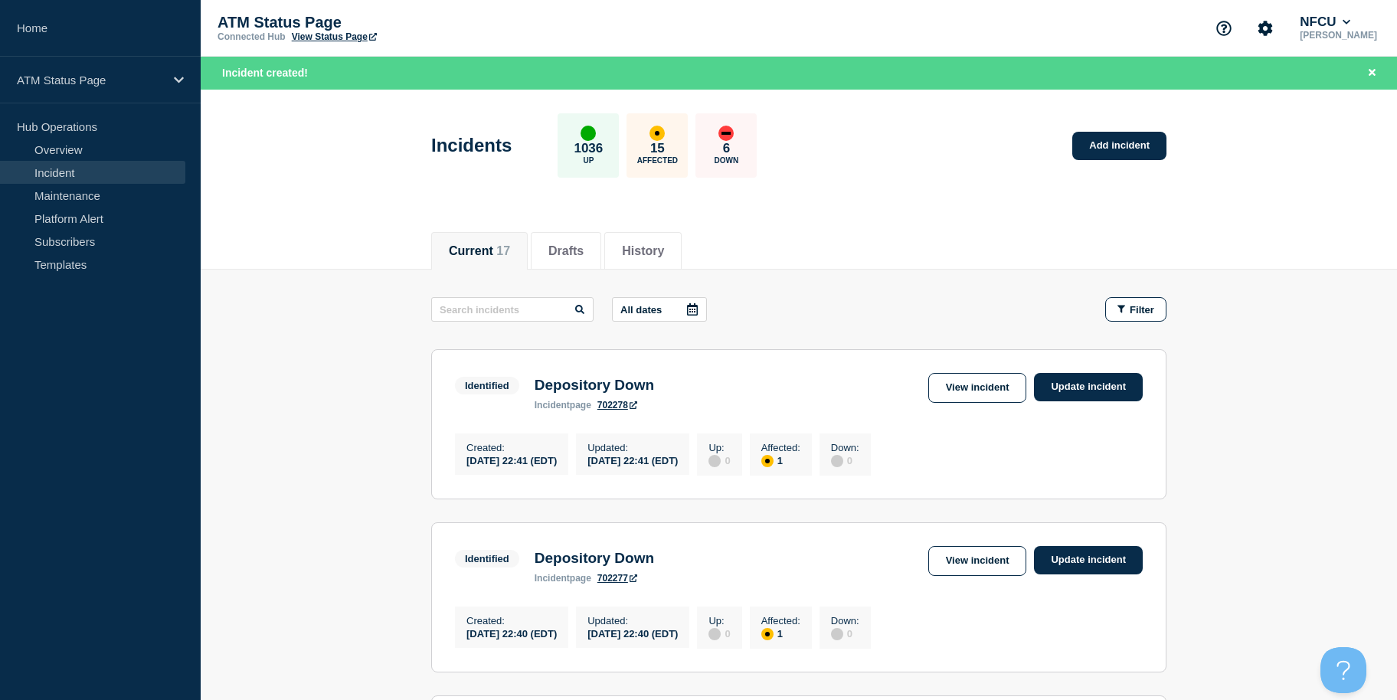
drag, startPoint x: 1266, startPoint y: 403, endPoint x: 1307, endPoint y: 270, distance: 139.3
click at [1115, 146] on link "Add incident" at bounding box center [1119, 146] width 94 height 28
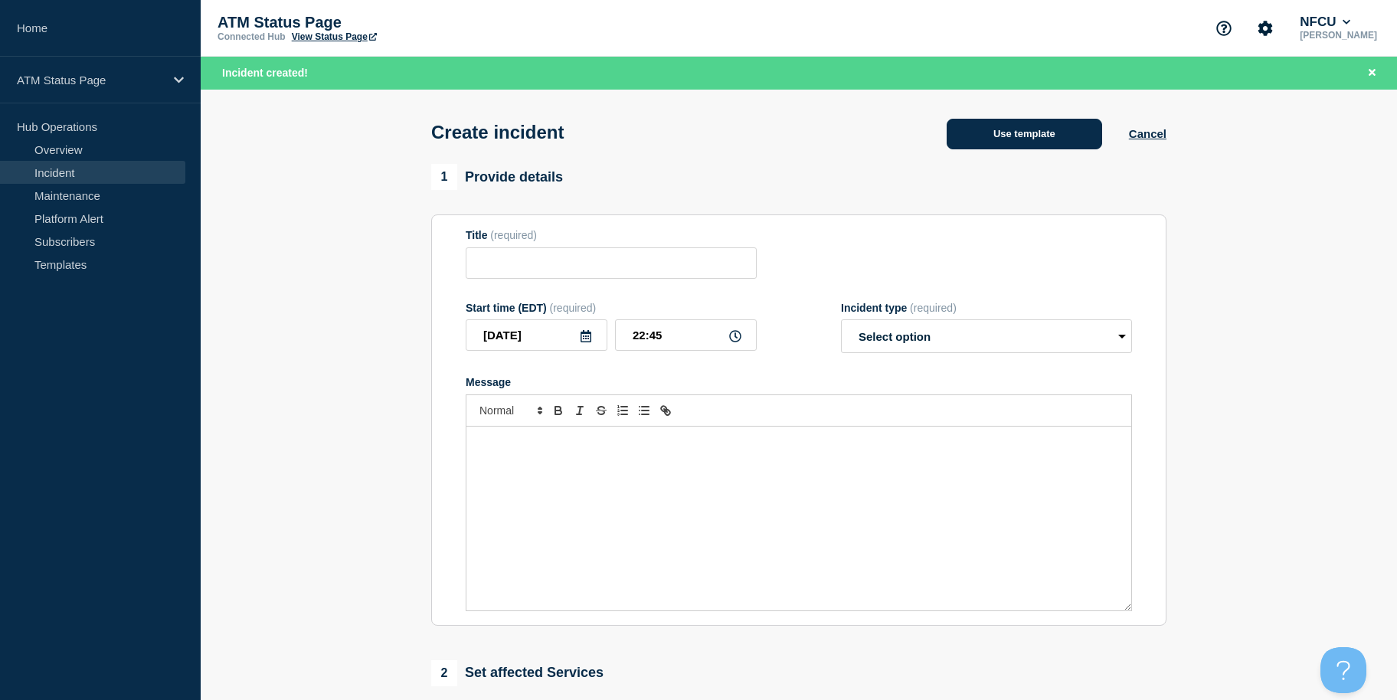
click at [1046, 132] on button "Use template" at bounding box center [1024, 134] width 155 height 31
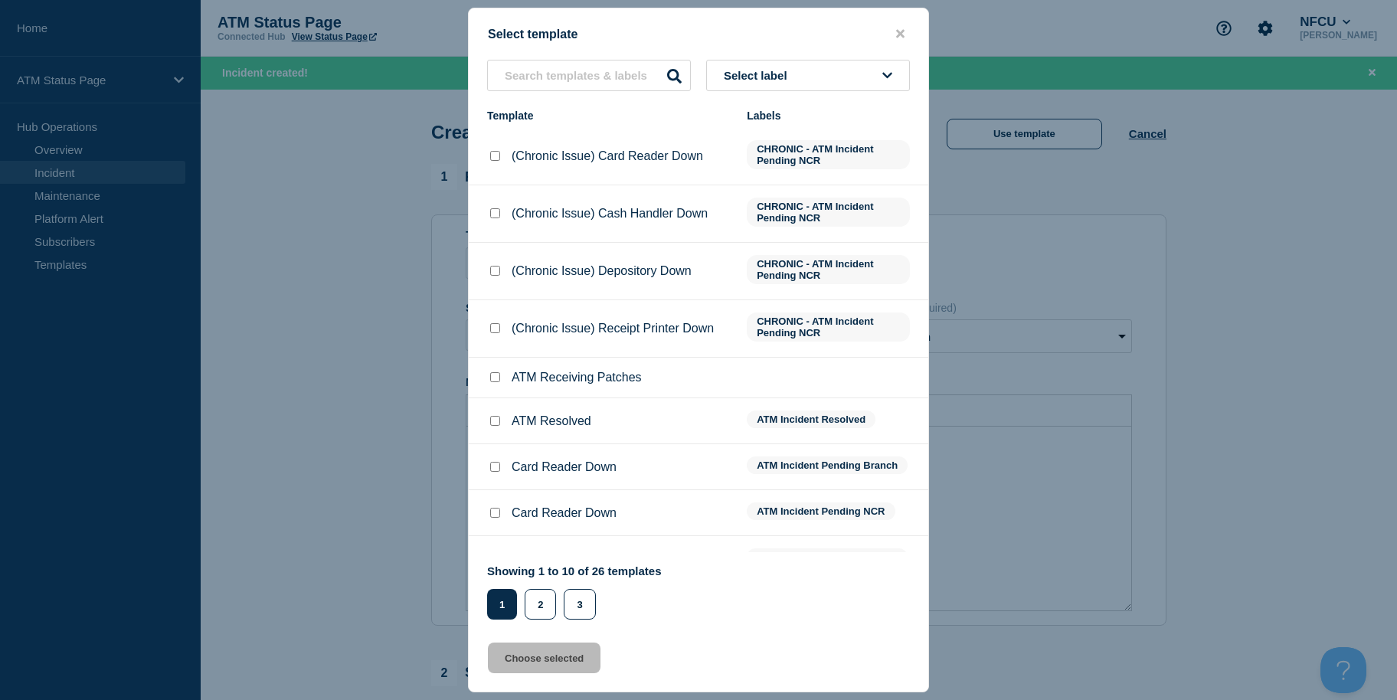
click at [824, 84] on button "Select label" at bounding box center [808, 75] width 204 height 31
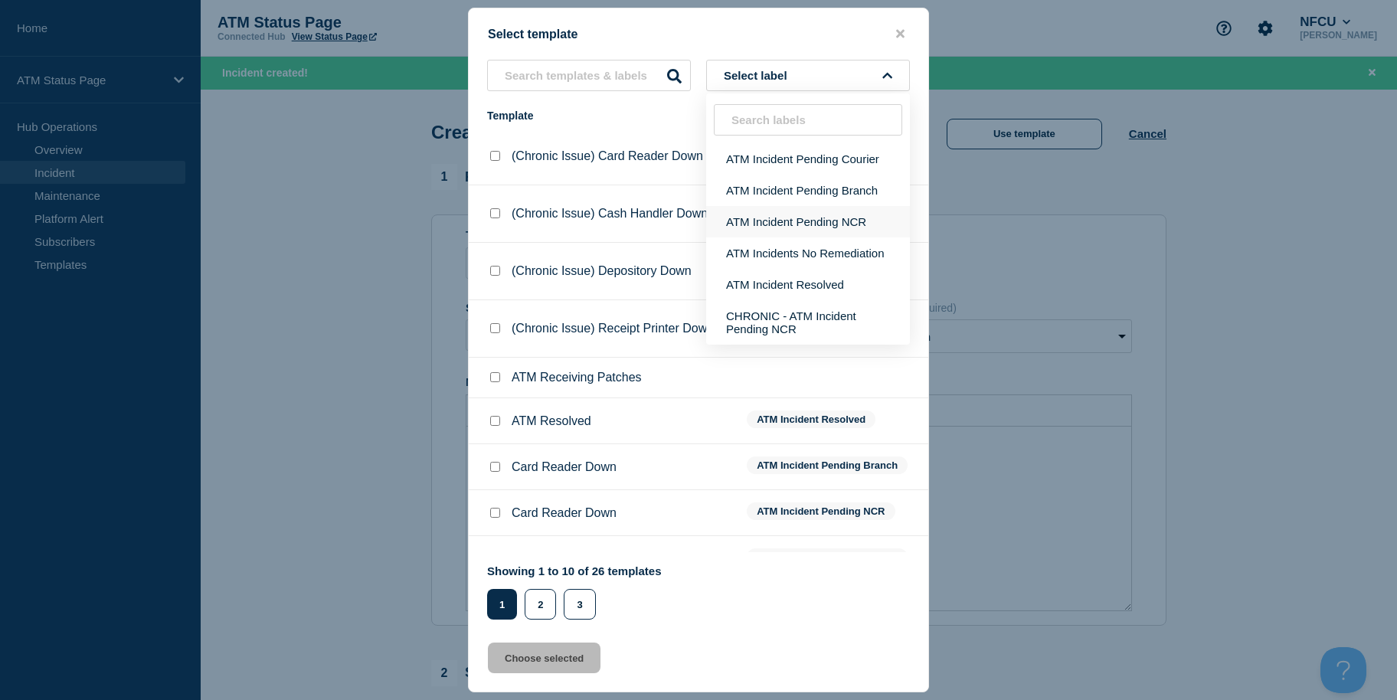
click at [843, 226] on button "ATM Incident Pending NCR" at bounding box center [808, 221] width 204 height 31
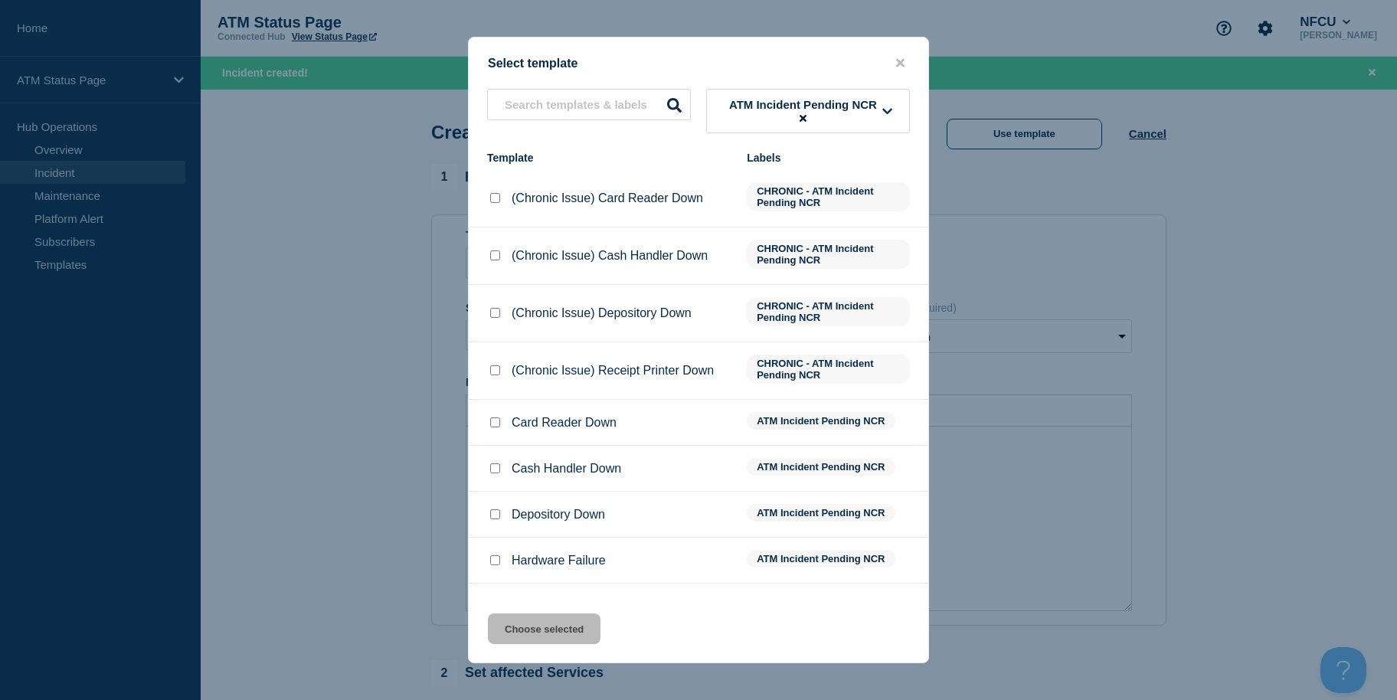
click at [496, 515] on input "Depository Down checkbox" at bounding box center [495, 514] width 10 height 10
checkbox input "true"
click at [507, 643] on button "Choose selected" at bounding box center [544, 628] width 113 height 31
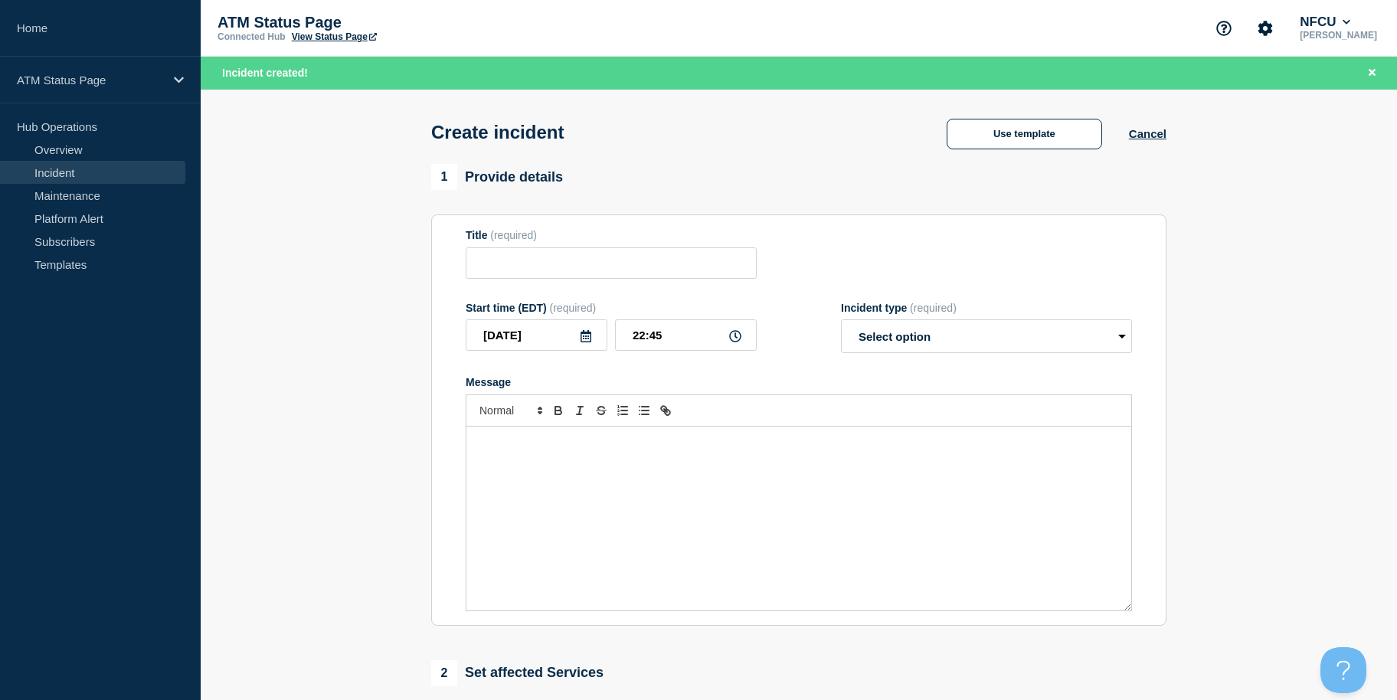
type input "Depository Down"
select select "identified"
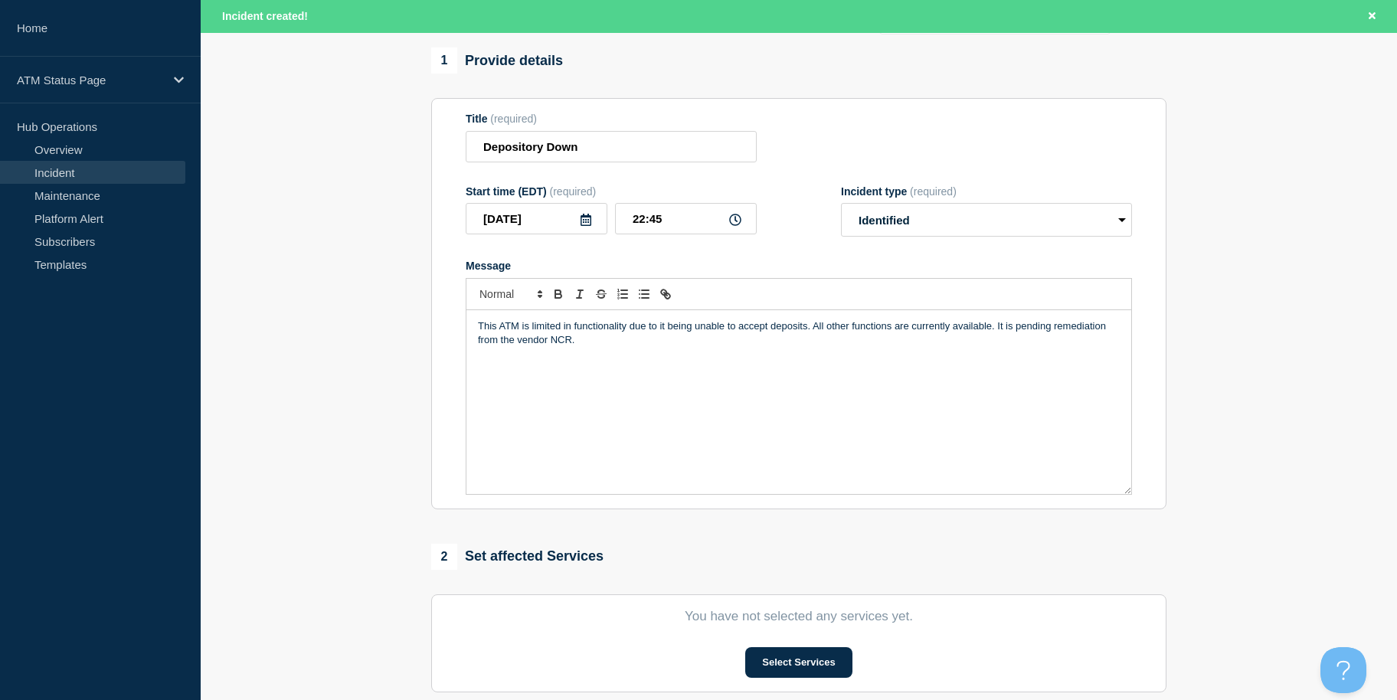
scroll to position [406, 0]
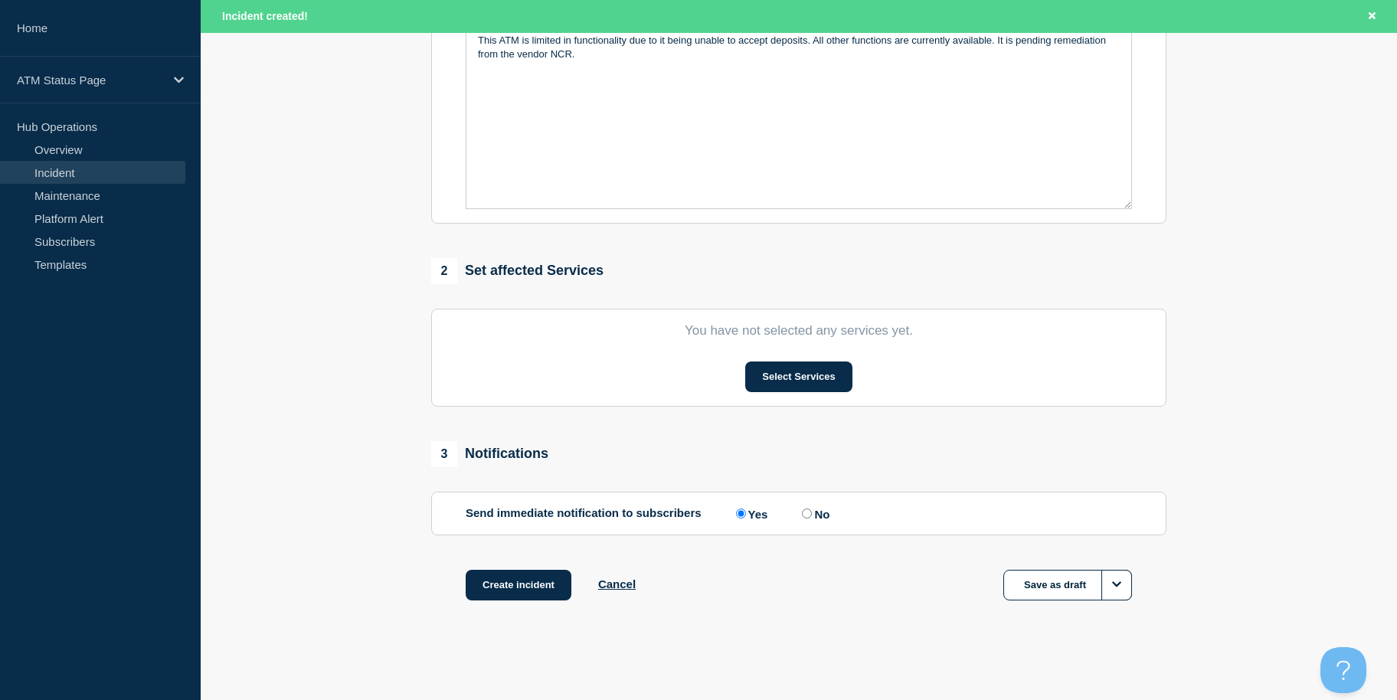
drag, startPoint x: 372, startPoint y: 633, endPoint x: 388, endPoint y: 627, distance: 16.2
click at [849, 365] on button "Select Services" at bounding box center [798, 376] width 106 height 31
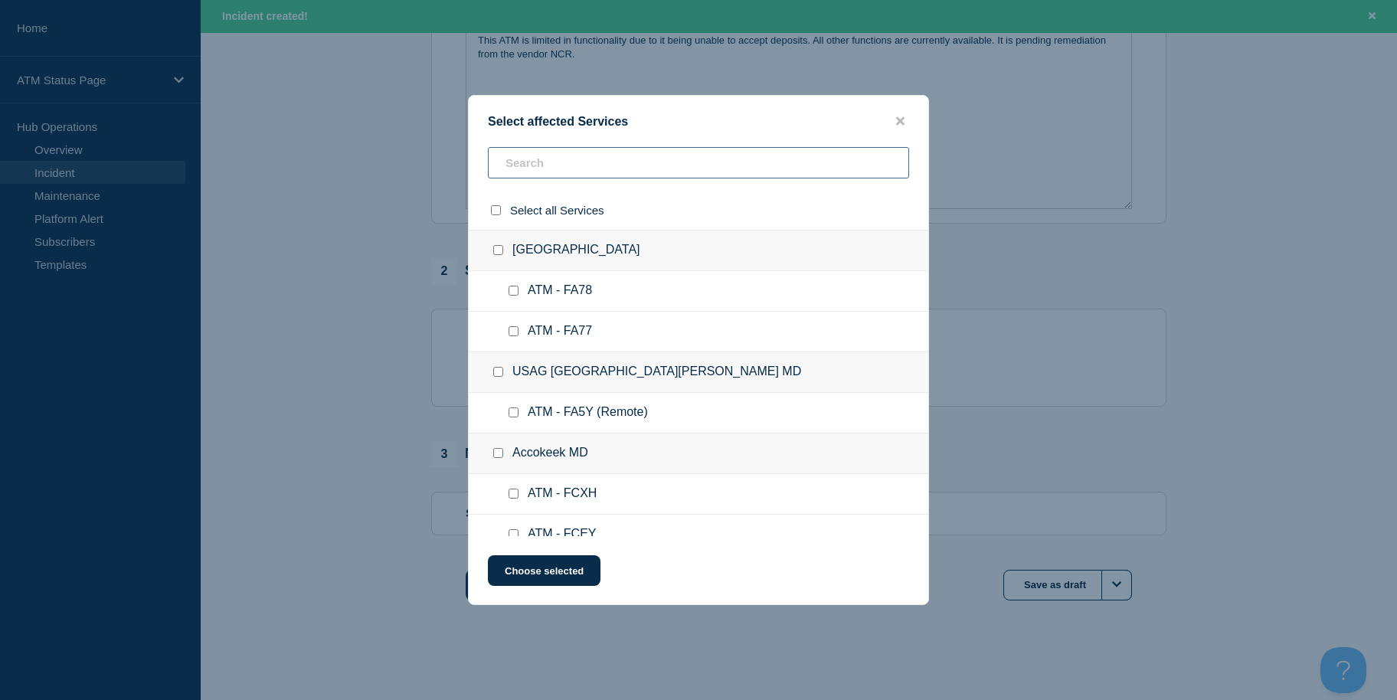
click at [626, 176] on input "text" at bounding box center [698, 162] width 421 height 31
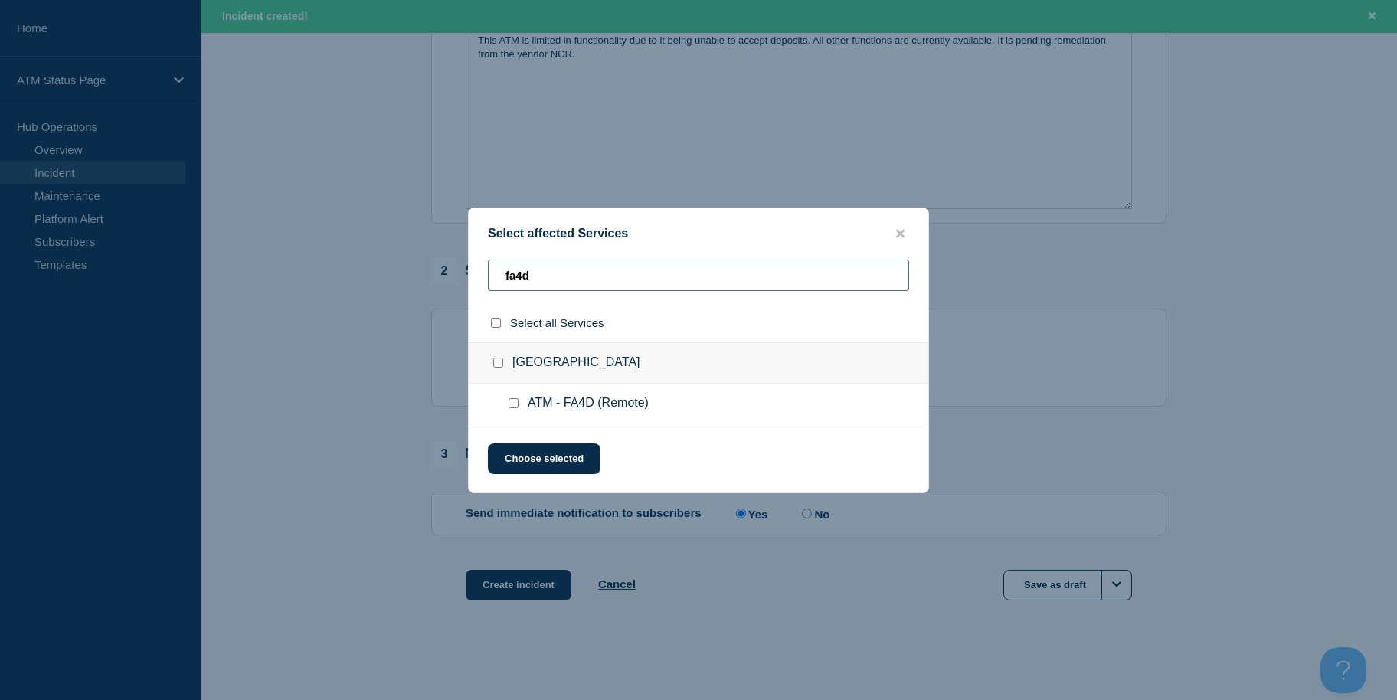
type input "fa4d"
click at [511, 404] on input "ATM - FA4D (Remote) checkbox" at bounding box center [514, 403] width 10 height 10
checkbox input "true"
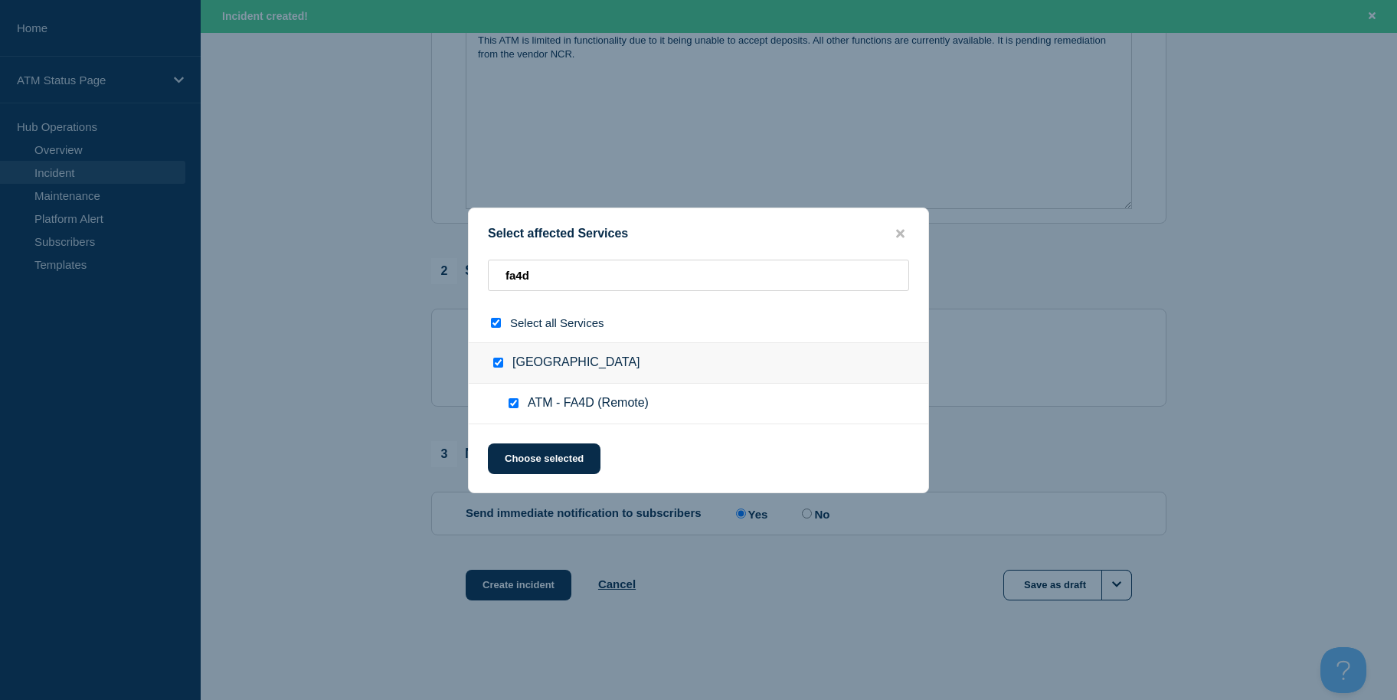
click at [513, 481] on div "Select affected Services fa4d Select all Services [GEOGRAPHIC_DATA] [GEOGRAPHIC…" at bounding box center [698, 351] width 461 height 286
click at [510, 453] on button "Choose selected" at bounding box center [544, 458] width 113 height 31
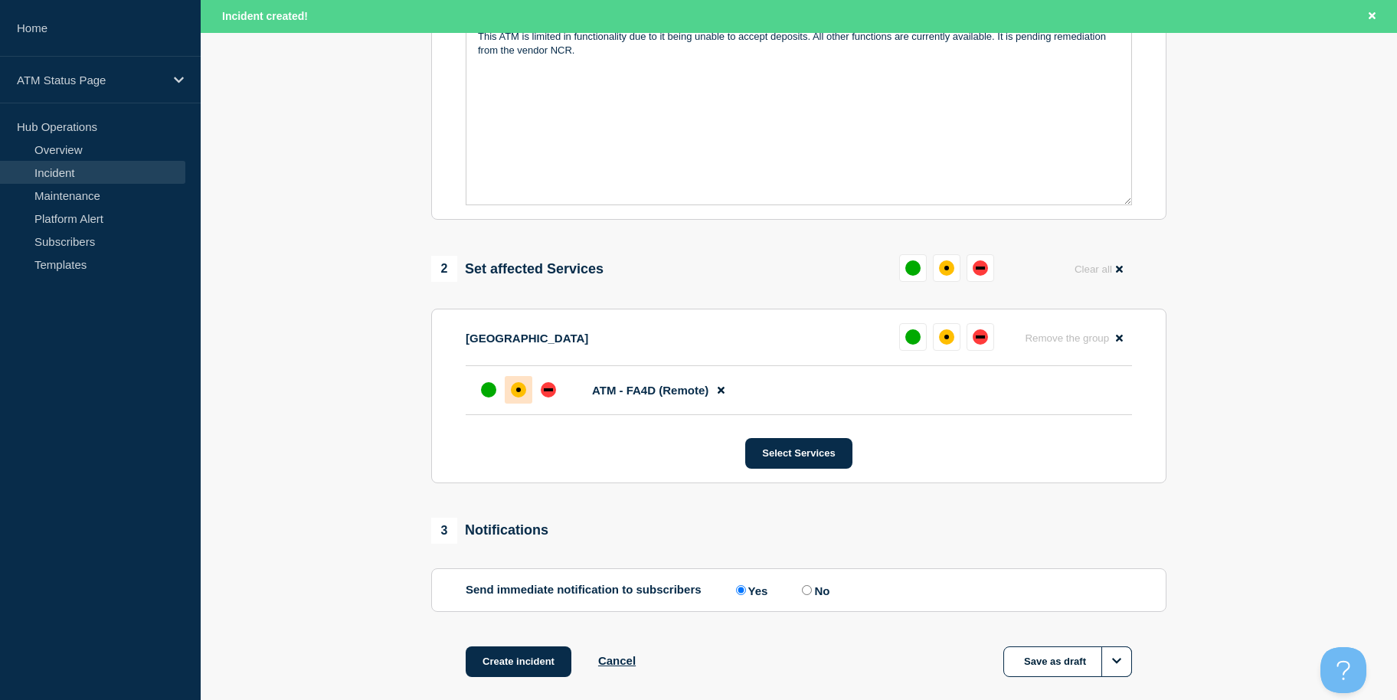
click at [517, 396] on div "affected" at bounding box center [518, 389] width 15 height 15
click at [516, 648] on div "1 Provide details Title (required) Depository Down Start time (EDT) (required) …" at bounding box center [799, 236] width 753 height 957
click at [516, 677] on button "Create incident" at bounding box center [519, 661] width 106 height 31
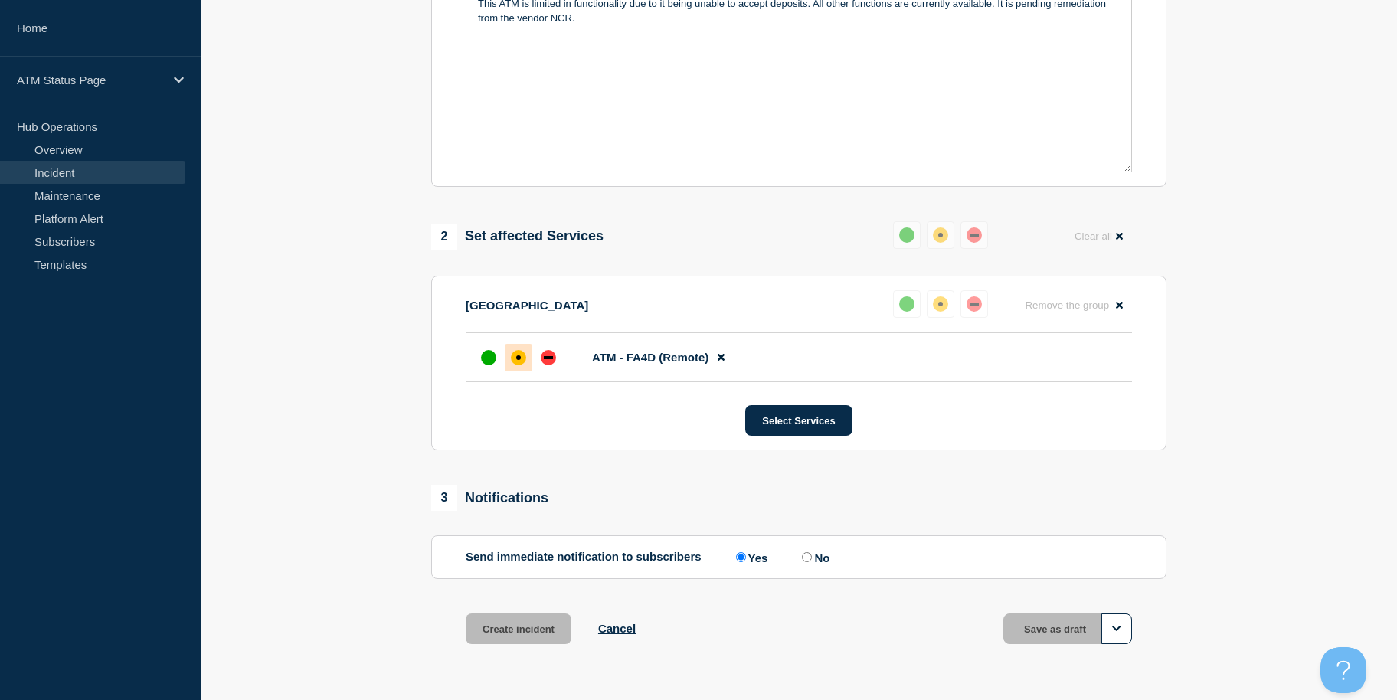
scroll to position [373, 0]
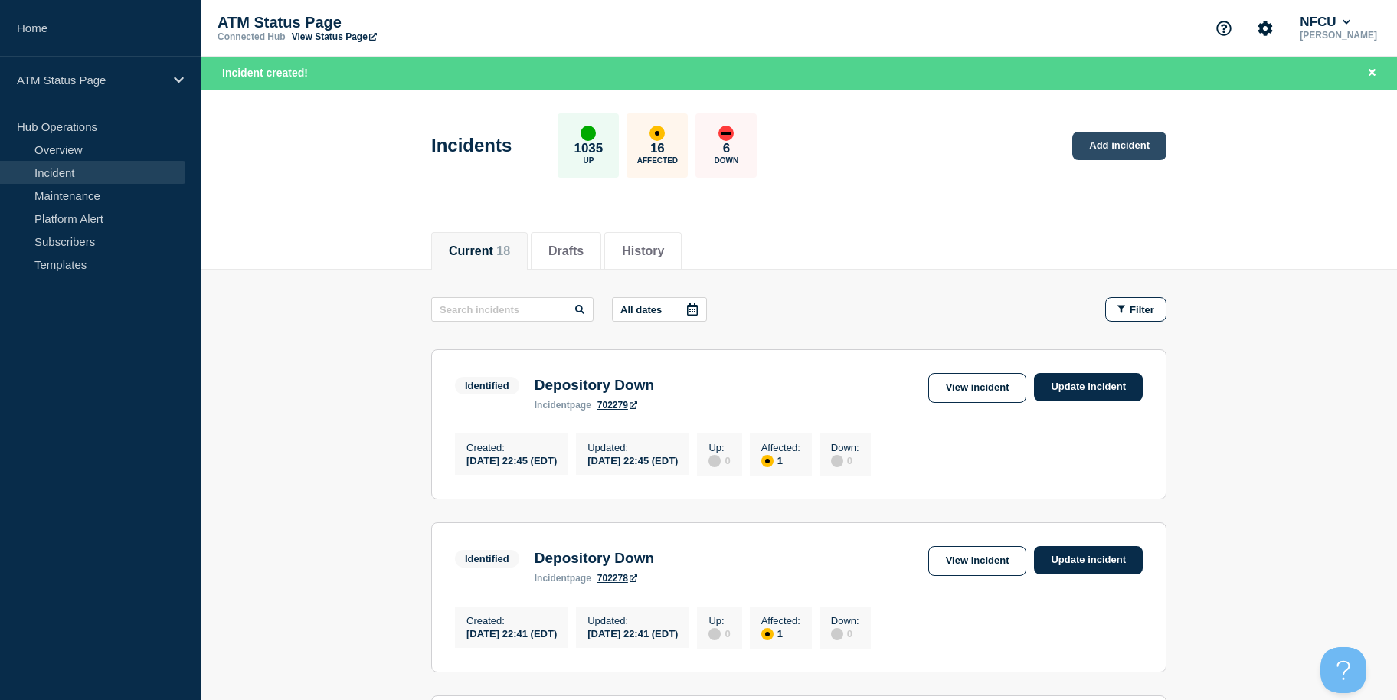
click at [1114, 152] on link "Add incident" at bounding box center [1119, 146] width 94 height 28
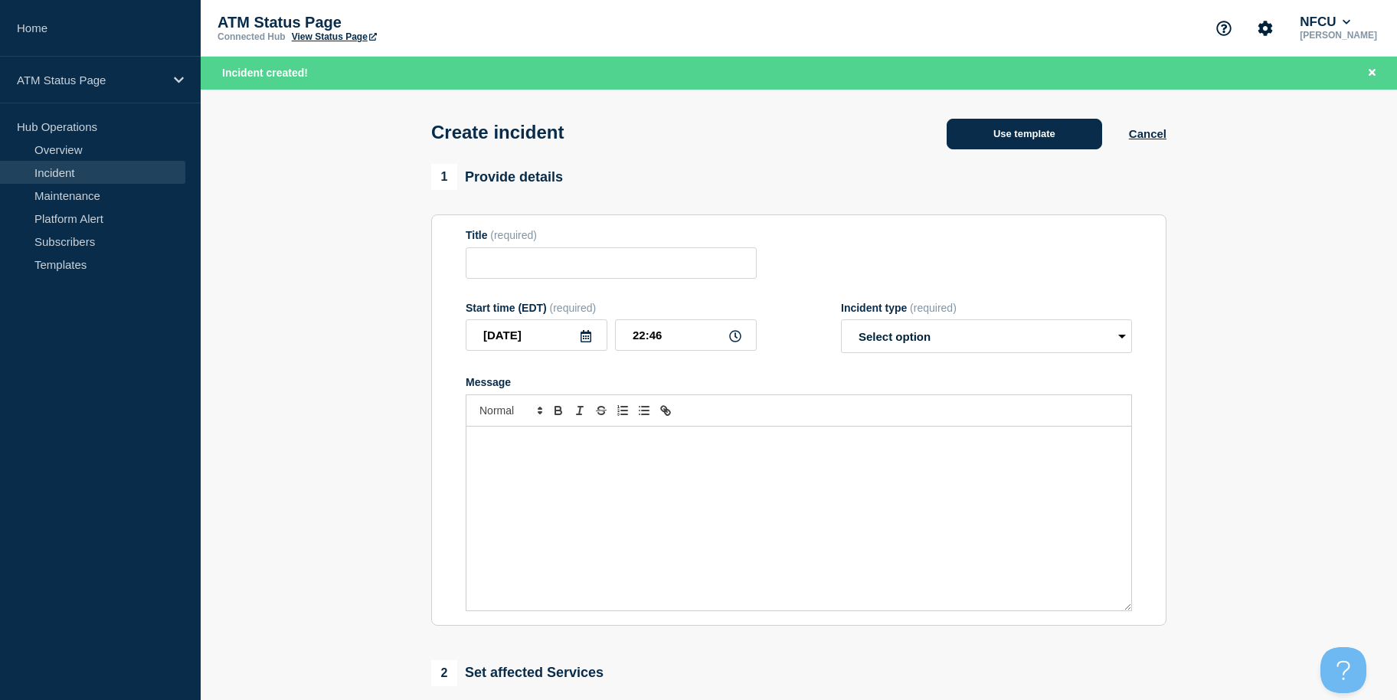
click at [1058, 132] on button "Use template" at bounding box center [1024, 134] width 155 height 31
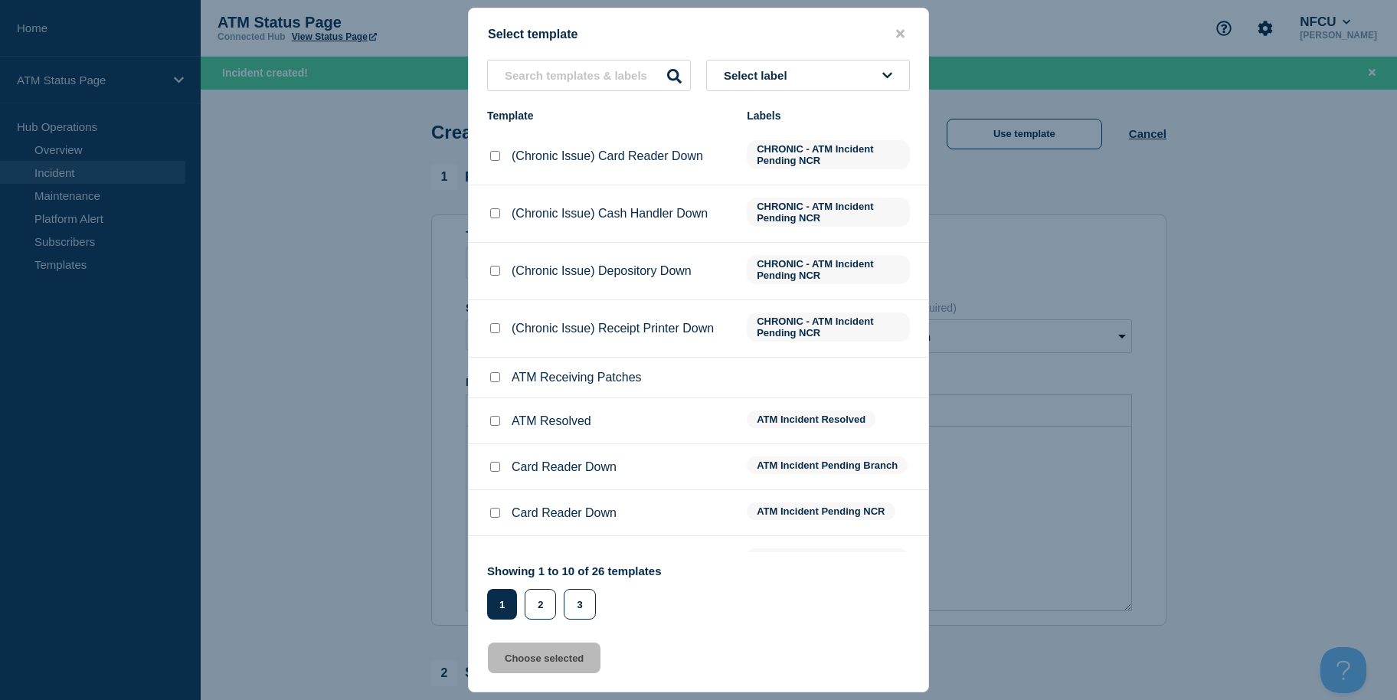
click at [849, 61] on button "Select label" at bounding box center [808, 75] width 204 height 31
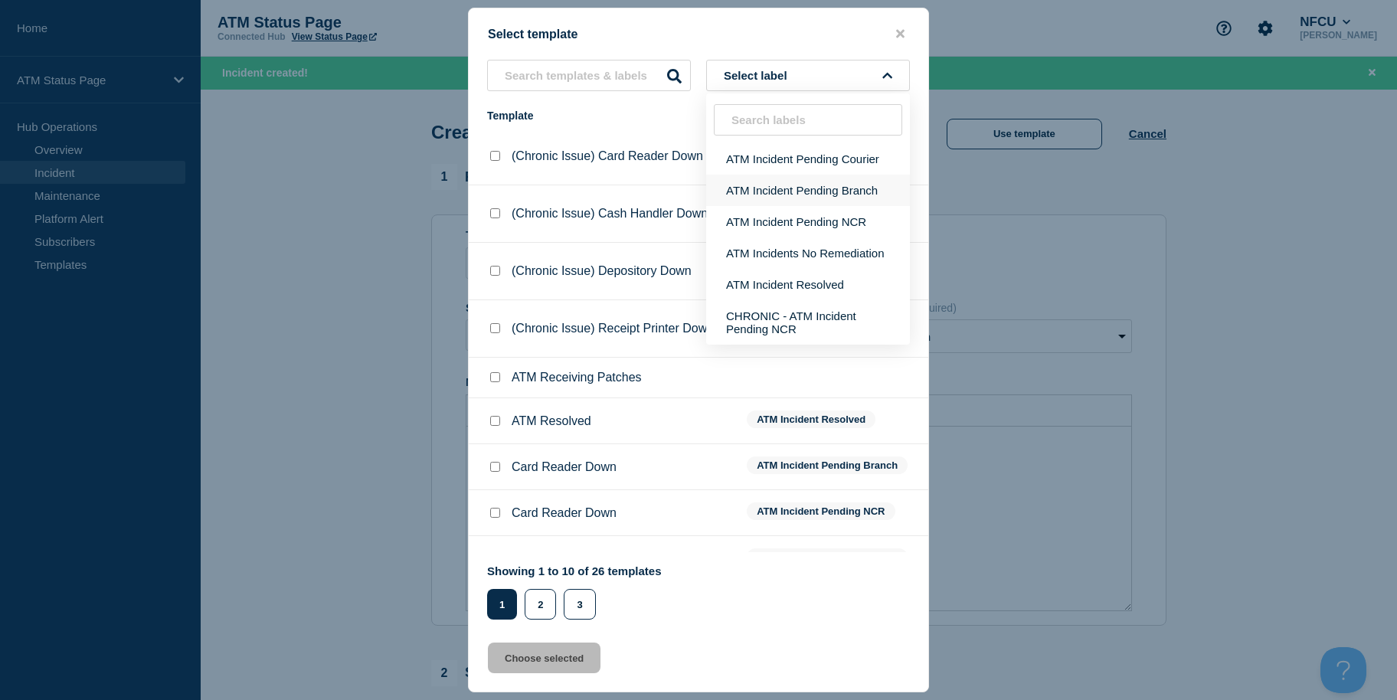
click at [846, 196] on button "ATM Incident Pending Branch" at bounding box center [808, 190] width 204 height 31
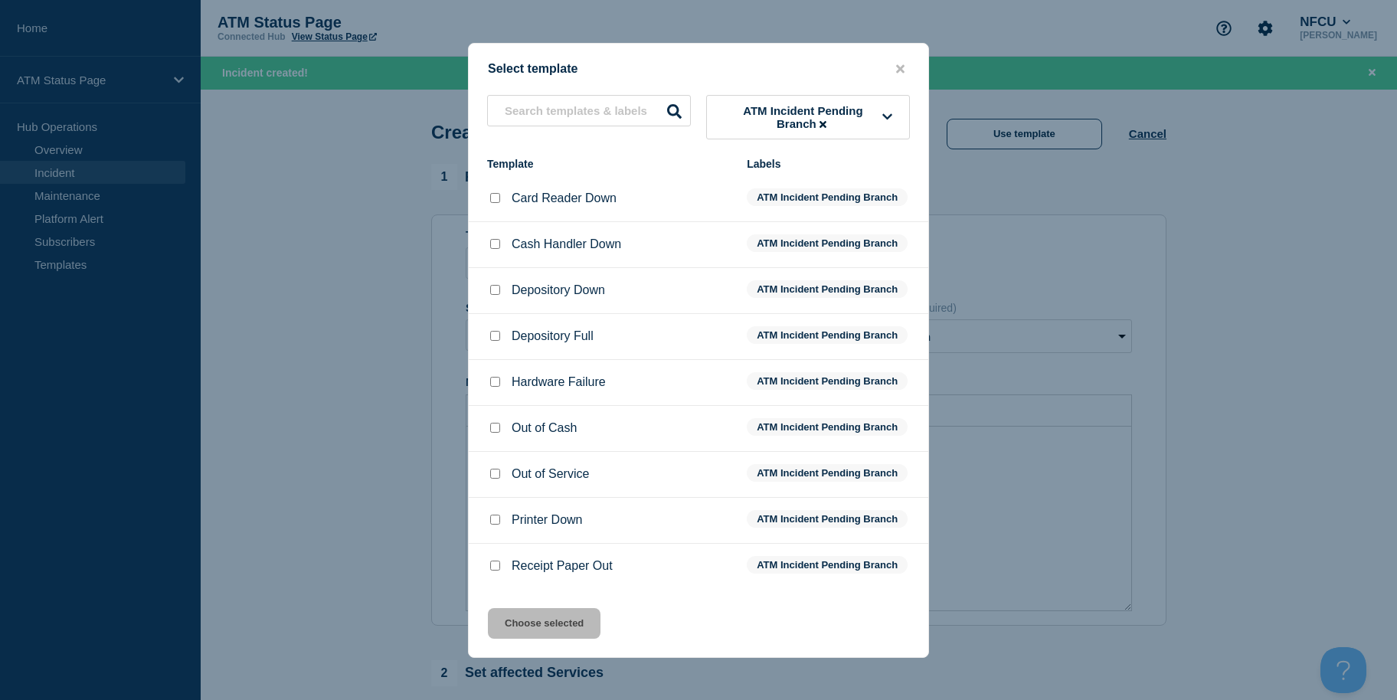
click at [501, 293] on div at bounding box center [494, 290] width 15 height 15
click at [499, 291] on input "Depository Down checkbox" at bounding box center [495, 290] width 10 height 10
checkbox input "true"
click at [551, 633] on button "Choose selected" at bounding box center [544, 623] width 113 height 31
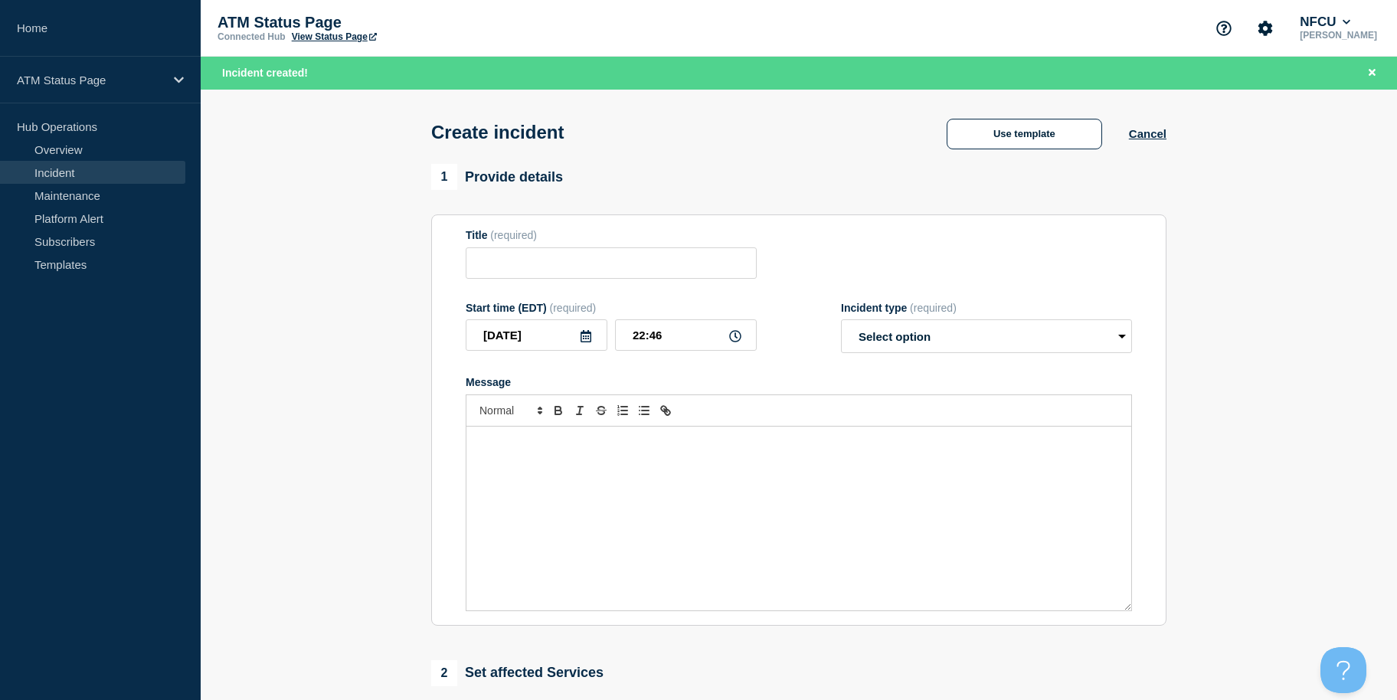
type input "Depository Down"
select select "identified"
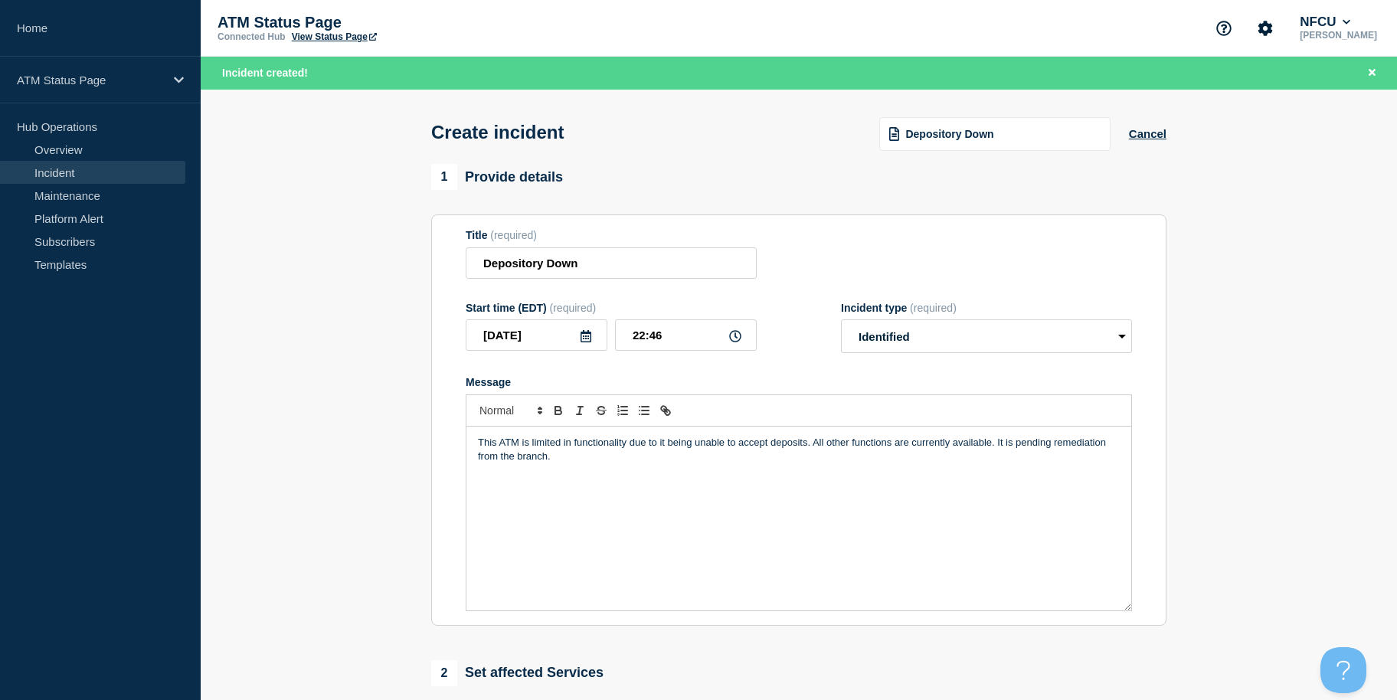
scroll to position [406, 0]
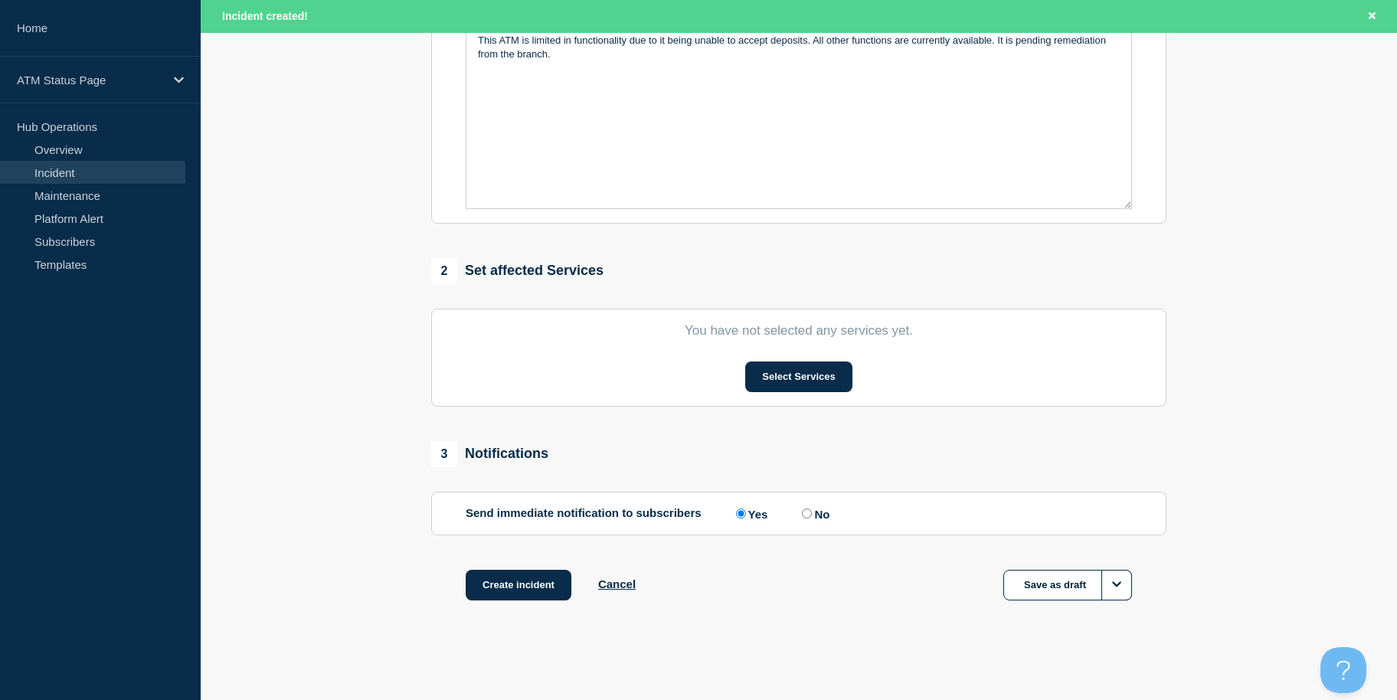
drag, startPoint x: 371, startPoint y: 422, endPoint x: 378, endPoint y: 561, distance: 138.8
click at [799, 380] on button "Select Services" at bounding box center [798, 376] width 106 height 31
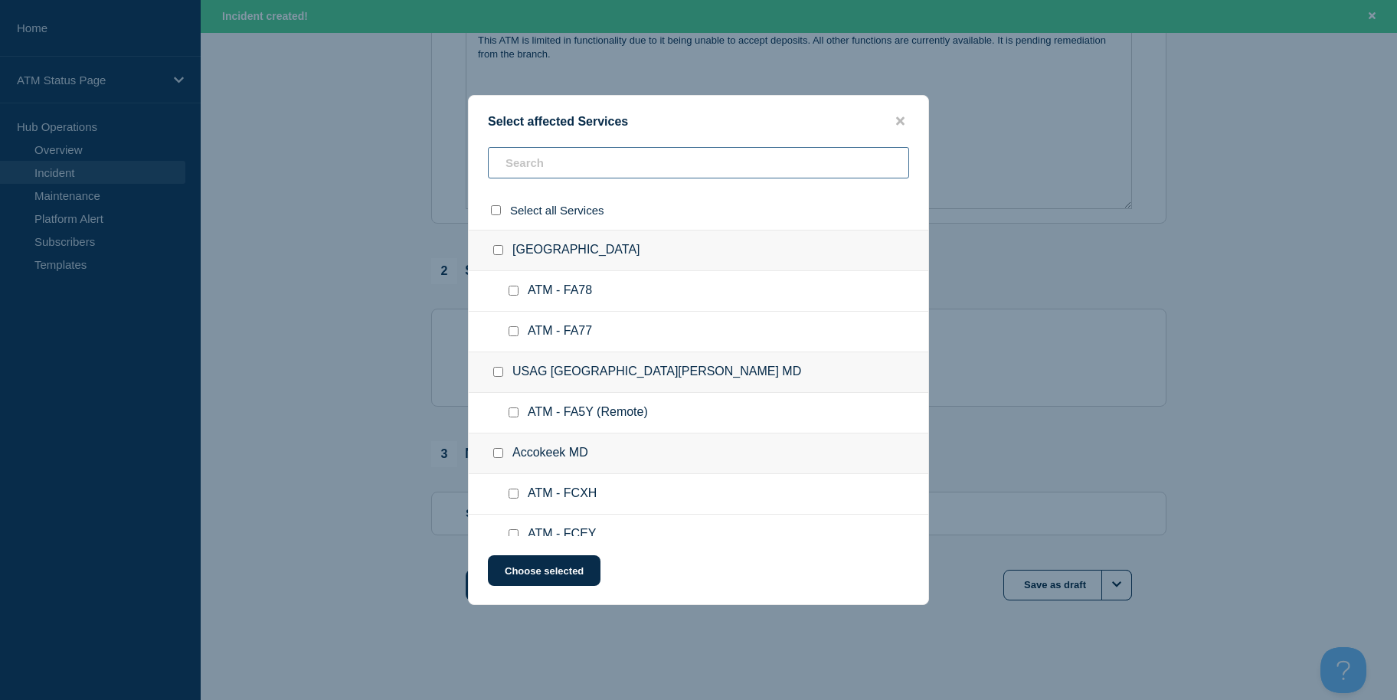
click at [607, 168] on input "text" at bounding box center [698, 162] width 421 height 31
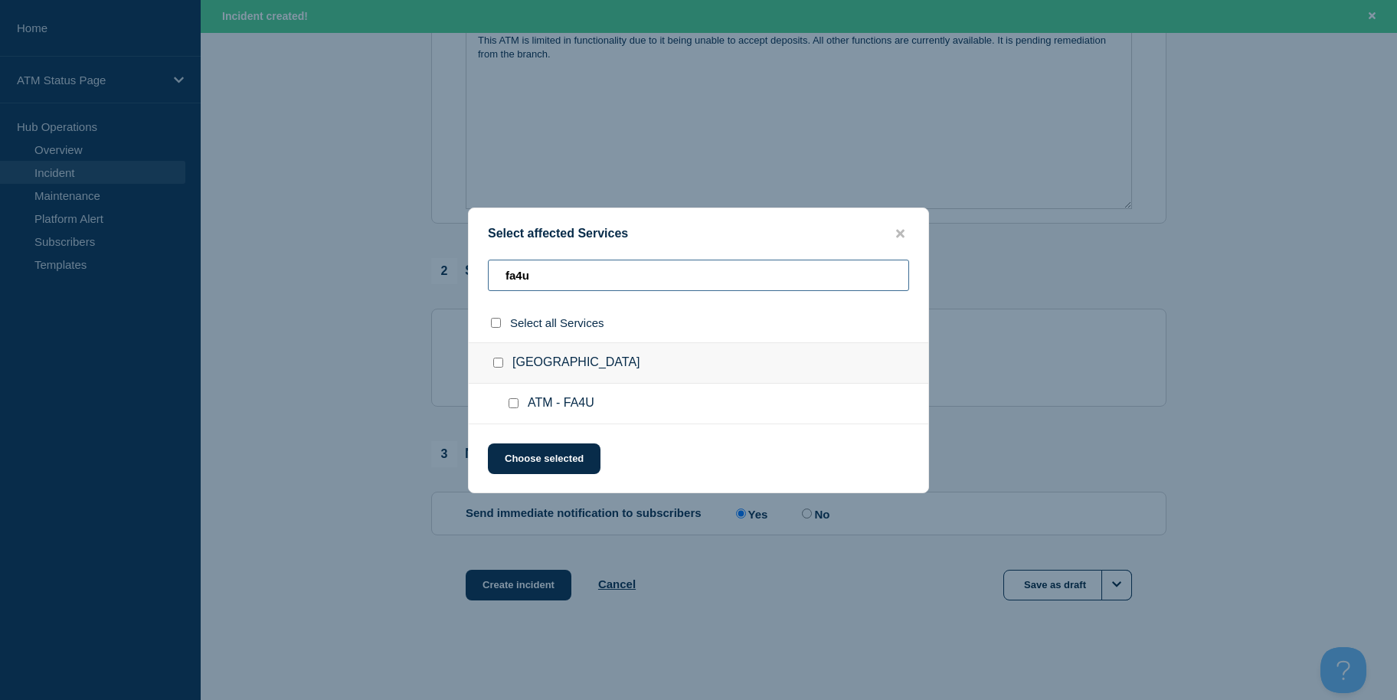
type input "fa4u"
click at [509, 400] on input "ATM - FA4U checkbox" at bounding box center [514, 403] width 10 height 10
checkbox input "true"
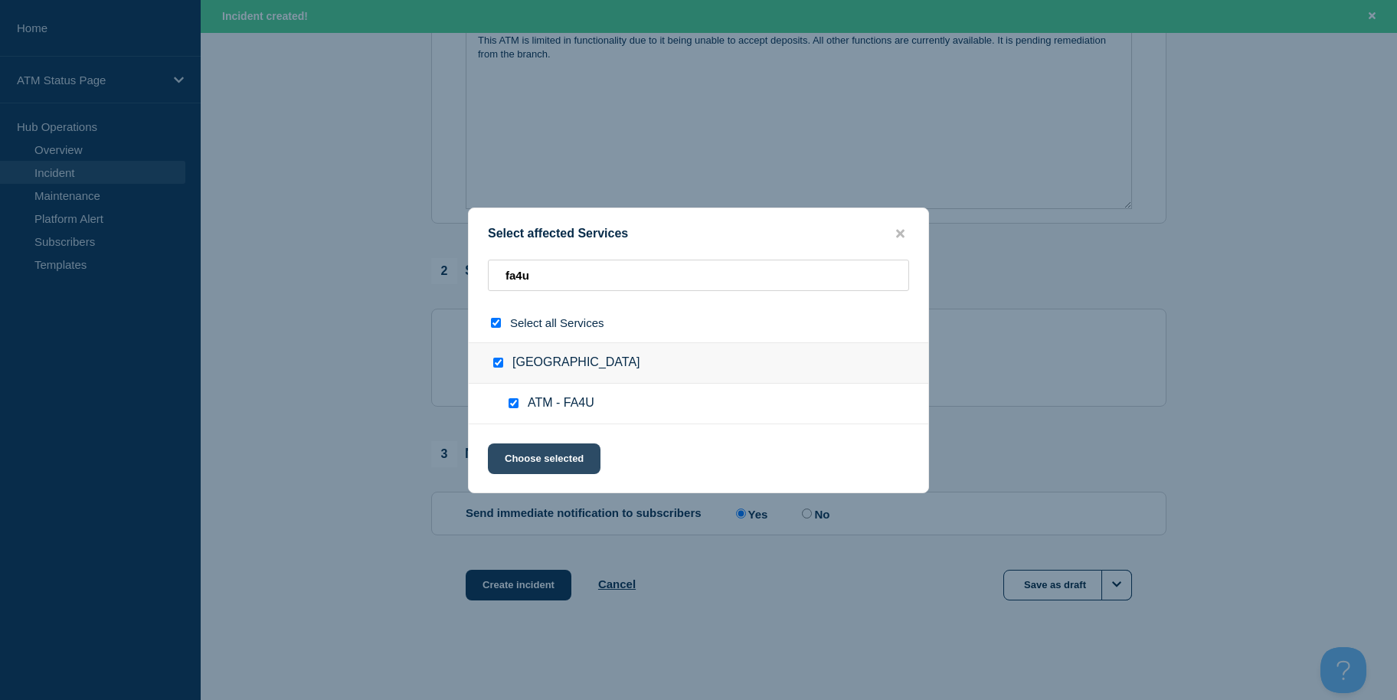
click at [511, 450] on button "Choose selected" at bounding box center [544, 458] width 113 height 31
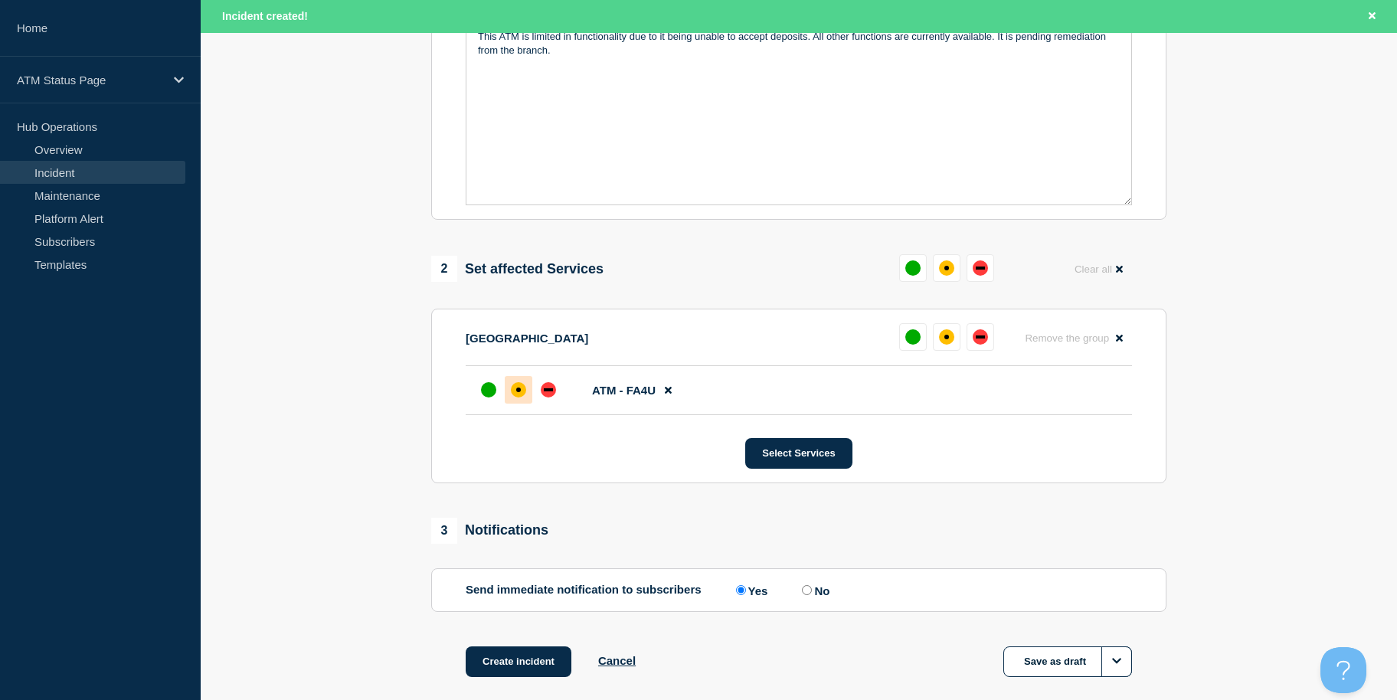
click at [516, 392] on div "affected" at bounding box center [518, 390] width 5 height 5
click at [513, 659] on button "Create incident" at bounding box center [519, 661] width 106 height 31
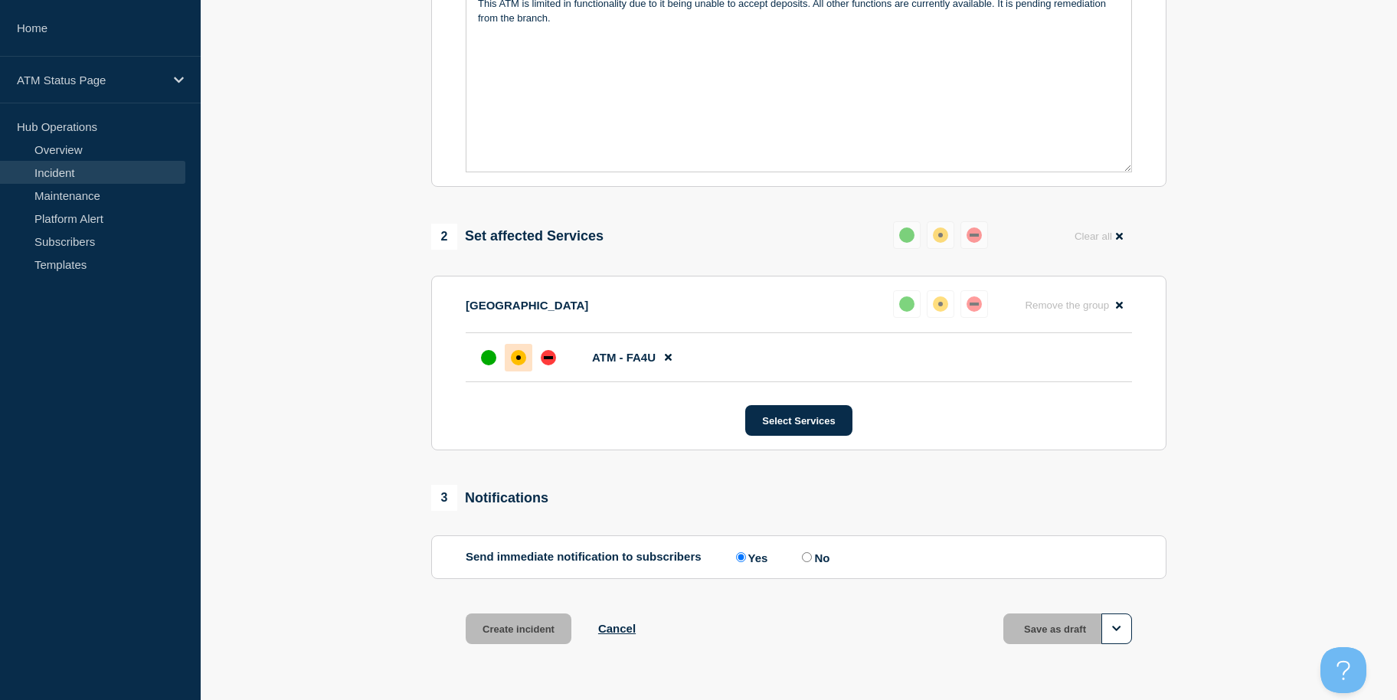
scroll to position [373, 0]
